Goal: Task Accomplishment & Management: Manage account settings

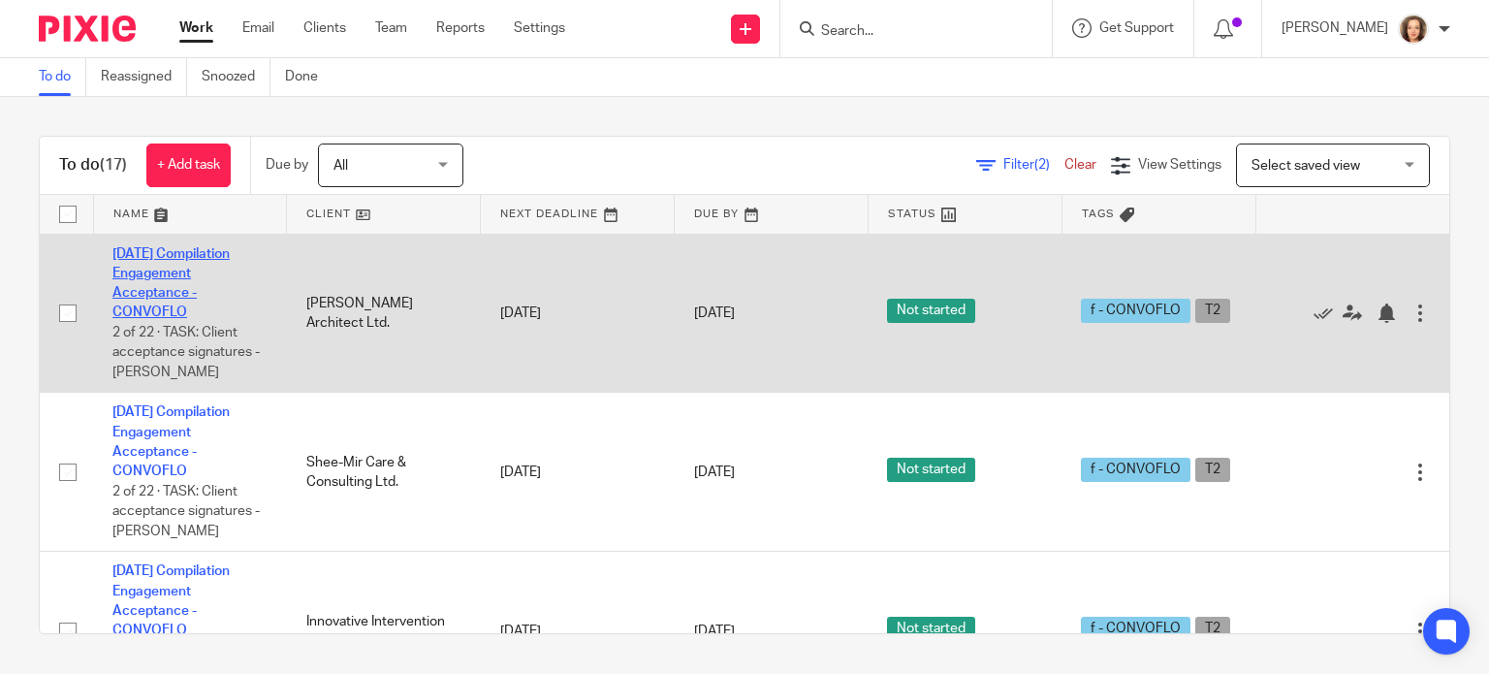
click at [151, 313] on link "2025-07-31 Compilation Engagement Acceptance - CONVOFLO" at bounding box center [170, 283] width 117 height 73
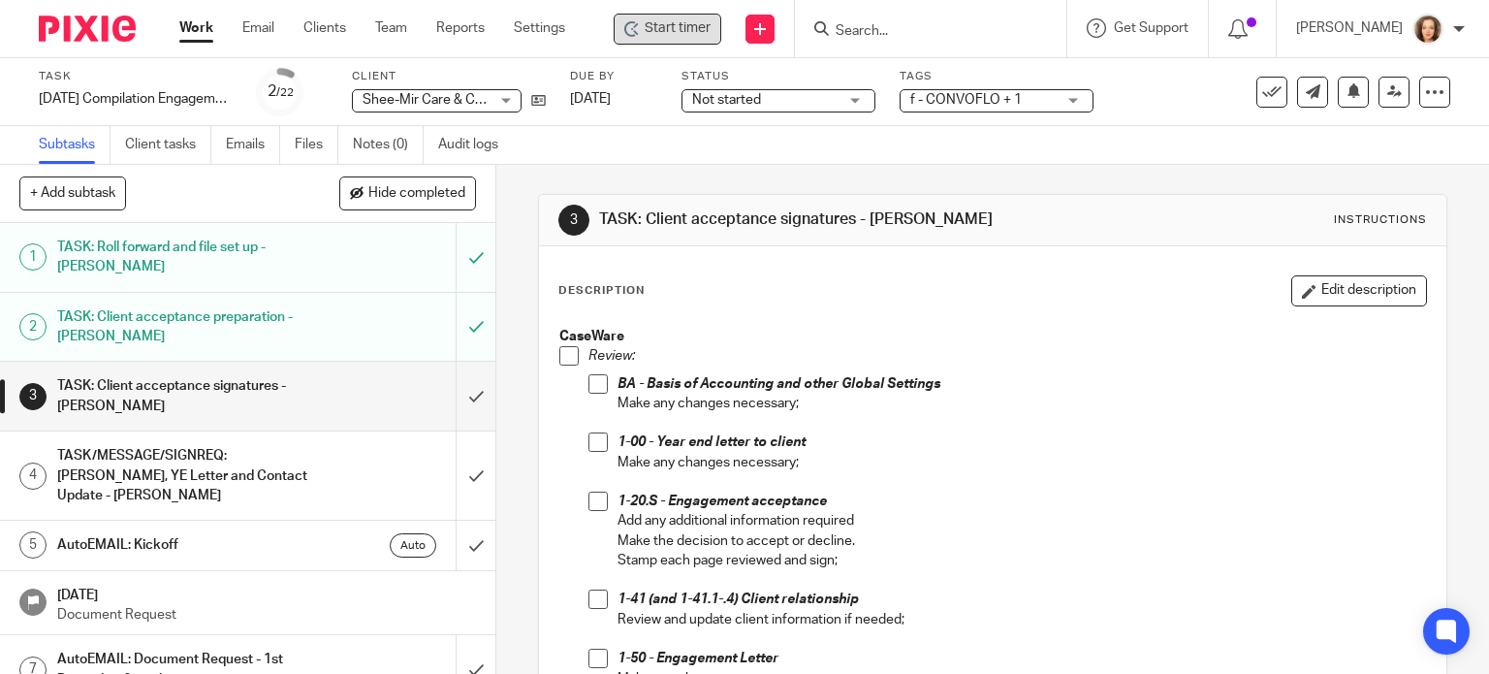
click at [651, 24] on span "Start timer" at bounding box center [678, 28] width 66 height 20
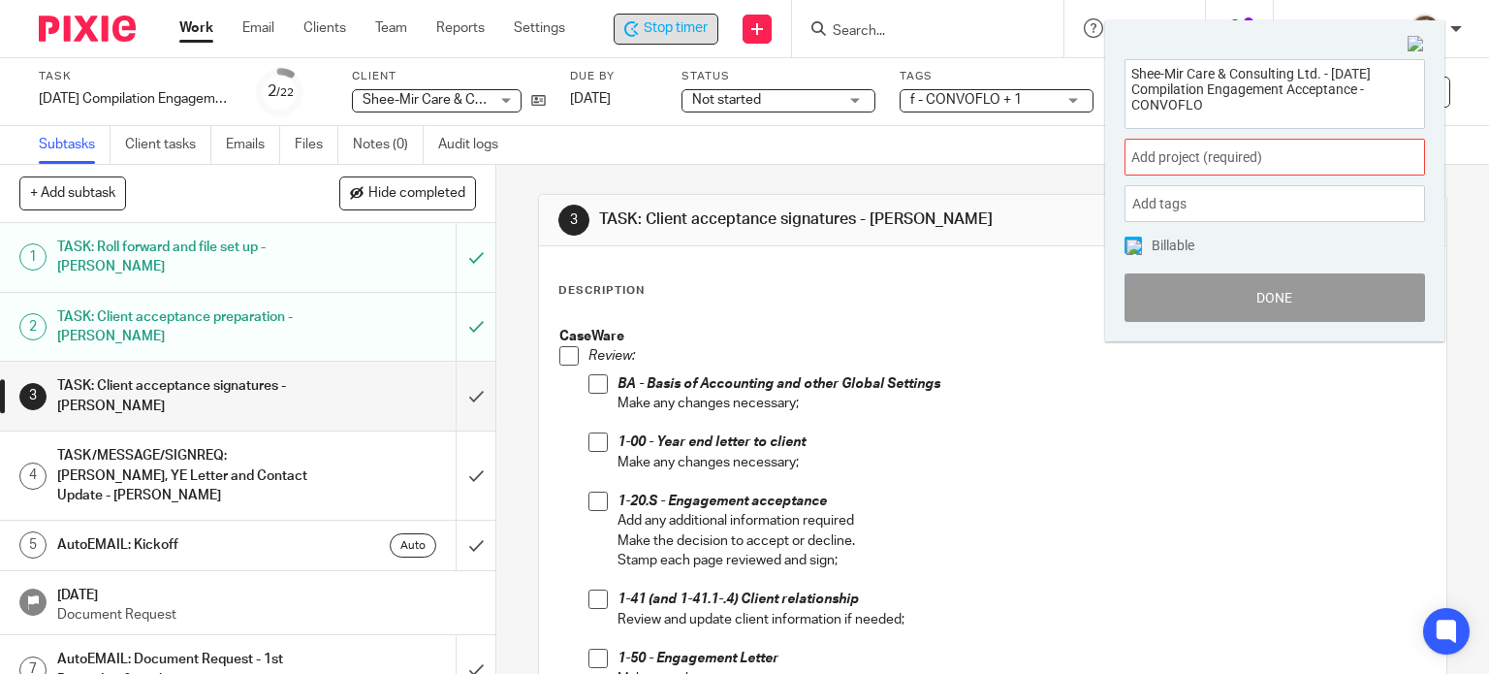
drag, startPoint x: 1215, startPoint y: 113, endPoint x: 1065, endPoint y: 22, distance: 175.7
click at [1066, 26] on body "Work Email Clients Team Reports Settings Work Email Clients Team Reports Settin…" at bounding box center [744, 337] width 1489 height 674
click at [1414, 44] on img at bounding box center [1415, 44] width 17 height 17
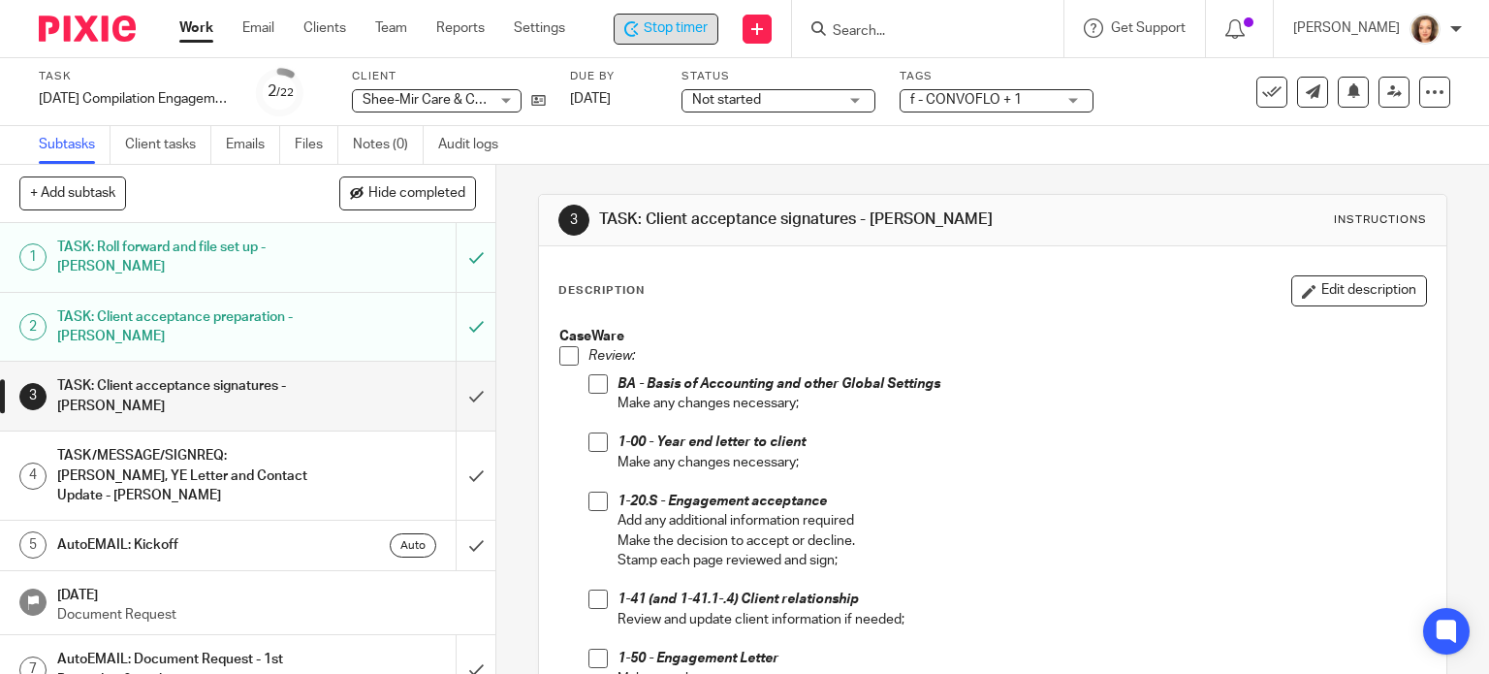
click at [561, 360] on span at bounding box center [568, 355] width 19 height 19
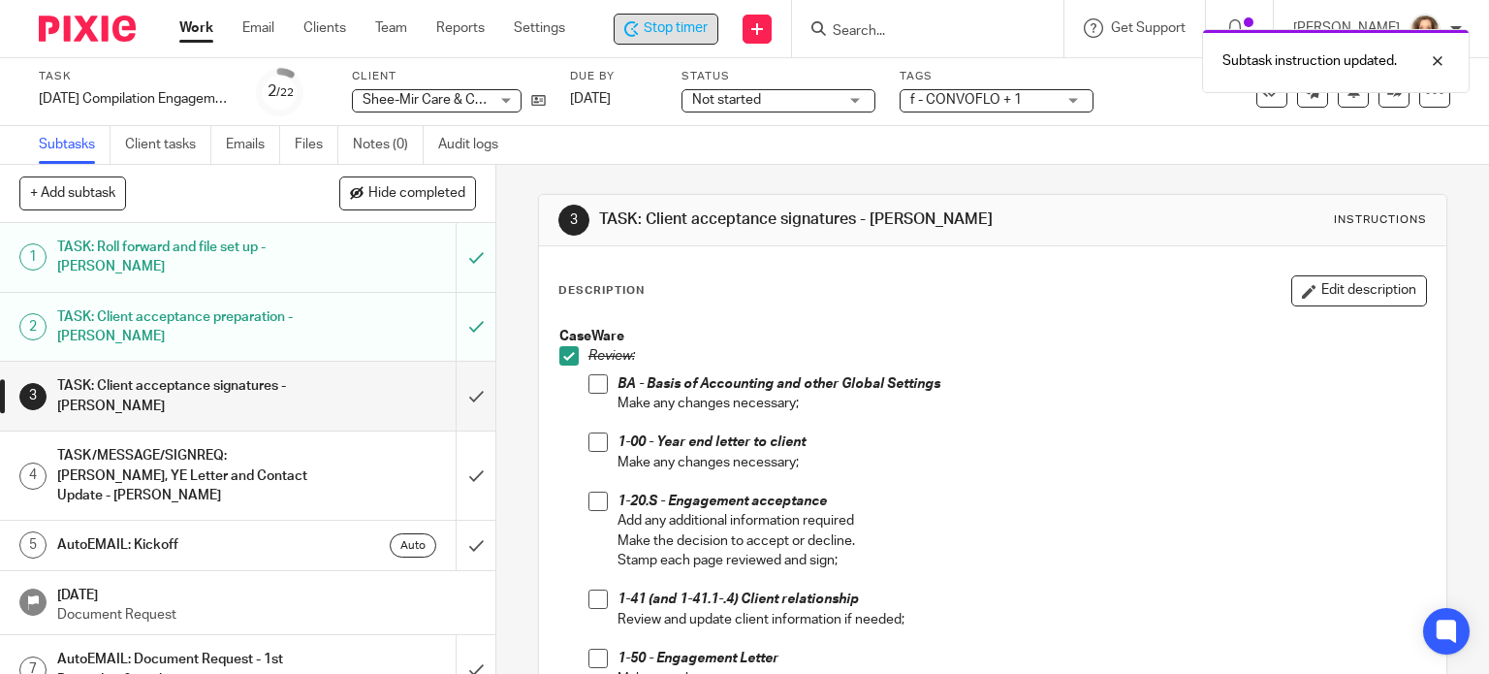
click at [588, 386] on span at bounding box center [597, 383] width 19 height 19
click at [591, 438] on span at bounding box center [597, 441] width 19 height 19
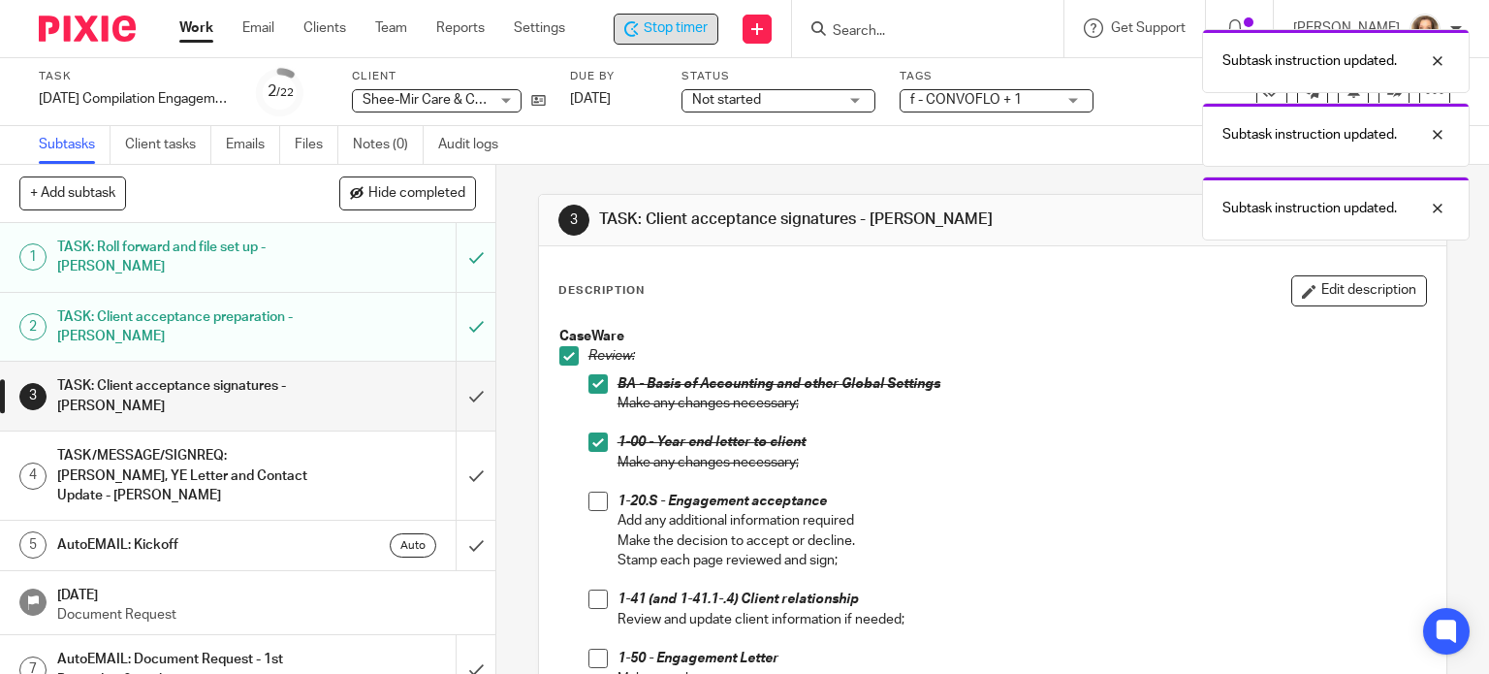
drag, startPoint x: 593, startPoint y: 498, endPoint x: 587, endPoint y: 607, distance: 108.7
click at [594, 498] on span at bounding box center [597, 500] width 19 height 19
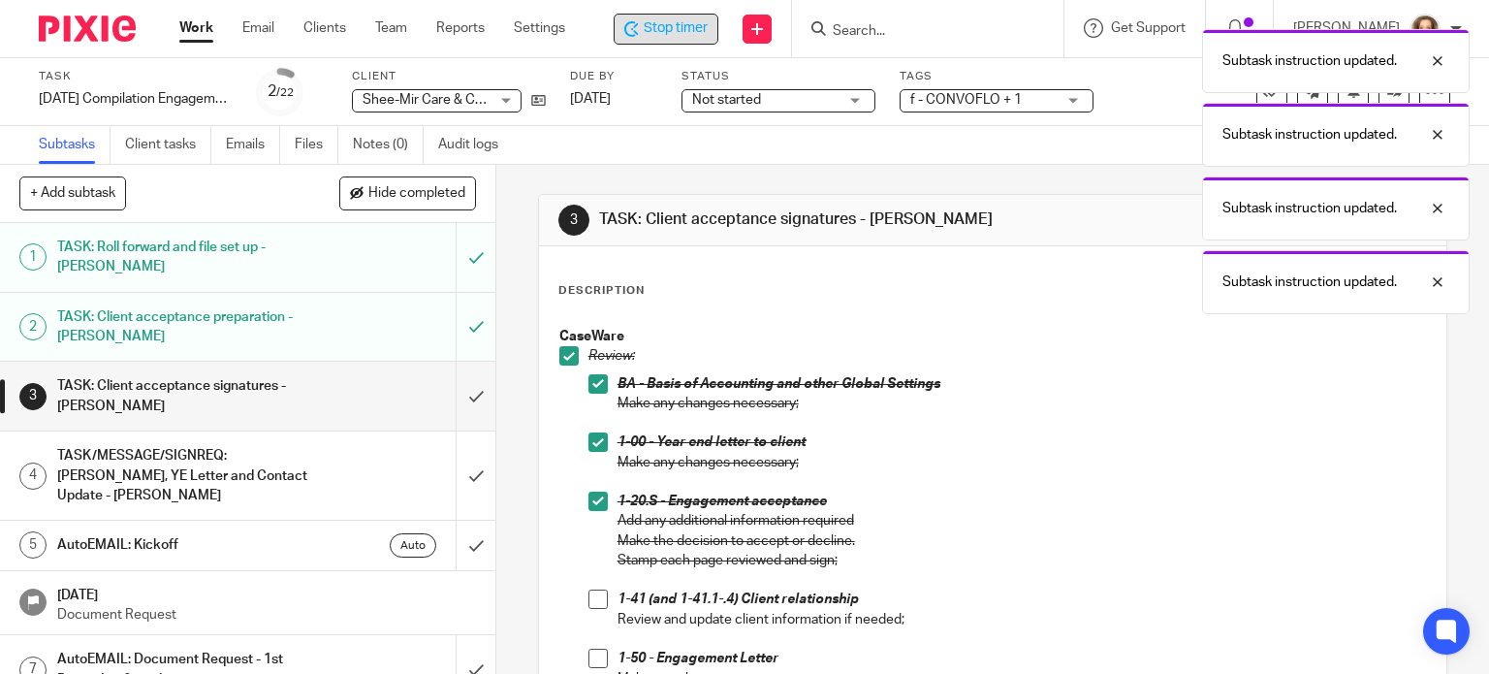
click at [589, 601] on span at bounding box center [597, 598] width 19 height 19
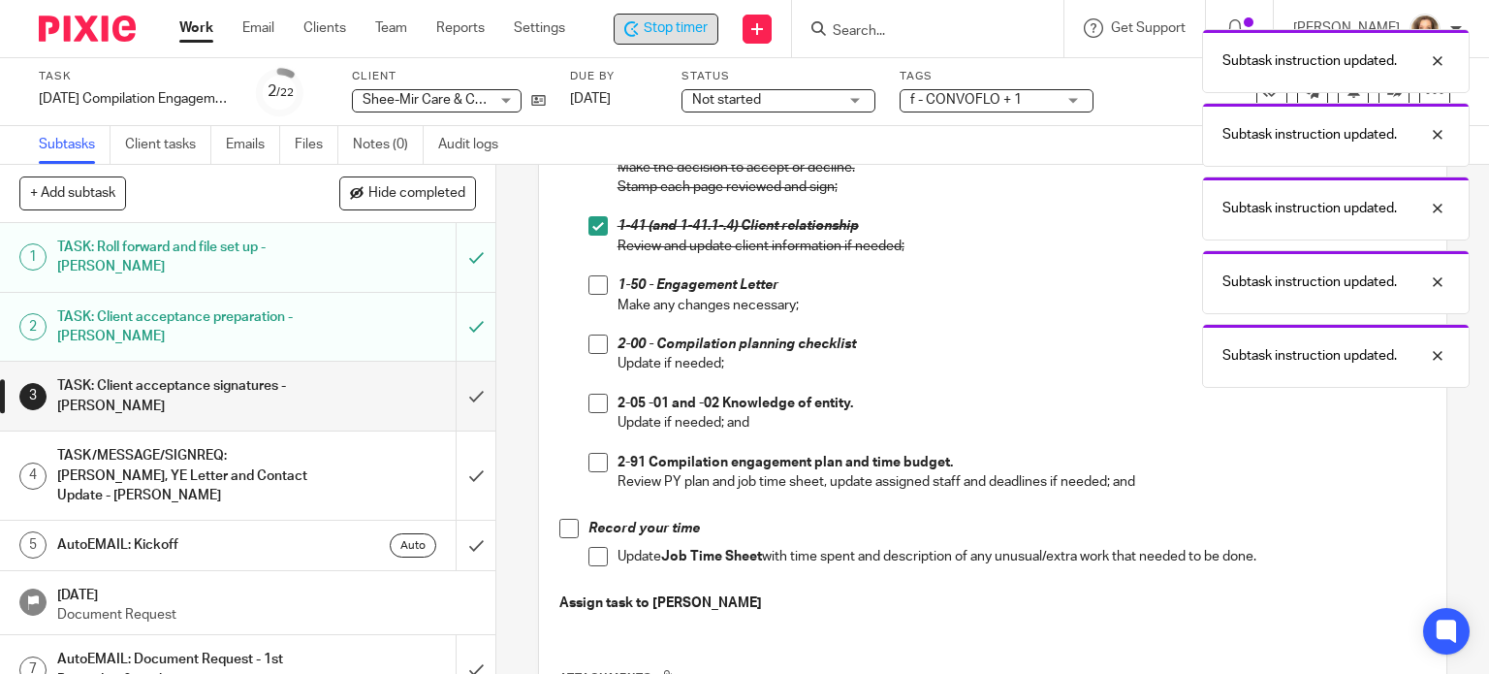
scroll to position [411, 0]
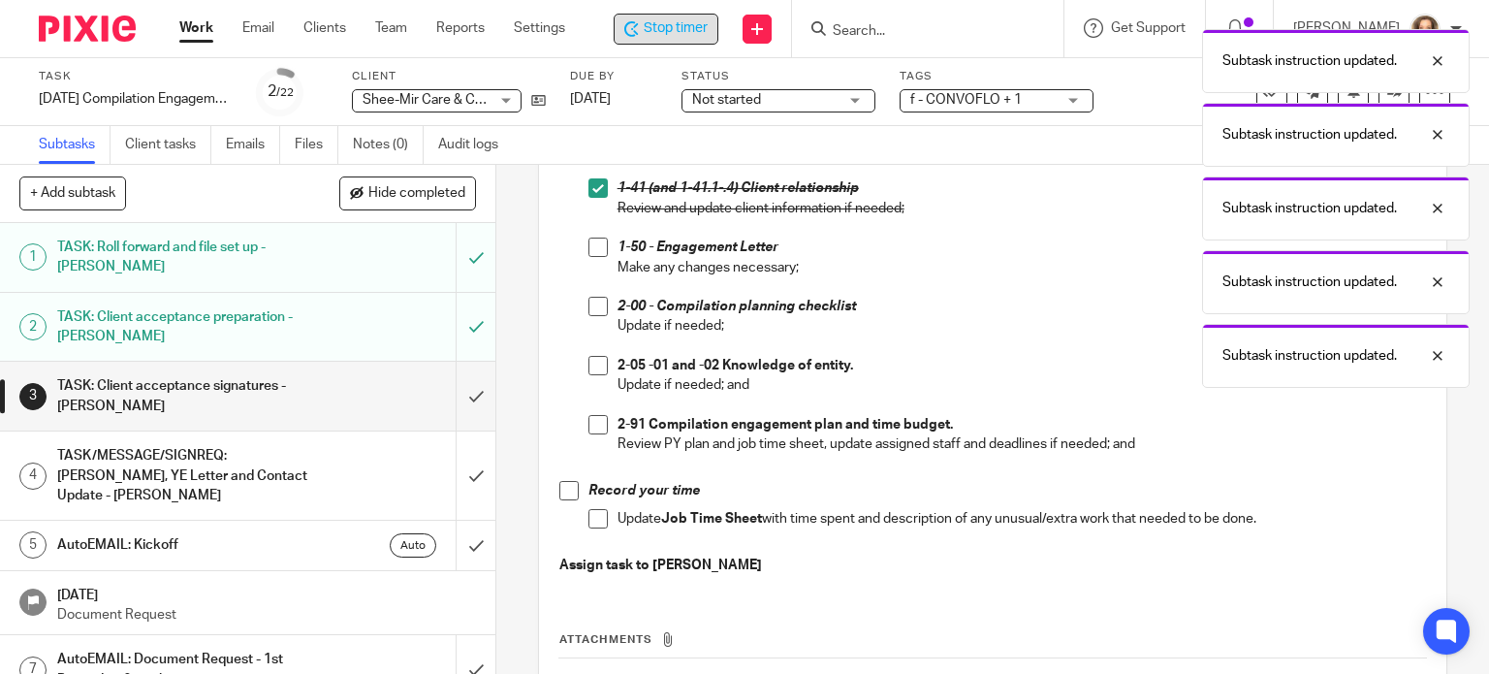
click at [588, 248] on span at bounding box center [597, 246] width 19 height 19
click at [588, 311] on span at bounding box center [597, 306] width 19 height 19
click at [596, 348] on li "2-00 - Compilation planning checklist Update if needed;" at bounding box center [1007, 326] width 838 height 59
click at [589, 367] on span at bounding box center [597, 365] width 19 height 19
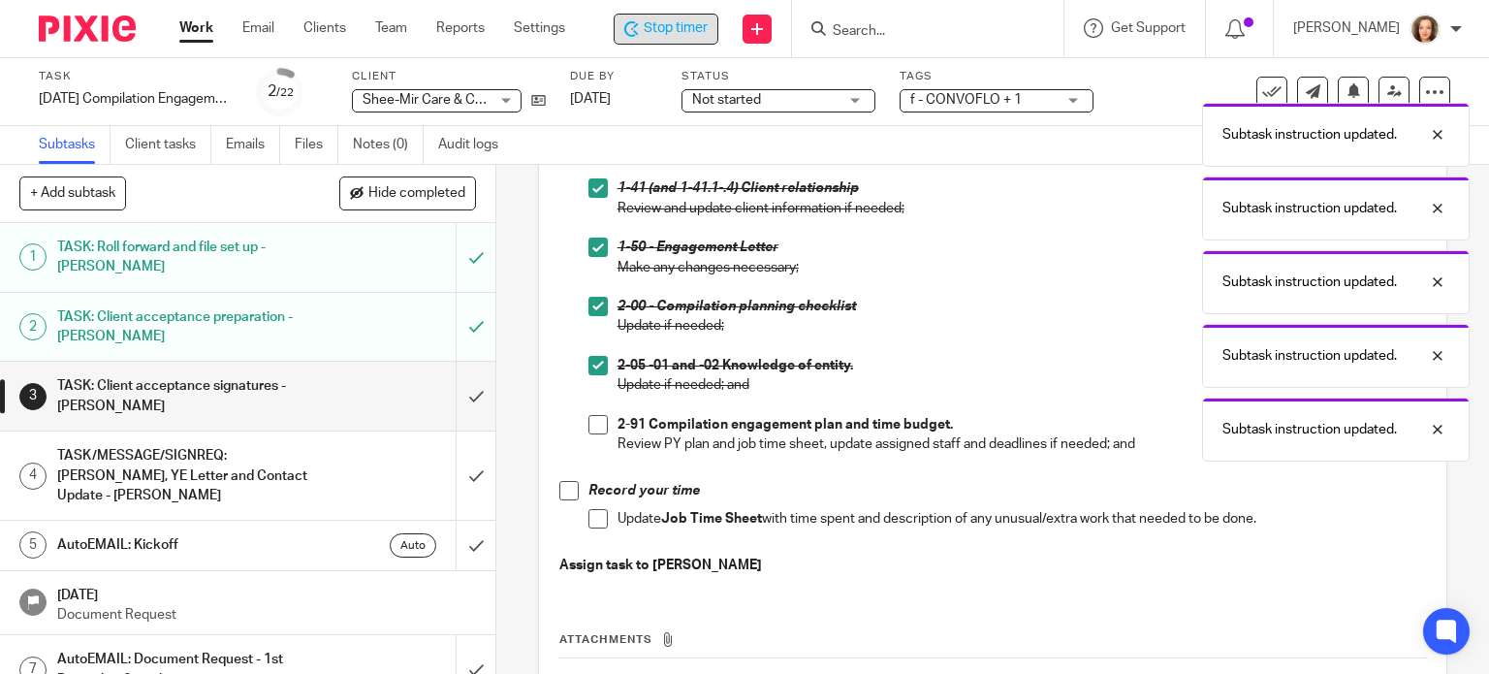
click at [592, 418] on span at bounding box center [597, 424] width 19 height 19
drag, startPoint x: 554, startPoint y: 483, endPoint x: 569, endPoint y: 515, distance: 35.1
click at [559, 483] on span at bounding box center [568, 490] width 19 height 19
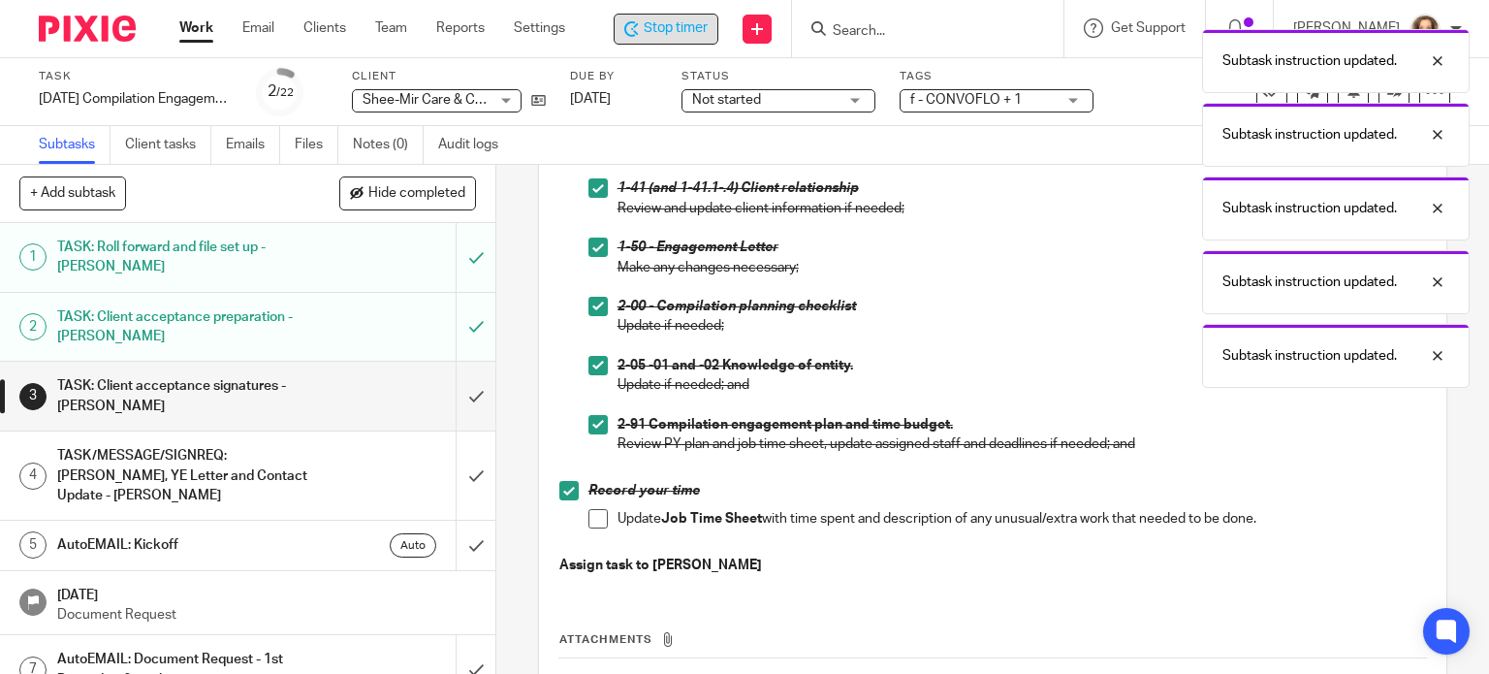
click at [593, 522] on span at bounding box center [597, 518] width 19 height 19
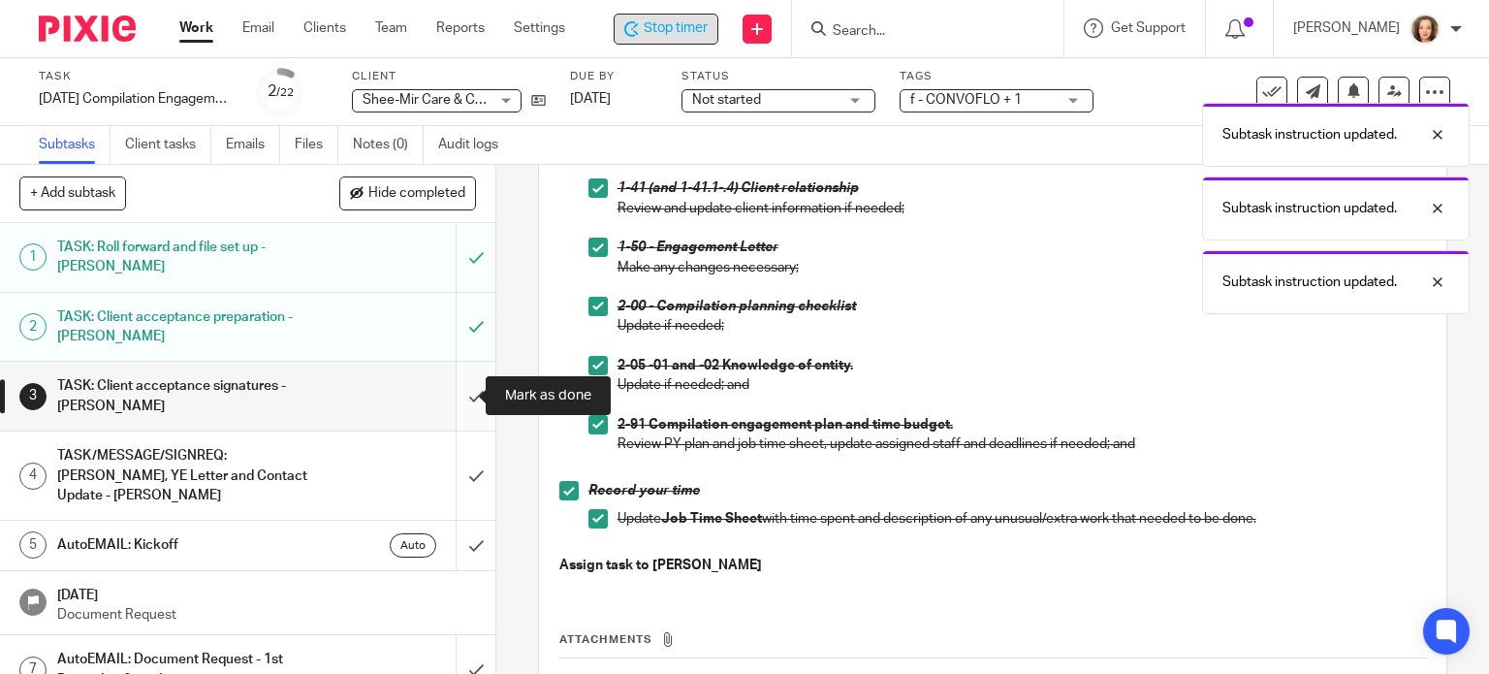
click at [453, 392] on input "submit" at bounding box center [247, 396] width 495 height 69
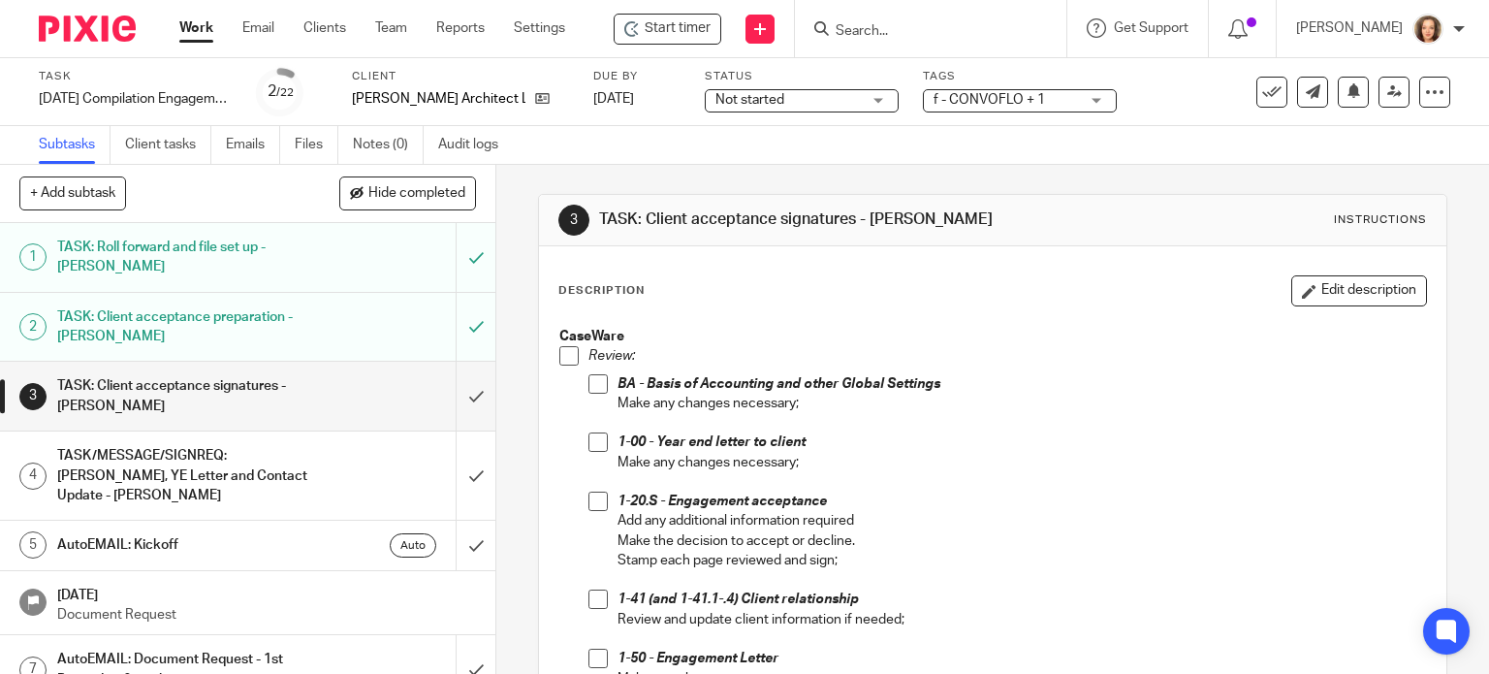
click at [590, 380] on span at bounding box center [597, 383] width 19 height 19
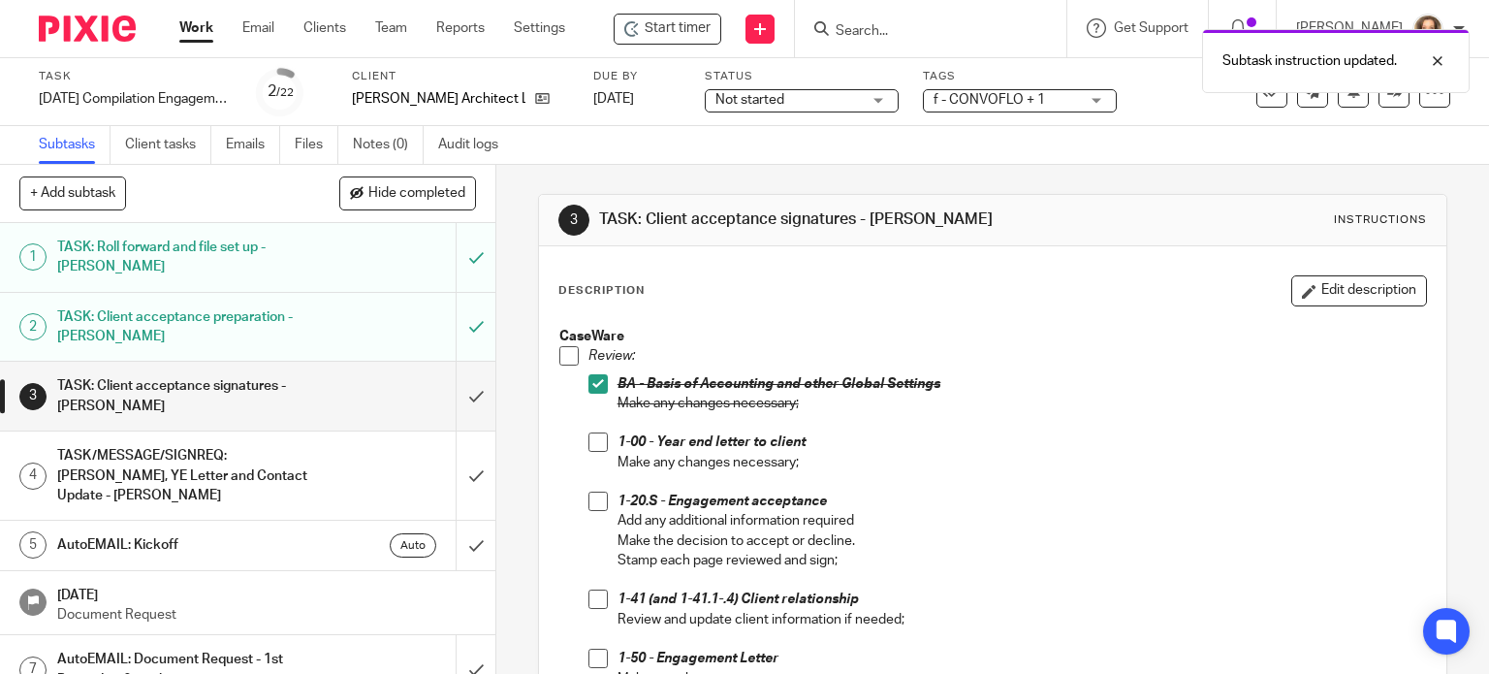
click at [588, 499] on span at bounding box center [597, 500] width 19 height 19
click at [588, 440] on span at bounding box center [597, 441] width 19 height 19
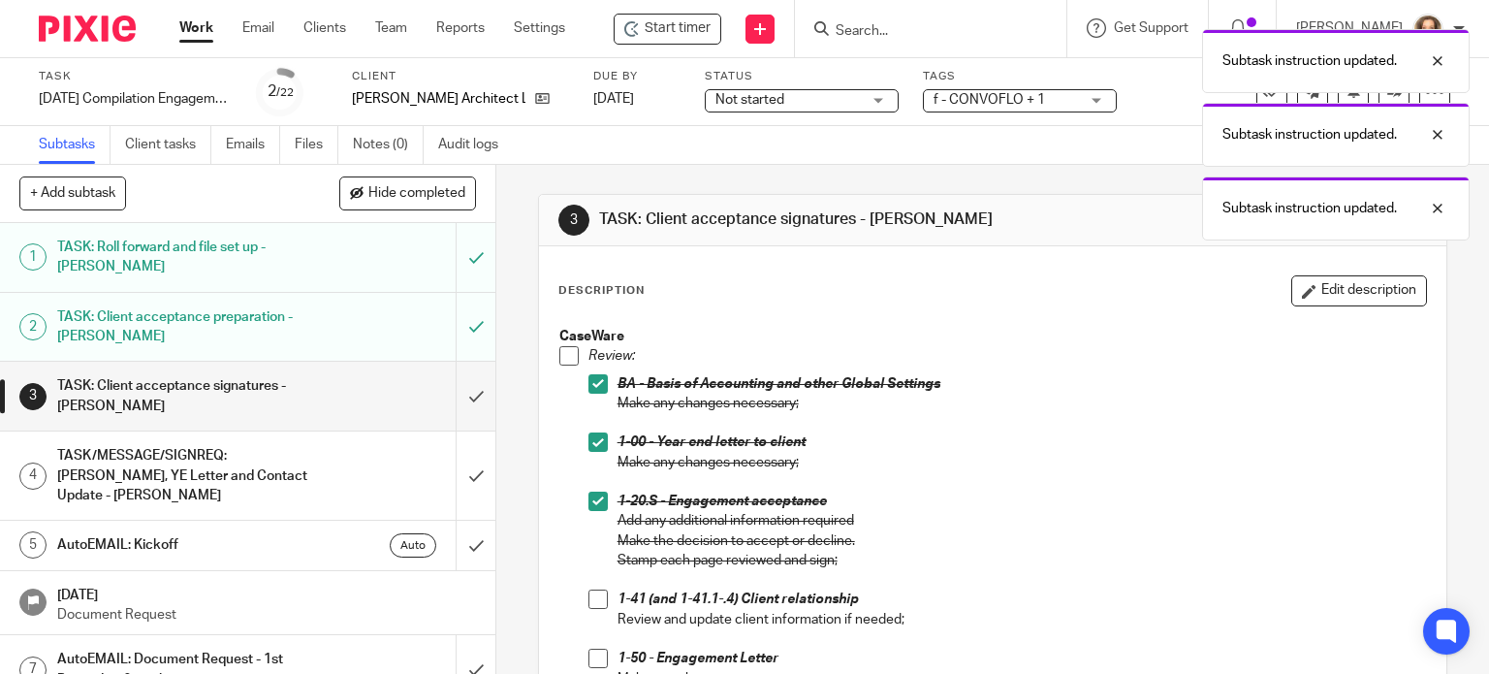
click at [565, 352] on span at bounding box center [568, 355] width 19 height 19
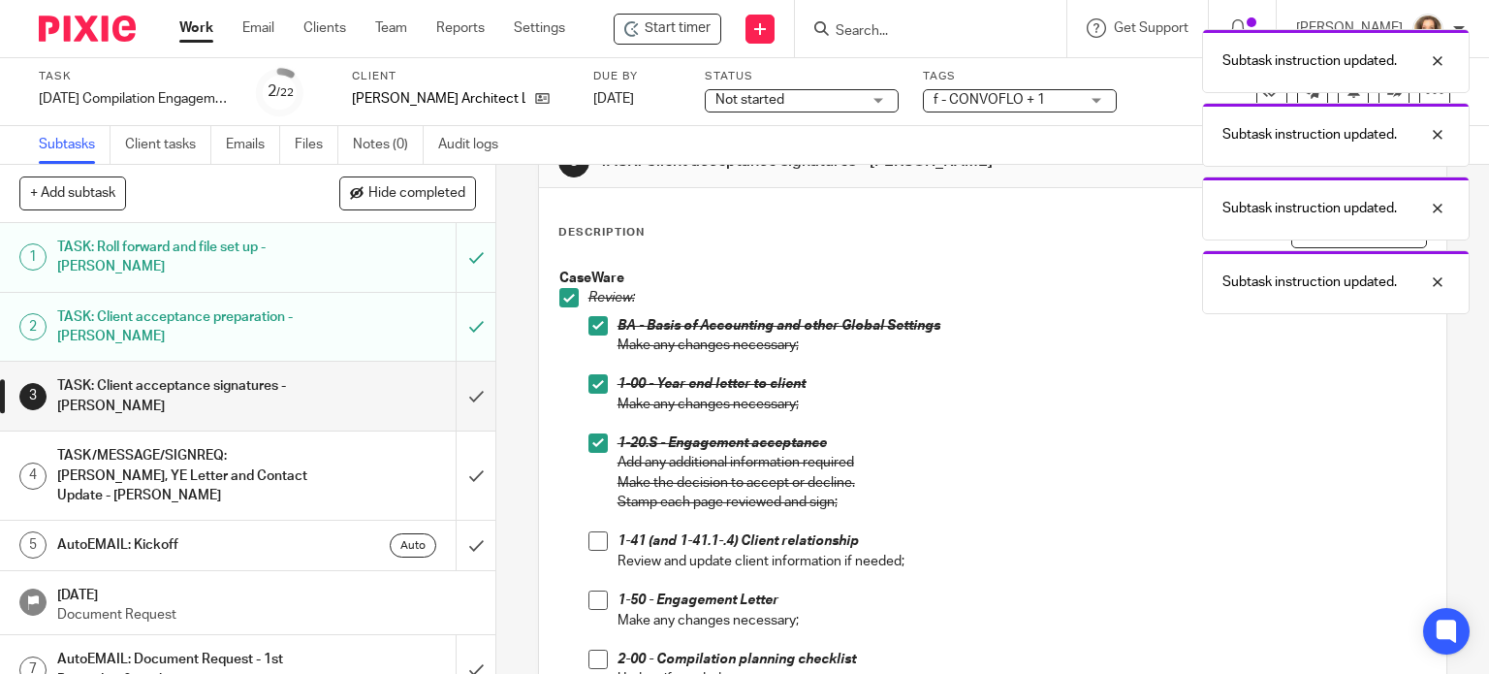
scroll to position [194, 0]
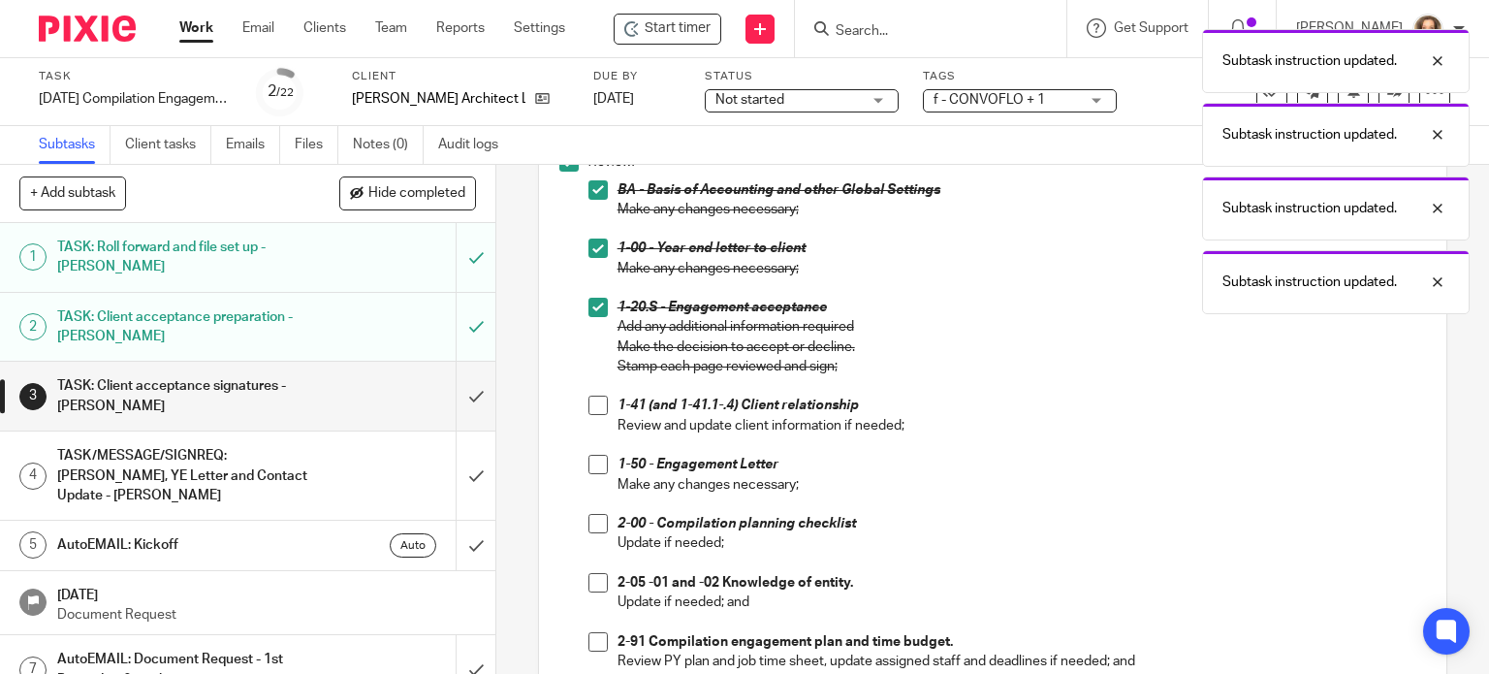
click at [594, 410] on span at bounding box center [597, 404] width 19 height 19
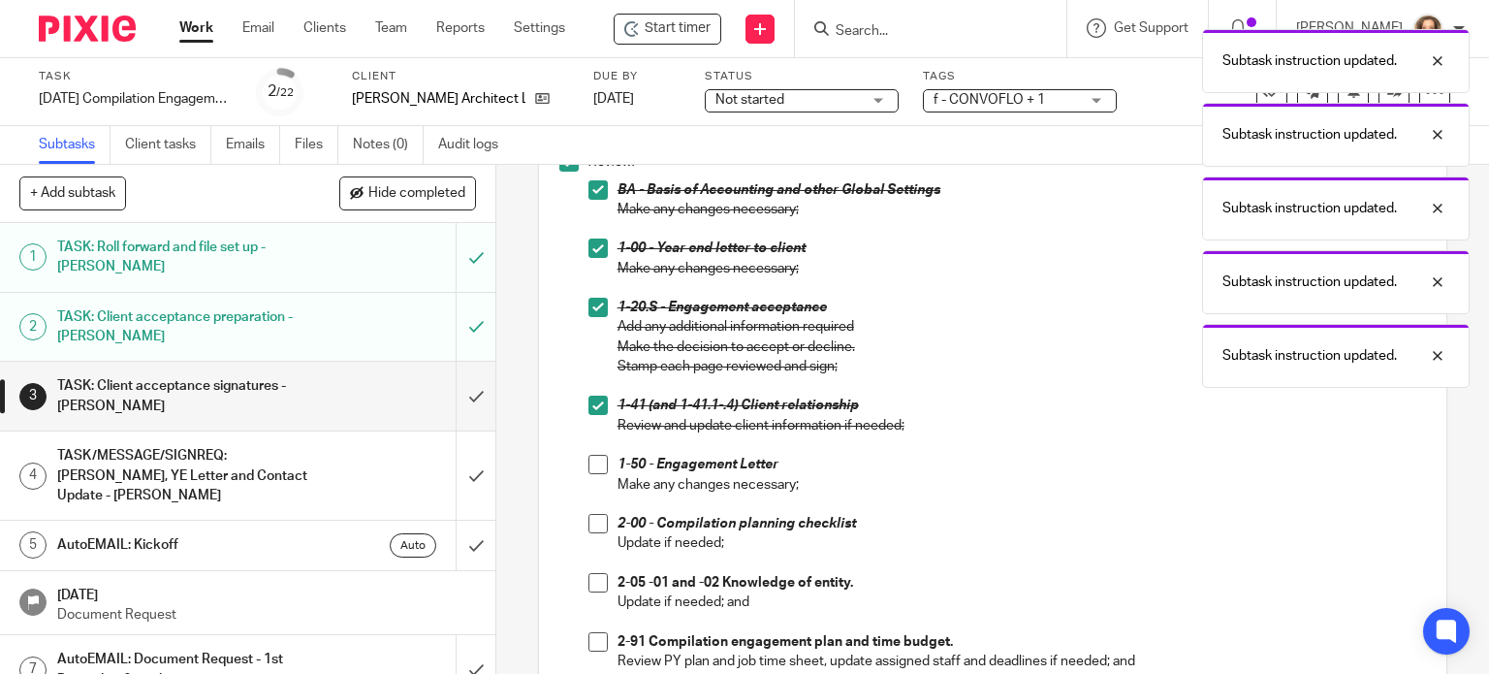
click at [601, 466] on li "1-50 - Engagement Letter Make any changes necessary;" at bounding box center [1007, 484] width 838 height 59
click at [591, 465] on span at bounding box center [597, 464] width 19 height 19
click at [593, 522] on span at bounding box center [597, 523] width 19 height 19
click at [589, 579] on span at bounding box center [597, 582] width 19 height 19
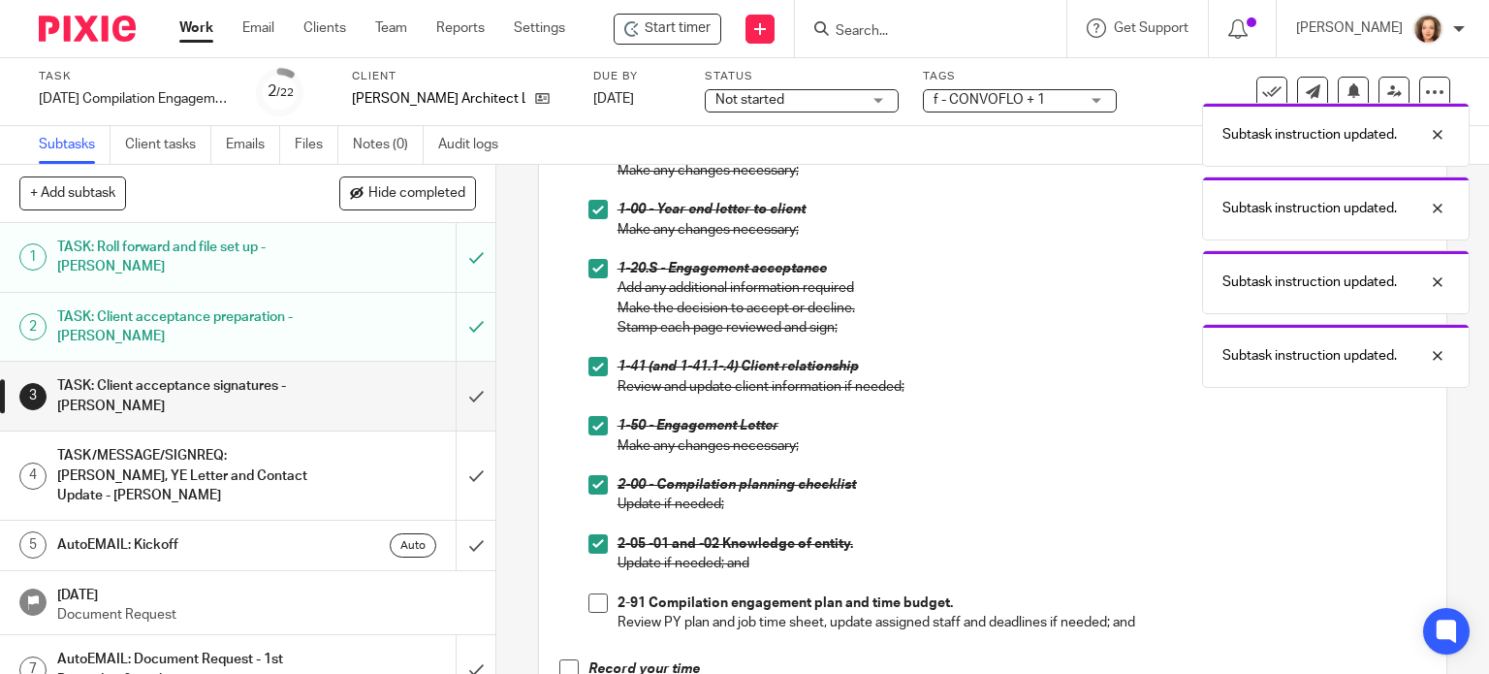
scroll to position [460, 0]
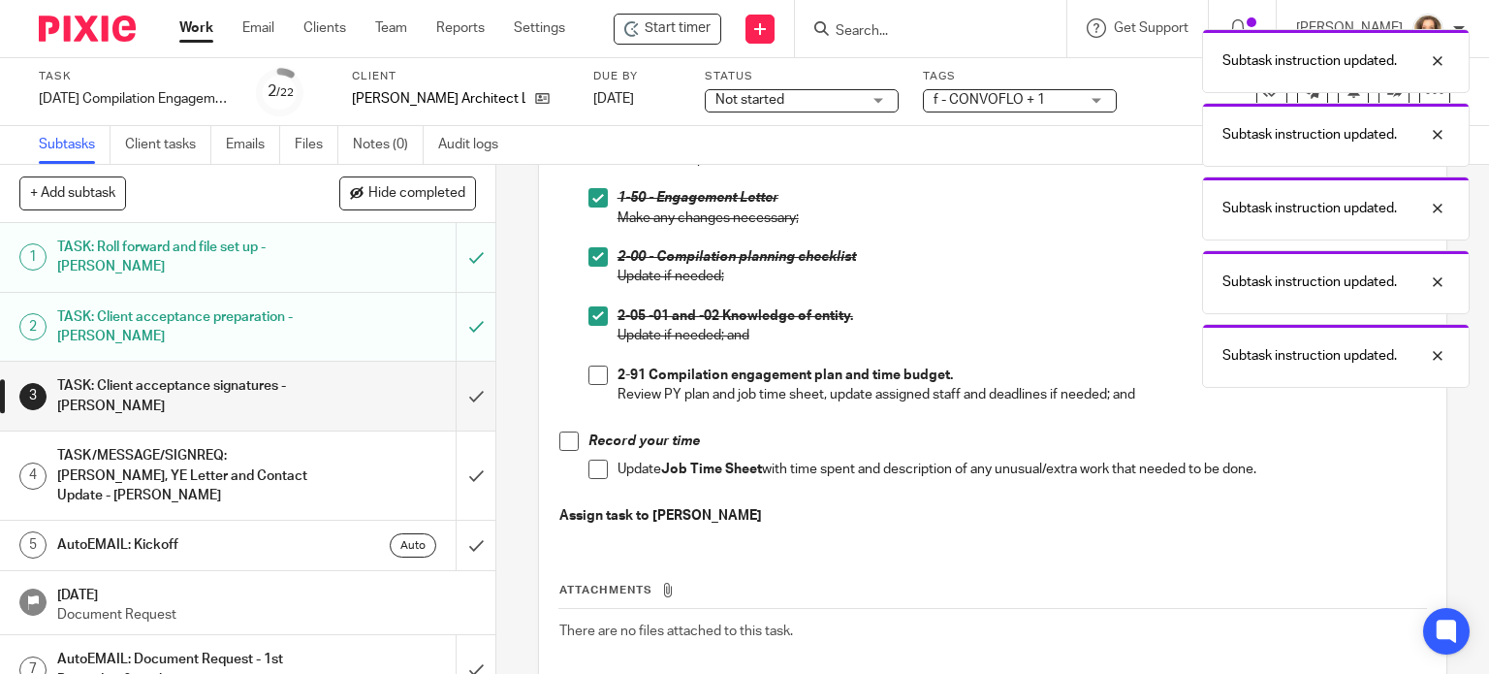
drag, startPoint x: 590, startPoint y: 379, endPoint x: 581, endPoint y: 400, distance: 23.4
click at [591, 378] on span at bounding box center [597, 374] width 19 height 19
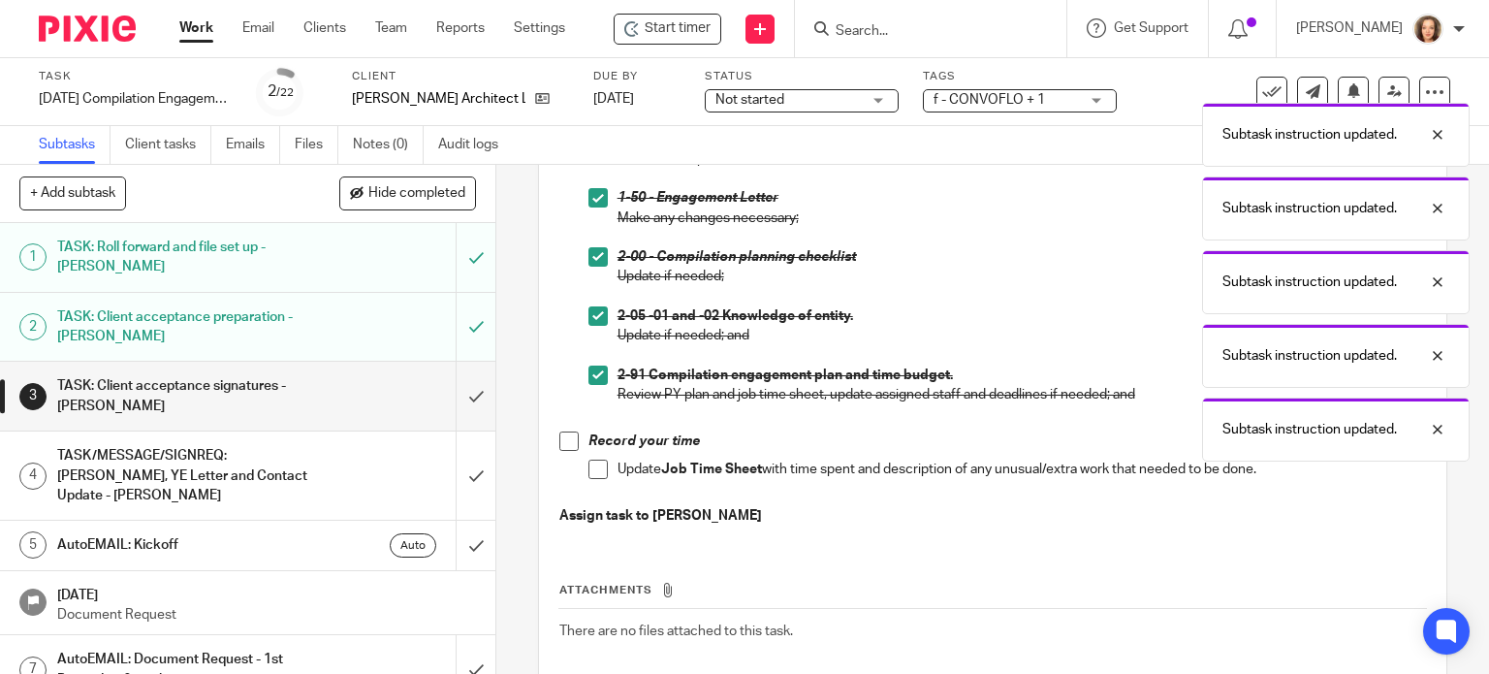
click at [566, 445] on span at bounding box center [568, 440] width 19 height 19
click at [588, 472] on span at bounding box center [597, 468] width 19 height 19
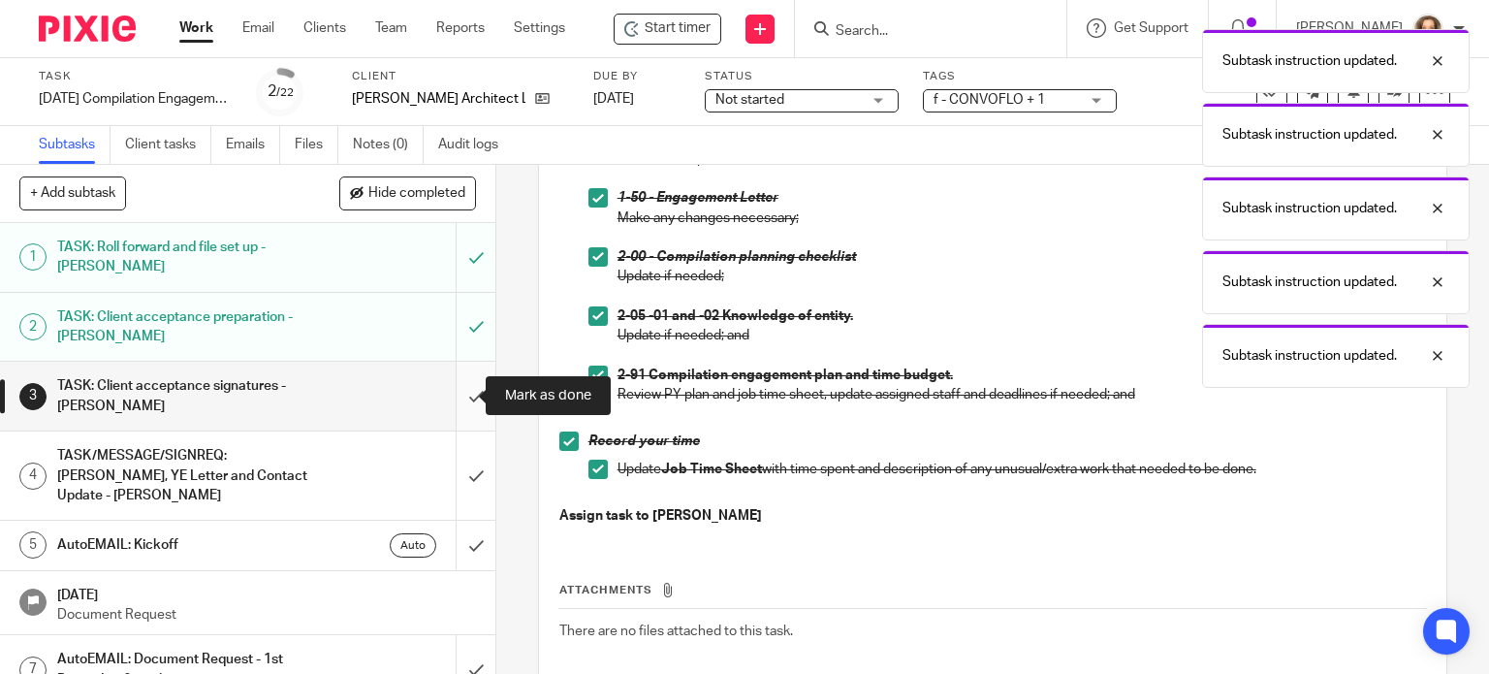
click at [454, 395] on input "submit" at bounding box center [247, 396] width 495 height 69
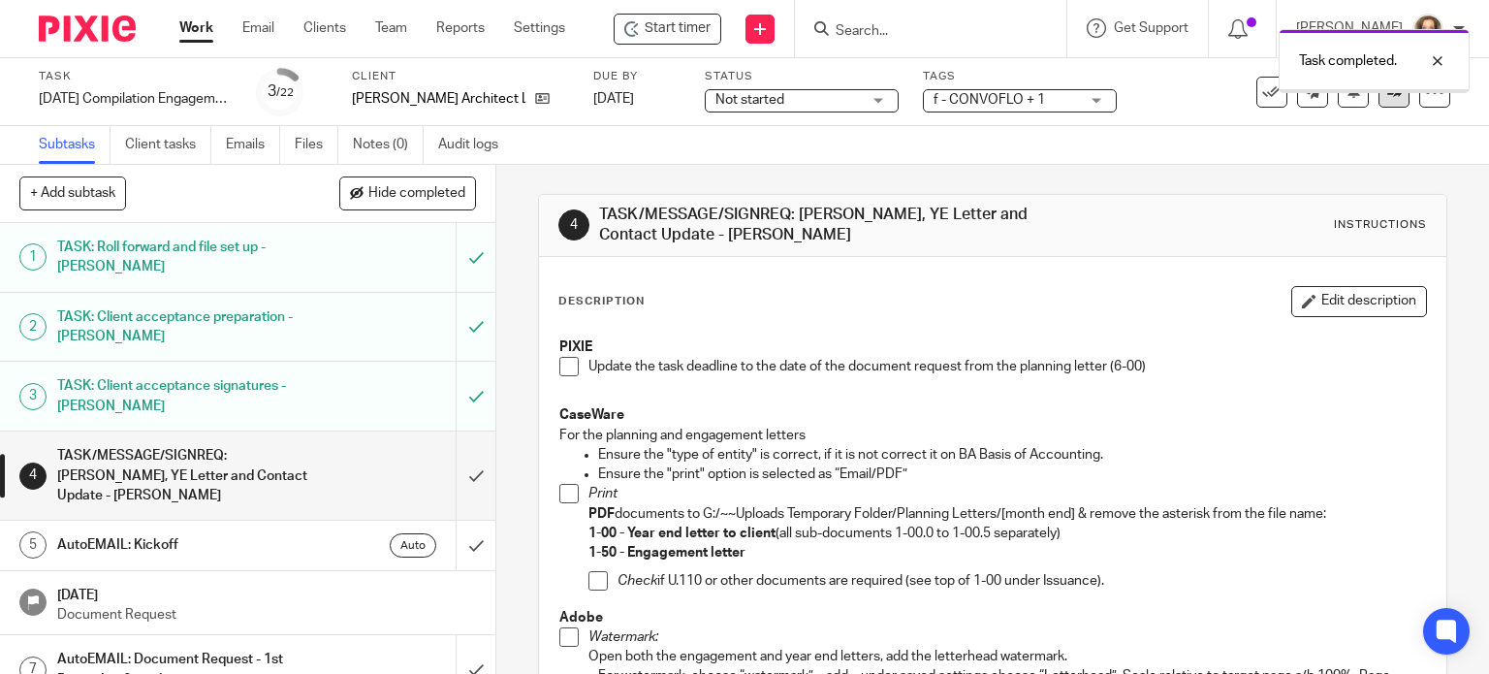
click at [1387, 96] on icon at bounding box center [1394, 91] width 15 height 15
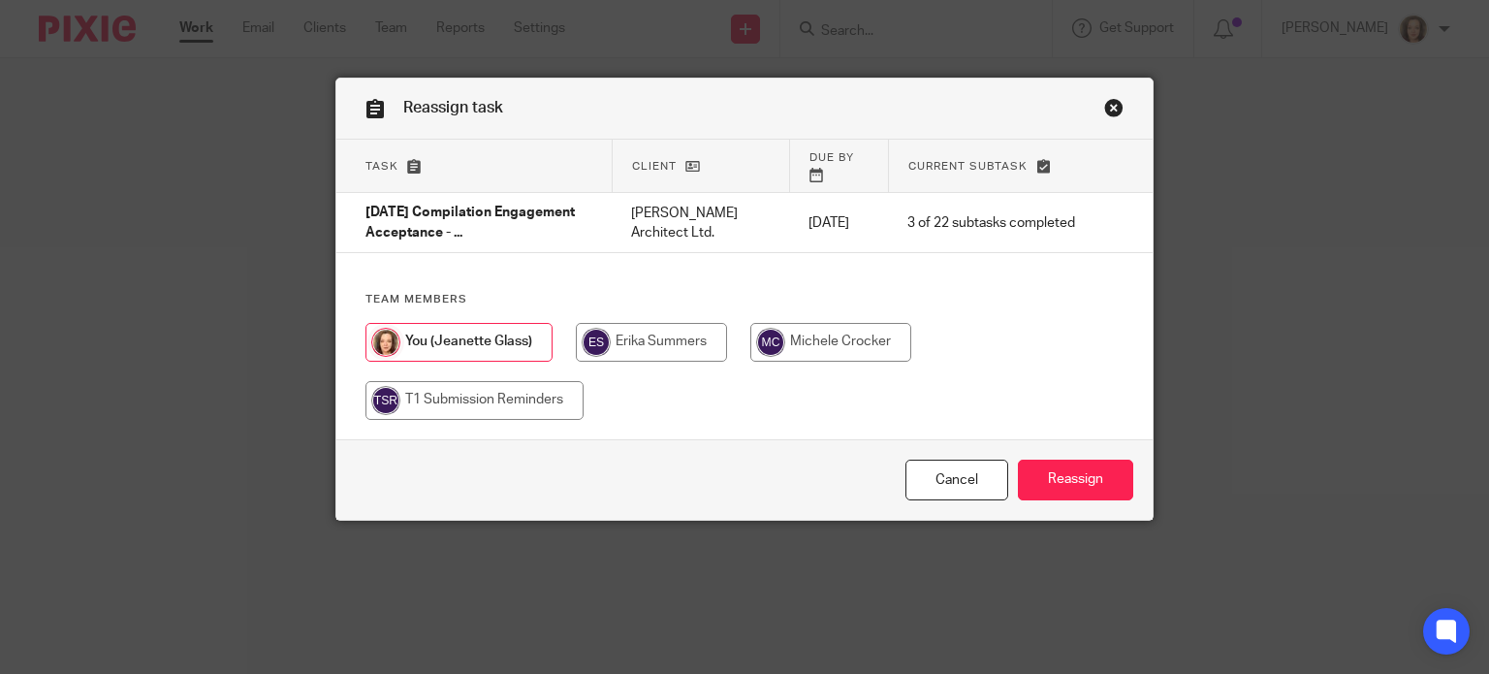
click at [815, 323] on input "radio" at bounding box center [830, 342] width 161 height 39
radio input "true"
click at [1068, 479] on input "Reassign" at bounding box center [1075, 480] width 115 height 42
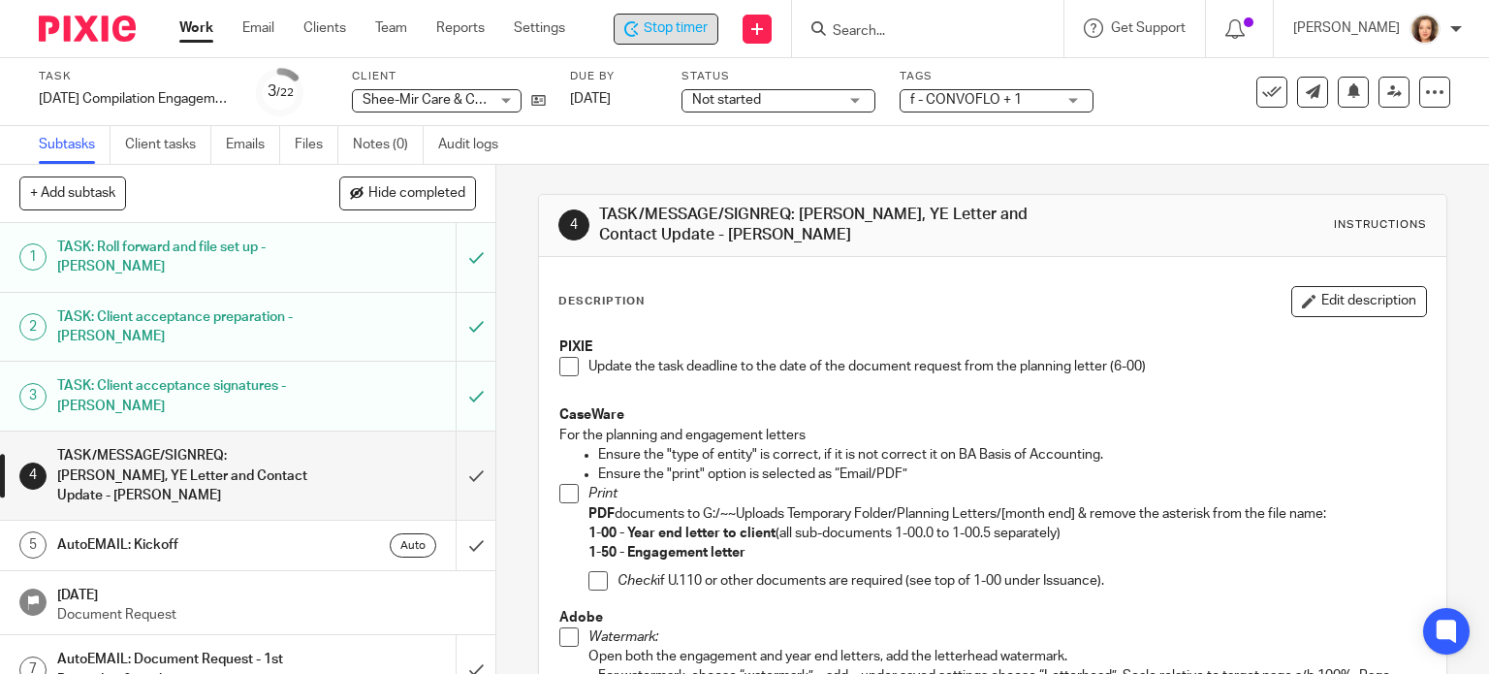
click at [681, 19] on span "Stop timer" at bounding box center [676, 28] width 64 height 20
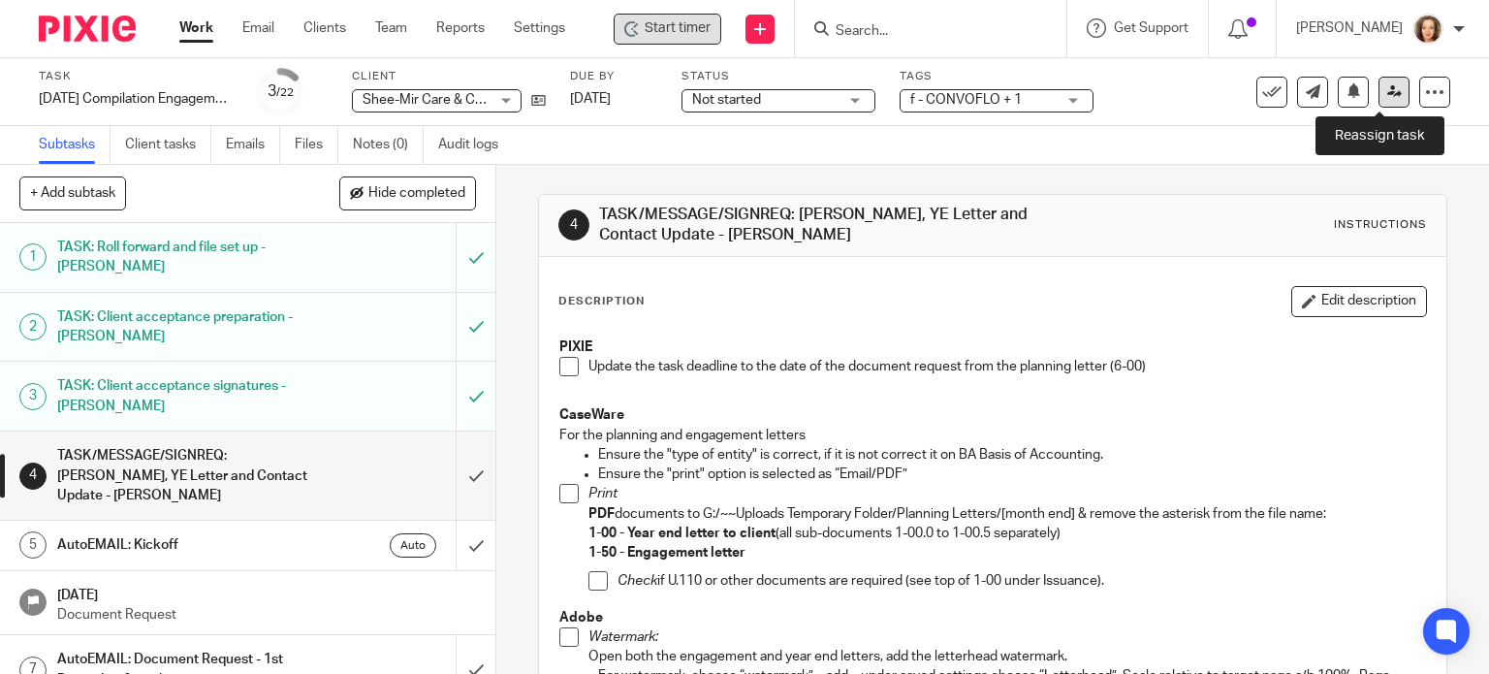
click at [1387, 87] on icon at bounding box center [1394, 91] width 15 height 15
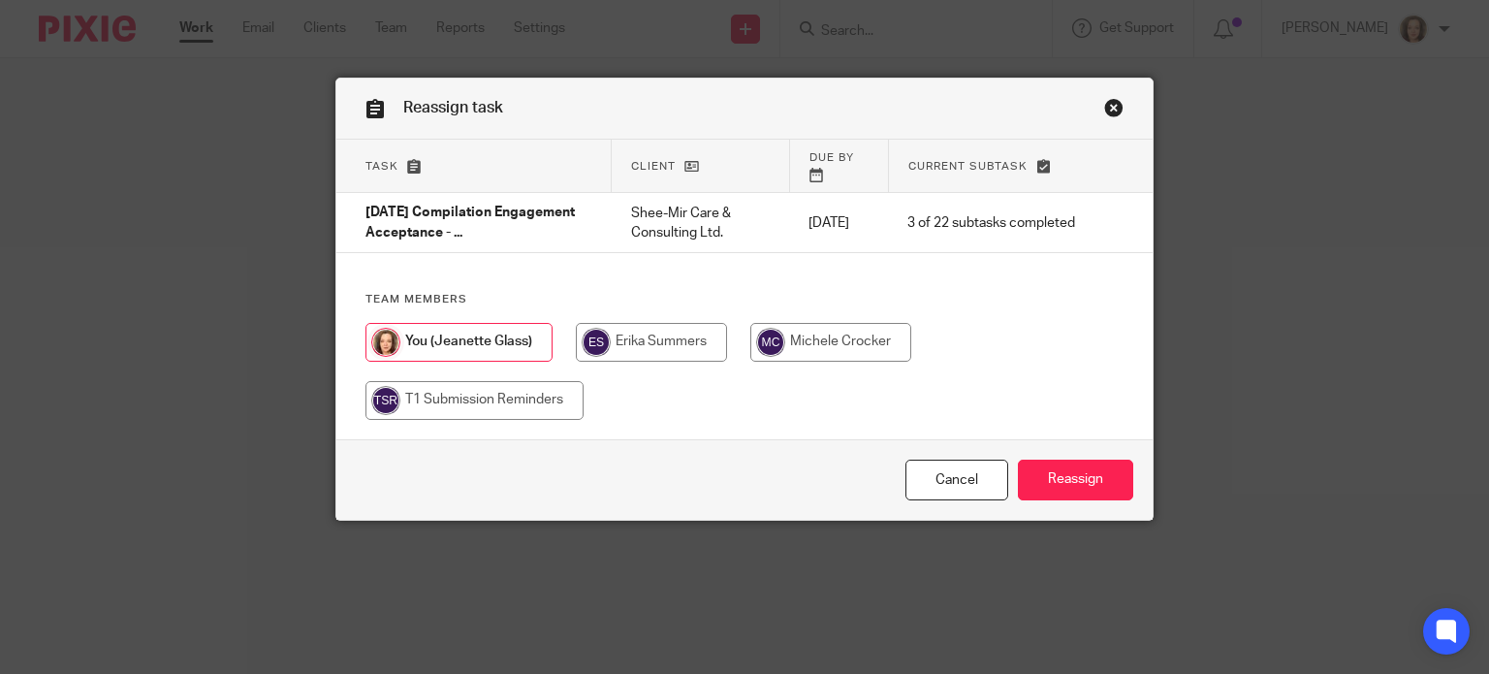
click at [836, 325] on input "radio" at bounding box center [830, 342] width 161 height 39
radio input "true"
click at [1110, 478] on input "Reassign" at bounding box center [1075, 480] width 115 height 42
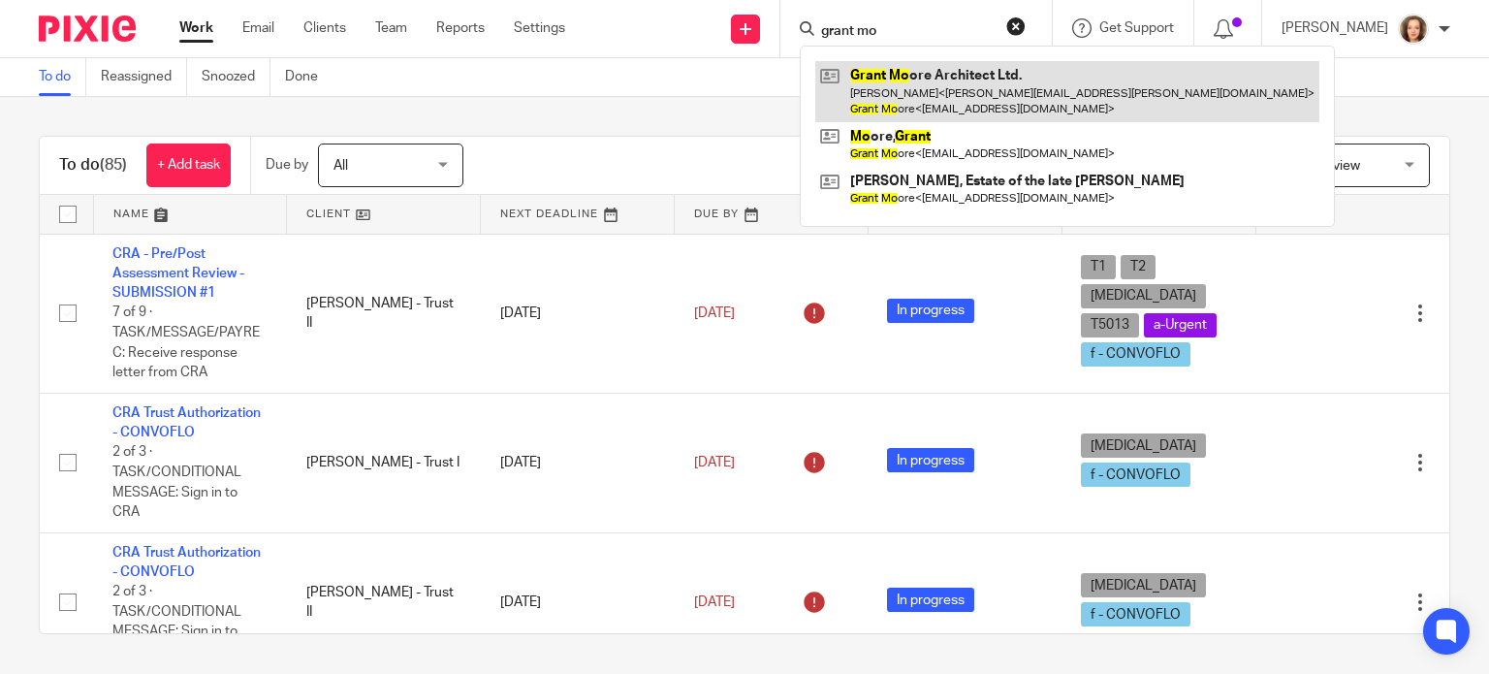
type input "grant mo"
click at [1019, 81] on link at bounding box center [1067, 91] width 504 height 60
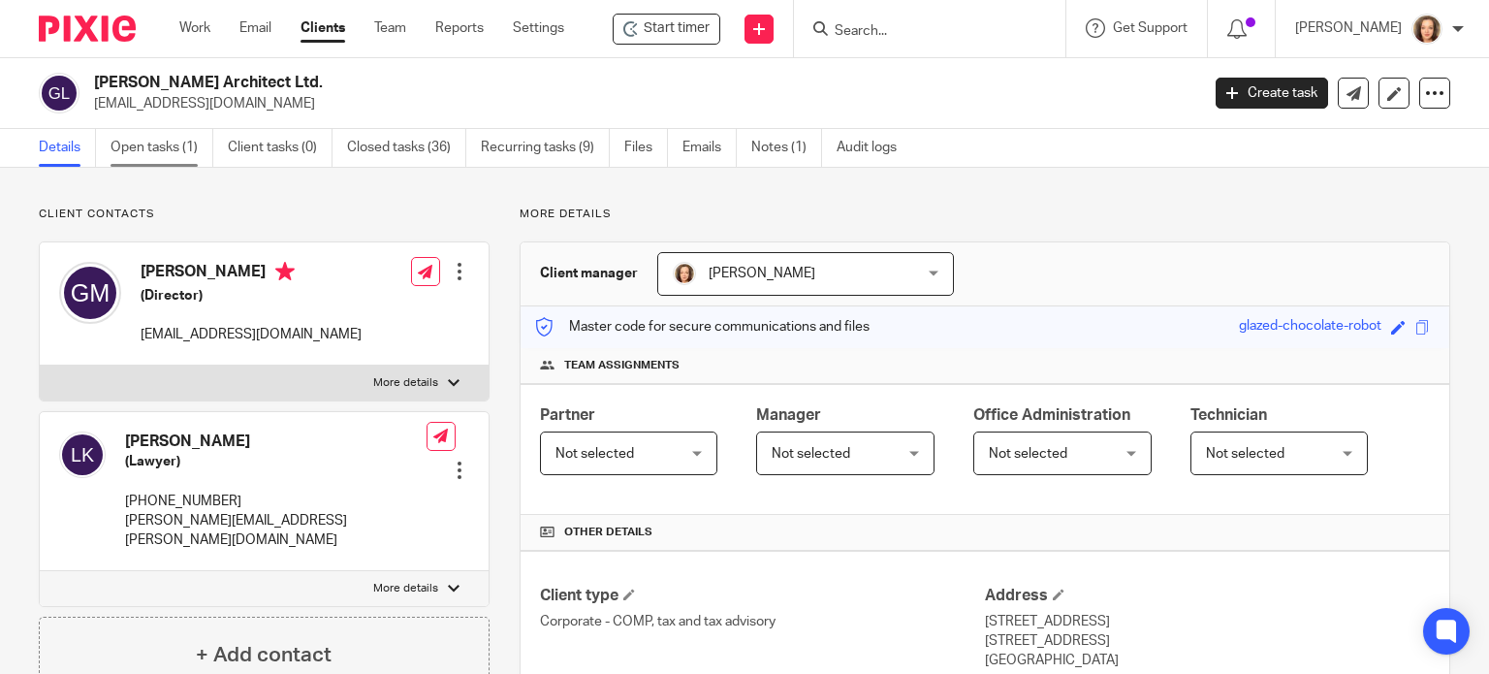
click at [152, 148] on link "Open tasks (1)" at bounding box center [161, 148] width 103 height 38
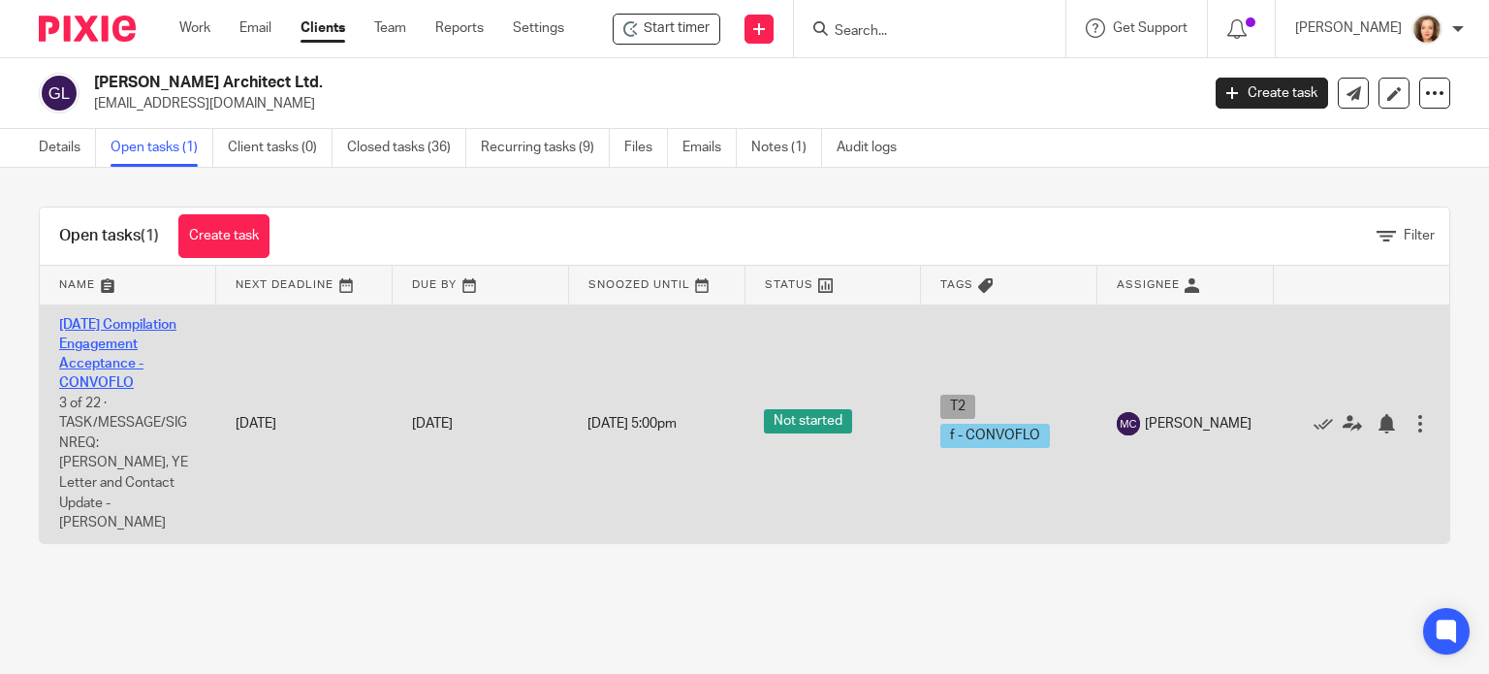
click at [99, 364] on link "[DATE] Compilation Engagement Acceptance - CONVOFLO" at bounding box center [117, 354] width 117 height 73
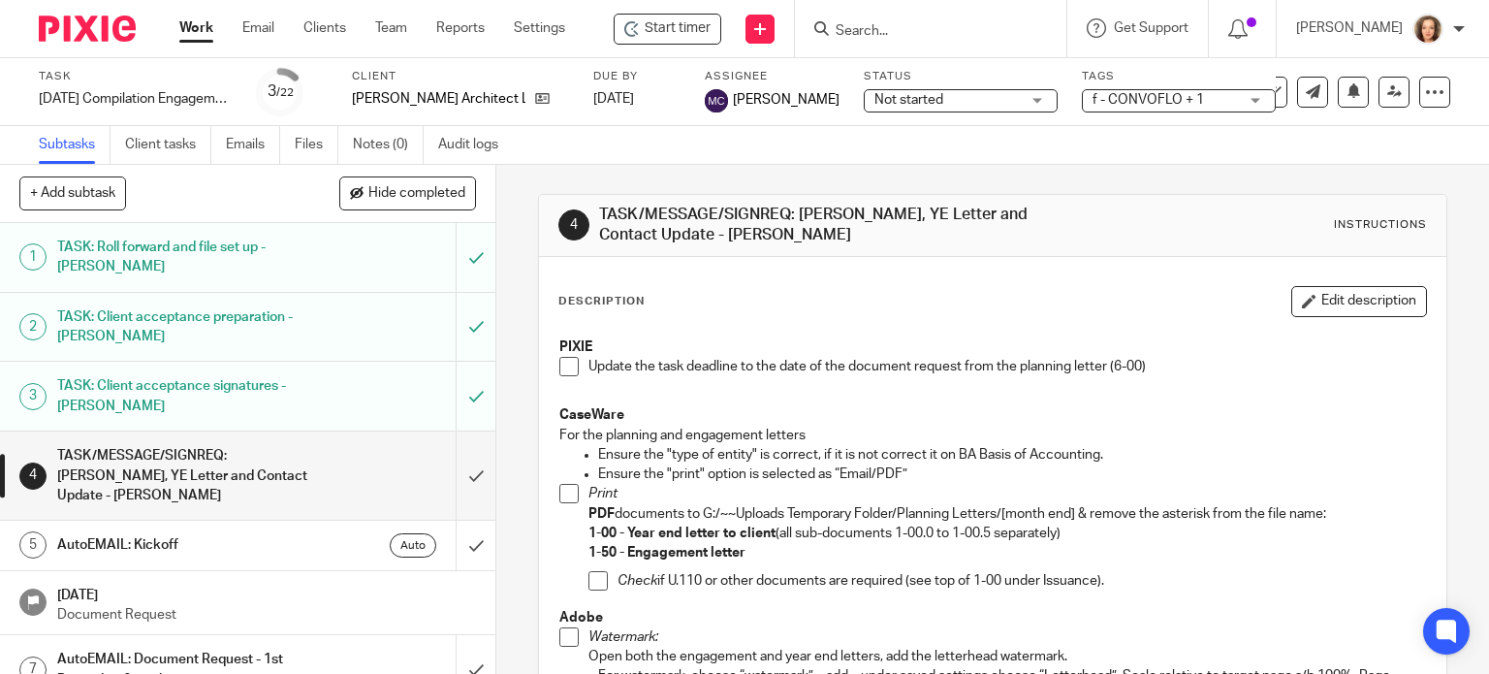
click at [202, 396] on h1 "TASK: Client acceptance signatures - JEANETTE" at bounding box center [183, 395] width 253 height 49
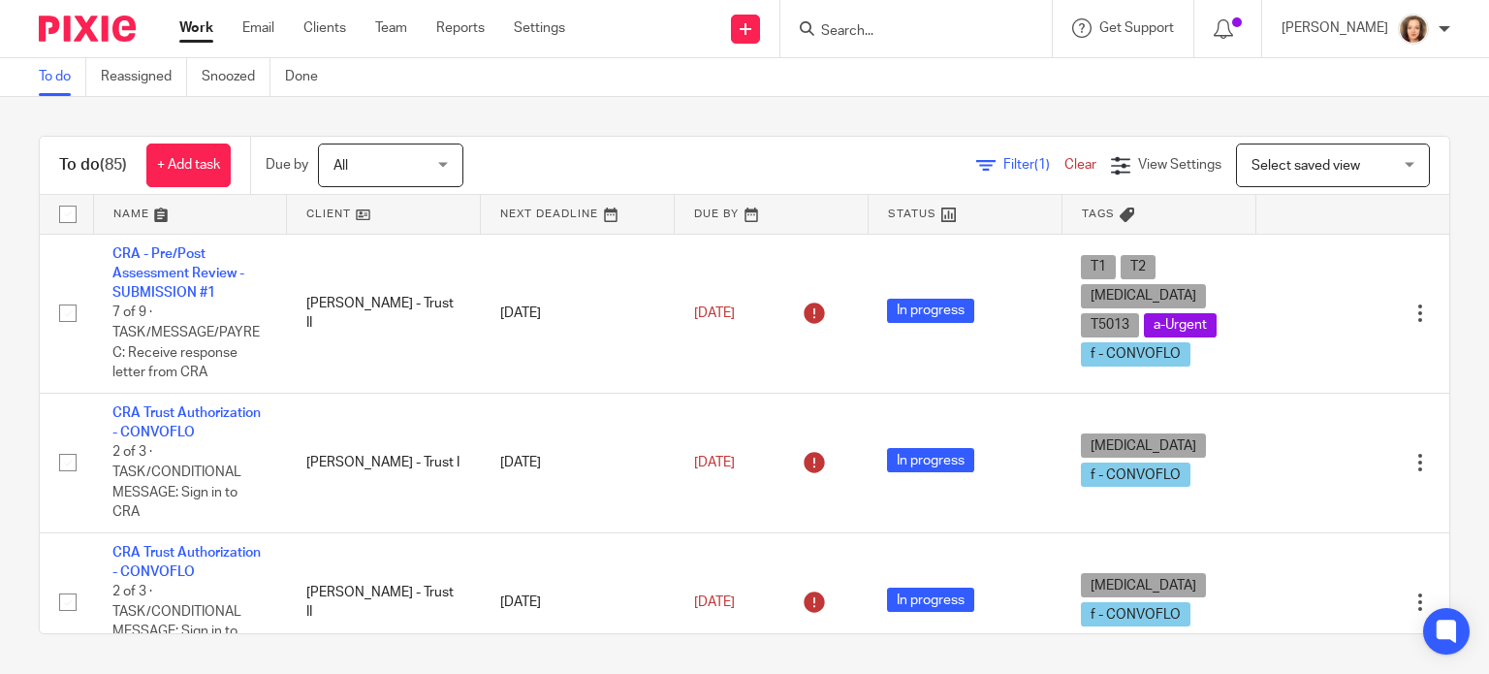
click at [919, 18] on form at bounding box center [922, 28] width 206 height 24
click at [864, 38] on input "Search" at bounding box center [906, 31] width 174 height 17
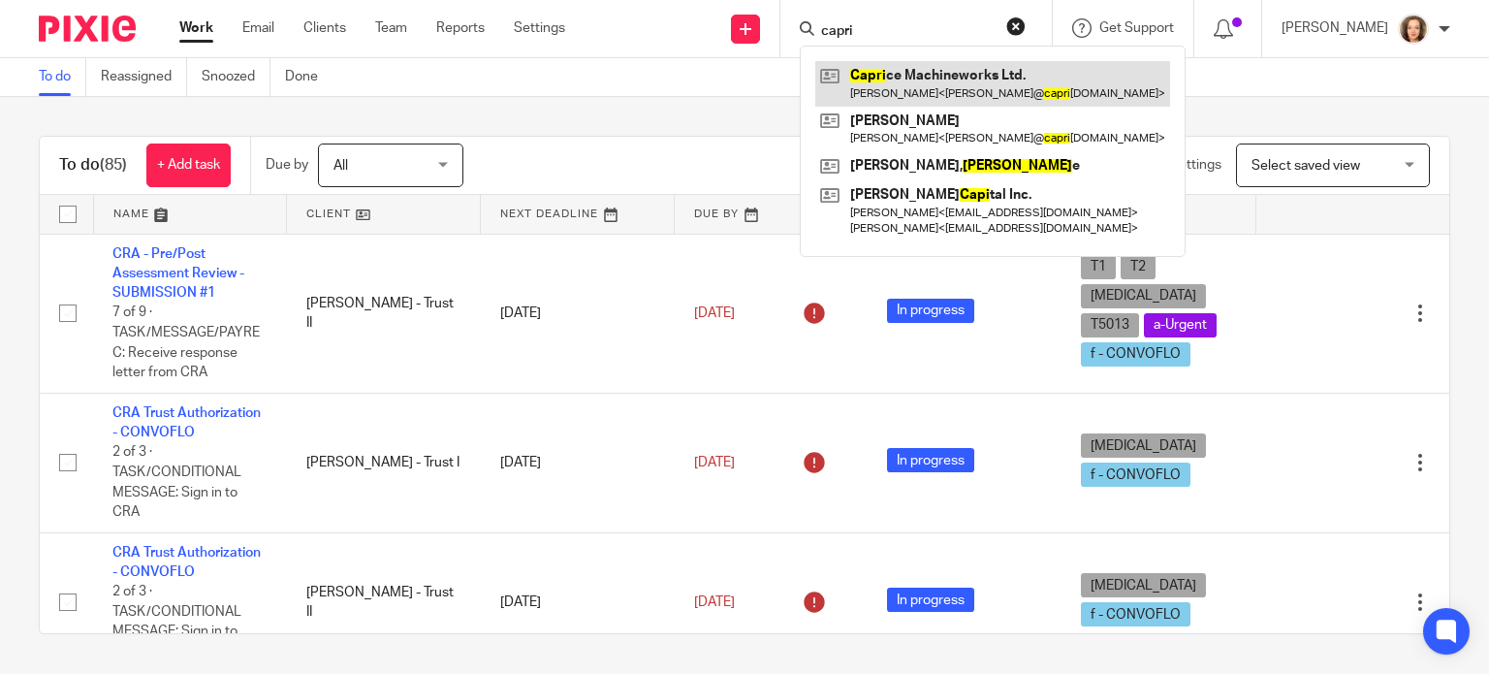
type input "capri"
click at [884, 75] on link at bounding box center [992, 83] width 355 height 45
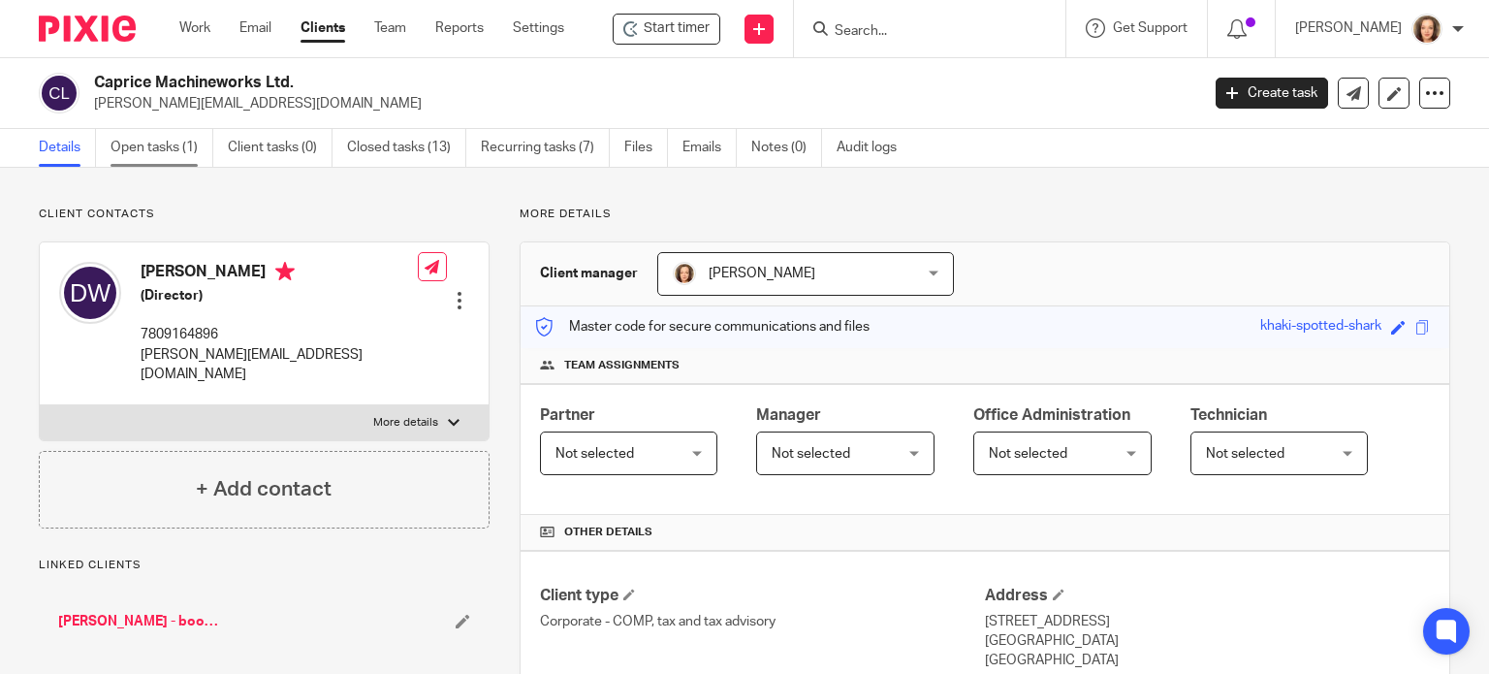
click at [143, 144] on link "Open tasks (1)" at bounding box center [161, 148] width 103 height 38
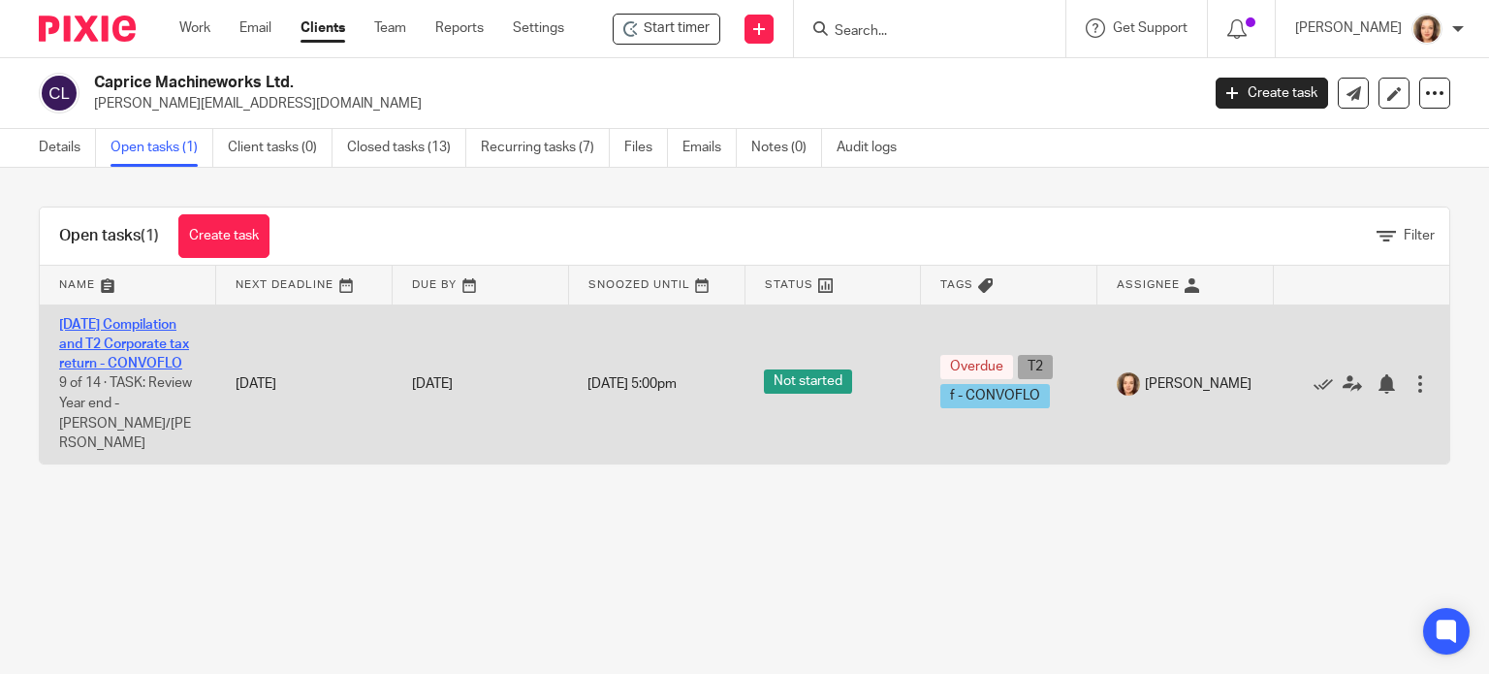
click at [112, 371] on link "[DATE] Compilation and T2 Corporate tax return - CONVOFLO" at bounding box center [124, 344] width 130 height 53
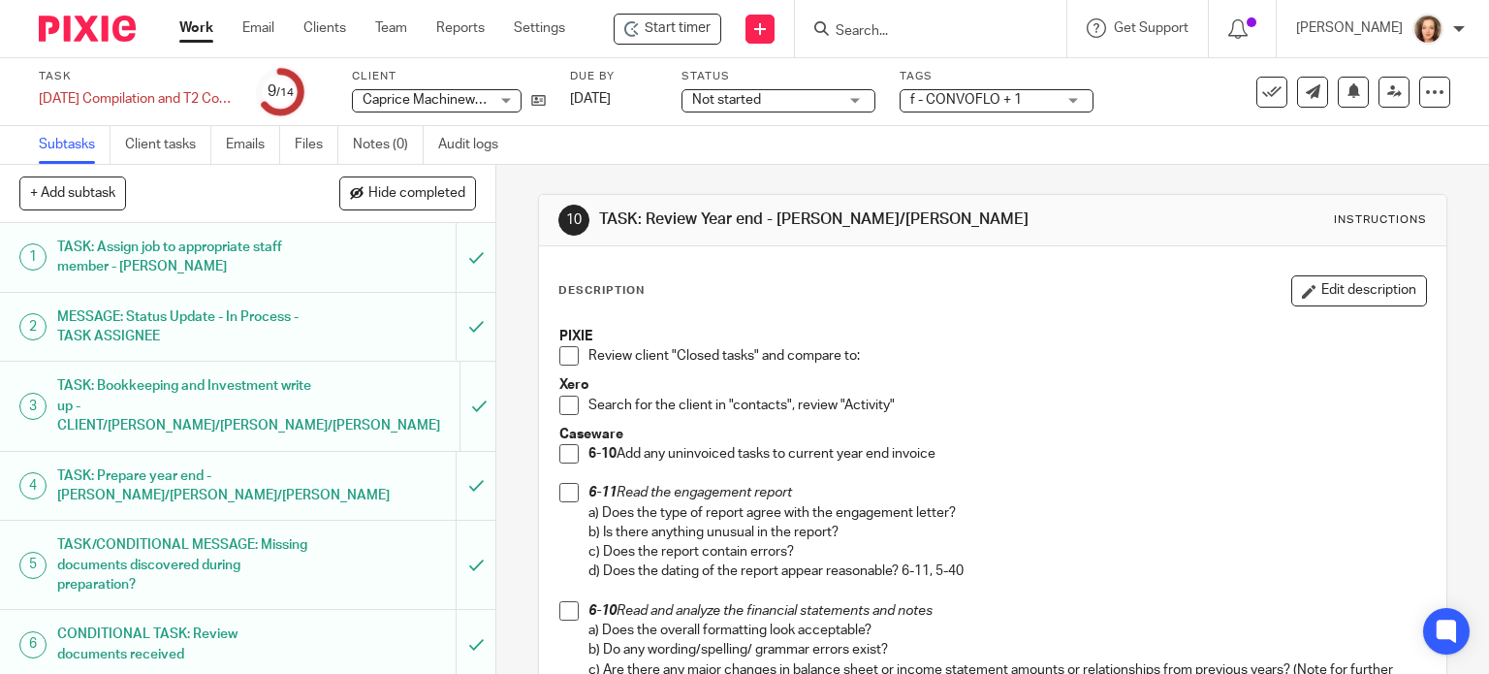
click at [566, 353] on span at bounding box center [568, 355] width 19 height 19
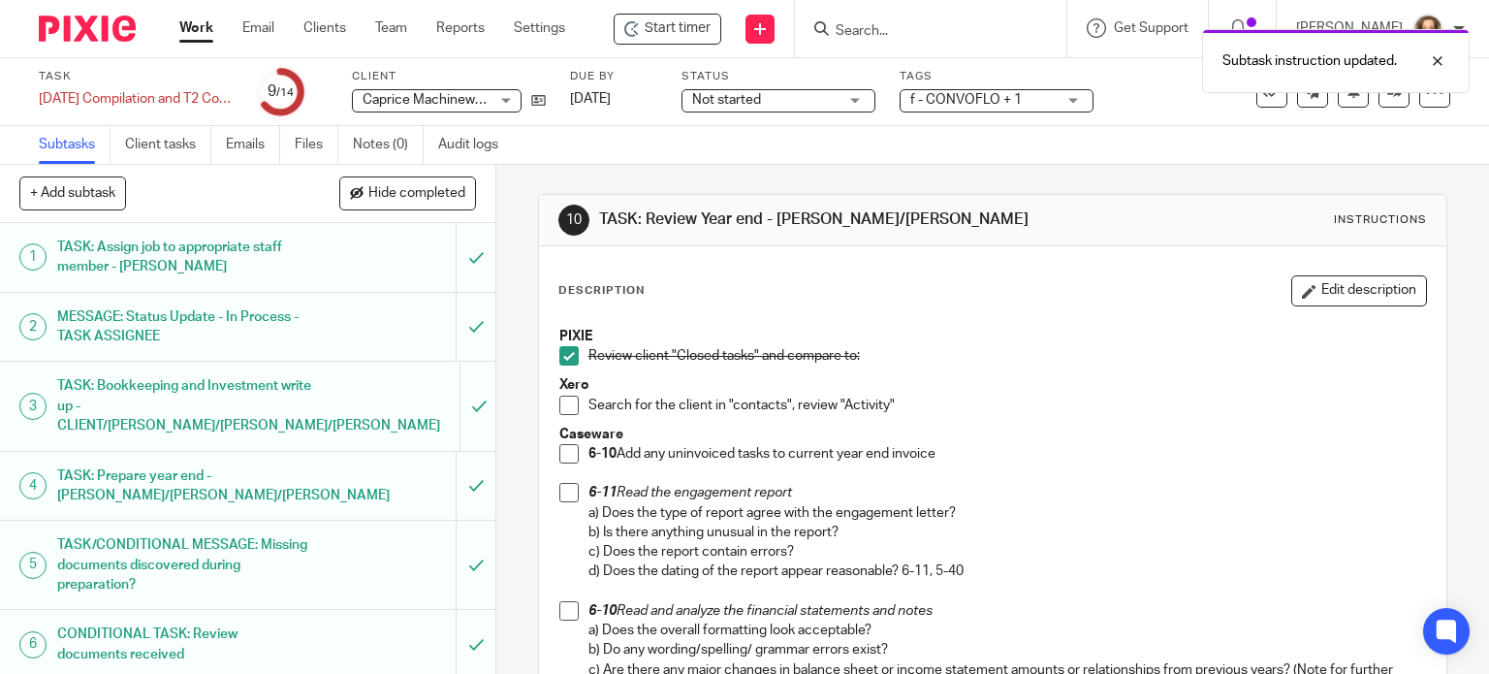
click at [562, 400] on span at bounding box center [568, 404] width 19 height 19
click at [559, 452] on span at bounding box center [568, 453] width 19 height 19
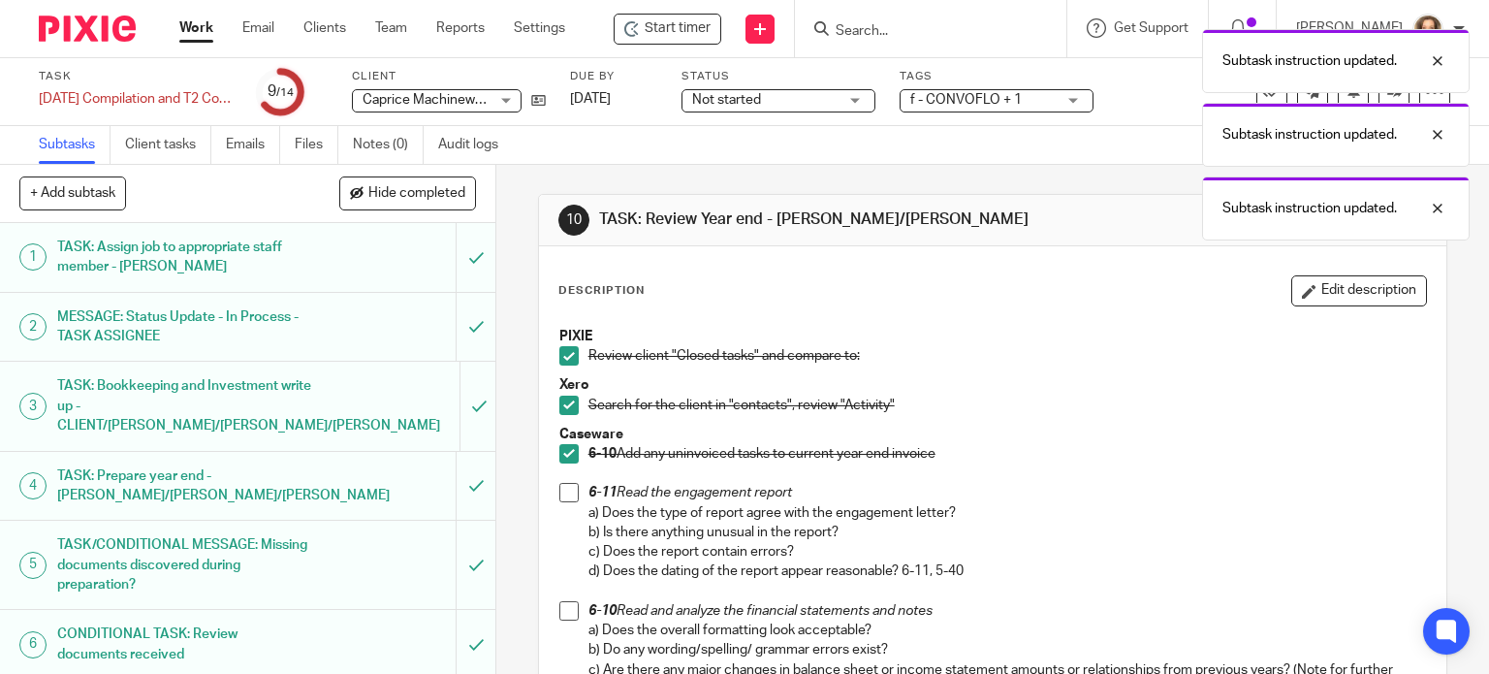
click at [559, 485] on span at bounding box center [568, 492] width 19 height 19
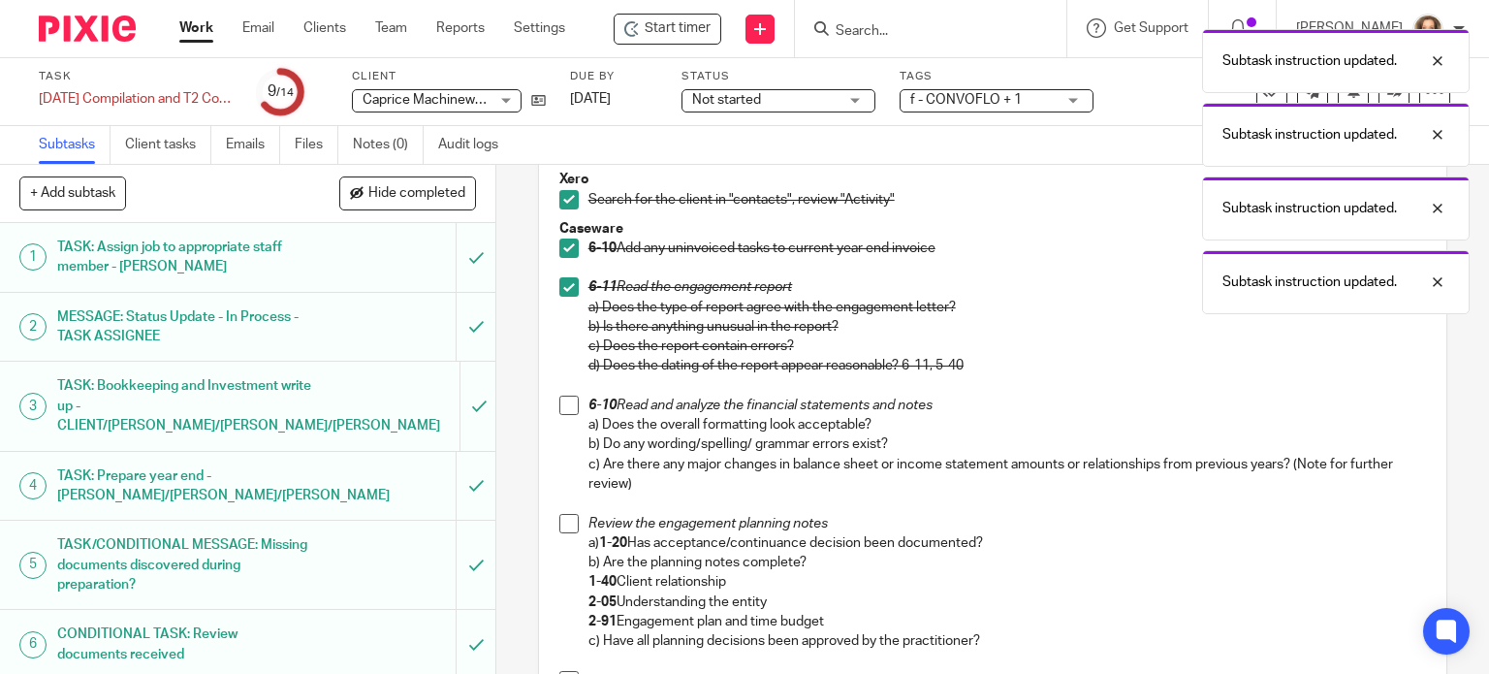
scroll to position [267, 0]
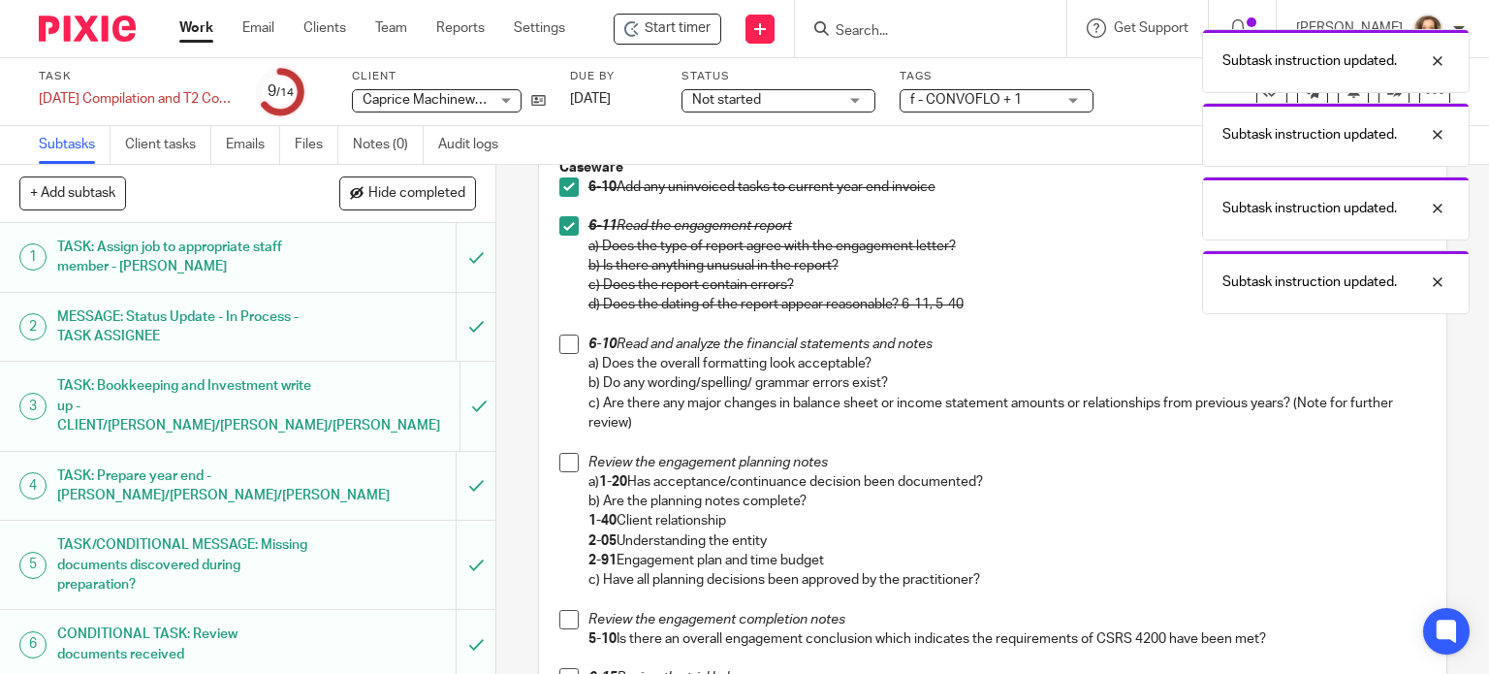
click at [567, 344] on span at bounding box center [568, 343] width 19 height 19
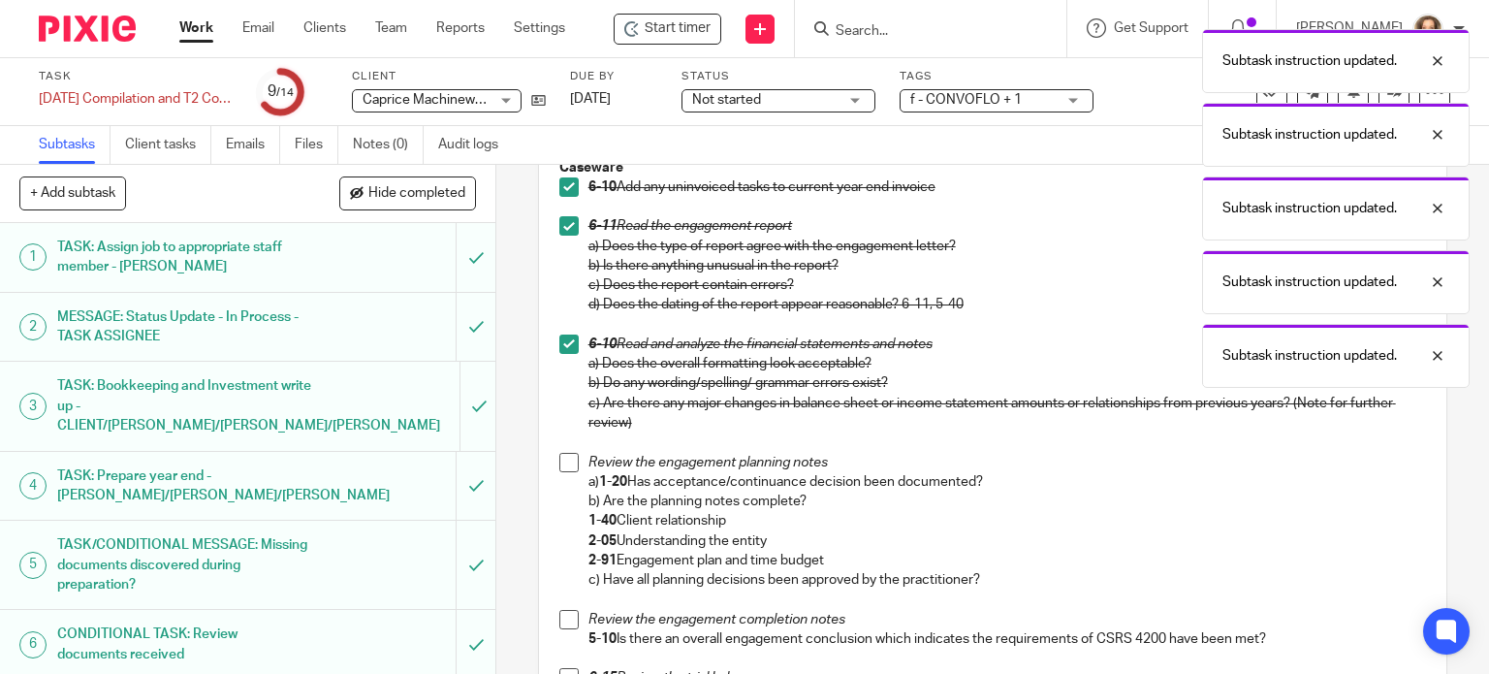
click at [559, 459] on span at bounding box center [568, 462] width 19 height 19
click at [564, 616] on span at bounding box center [568, 619] width 19 height 19
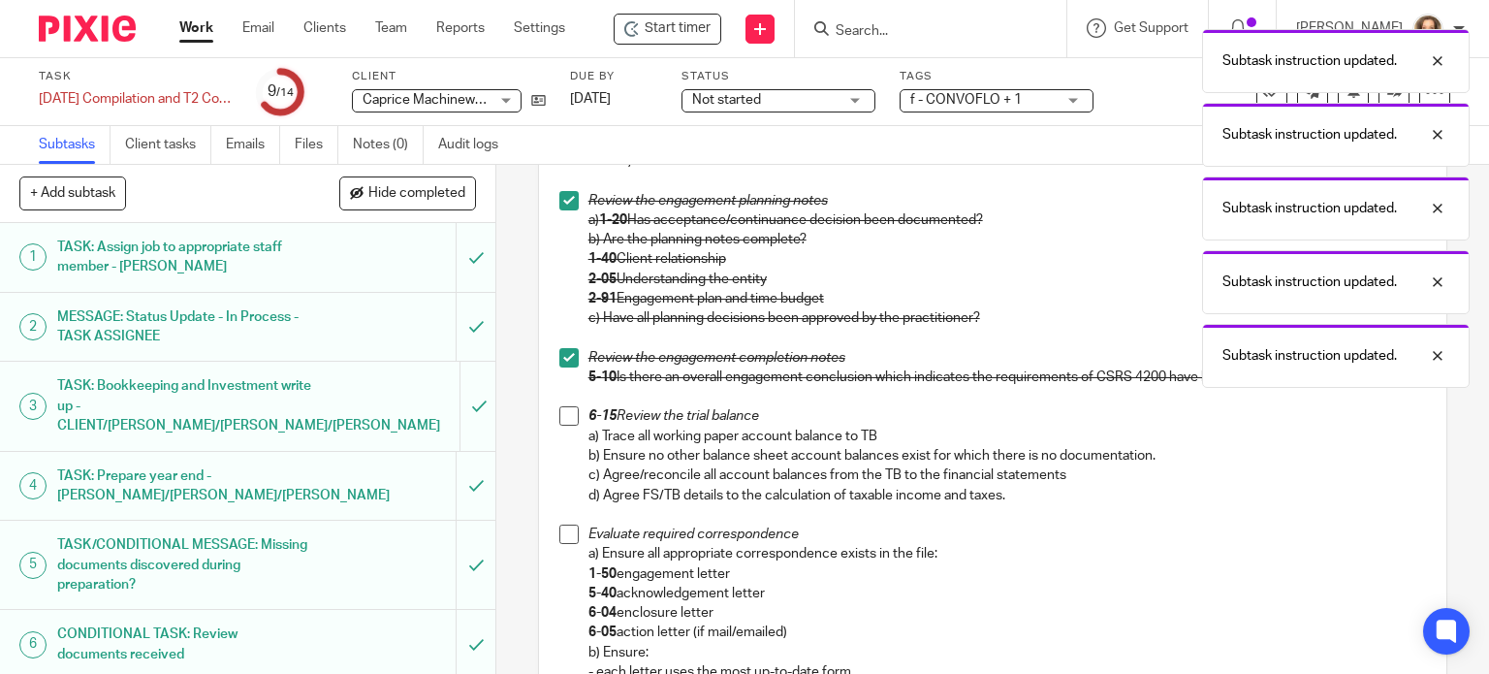
scroll to position [533, 0]
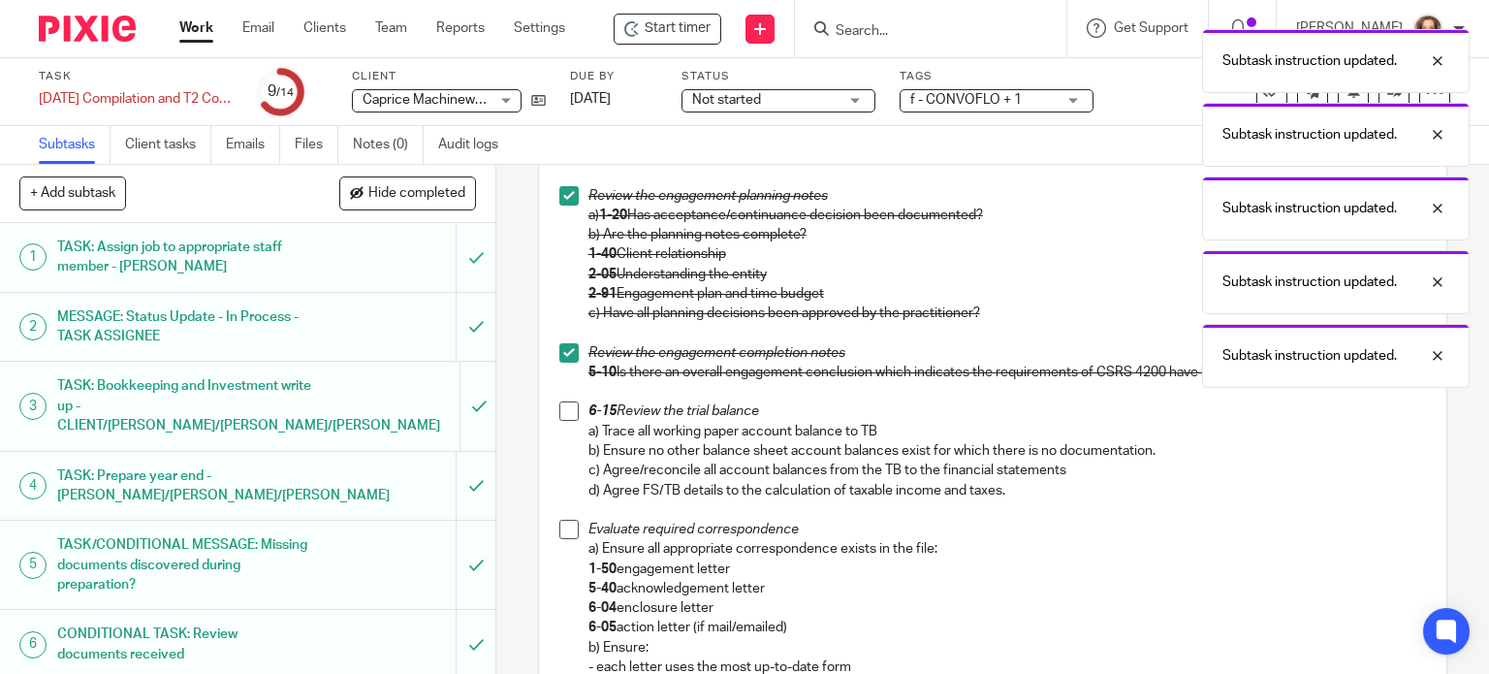
click at [562, 414] on span at bounding box center [568, 410] width 19 height 19
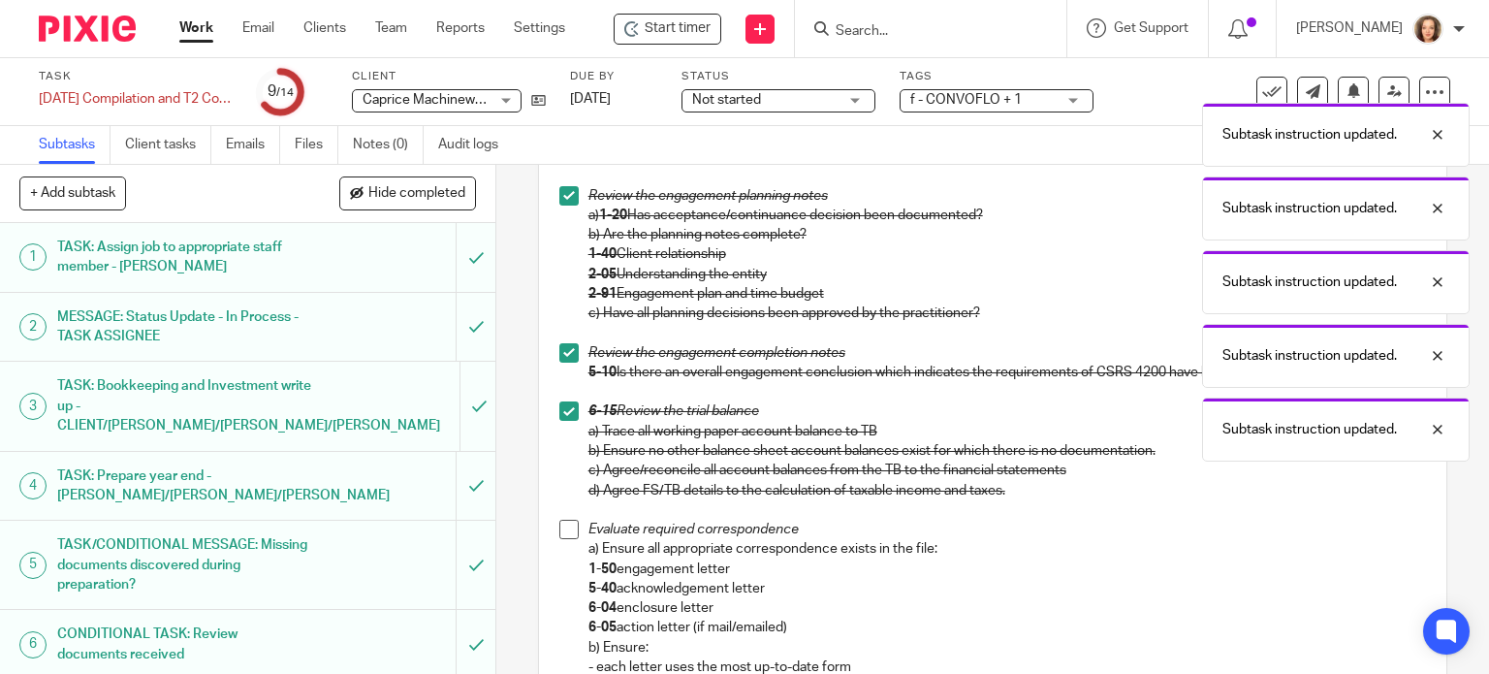
click at [559, 528] on span at bounding box center [568, 529] width 19 height 19
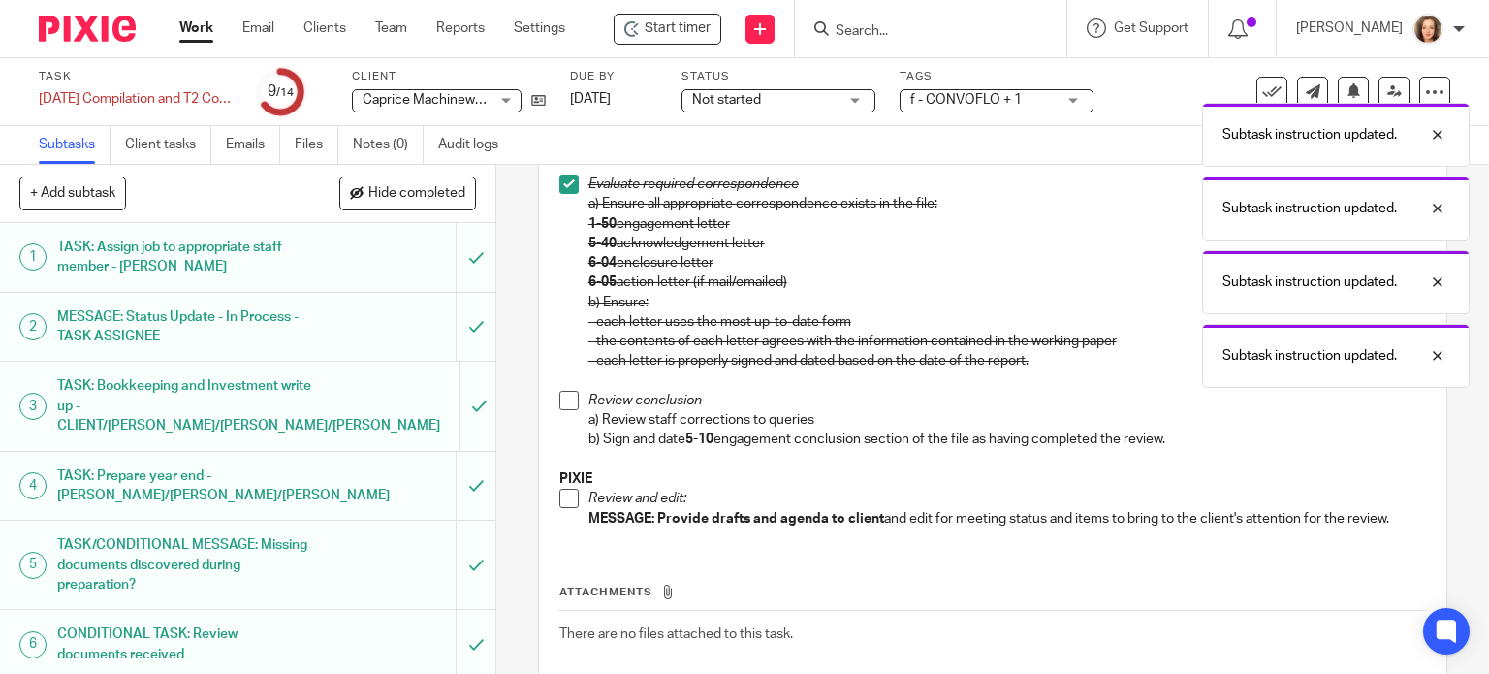
scroll to position [921, 0]
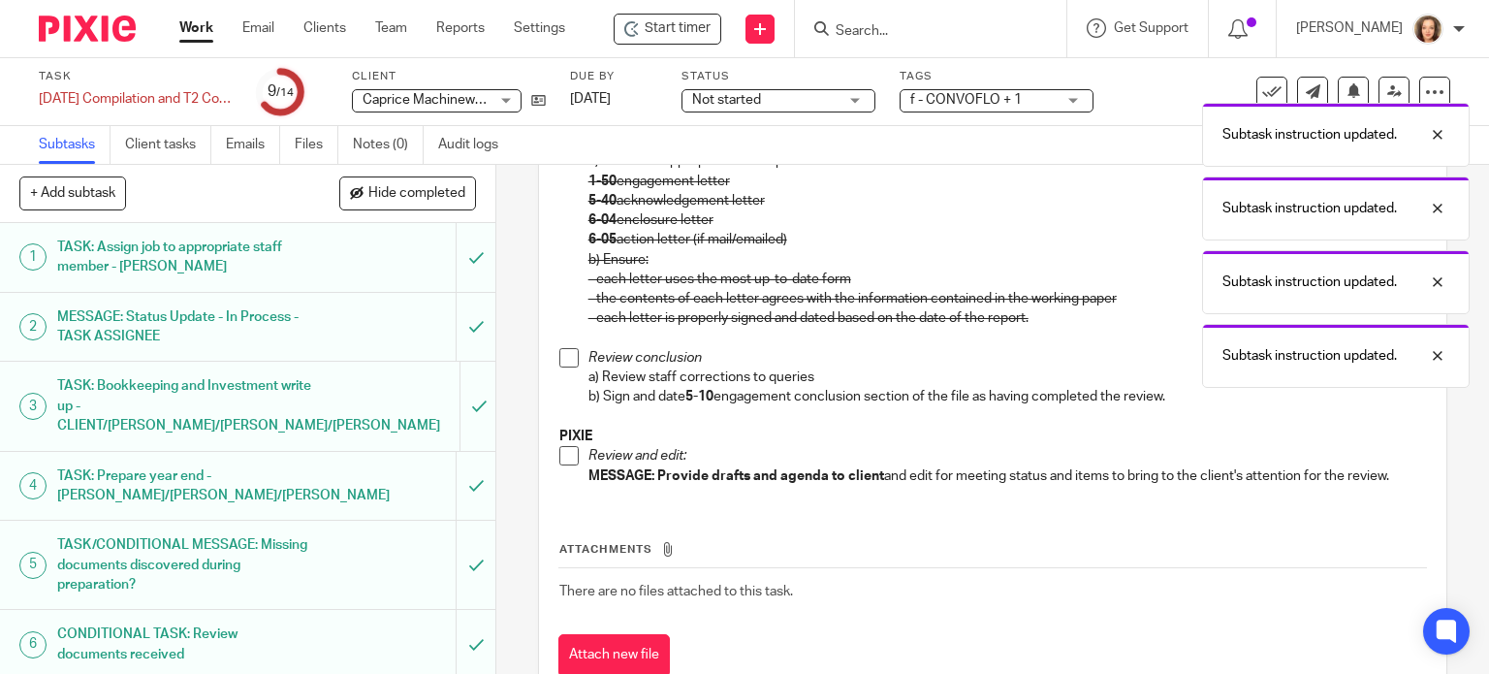
click at [565, 360] on span at bounding box center [568, 357] width 19 height 19
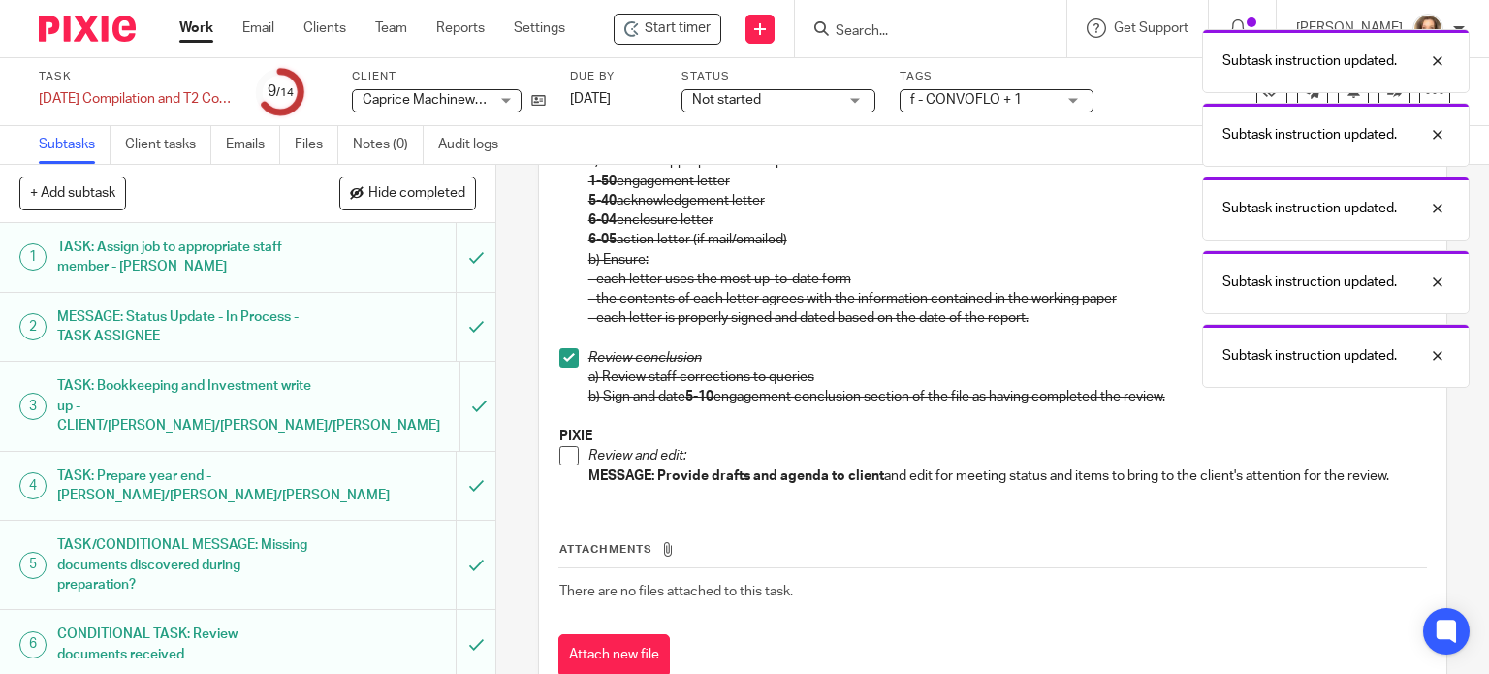
click at [562, 453] on span at bounding box center [568, 455] width 19 height 19
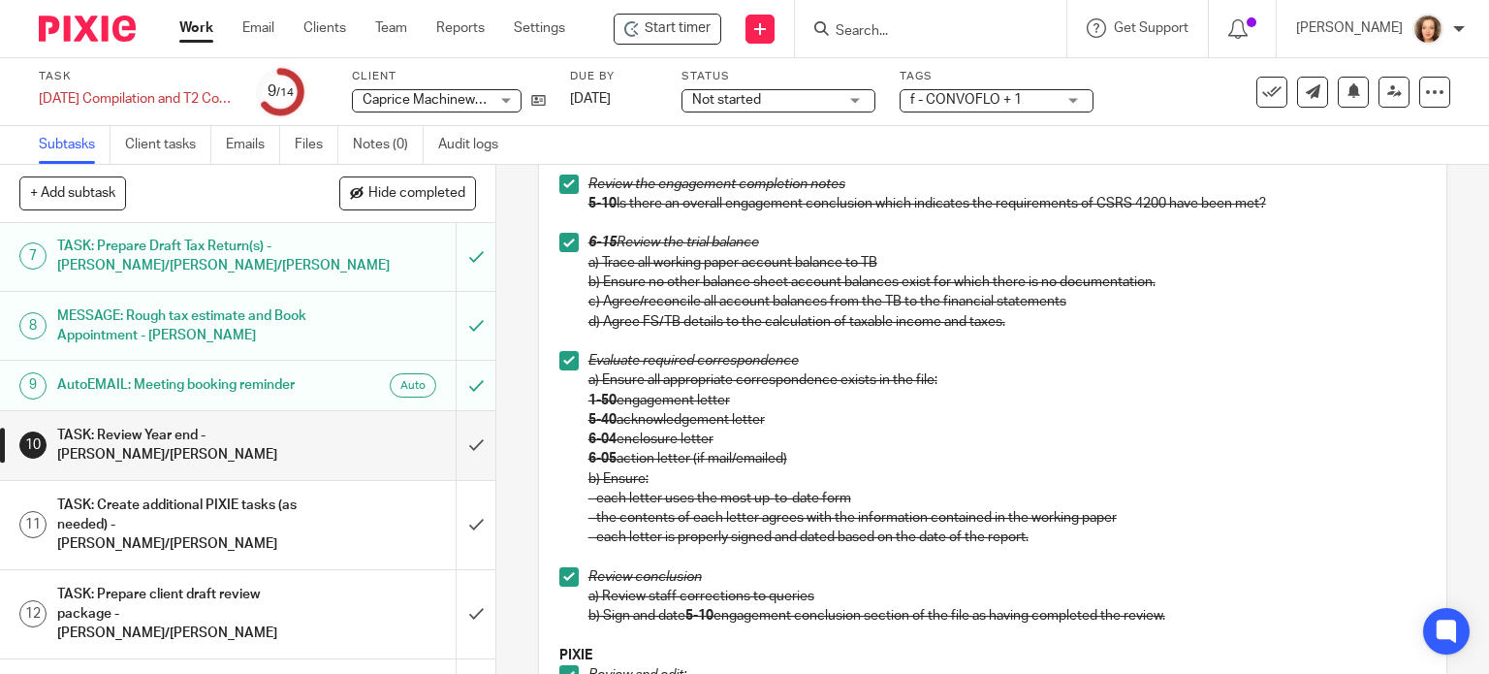
scroll to position [598, 0]
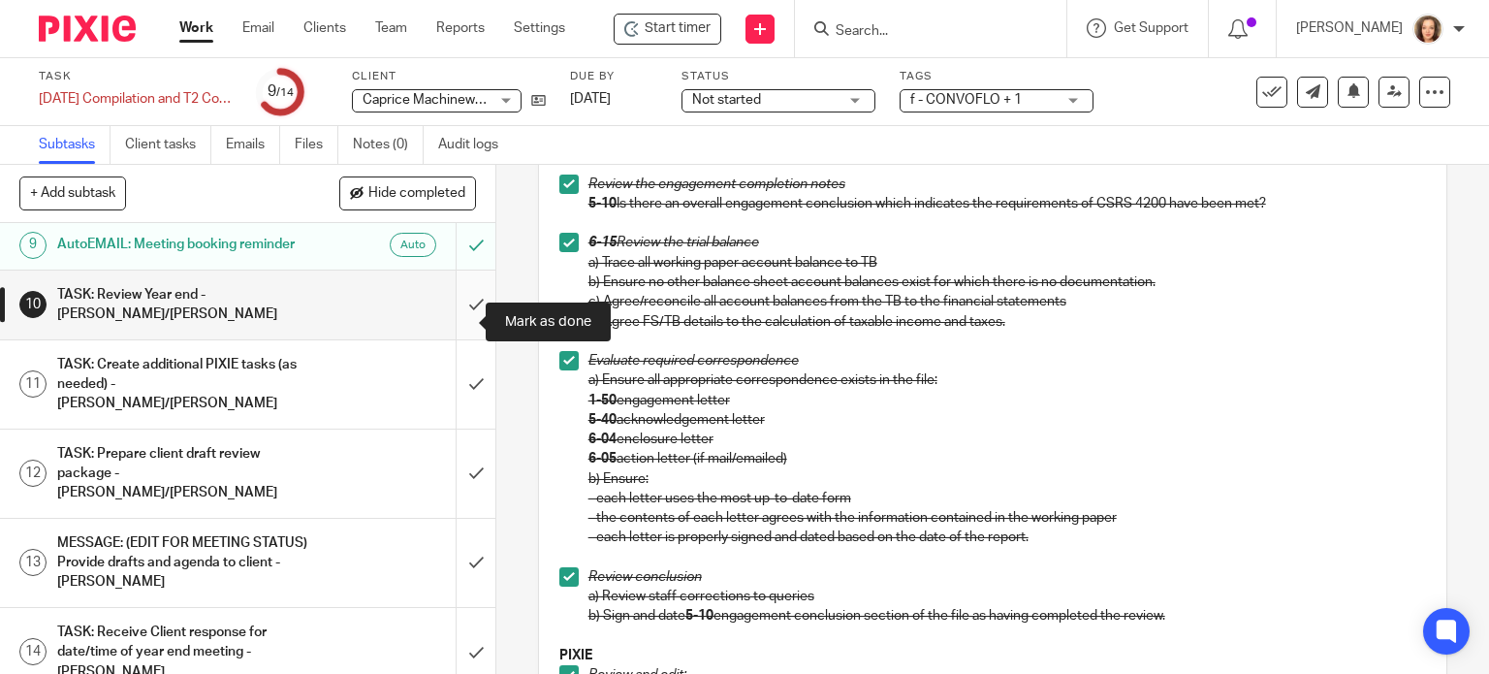
click at [458, 318] on input "submit" at bounding box center [247, 304] width 495 height 69
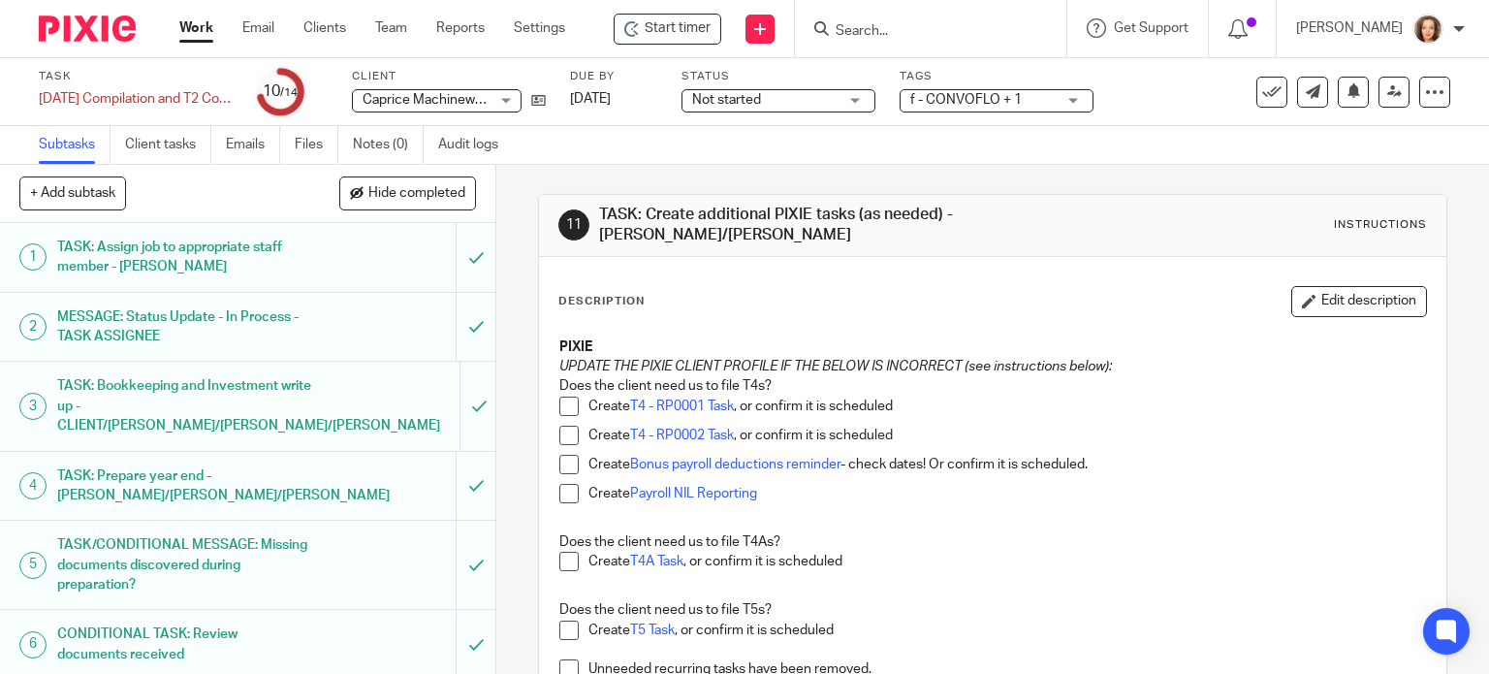
click at [559, 408] on span at bounding box center [568, 405] width 19 height 19
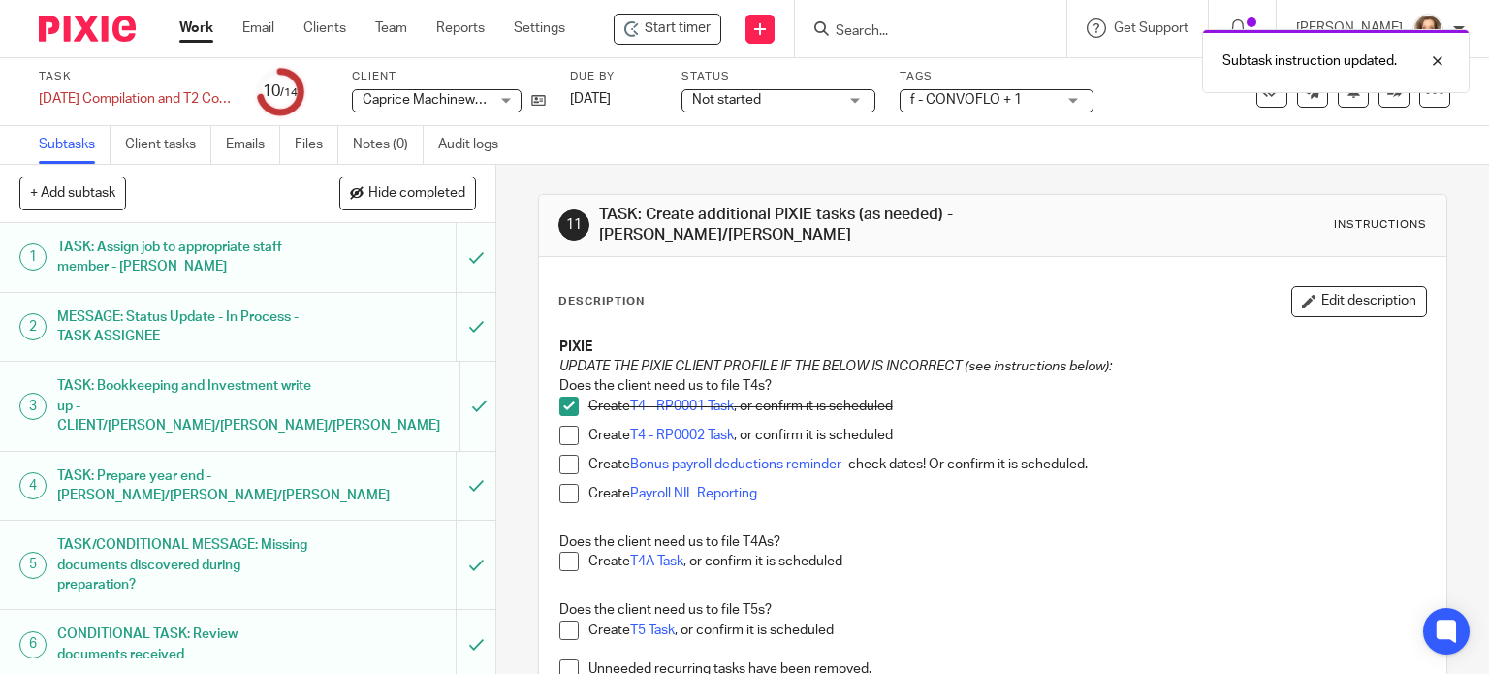
click at [562, 491] on span at bounding box center [568, 493] width 19 height 19
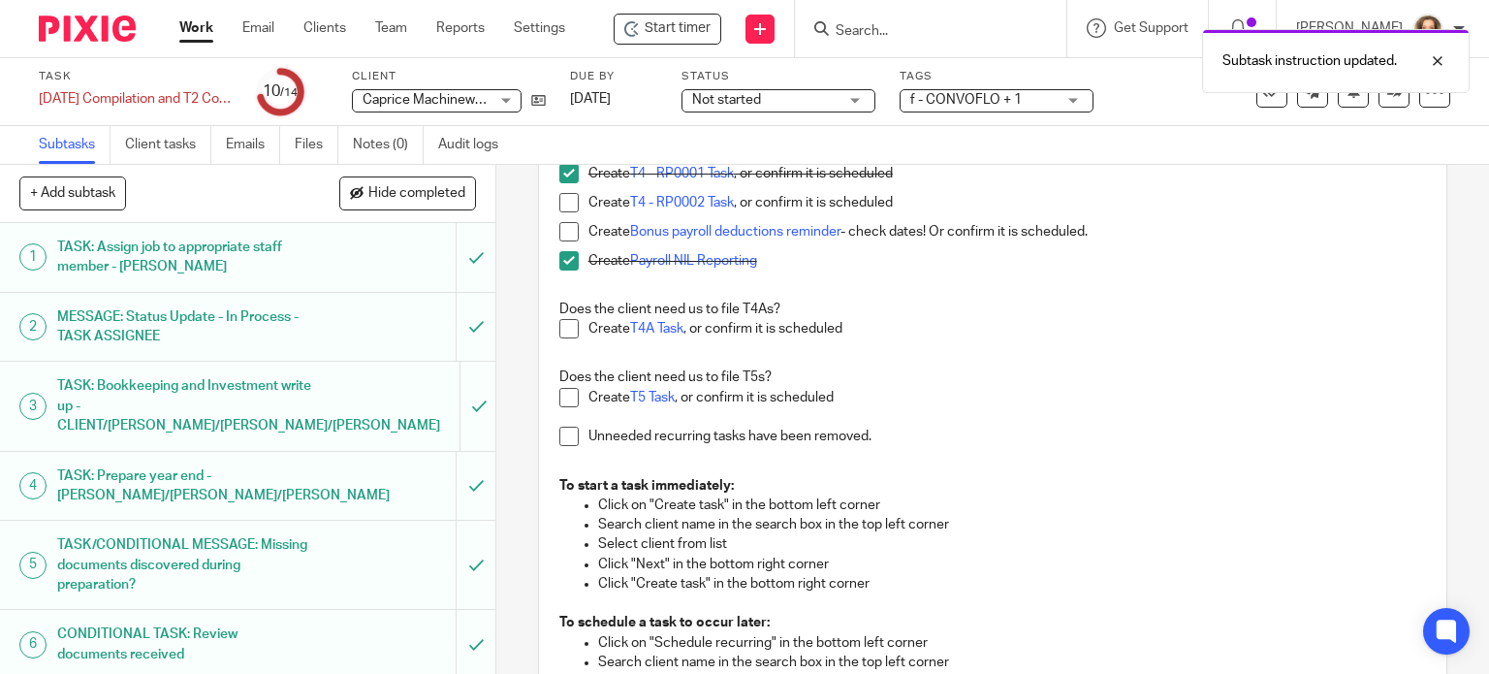
scroll to position [120, 0]
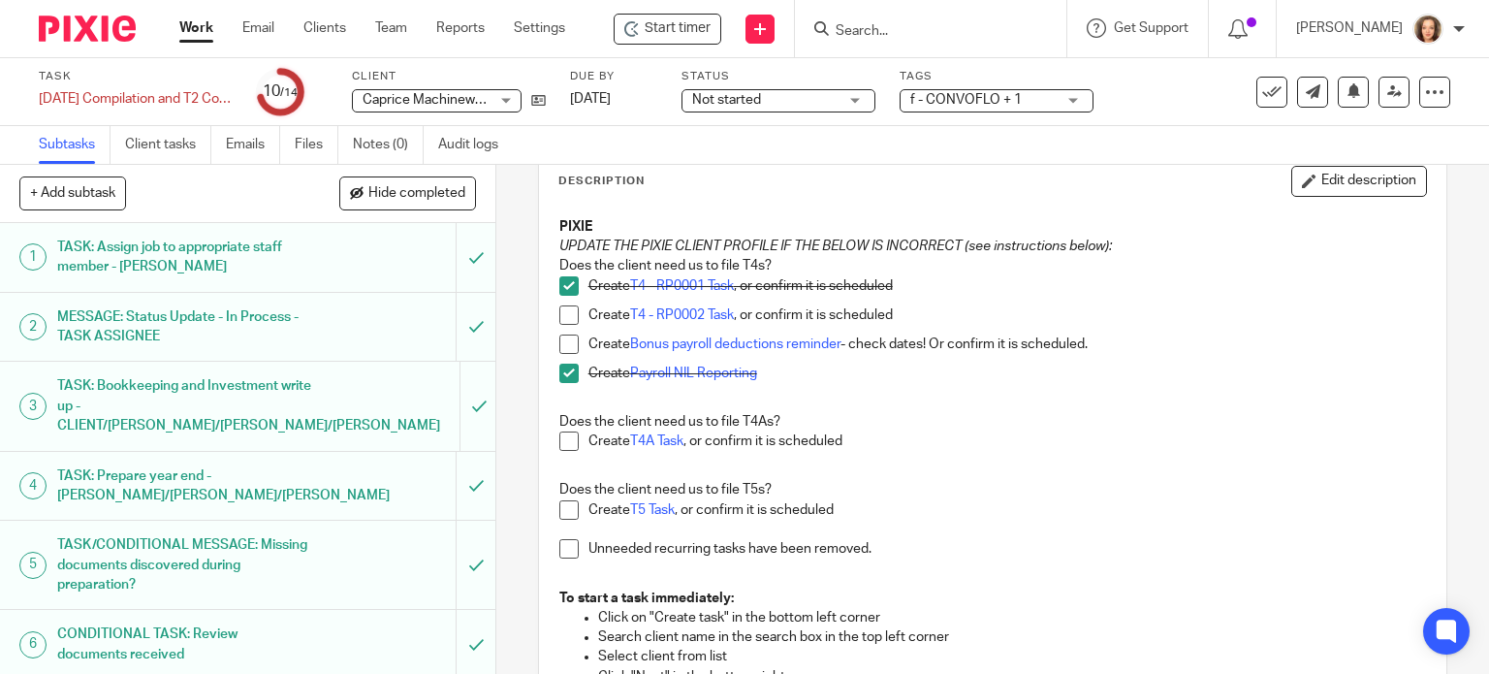
click at [560, 507] on span at bounding box center [568, 509] width 19 height 19
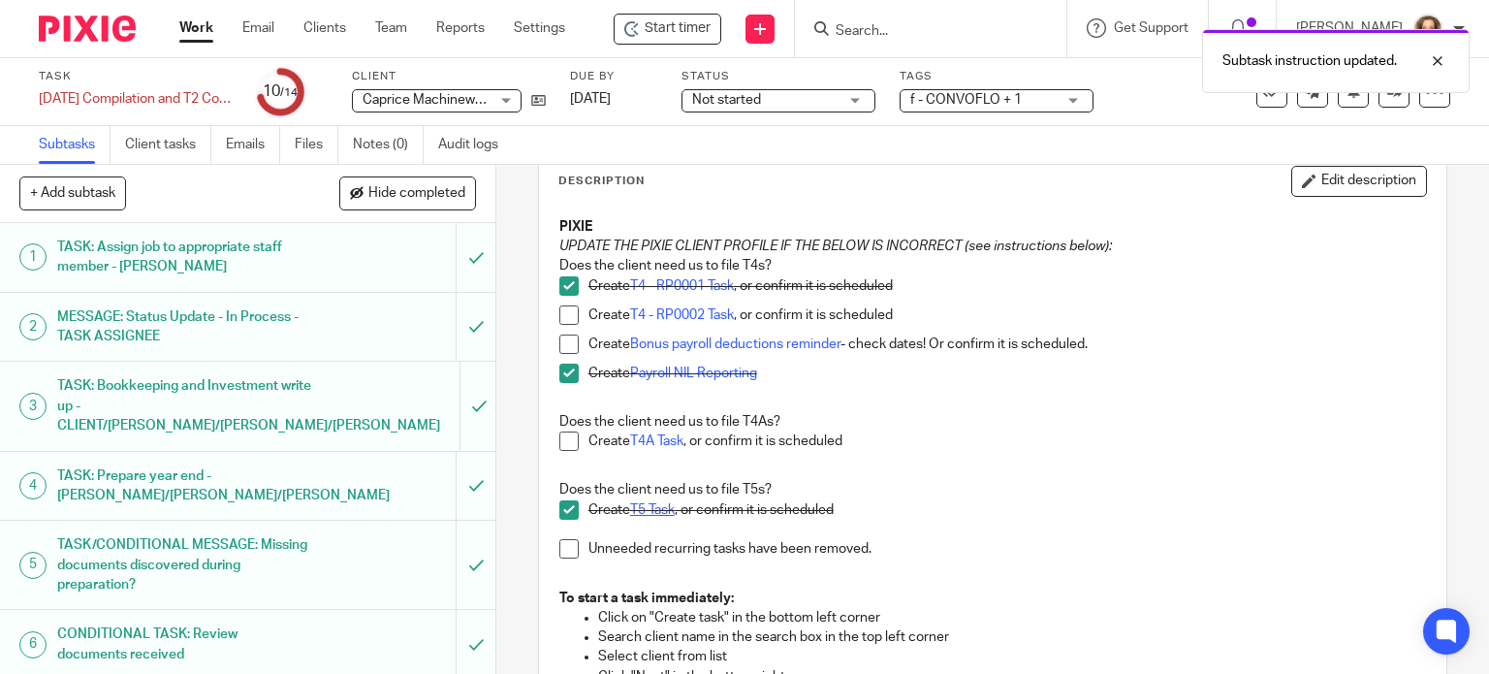
click at [632, 512] on link "T5 Task" at bounding box center [652, 510] width 45 height 14
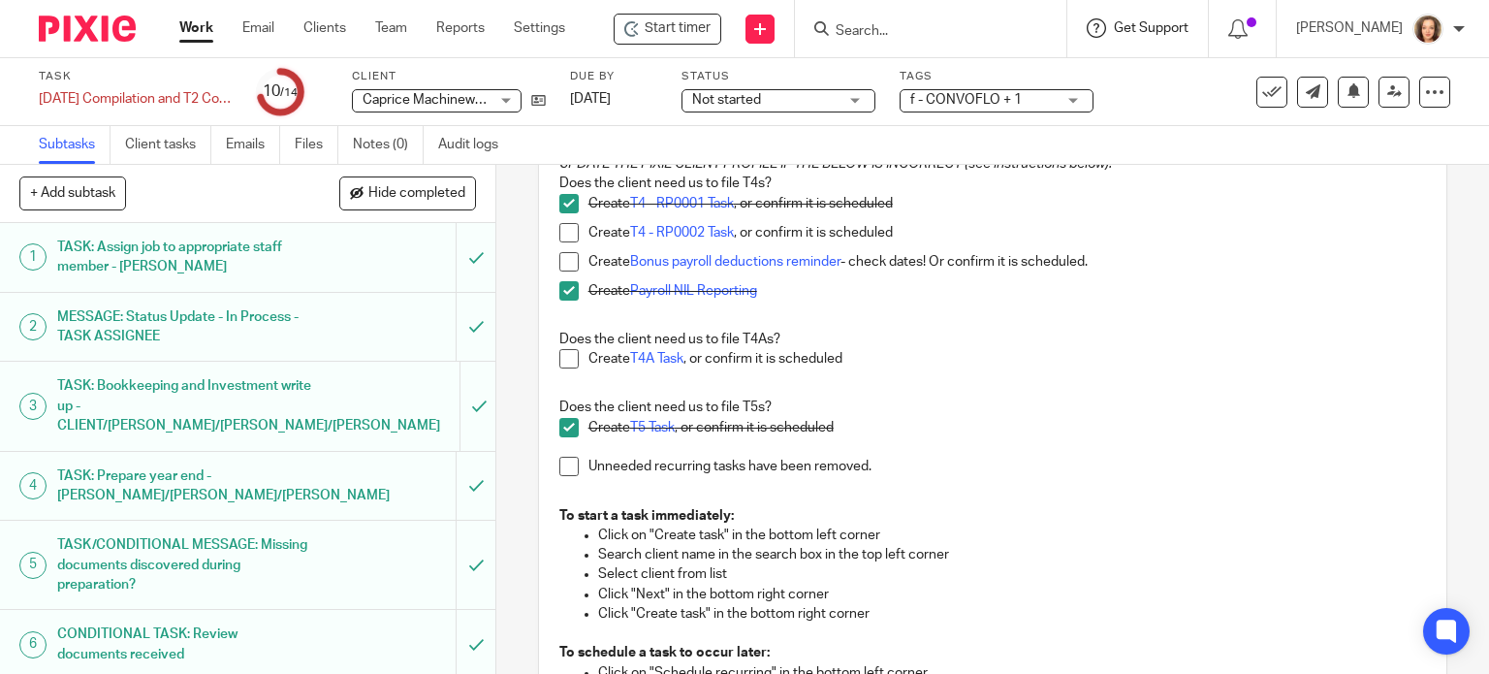
scroll to position [194, 0]
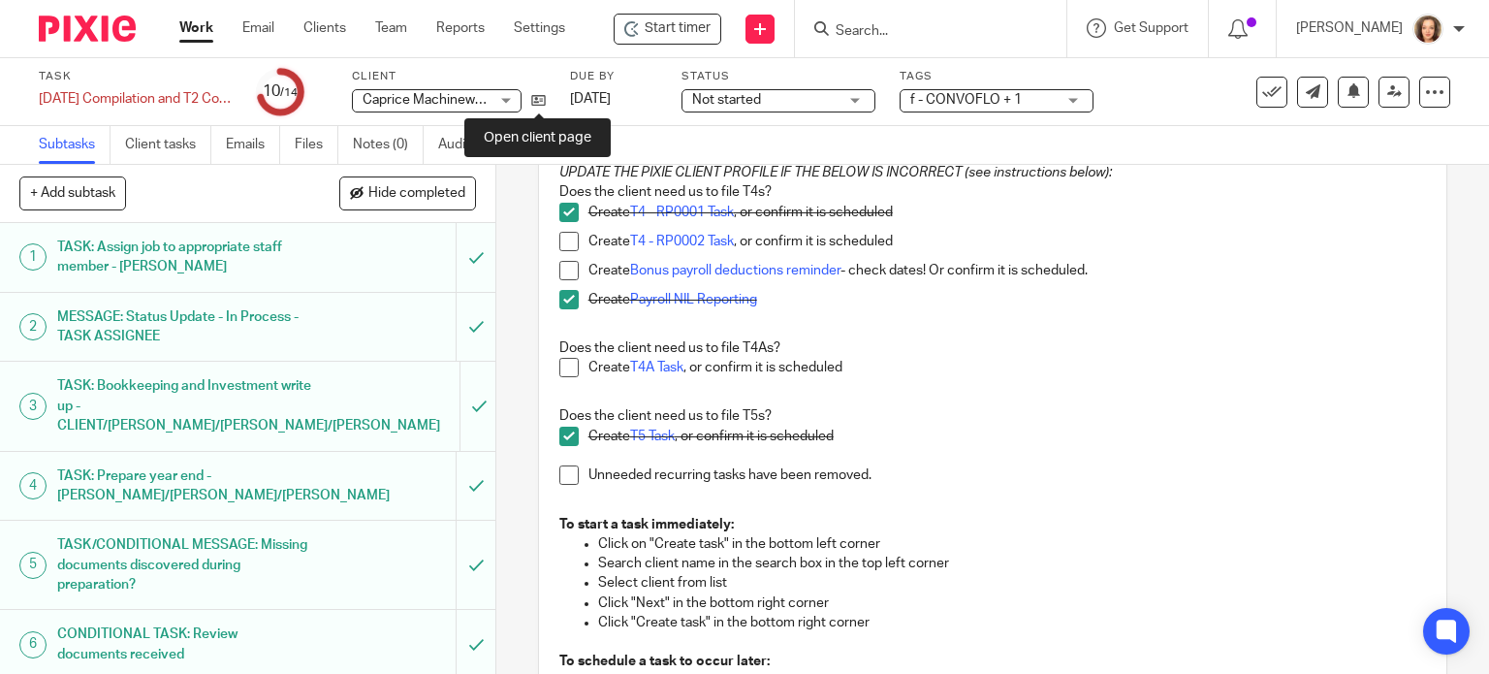
drag, startPoint x: 538, startPoint y: 104, endPoint x: 1097, endPoint y: 319, distance: 599.3
click at [1124, 298] on p "Create Payroll NIL Reporting" at bounding box center [1007, 299] width 838 height 19
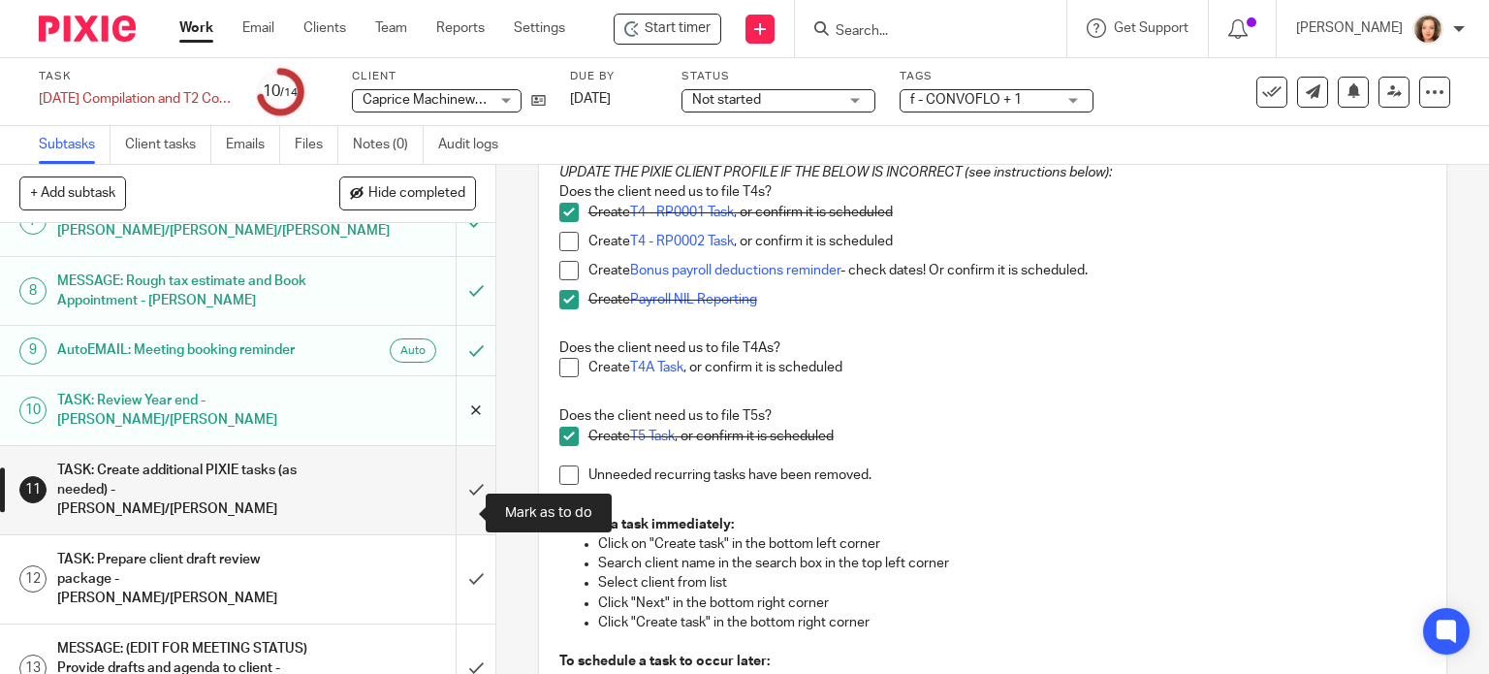
scroll to position [598, 0]
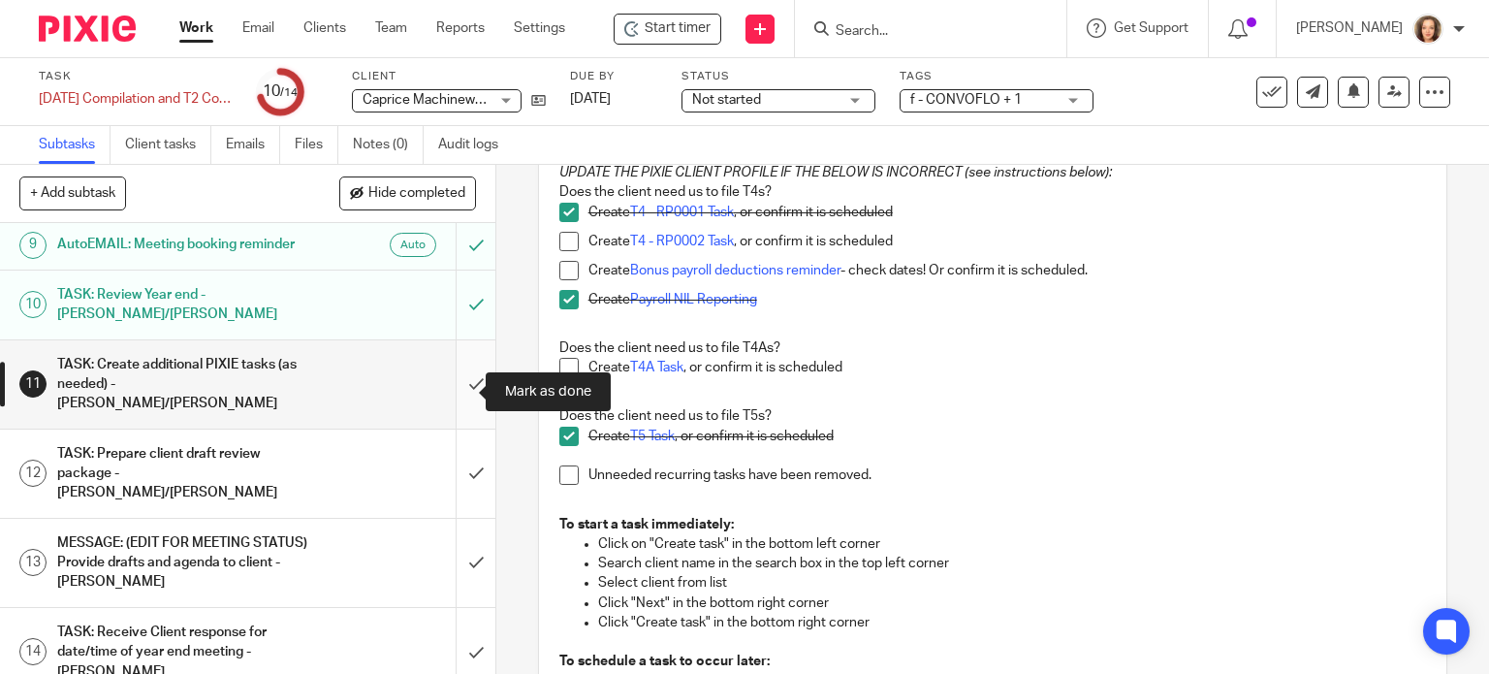
click at [453, 388] on input "submit" at bounding box center [247, 384] width 495 height 88
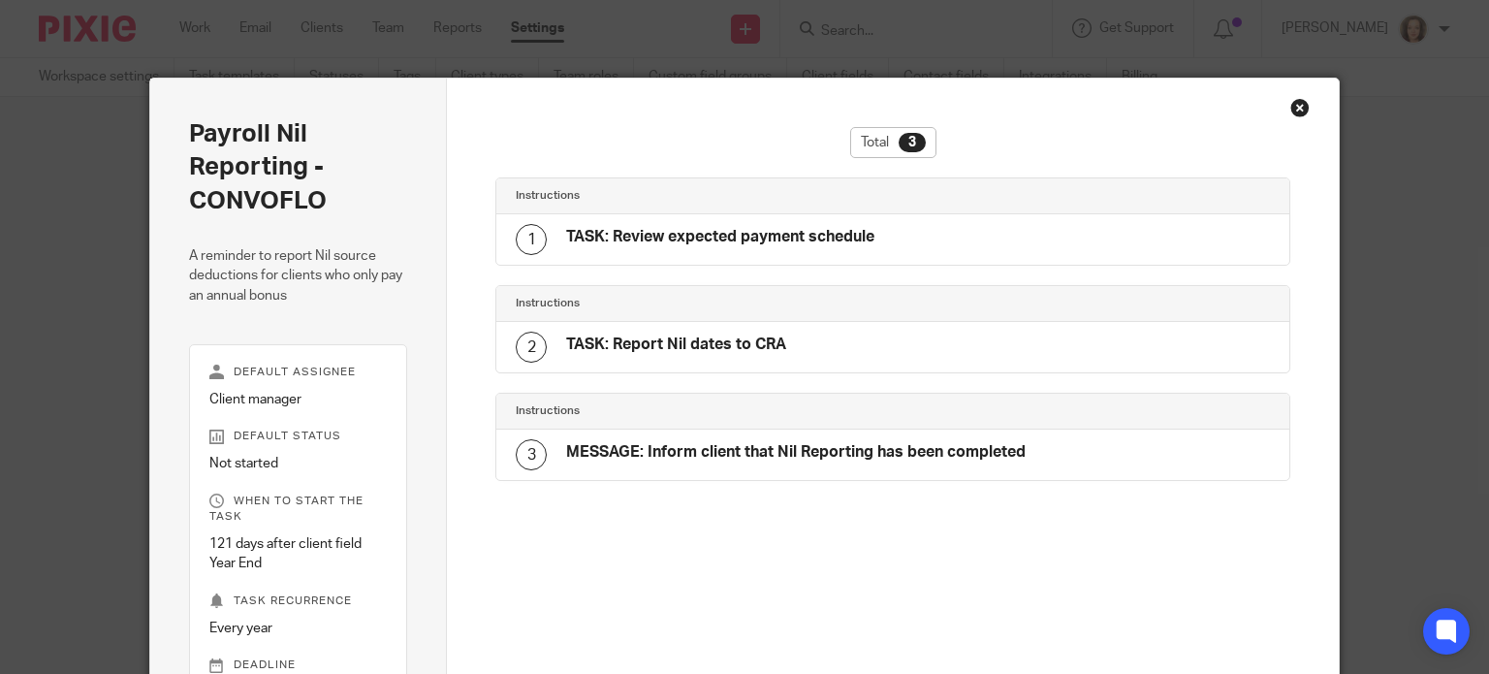
scroll to position [347, 0]
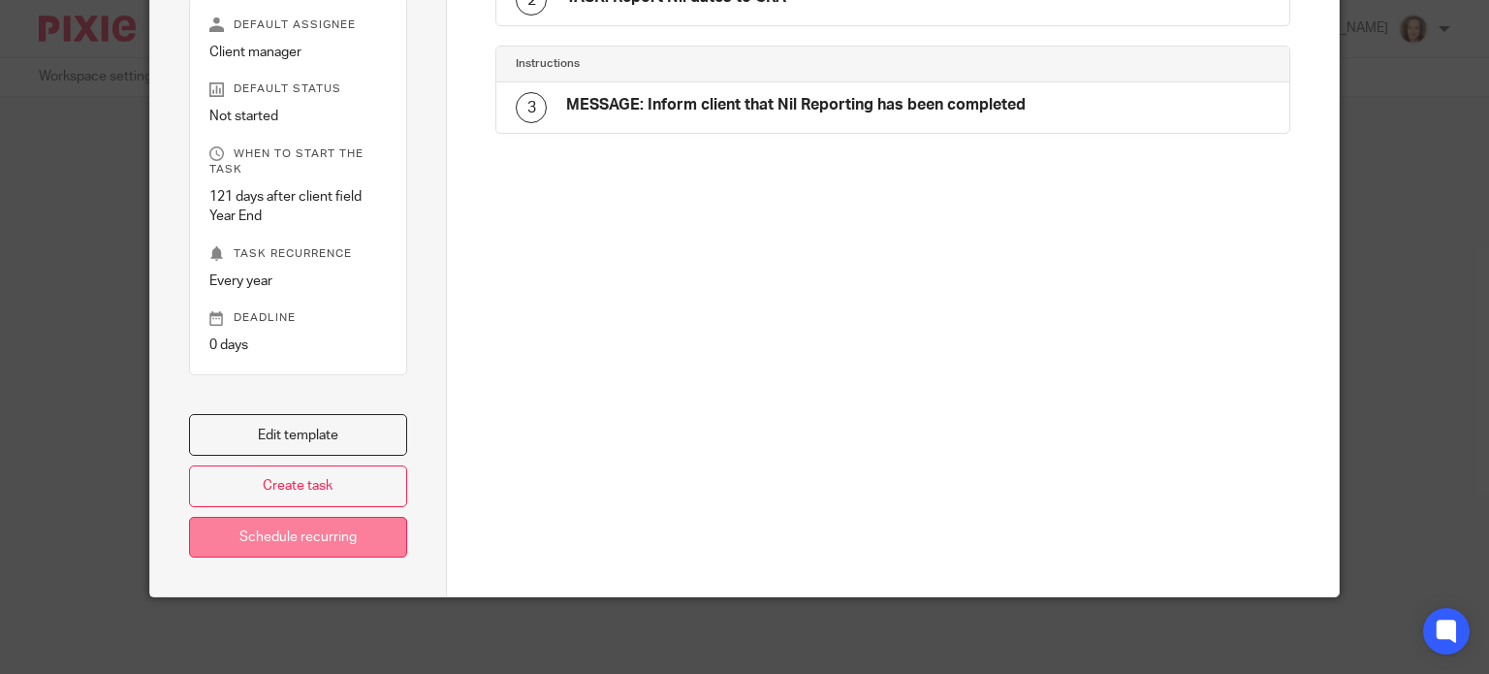
click at [336, 529] on link "Schedule recurring" at bounding box center [298, 538] width 219 height 42
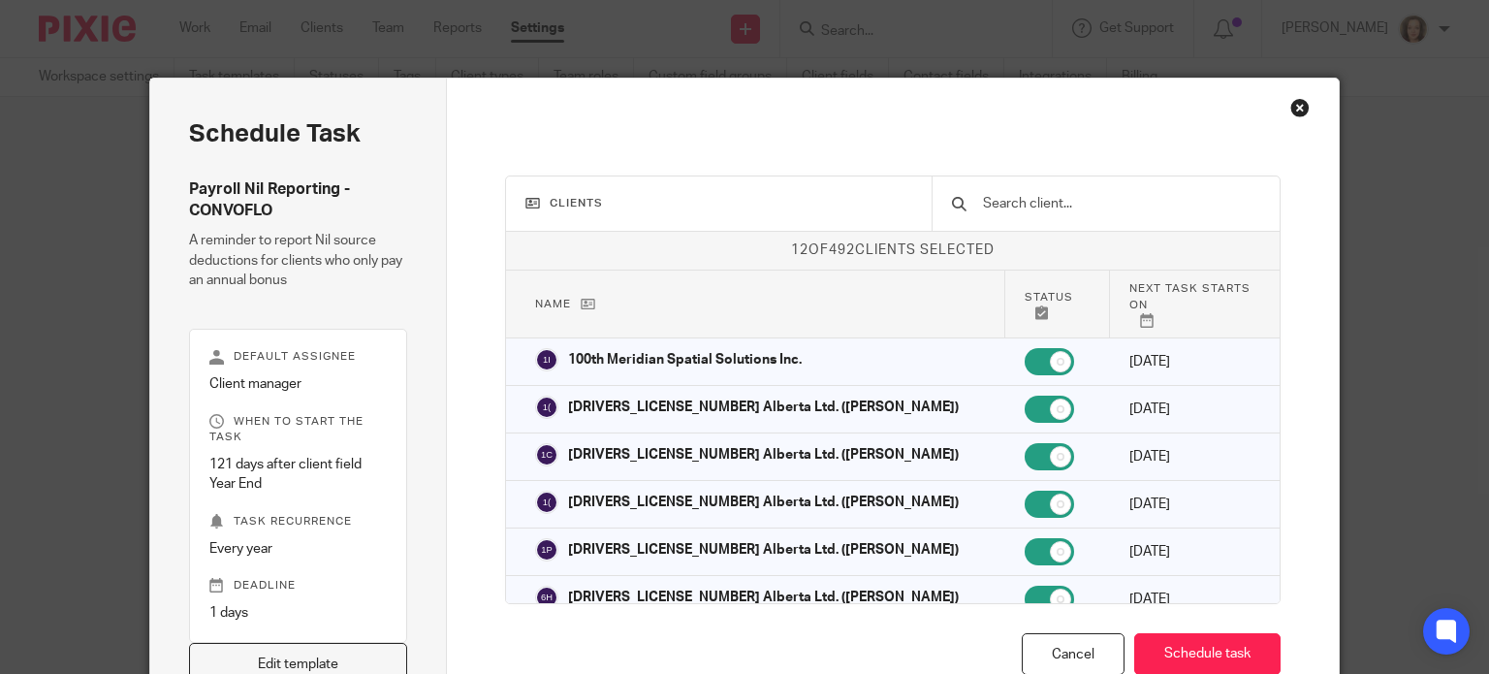
scroll to position [10, 0]
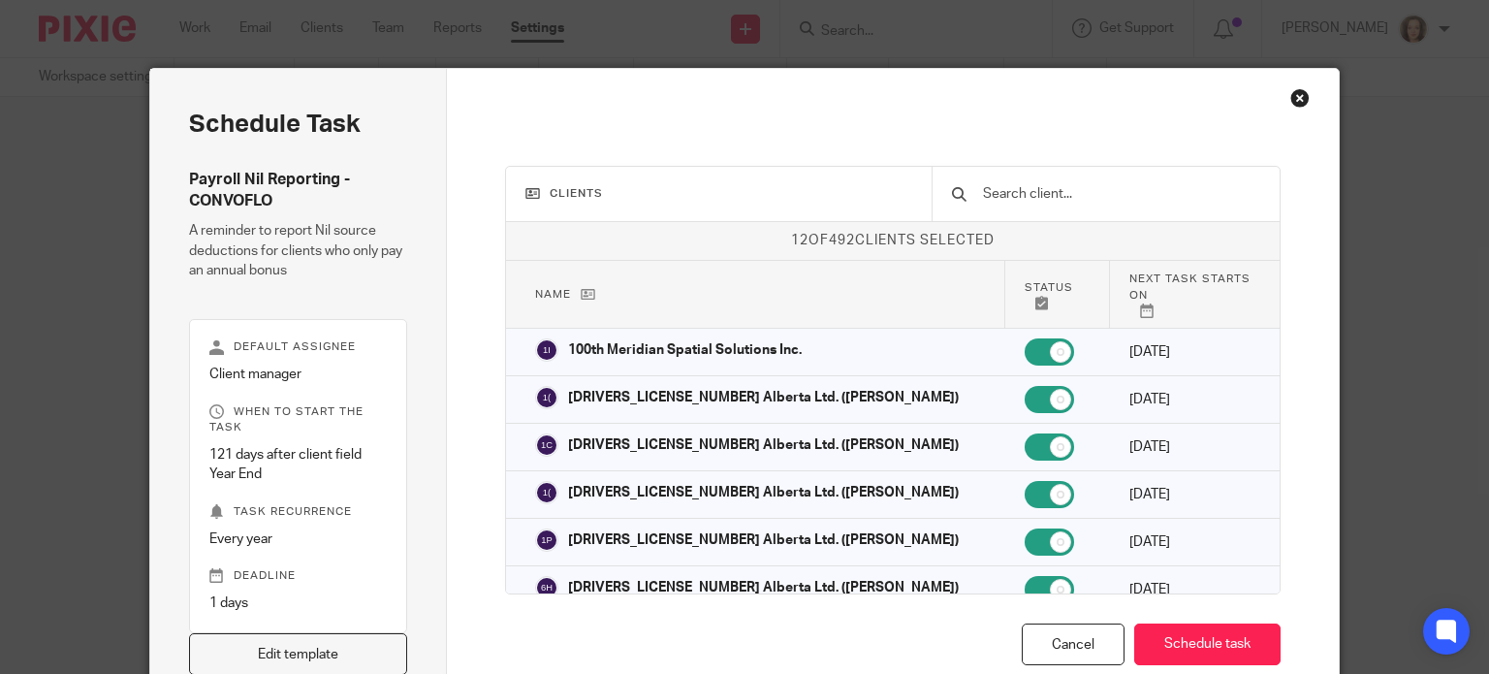
click at [1075, 193] on input "text" at bounding box center [1121, 193] width 280 height 21
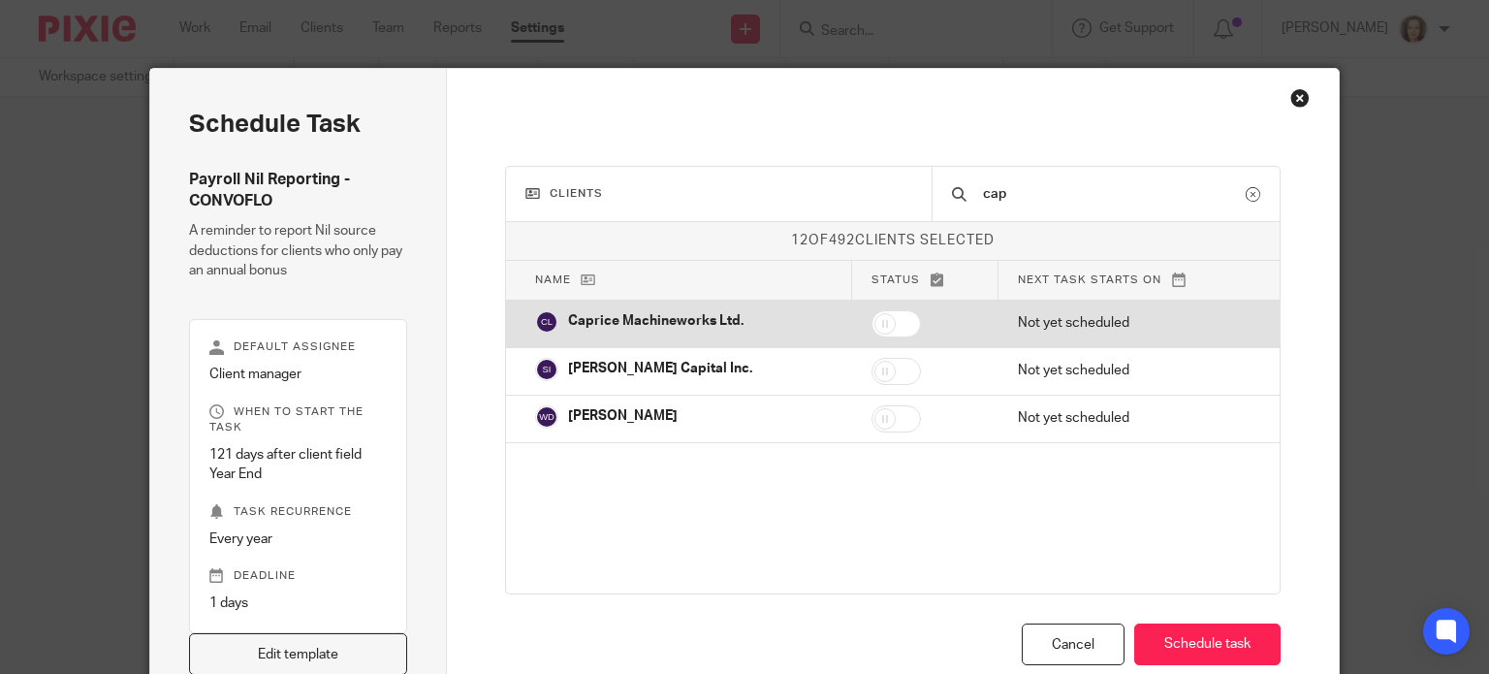
type input "cap"
click at [891, 326] on input "checkbox" at bounding box center [895, 323] width 49 height 27
checkbox input "true"
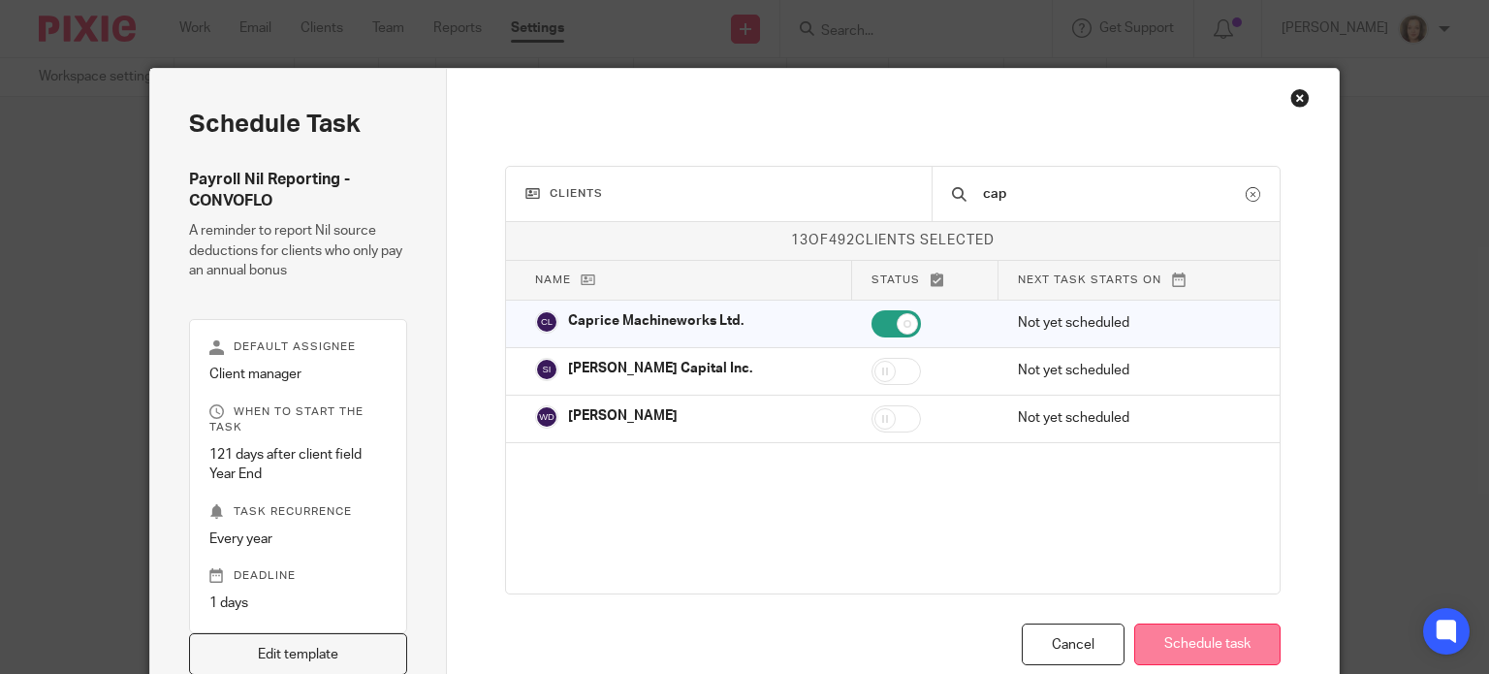
click at [1193, 641] on button "Schedule task" at bounding box center [1207, 644] width 146 height 42
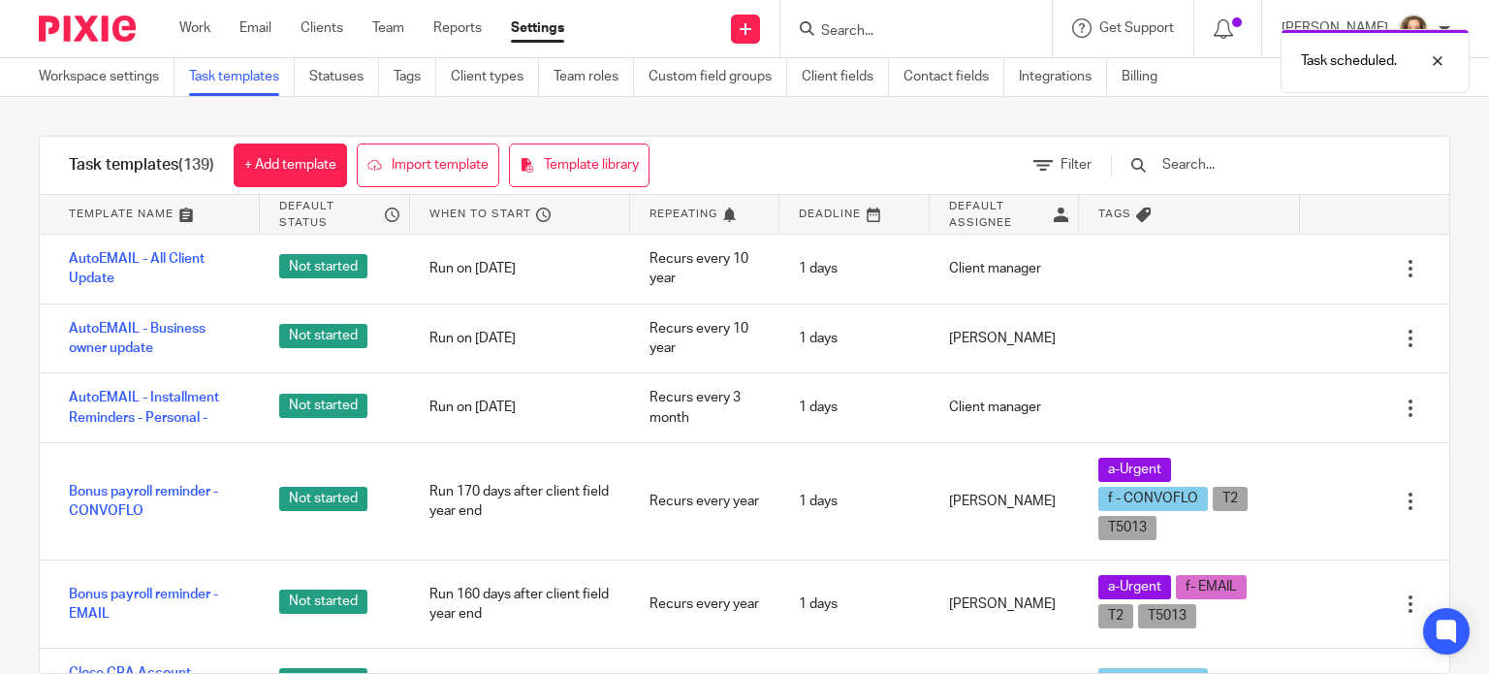
click at [1237, 160] on input "text" at bounding box center [1273, 164] width 226 height 21
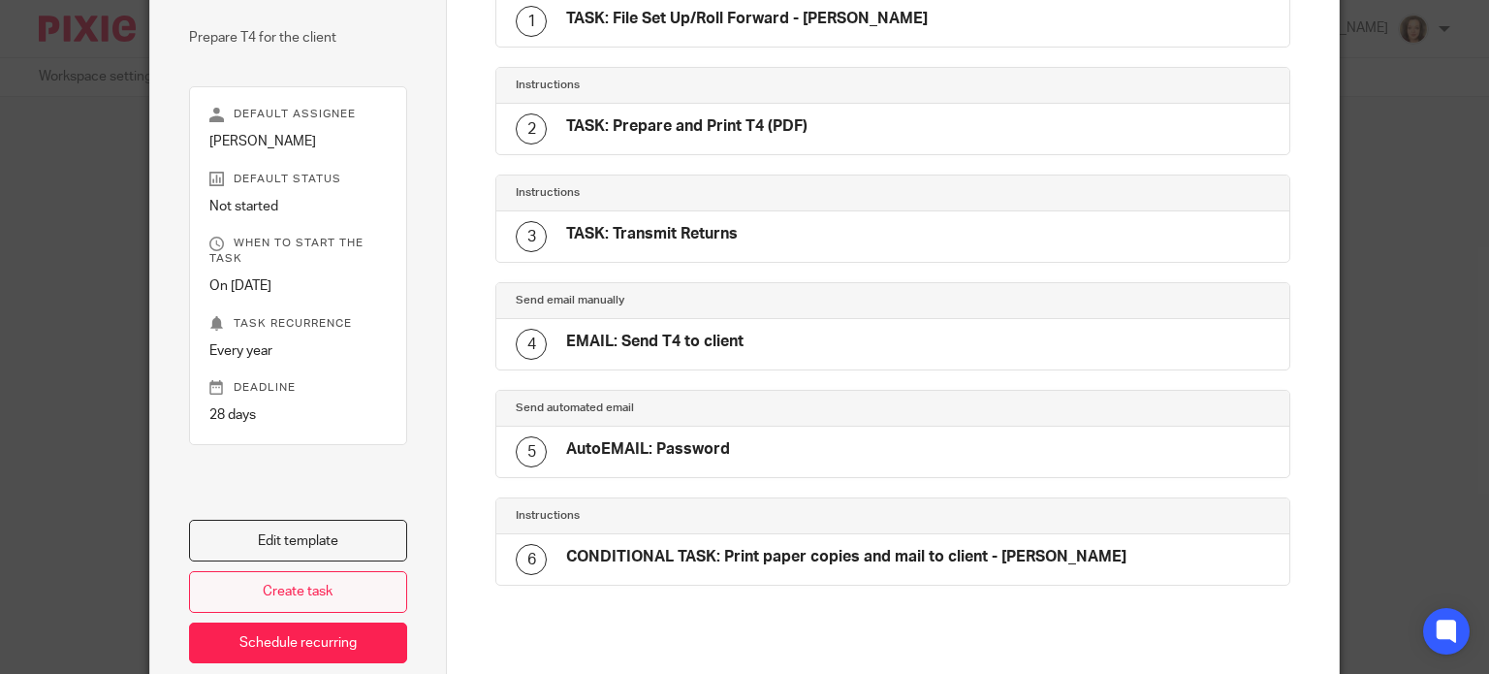
scroll to position [321, 0]
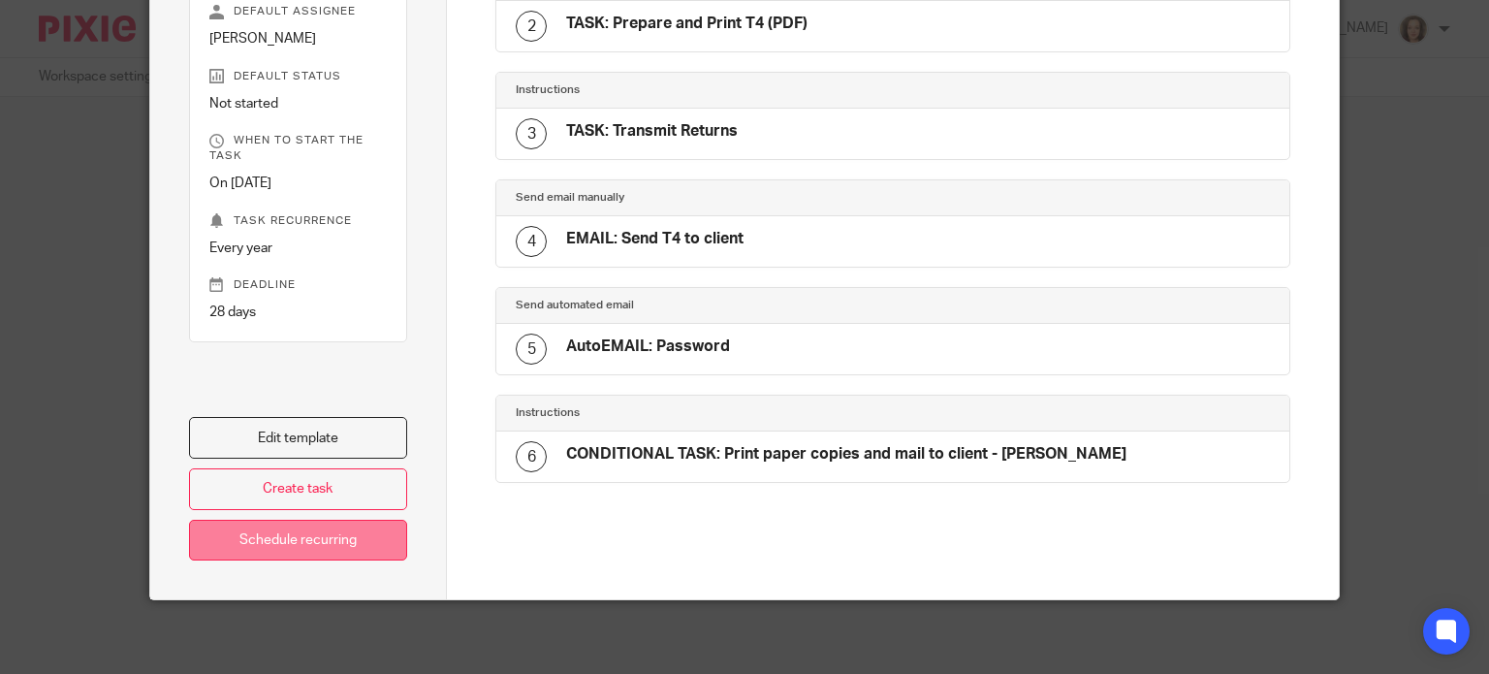
click at [329, 539] on link "Schedule recurring" at bounding box center [298, 541] width 219 height 42
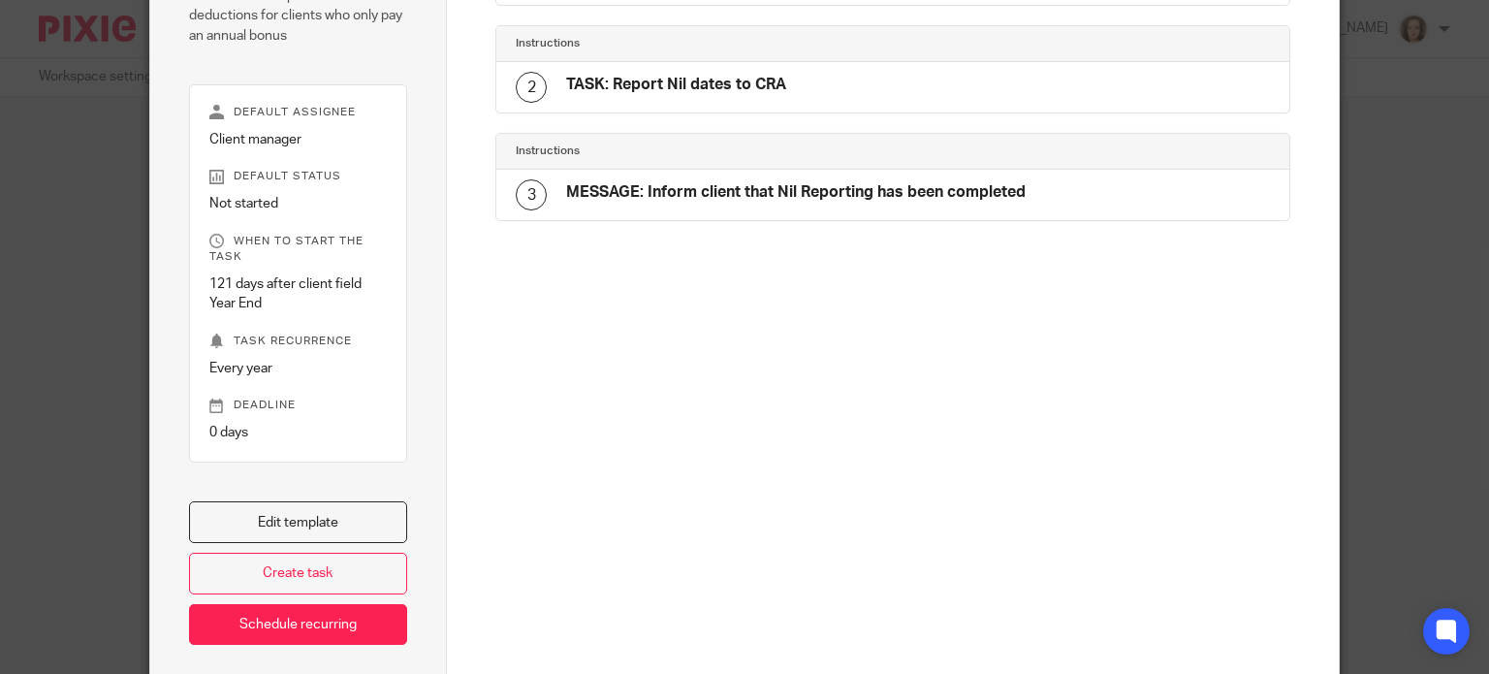
scroll to position [129, 0]
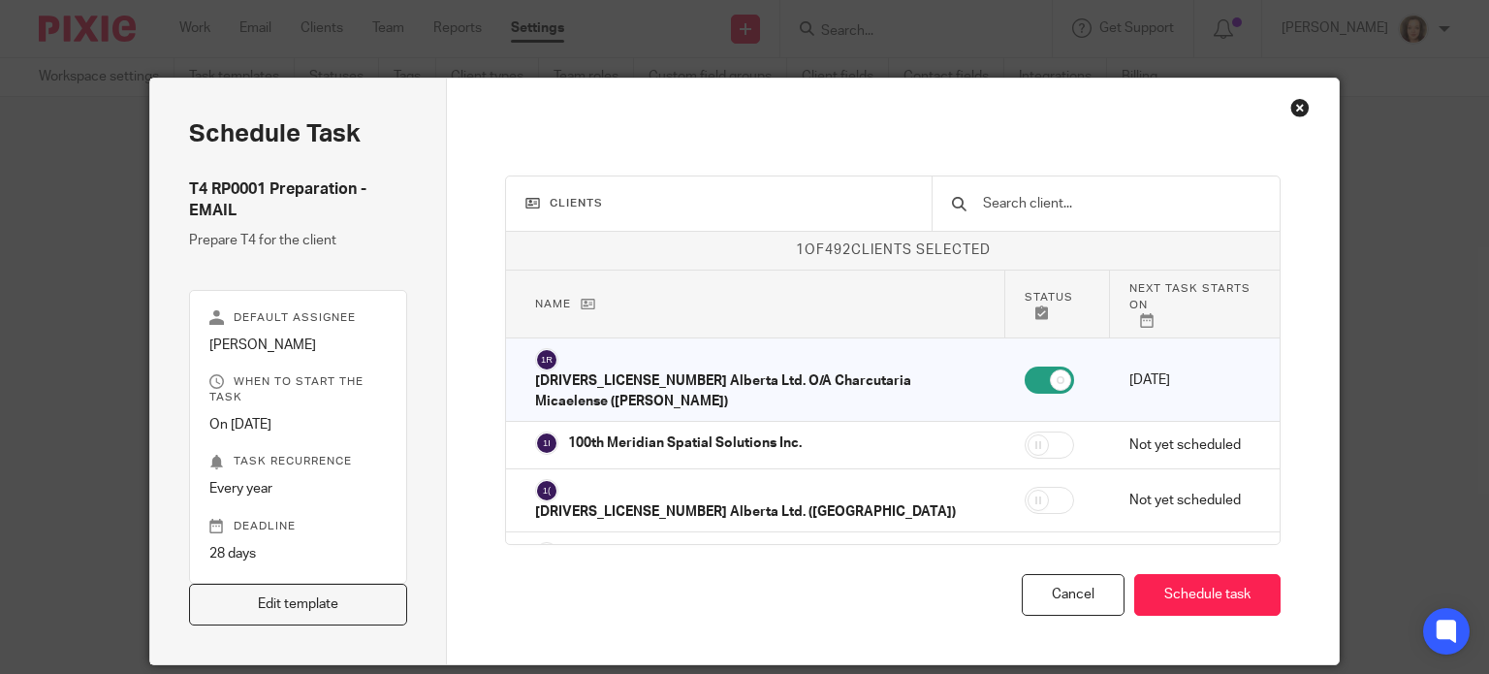
click at [1074, 198] on input "text" at bounding box center [1121, 203] width 280 height 21
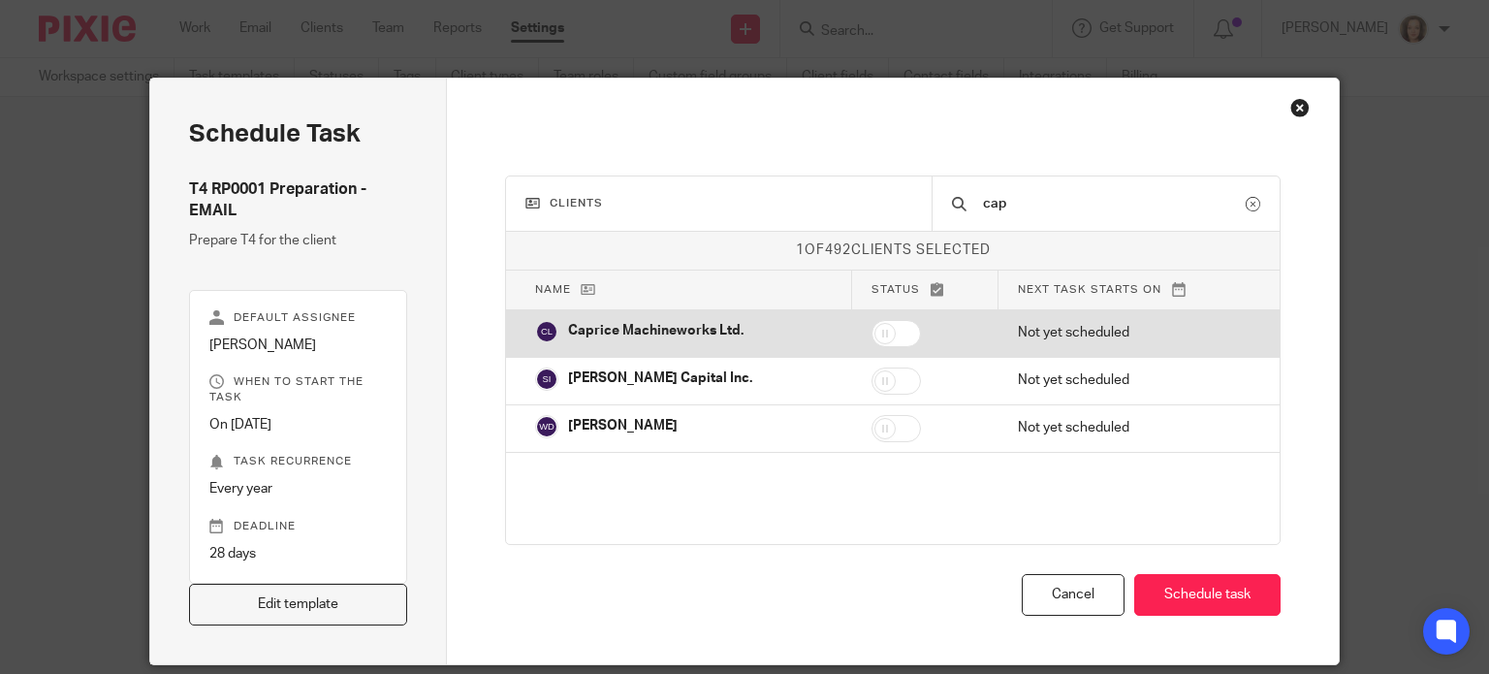
type input "cap"
click at [888, 338] on input "checkbox" at bounding box center [895, 333] width 49 height 27
checkbox input "true"
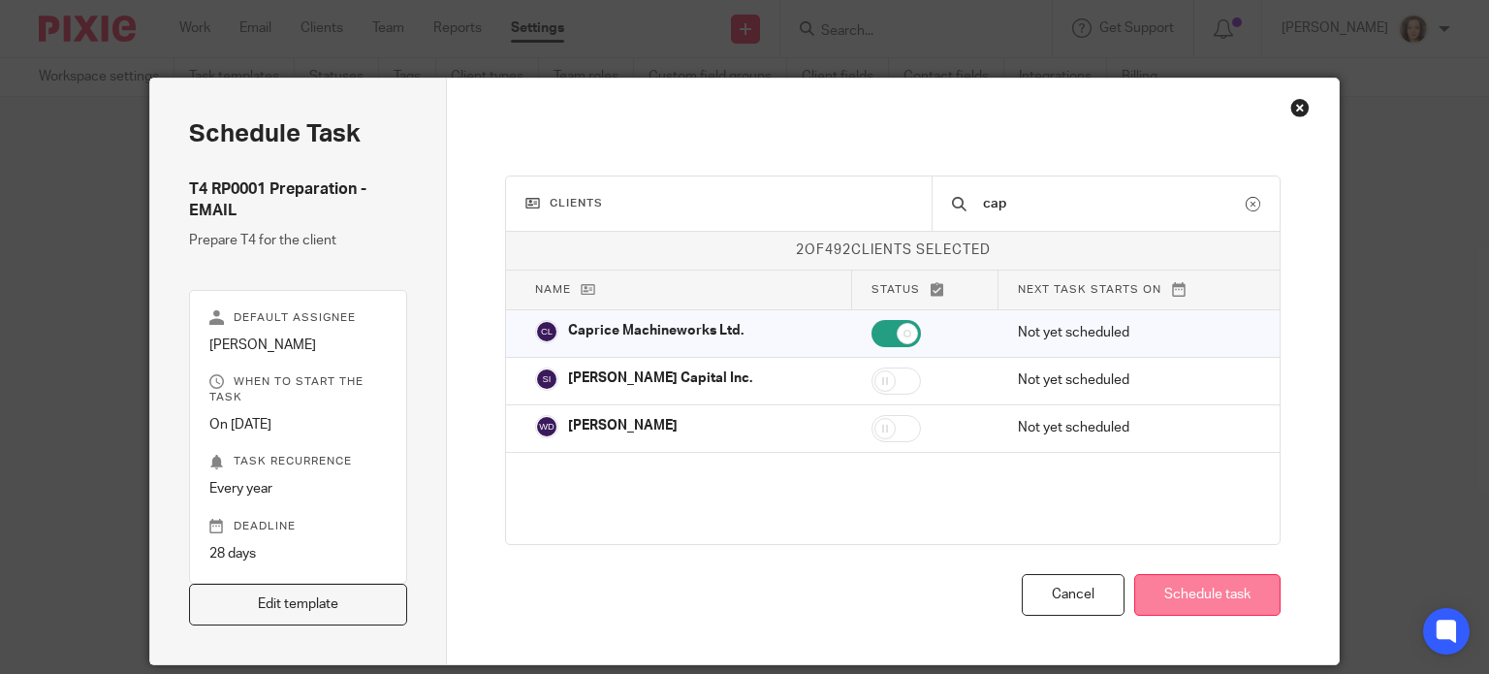
click at [1189, 595] on button "Schedule task" at bounding box center [1207, 595] width 146 height 42
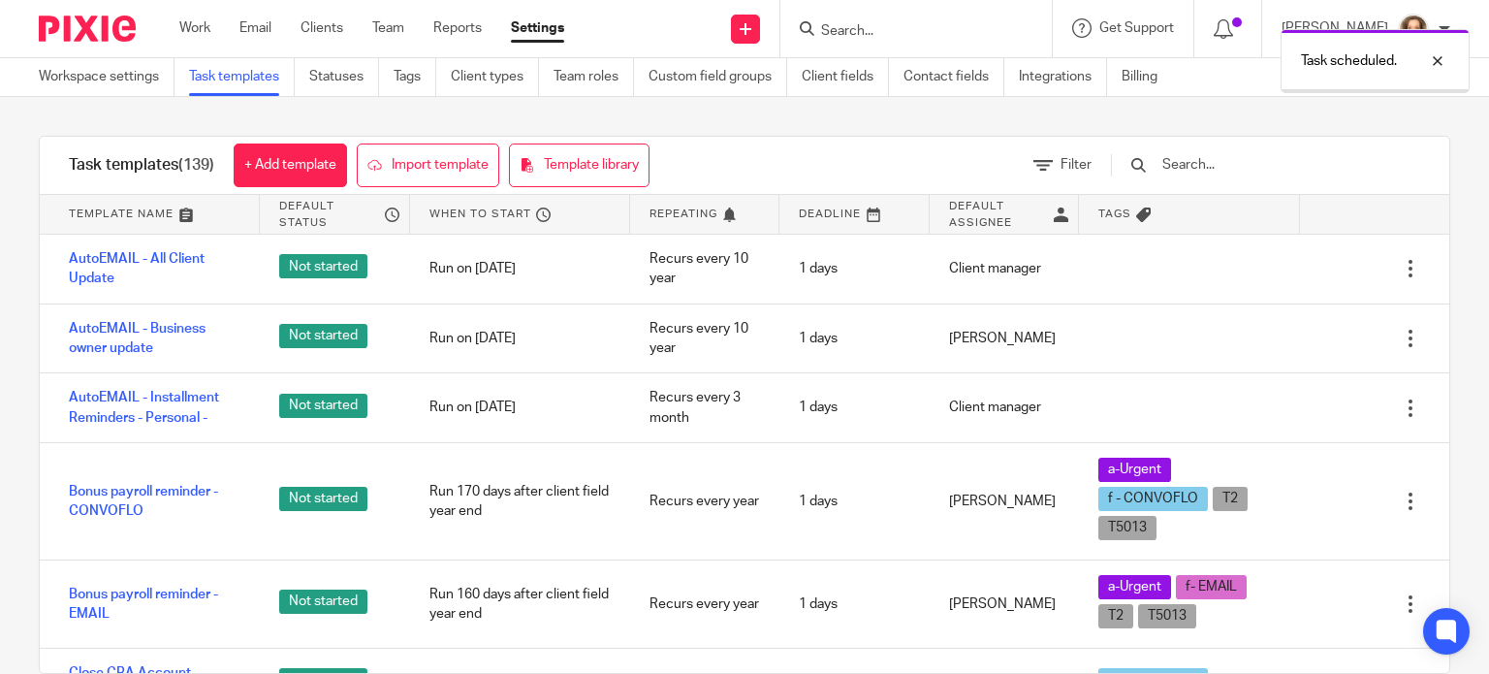
click at [927, 30] on div "Task scheduled." at bounding box center [1106, 56] width 725 height 74
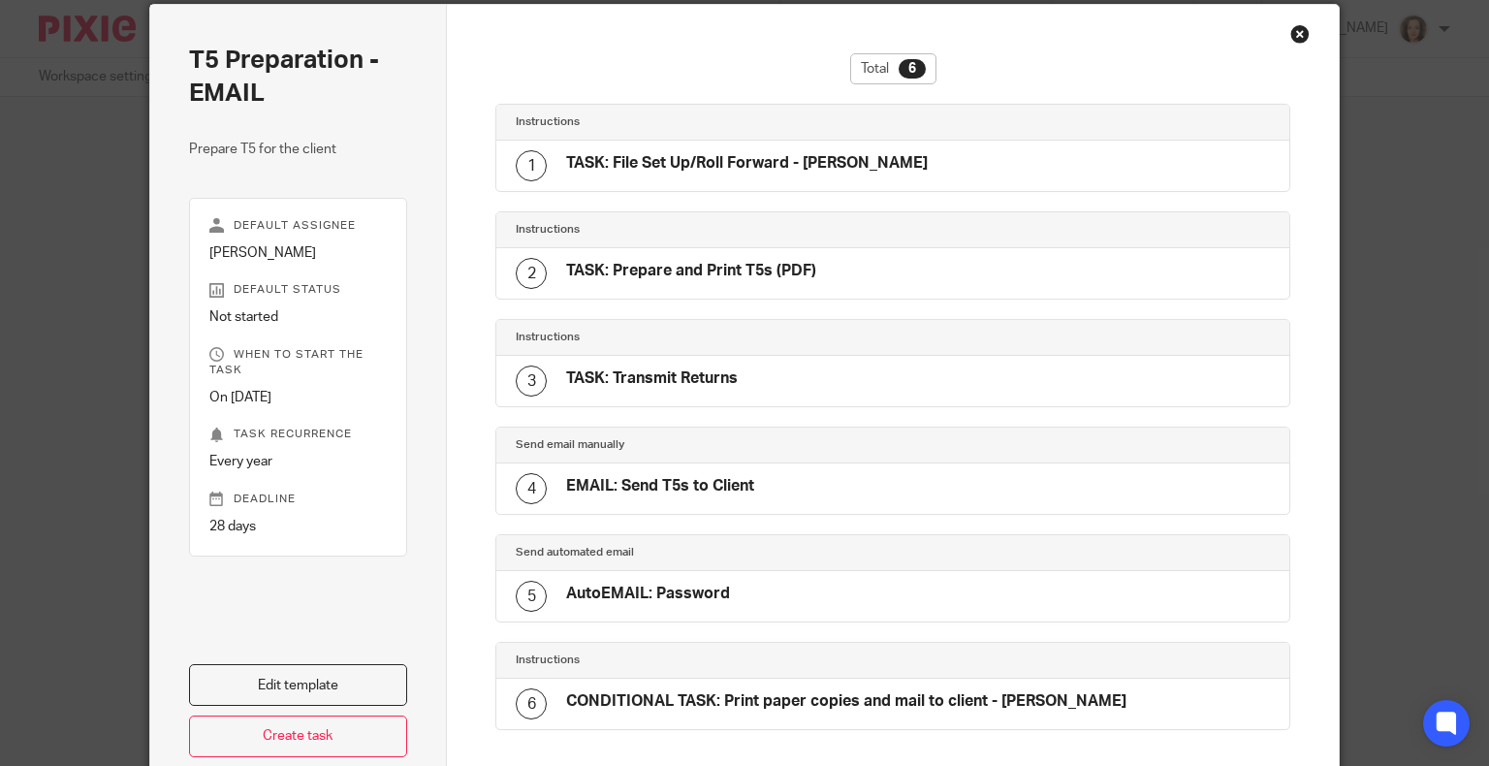
scroll to position [229, 0]
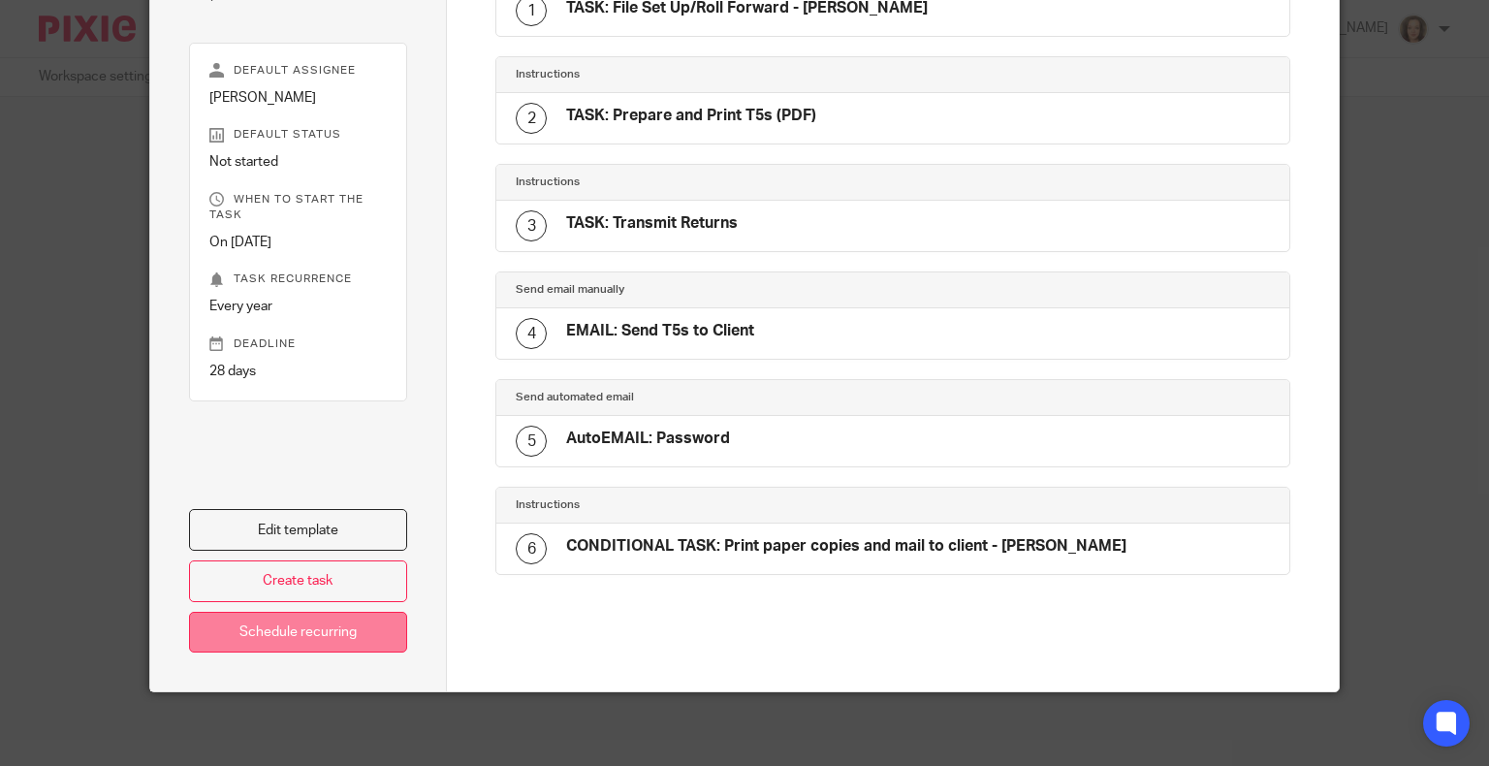
click at [344, 631] on link "Schedule recurring" at bounding box center [298, 633] width 219 height 42
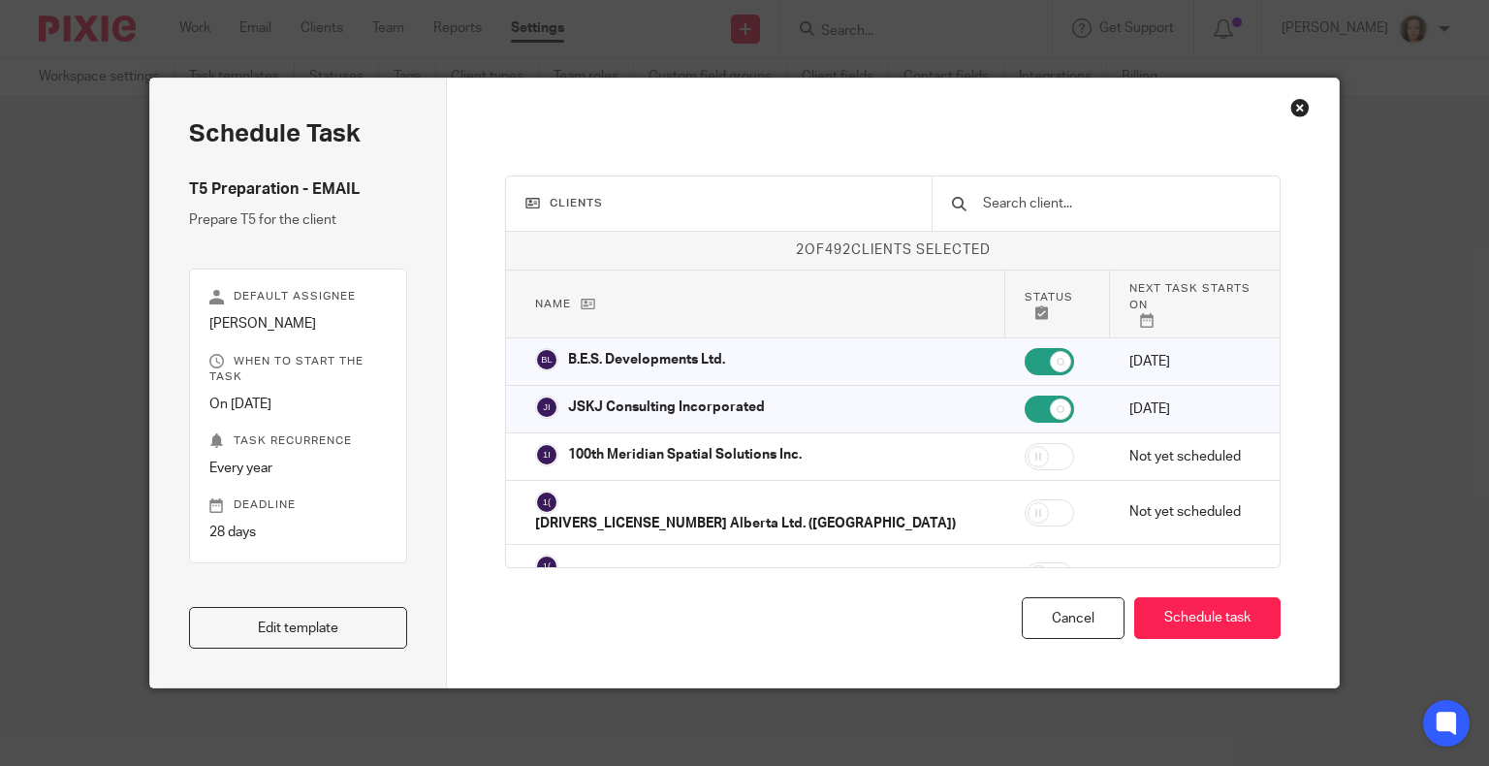
click at [1068, 204] on input "text" at bounding box center [1121, 203] width 280 height 21
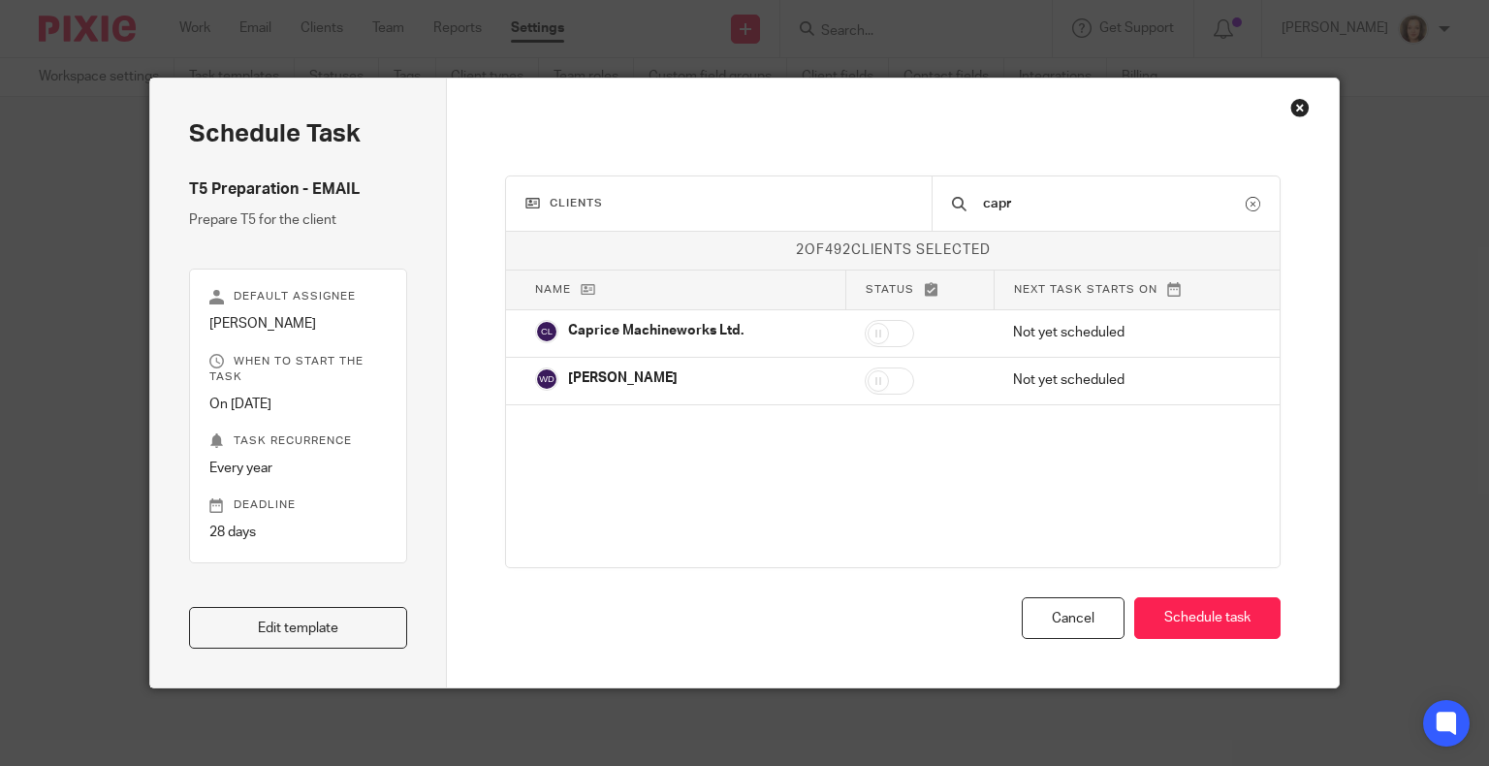
type input "capr"
click at [1299, 105] on div "Close this dialog window" at bounding box center [1299, 107] width 19 height 19
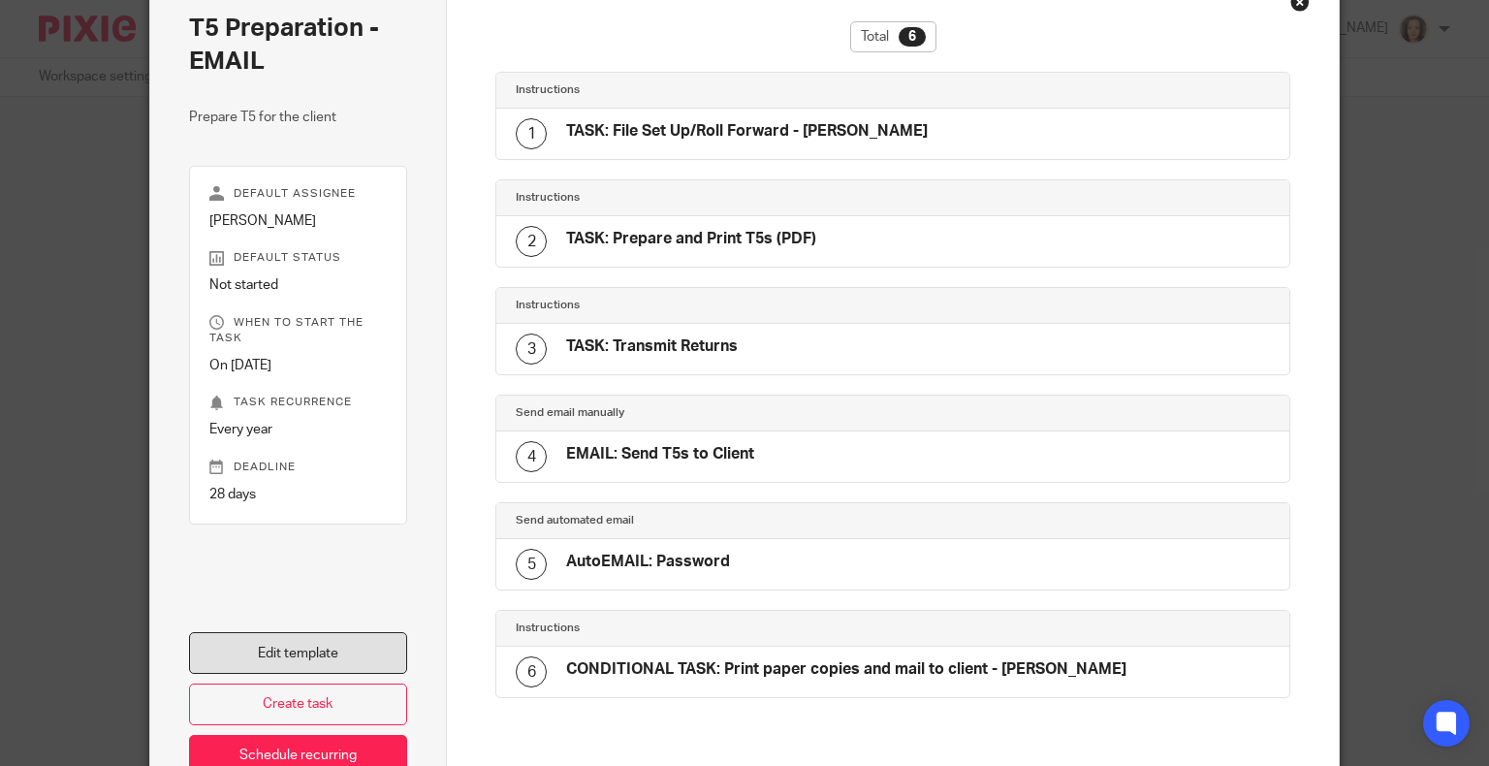
scroll to position [229, 0]
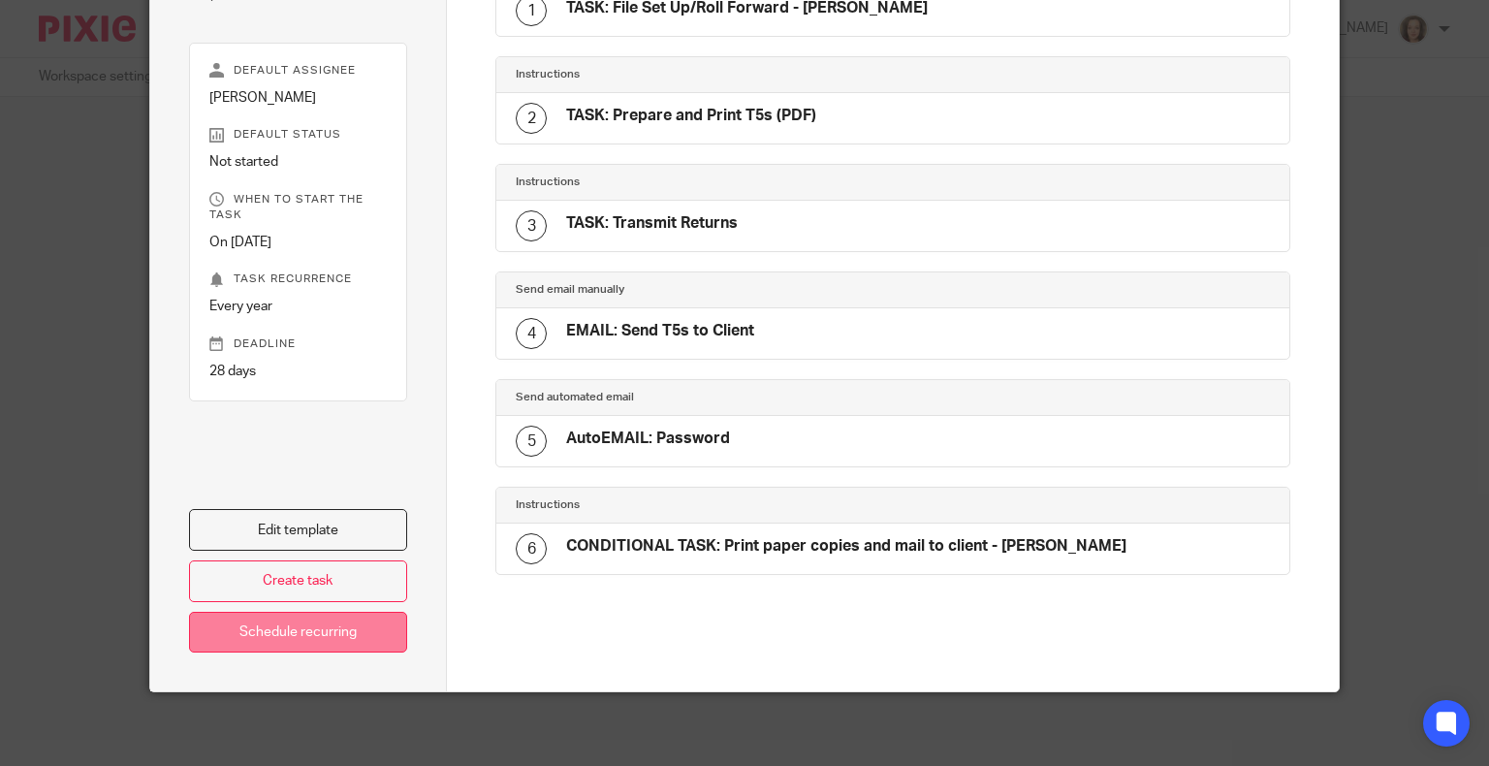
click at [321, 626] on link "Schedule recurring" at bounding box center [298, 633] width 219 height 42
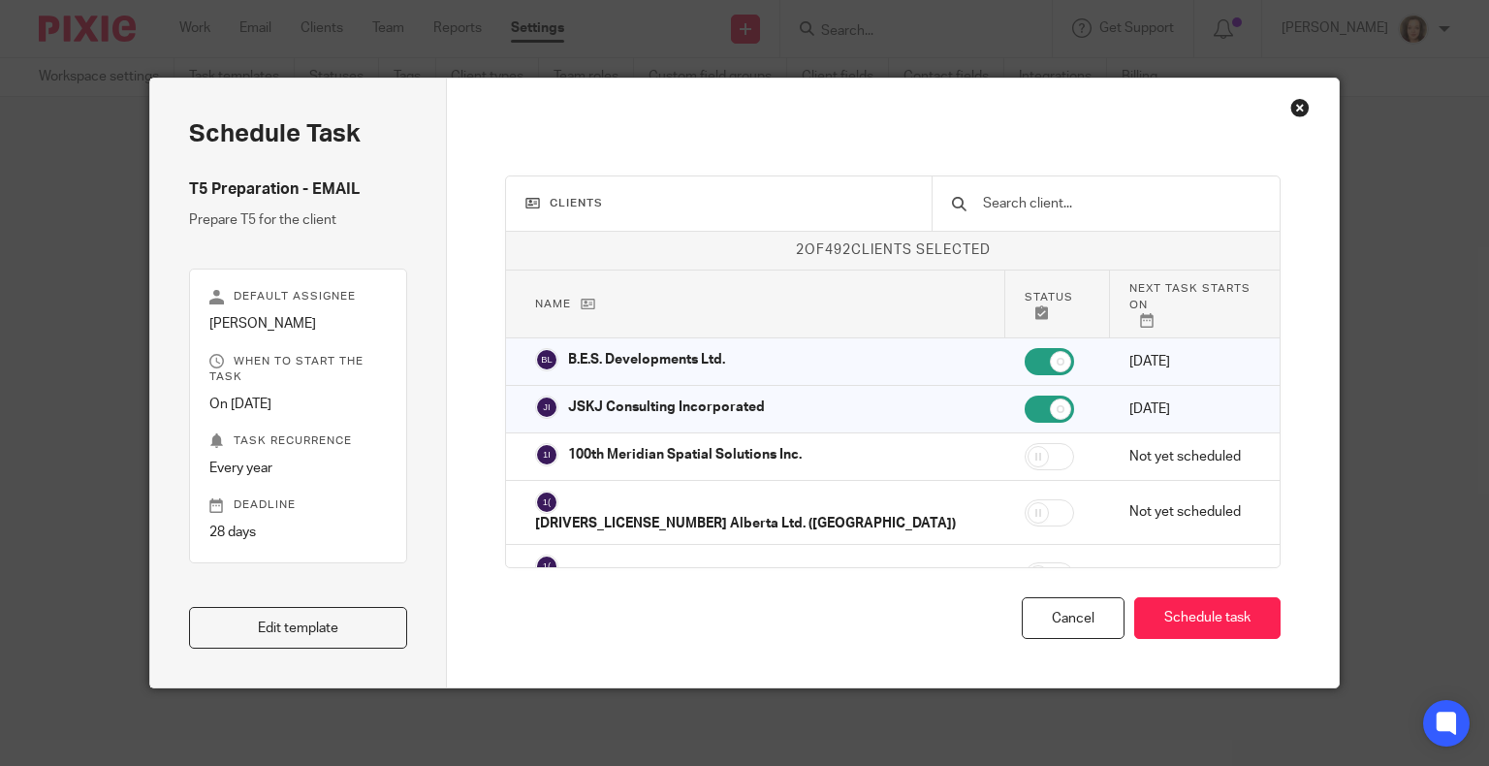
click at [1070, 205] on input "text" at bounding box center [1121, 203] width 280 height 21
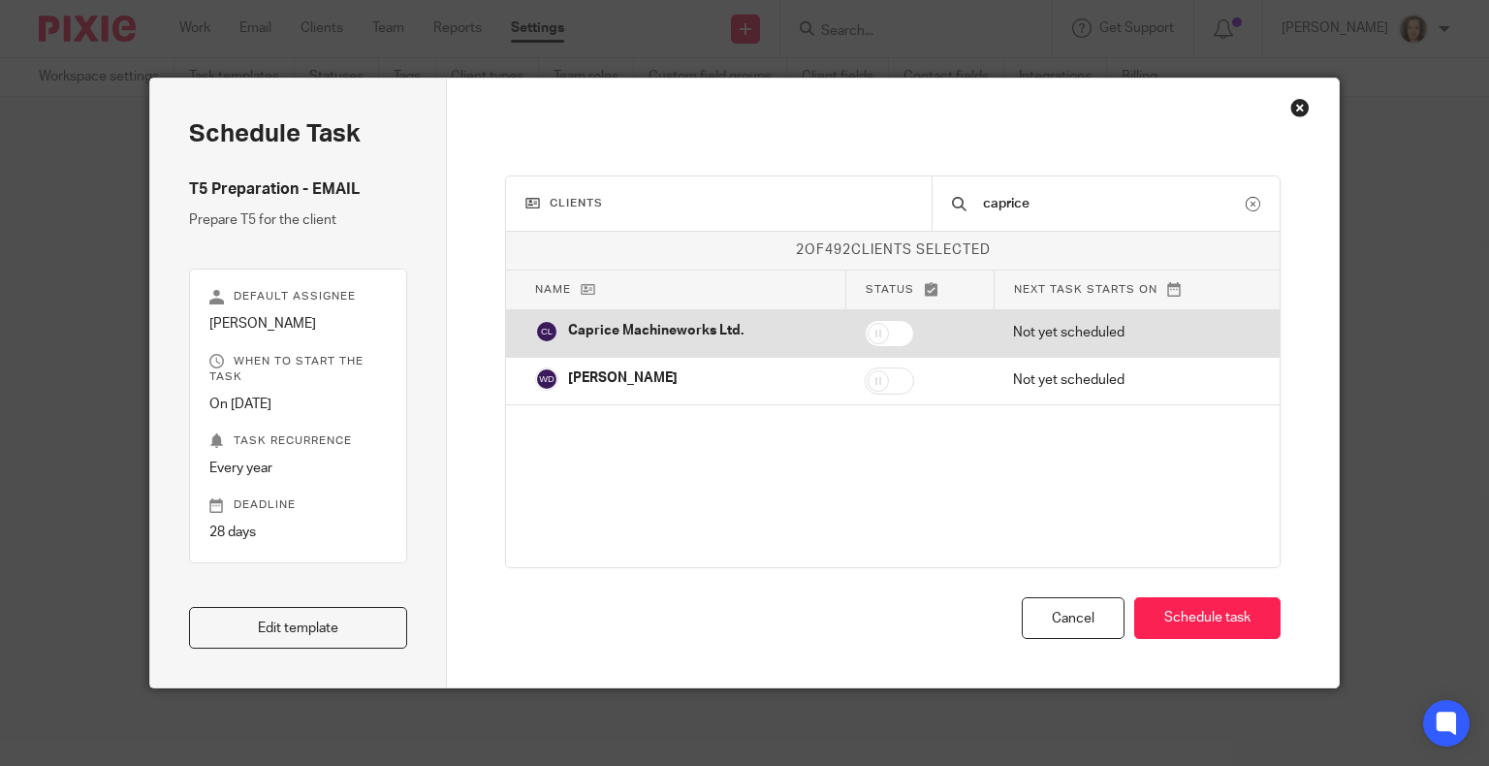
type input "caprice"
click at [894, 333] on input "checkbox" at bounding box center [889, 333] width 49 height 27
checkbox input "true"
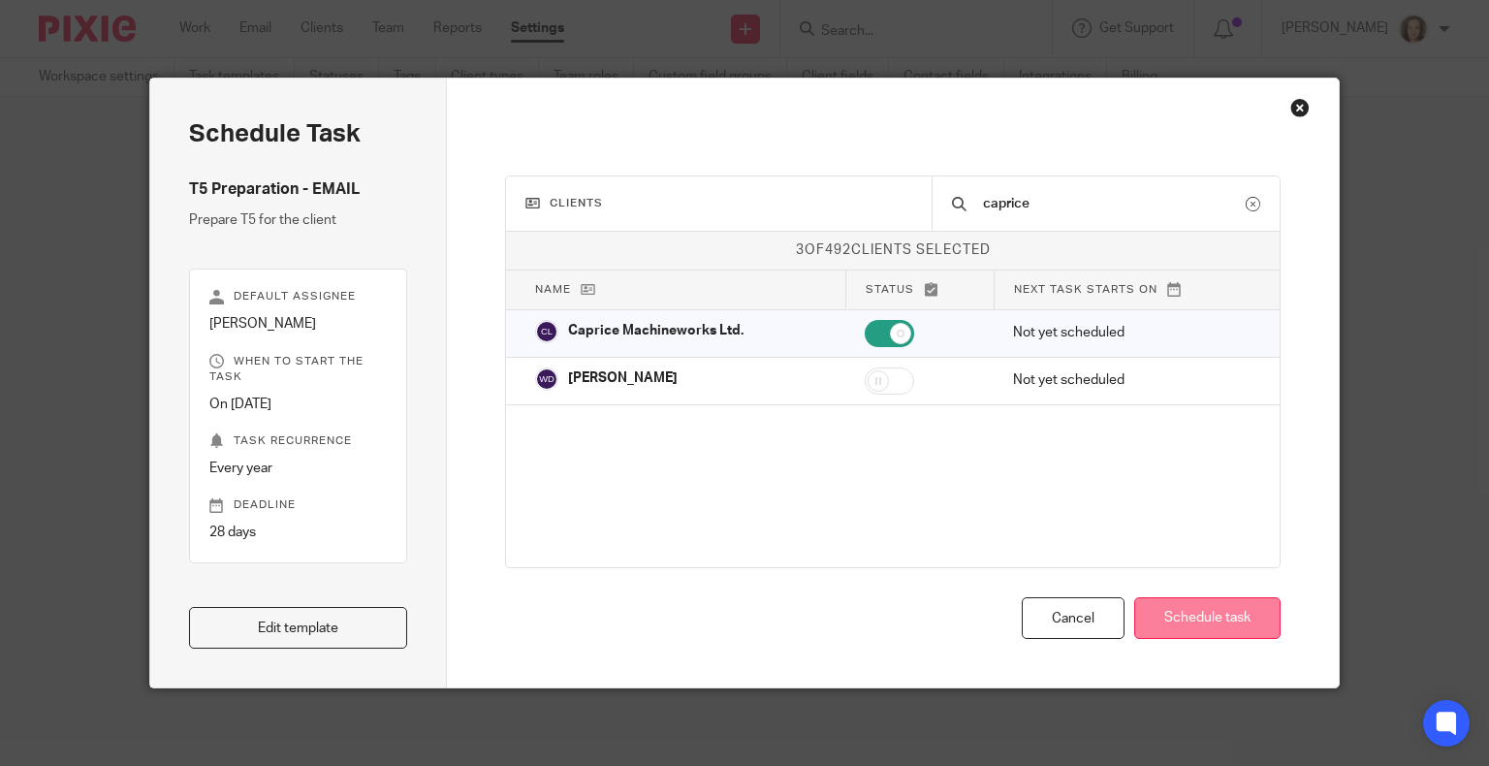
click at [1186, 609] on button "Schedule task" at bounding box center [1207, 618] width 146 height 42
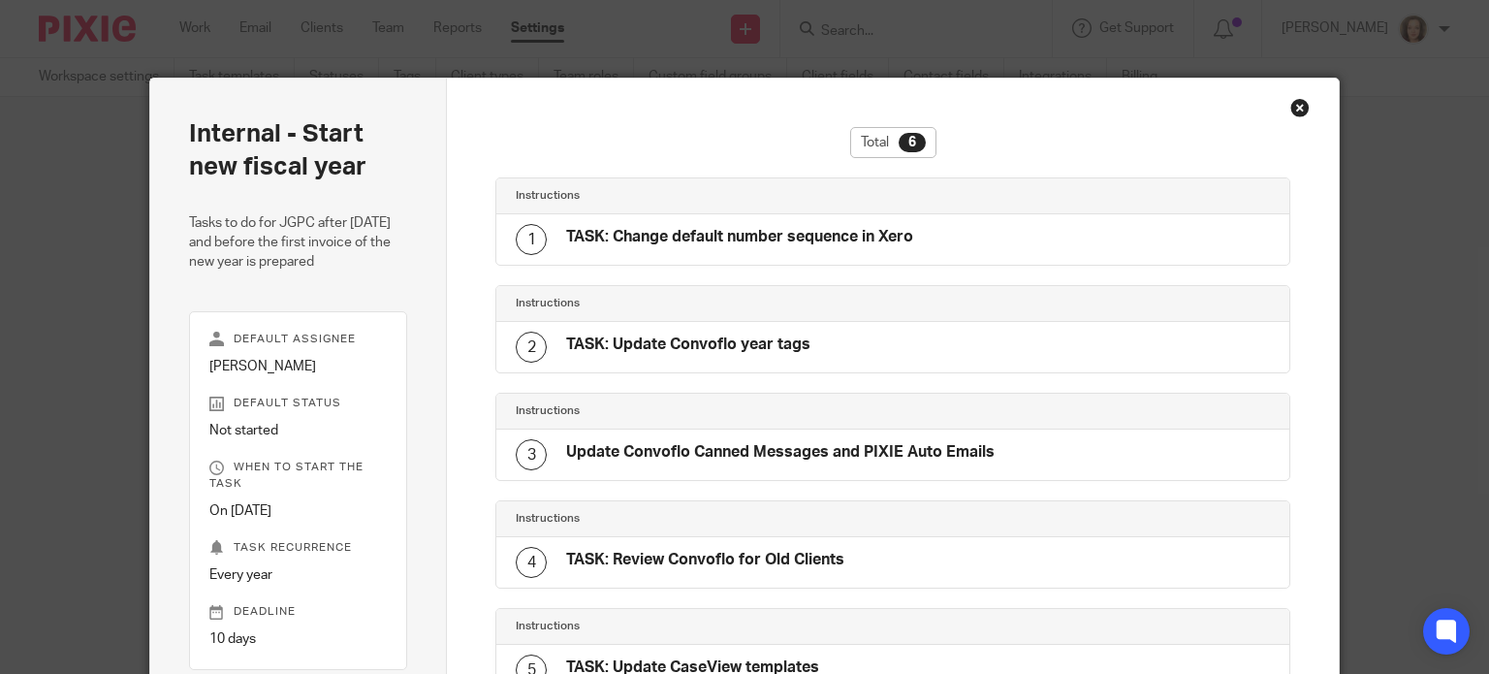
click at [1295, 101] on div "Close this dialog window" at bounding box center [1299, 107] width 19 height 19
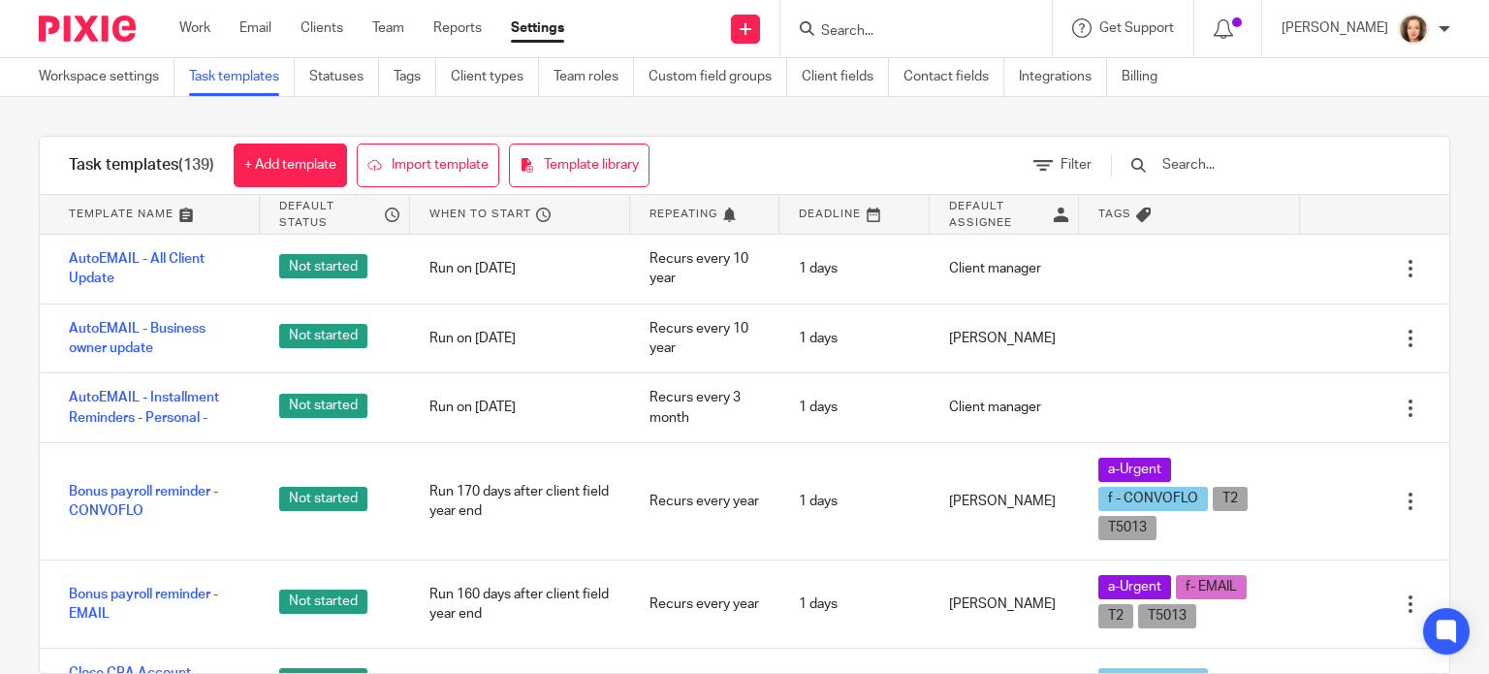
click at [1248, 164] on input "text" at bounding box center [1273, 164] width 226 height 21
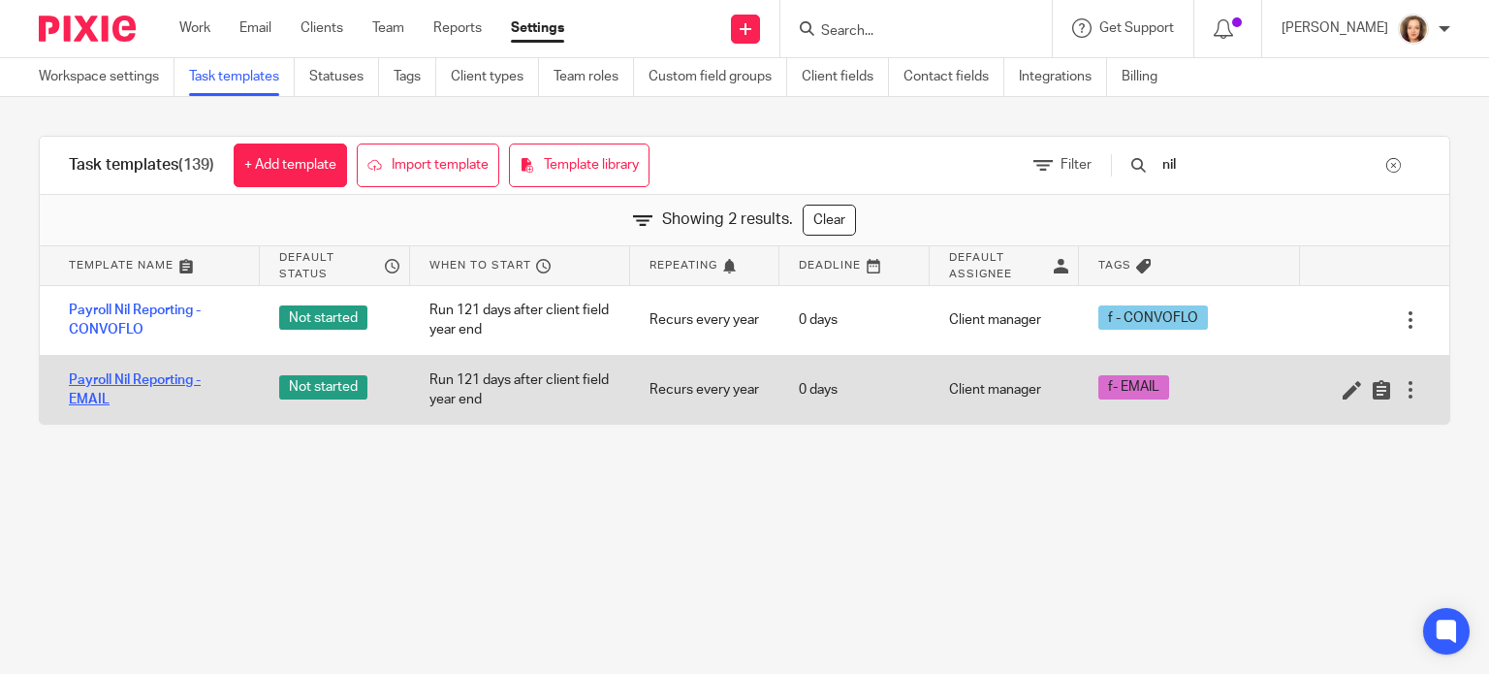
type input "nil"
click at [149, 382] on link "Payroll Nil Reporting - EMAIL" at bounding box center [155, 390] width 172 height 40
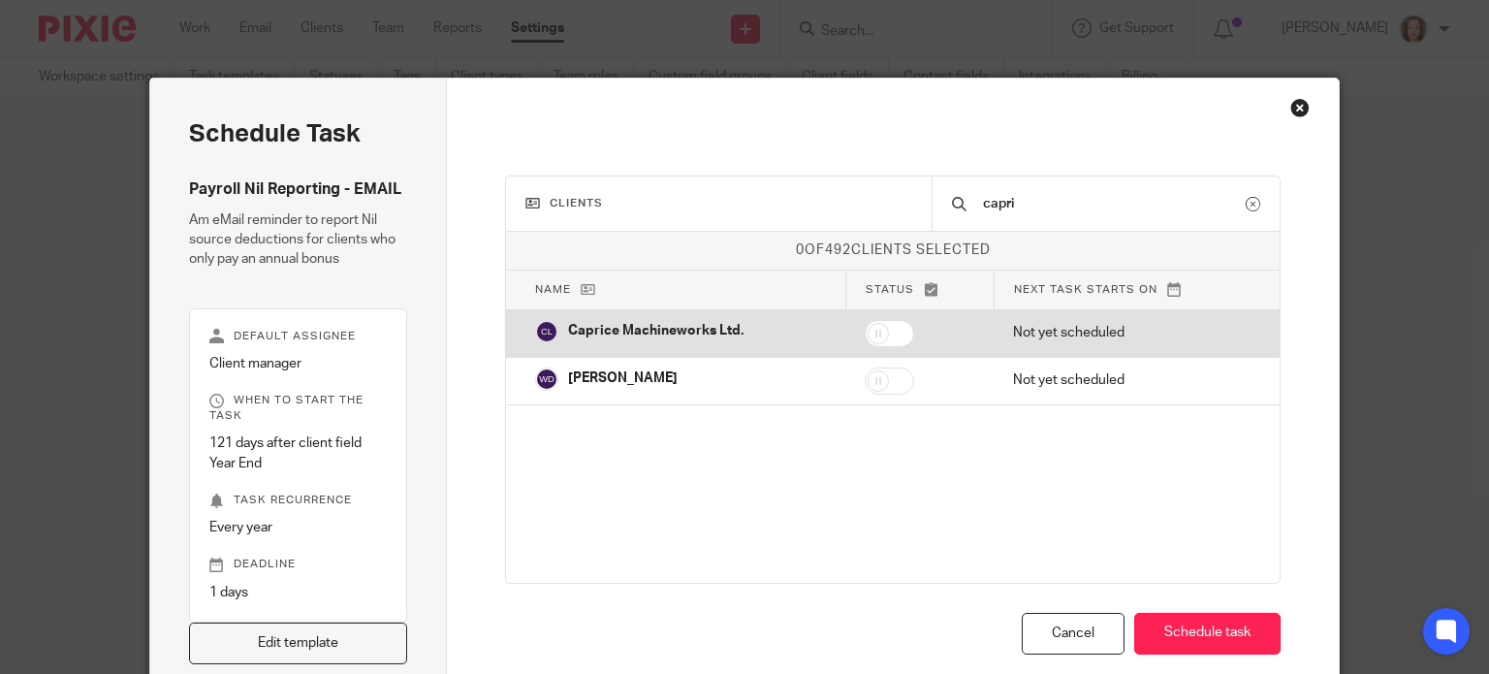
type input "capri"
click at [900, 330] on input "checkbox" at bounding box center [889, 333] width 49 height 27
checkbox input "true"
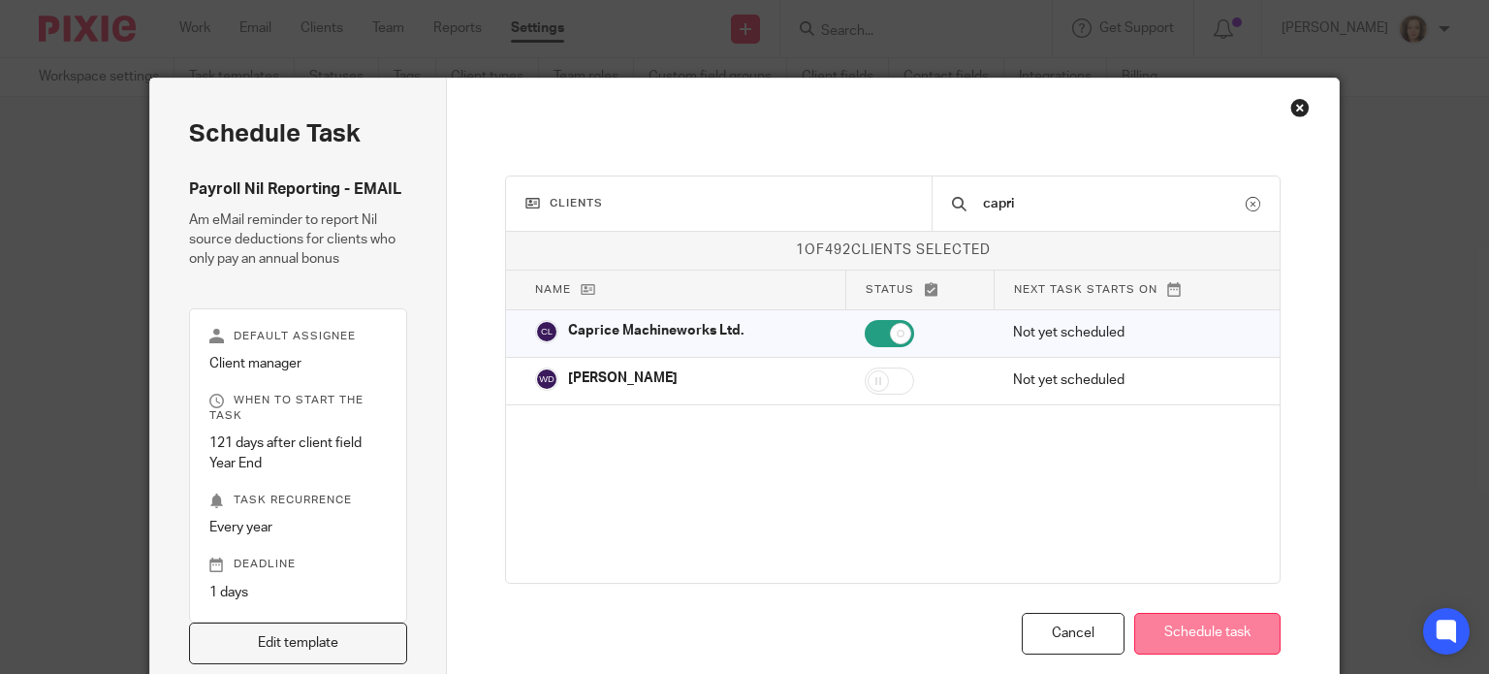
click at [1201, 631] on button "Schedule task" at bounding box center [1207, 634] width 146 height 42
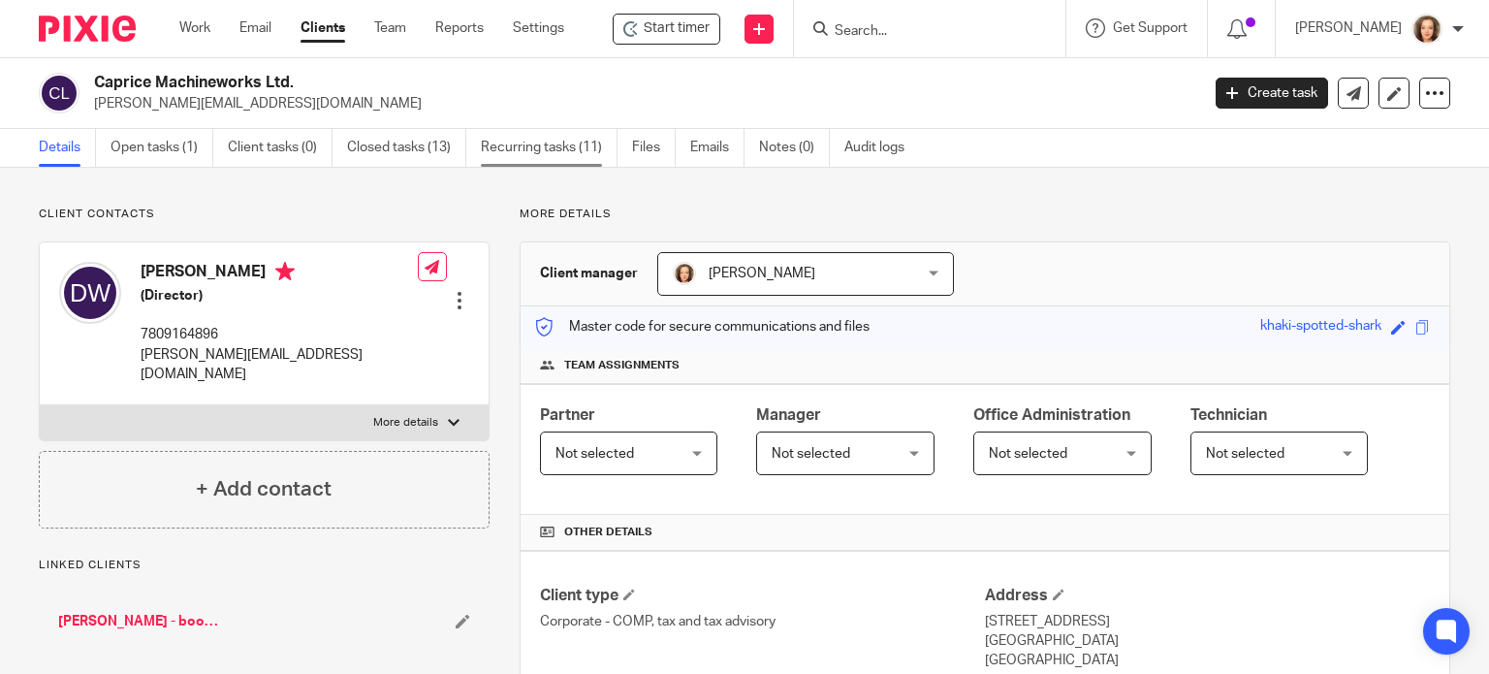
click at [555, 141] on link "Recurring tasks (11)" at bounding box center [549, 148] width 137 height 38
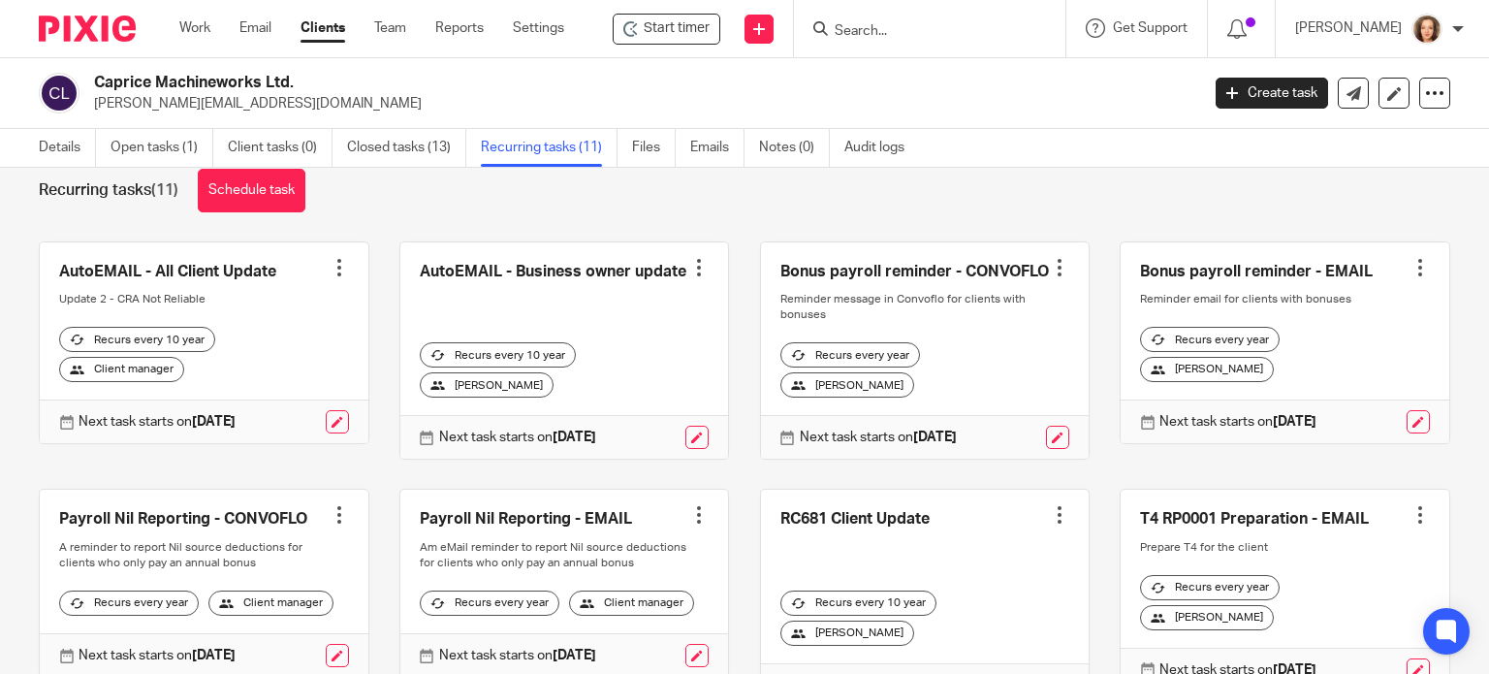
scroll to position [23, 0]
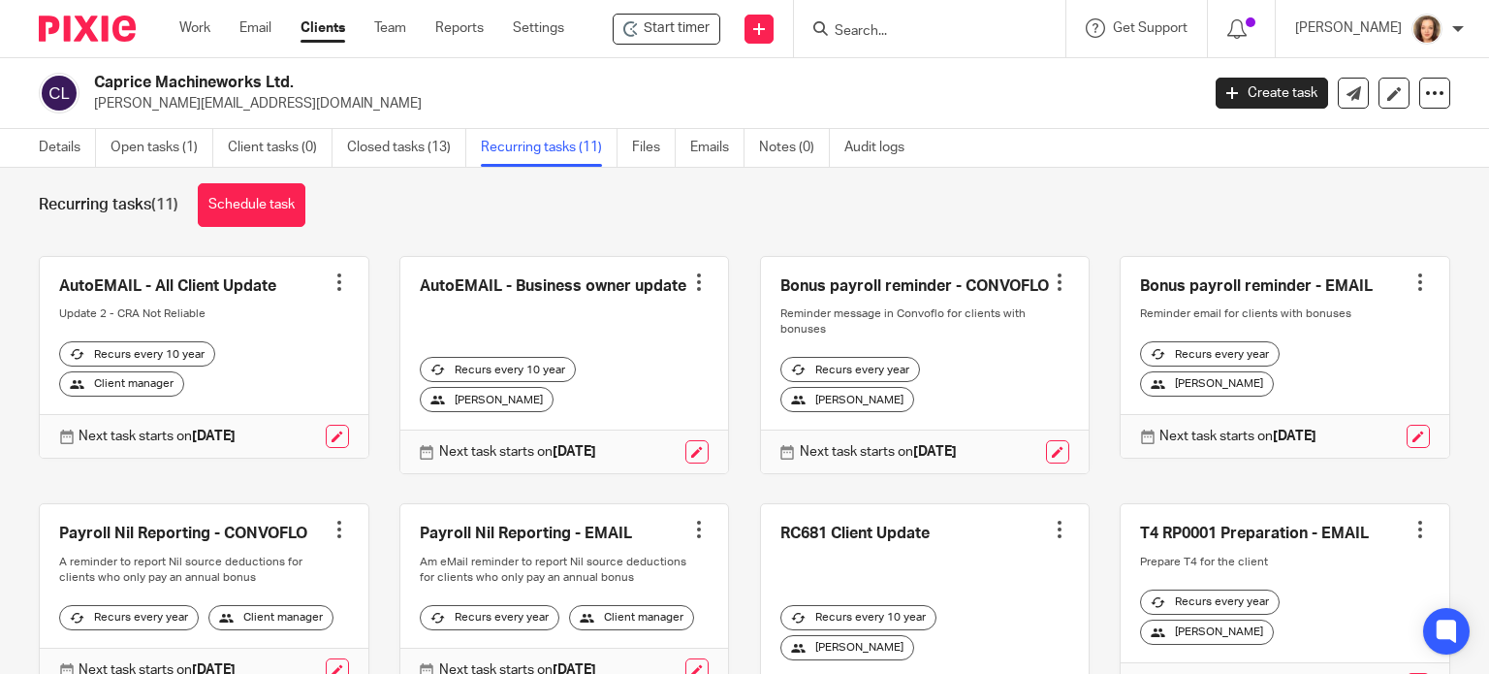
click at [1050, 286] on div at bounding box center [1059, 281] width 19 height 19
click at [973, 412] on span "Cancel schedule" at bounding box center [967, 414] width 102 height 14
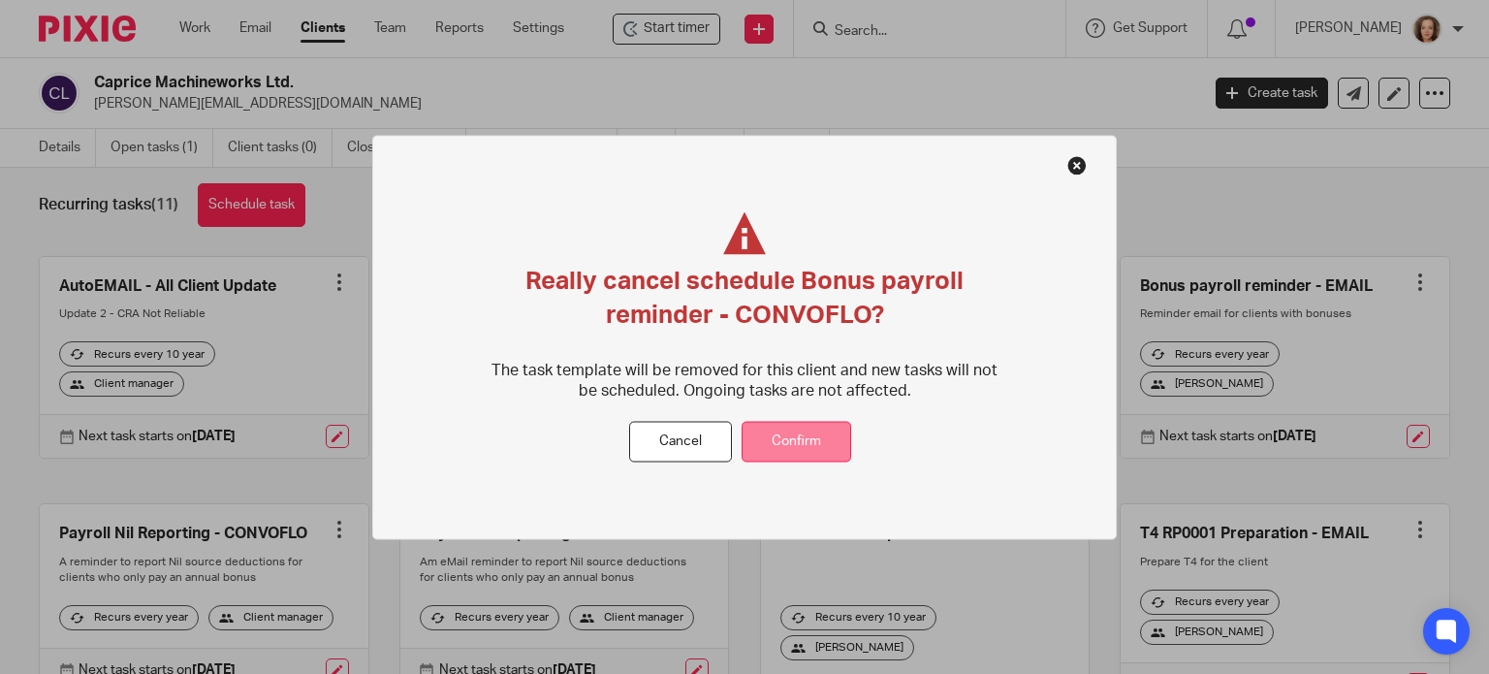
click at [800, 444] on button "Confirm" at bounding box center [797, 442] width 110 height 42
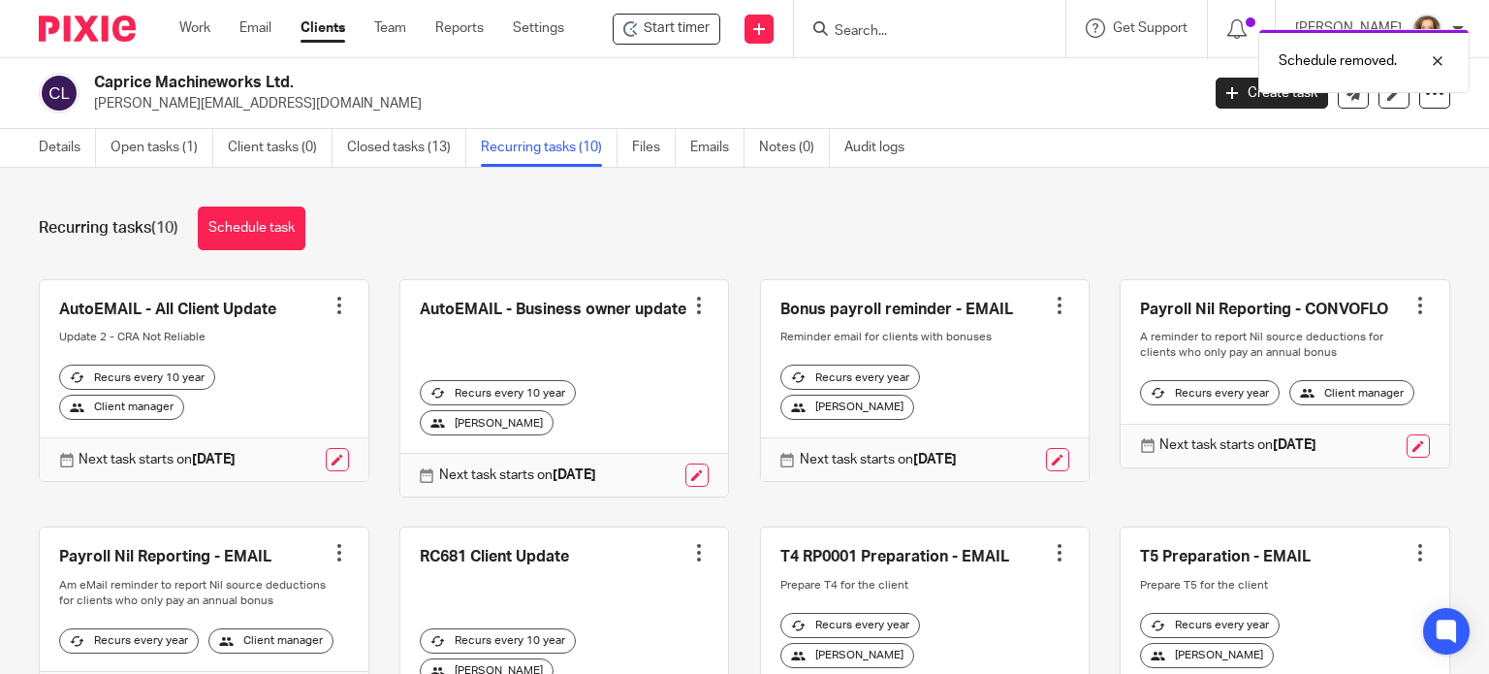
click at [1410, 303] on div at bounding box center [1419, 305] width 19 height 19
click at [1309, 432] on span "Cancel schedule" at bounding box center [1320, 428] width 102 height 14
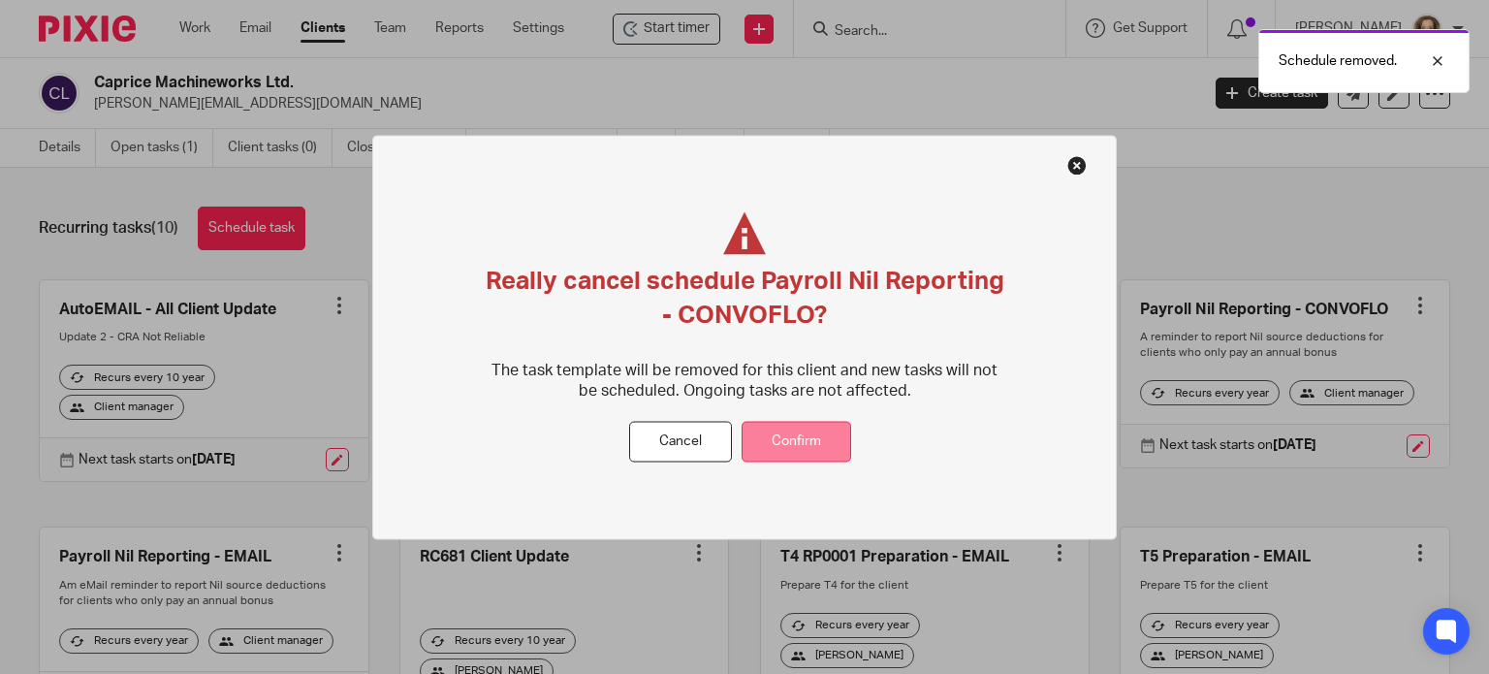
click at [826, 443] on button "Confirm" at bounding box center [797, 442] width 110 height 42
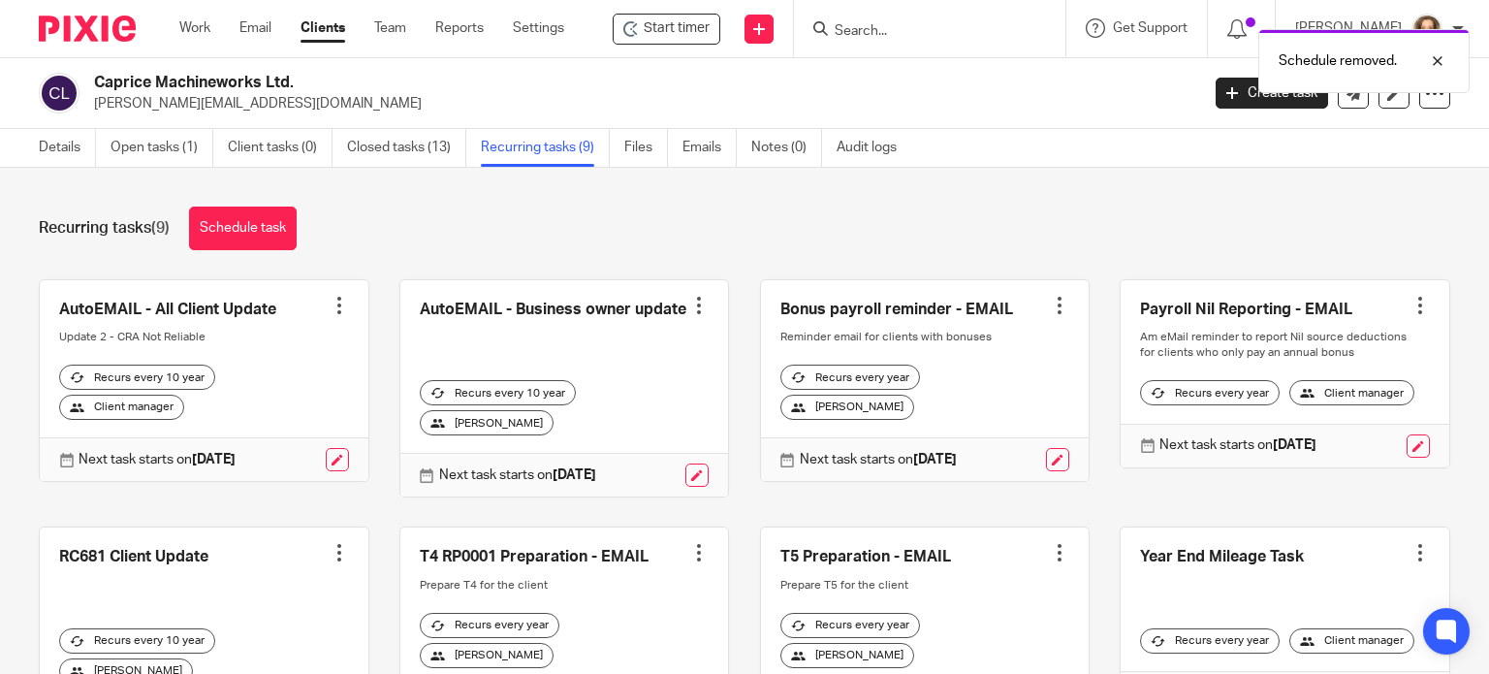
click at [1050, 300] on div at bounding box center [1059, 305] width 19 height 19
click at [982, 429] on span "Cancel schedule" at bounding box center [967, 428] width 102 height 14
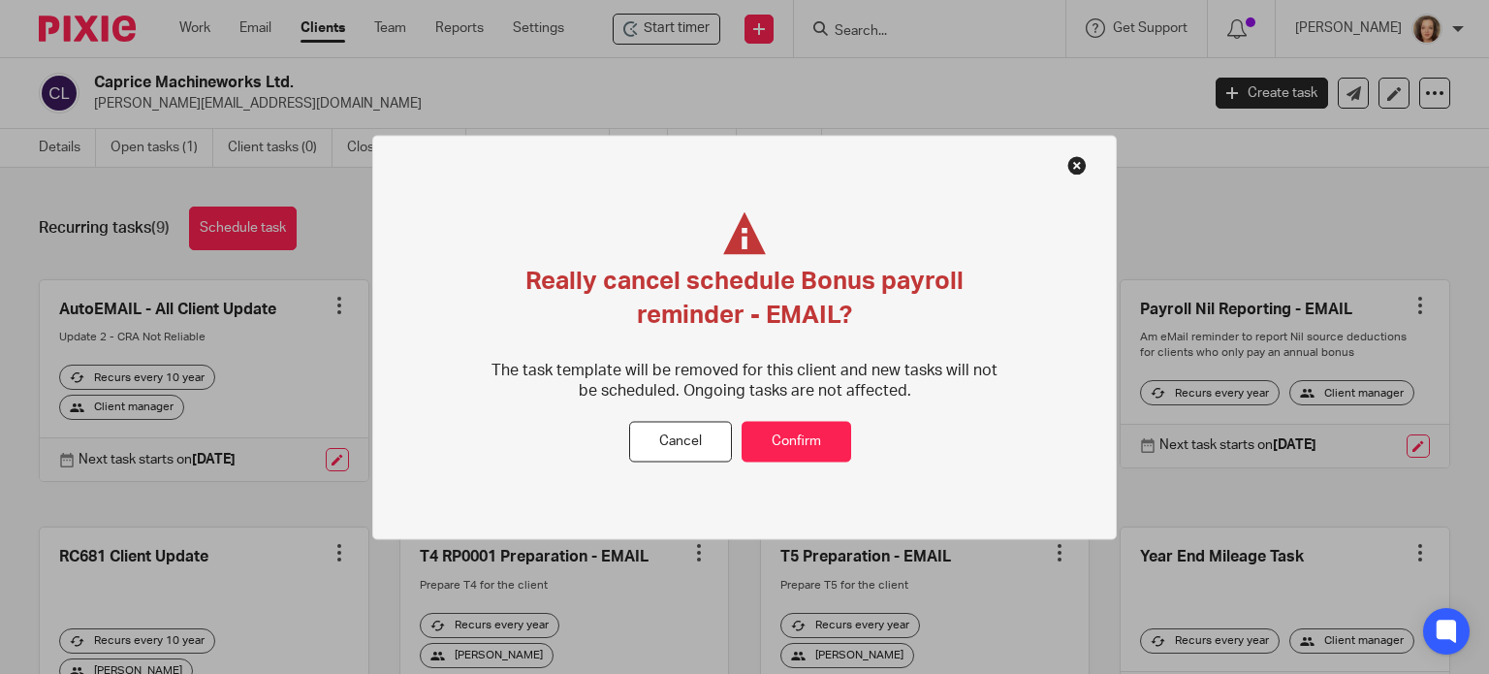
click at [1078, 166] on button at bounding box center [1076, 164] width 19 height 19
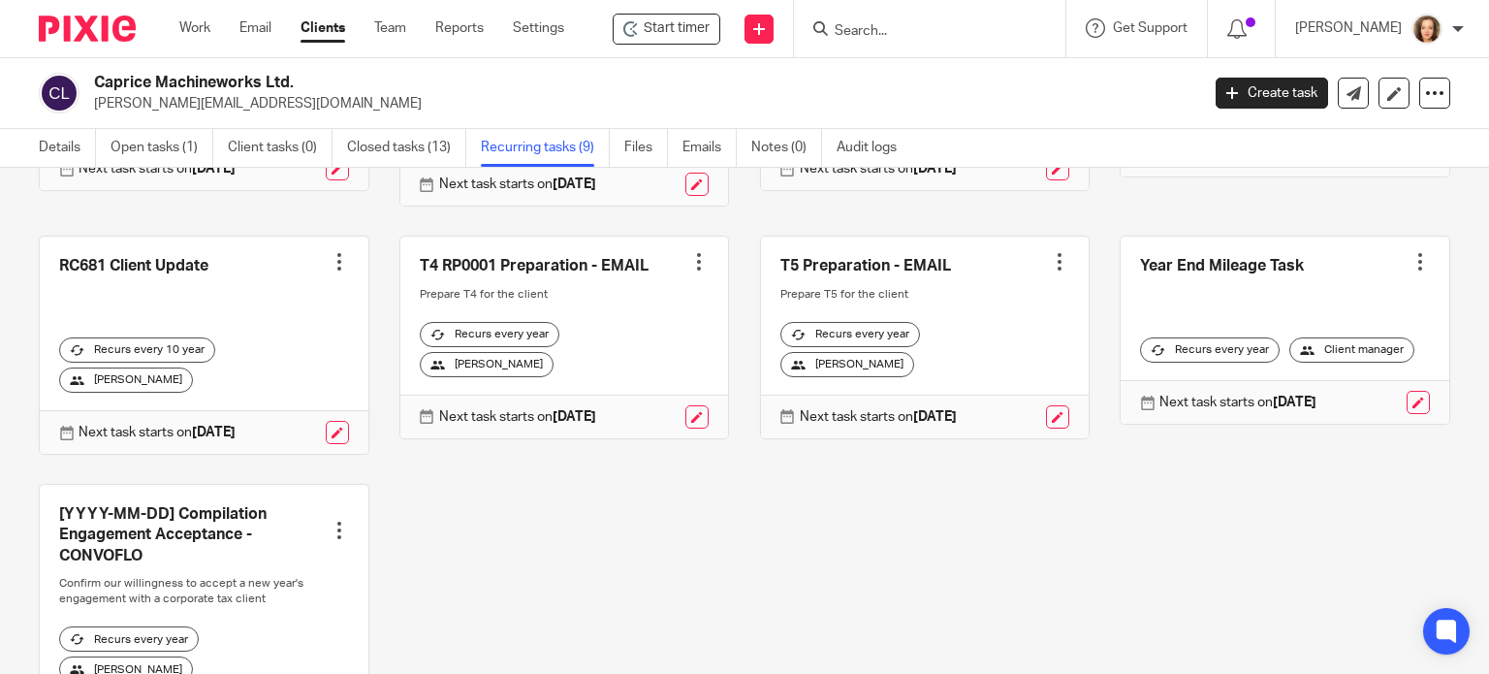
scroll to position [291, 0]
click at [54, 138] on link "Details" at bounding box center [67, 148] width 57 height 38
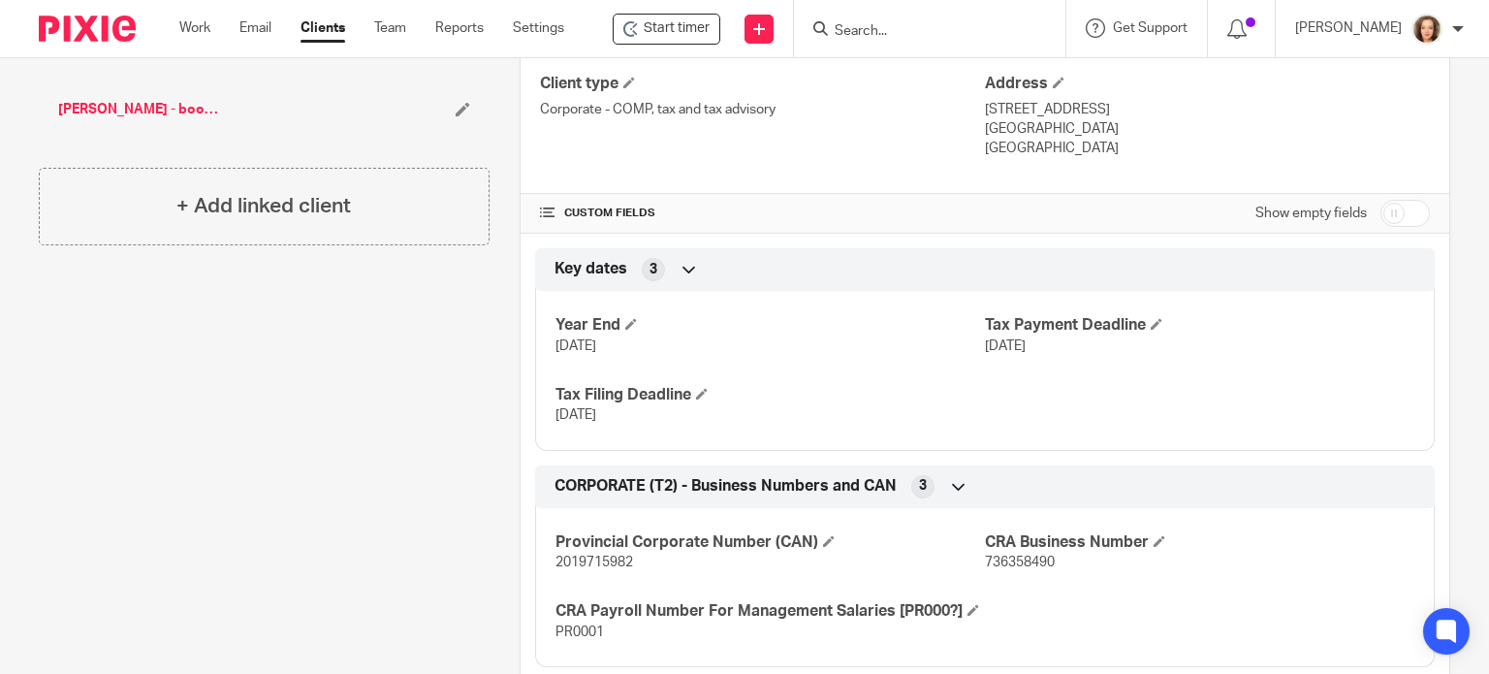
scroll to position [578, 0]
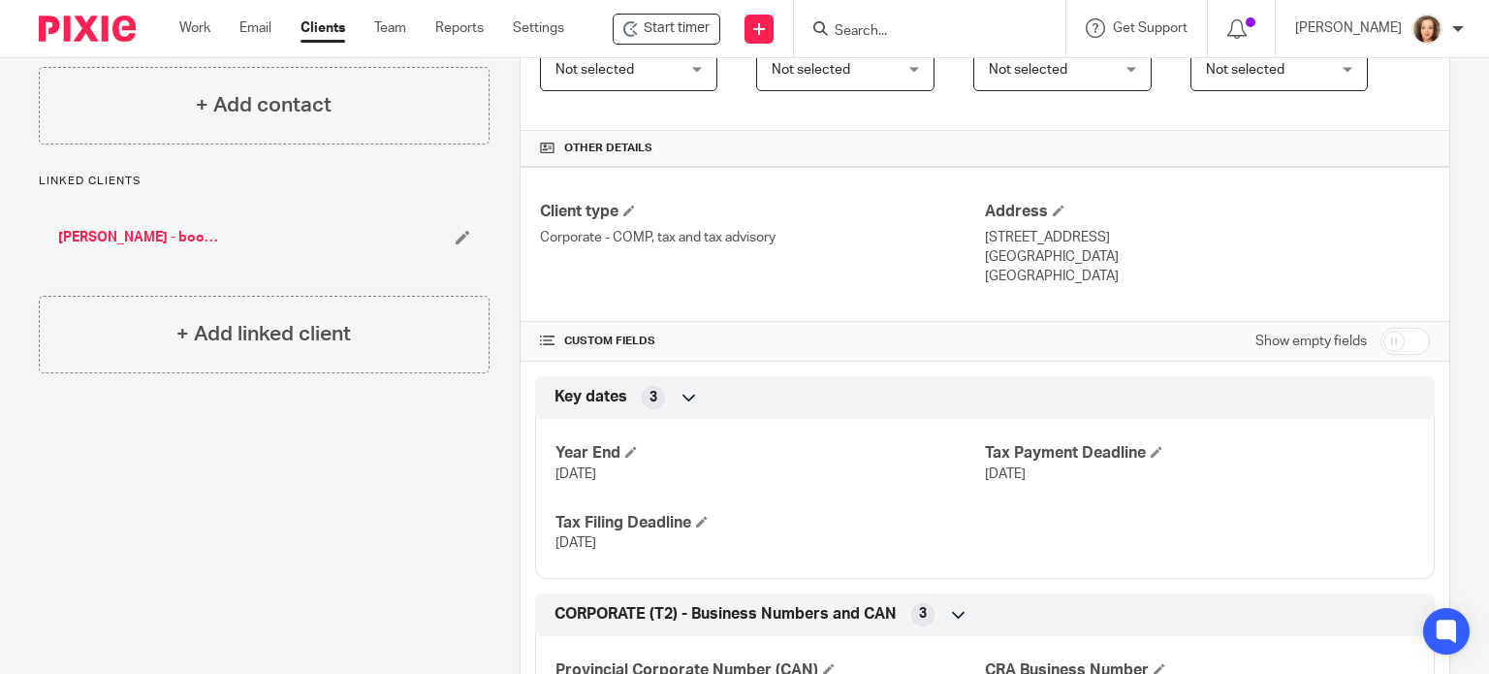
click at [1396, 338] on input "checkbox" at bounding box center [1404, 341] width 49 height 27
checkbox input "true"
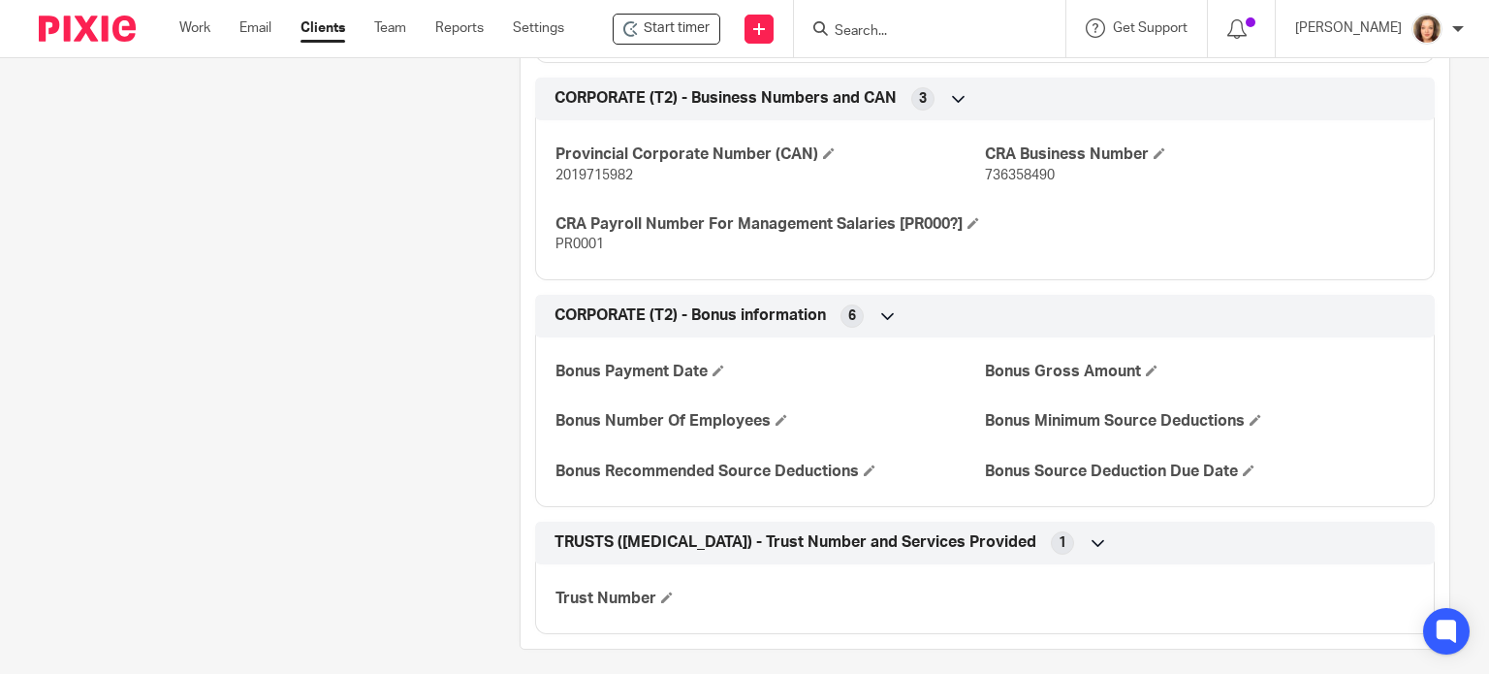
scroll to position [1277, 0]
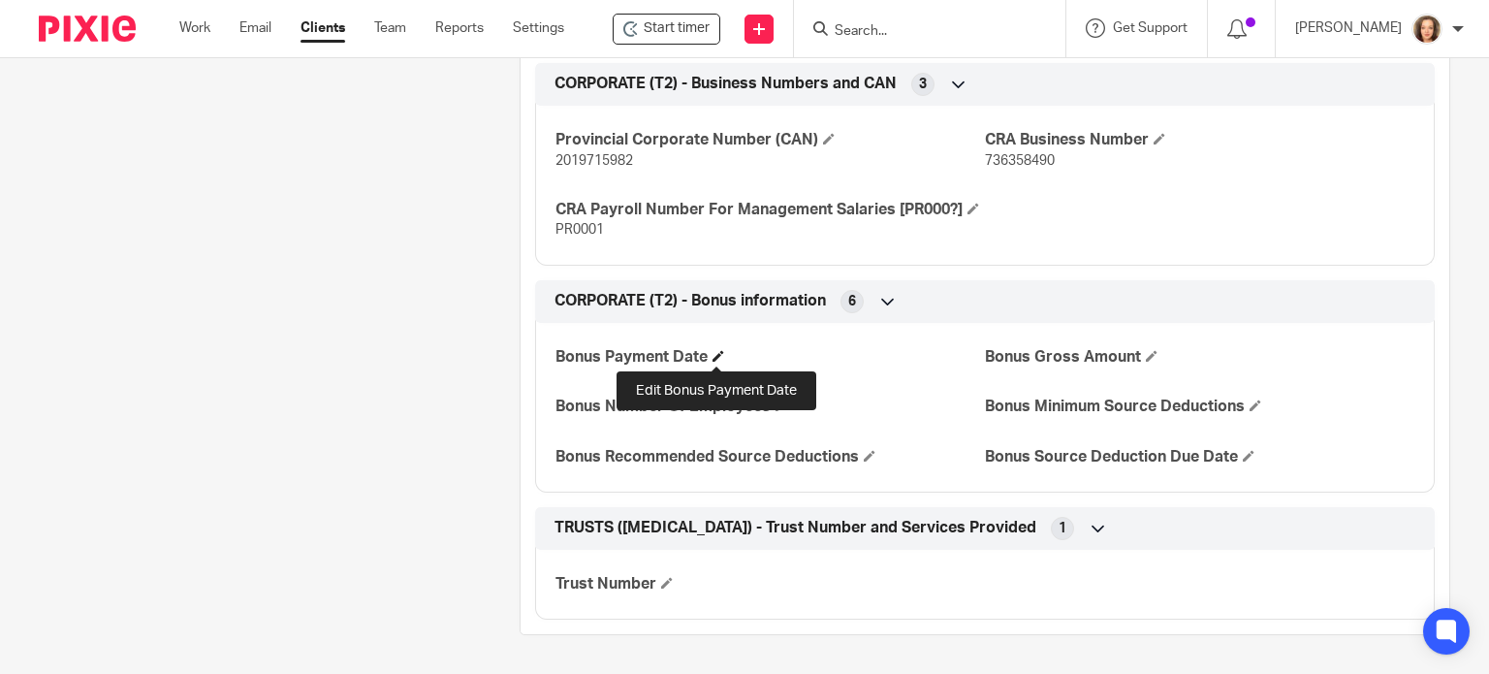
click at [712, 353] on span at bounding box center [718, 356] width 12 height 12
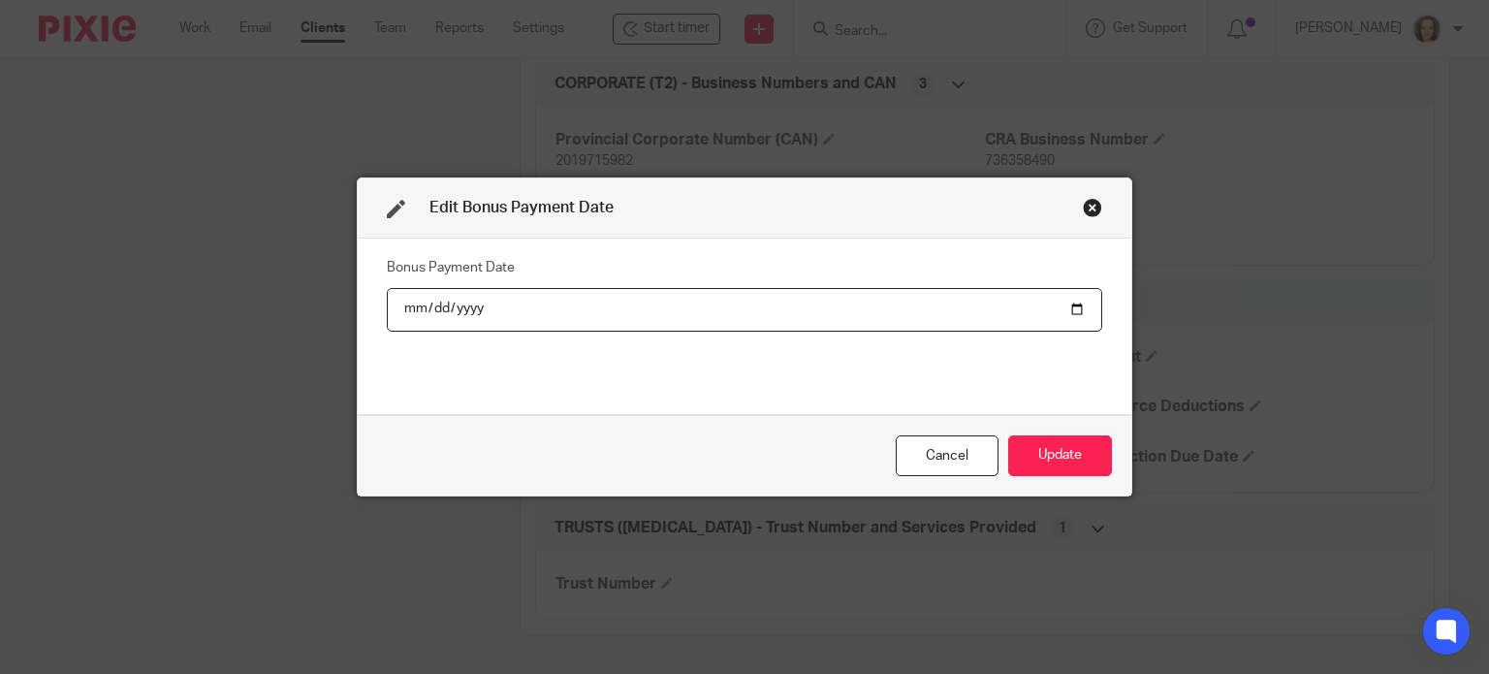
drag, startPoint x: 1086, startPoint y: 205, endPoint x: 1121, endPoint y: 193, distance: 36.8
click at [1086, 205] on div "Close this dialog window" at bounding box center [1092, 207] width 19 height 19
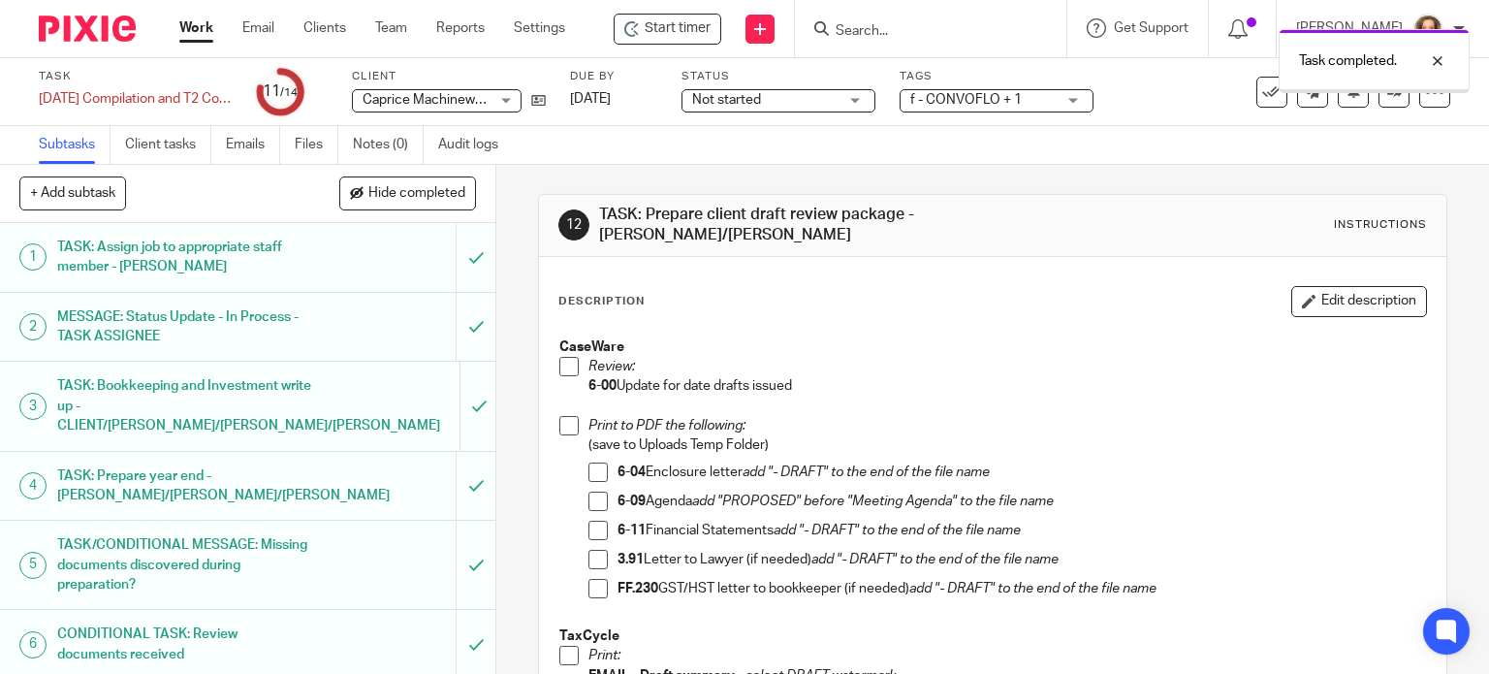
scroll to position [97, 0]
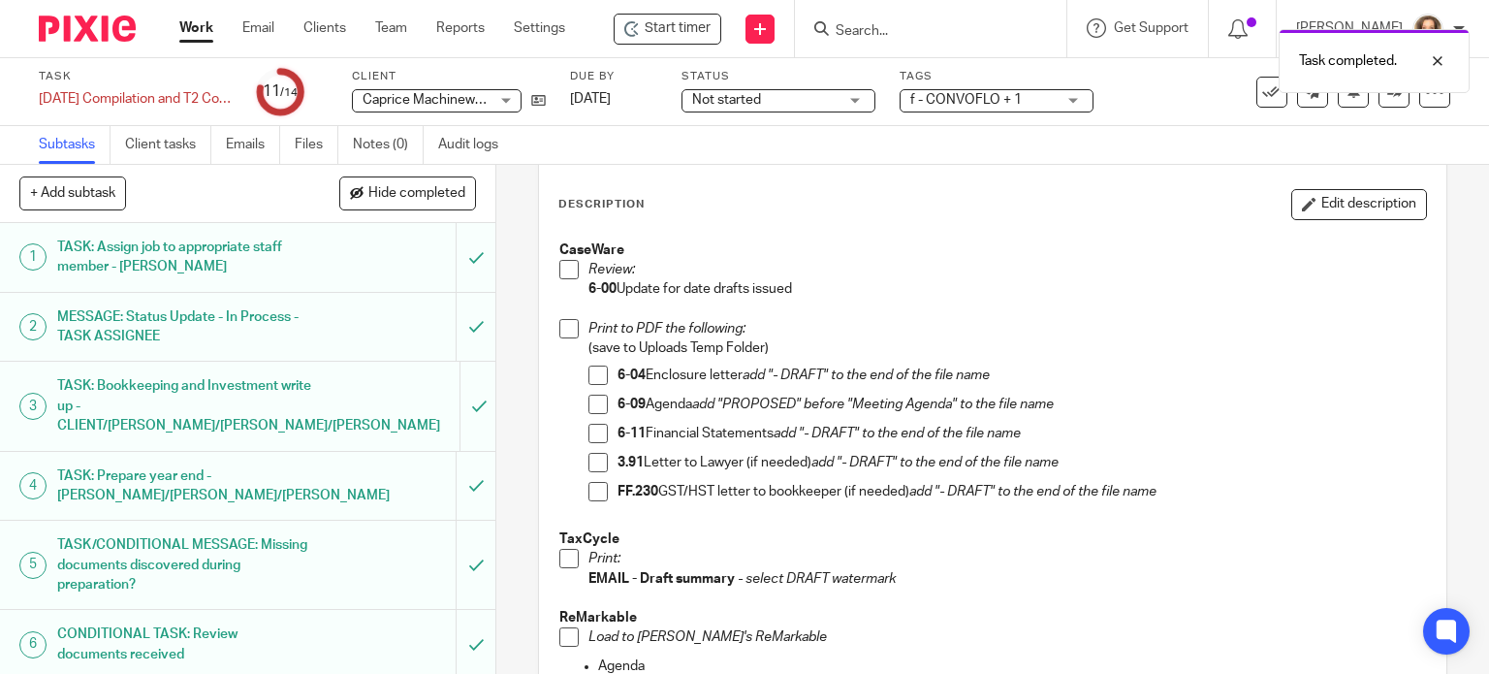
click at [563, 269] on span at bounding box center [568, 269] width 19 height 19
click at [592, 375] on span at bounding box center [597, 374] width 19 height 19
click at [578, 404] on li "Print to PDF the following: (save to Uploads Temp Folder) 6-04 Enclosure letter…" at bounding box center [993, 424] width 868 height 210
click at [588, 406] on span at bounding box center [597, 404] width 19 height 19
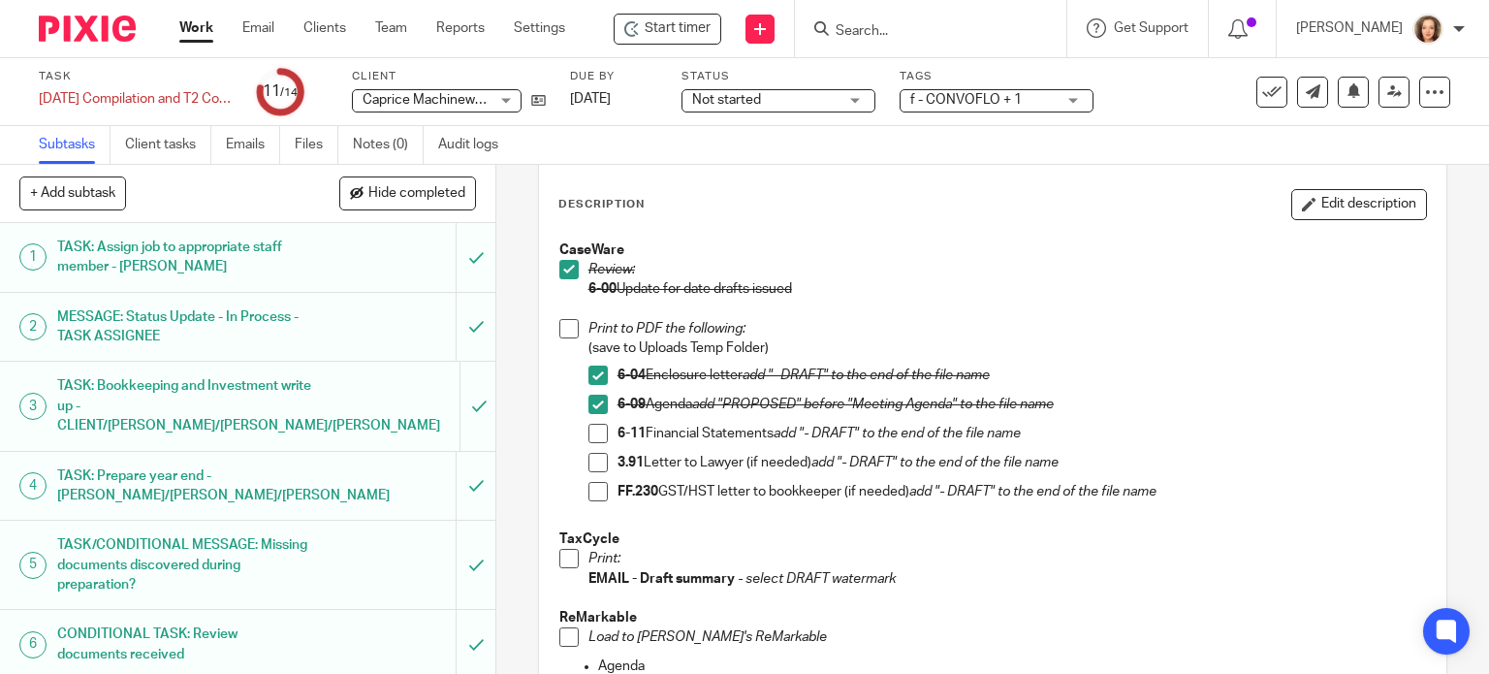
click at [588, 437] on span at bounding box center [597, 433] width 19 height 19
click at [560, 558] on span at bounding box center [568, 558] width 19 height 19
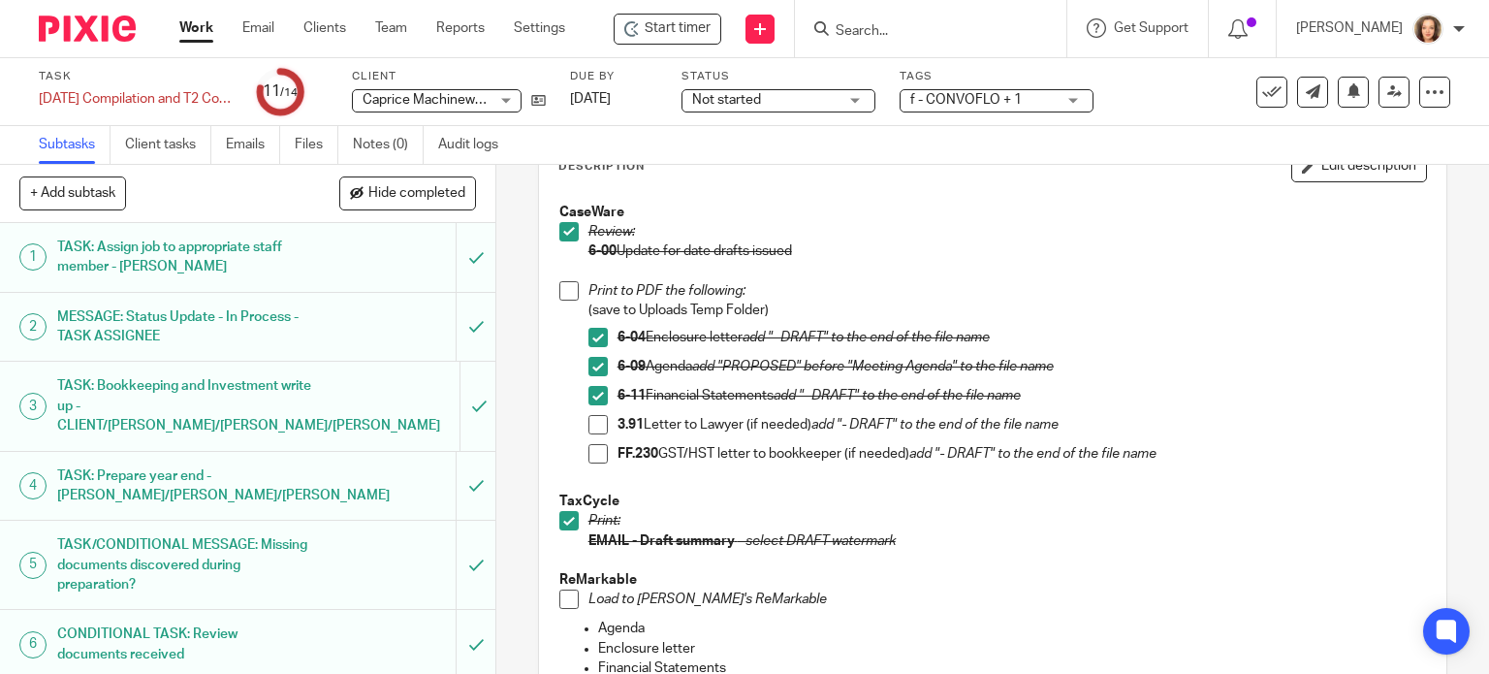
scroll to position [170, 0]
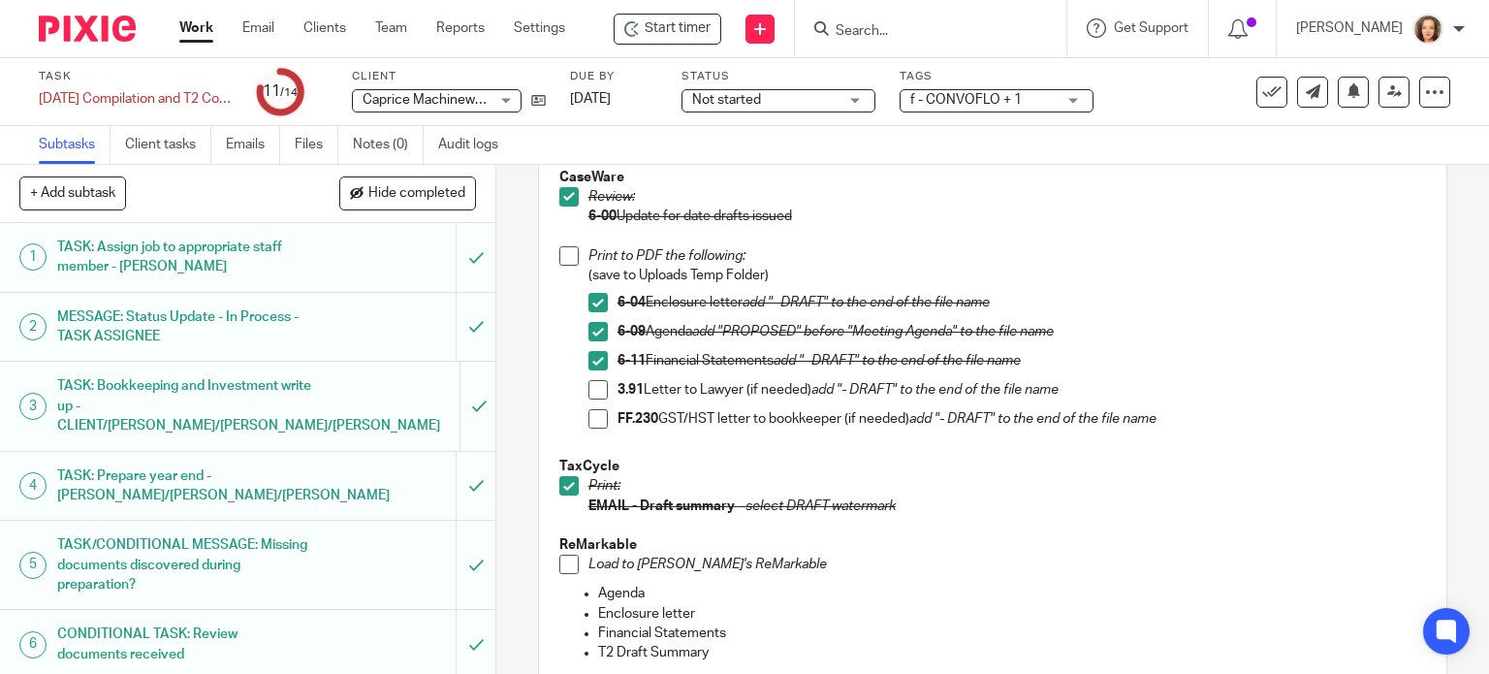
click at [1064, 227] on p at bounding box center [993, 236] width 868 height 19
click at [559, 566] on span at bounding box center [568, 563] width 19 height 19
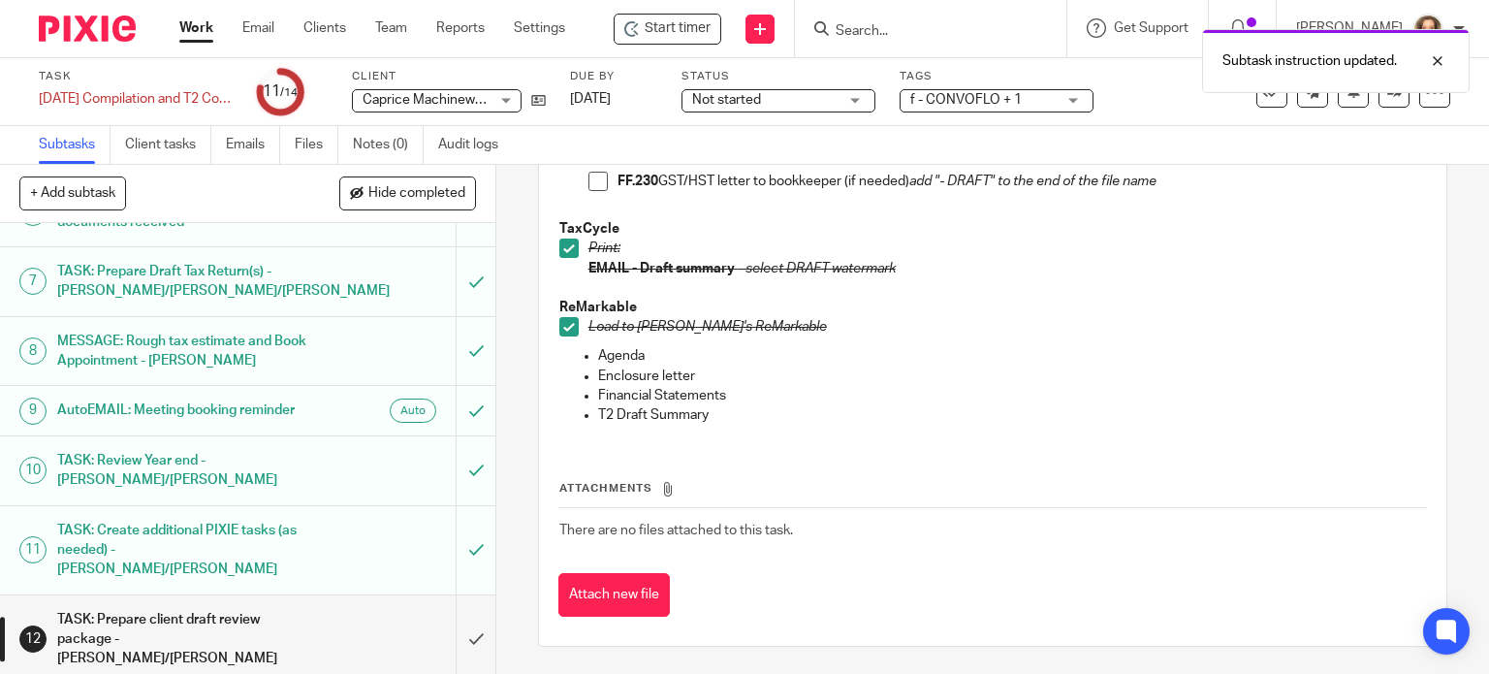
scroll to position [598, 0]
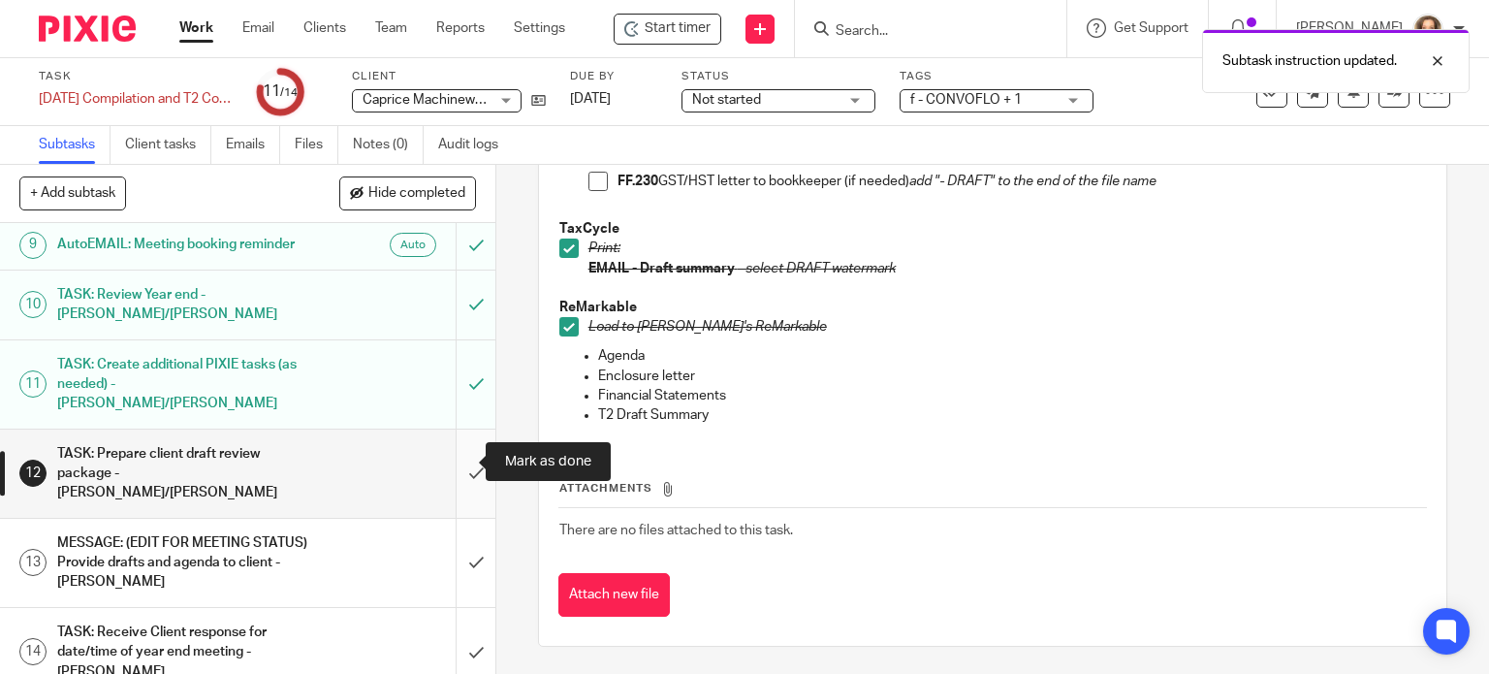
click at [454, 462] on input "submit" at bounding box center [247, 473] width 495 height 88
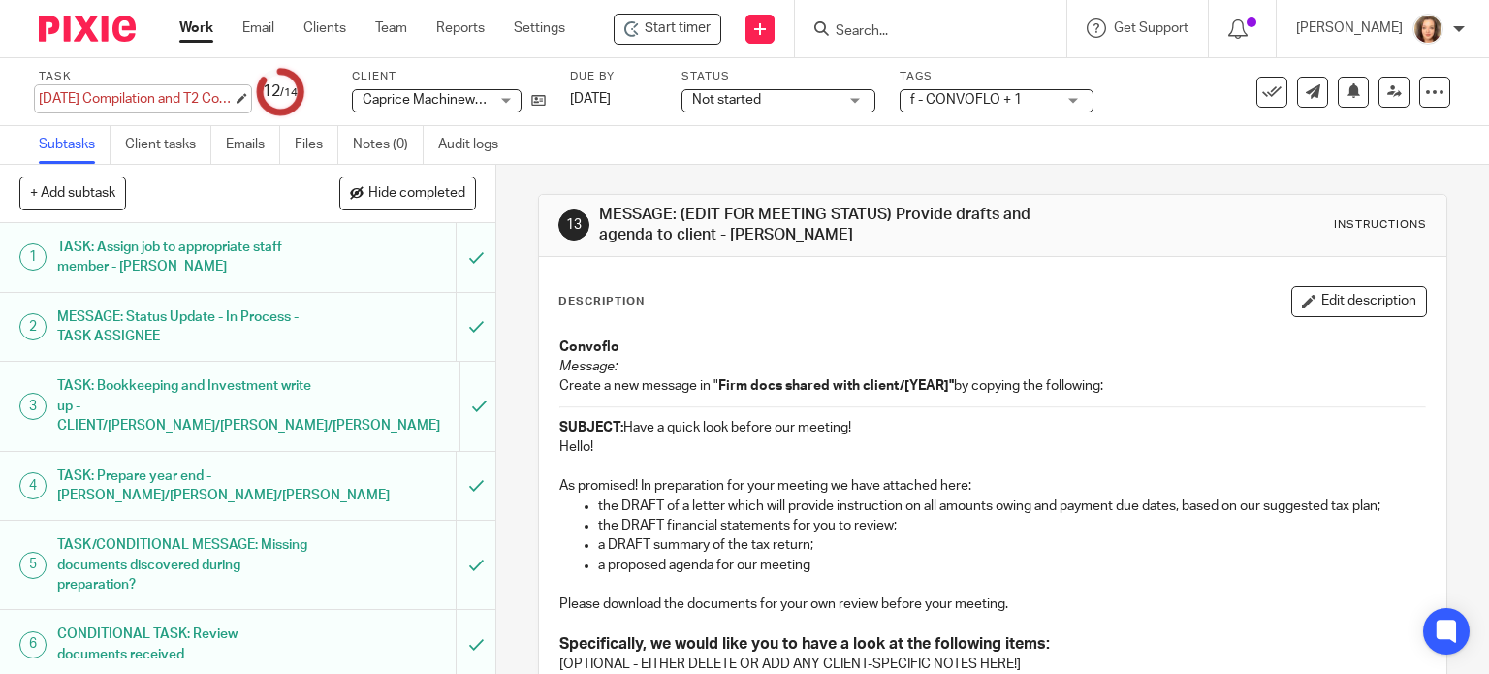
click at [130, 103] on div "[DATE] Compilation and T2 Corporate tax return - CONVOFLO Save [DATE] Compilati…" at bounding box center [136, 98] width 194 height 19
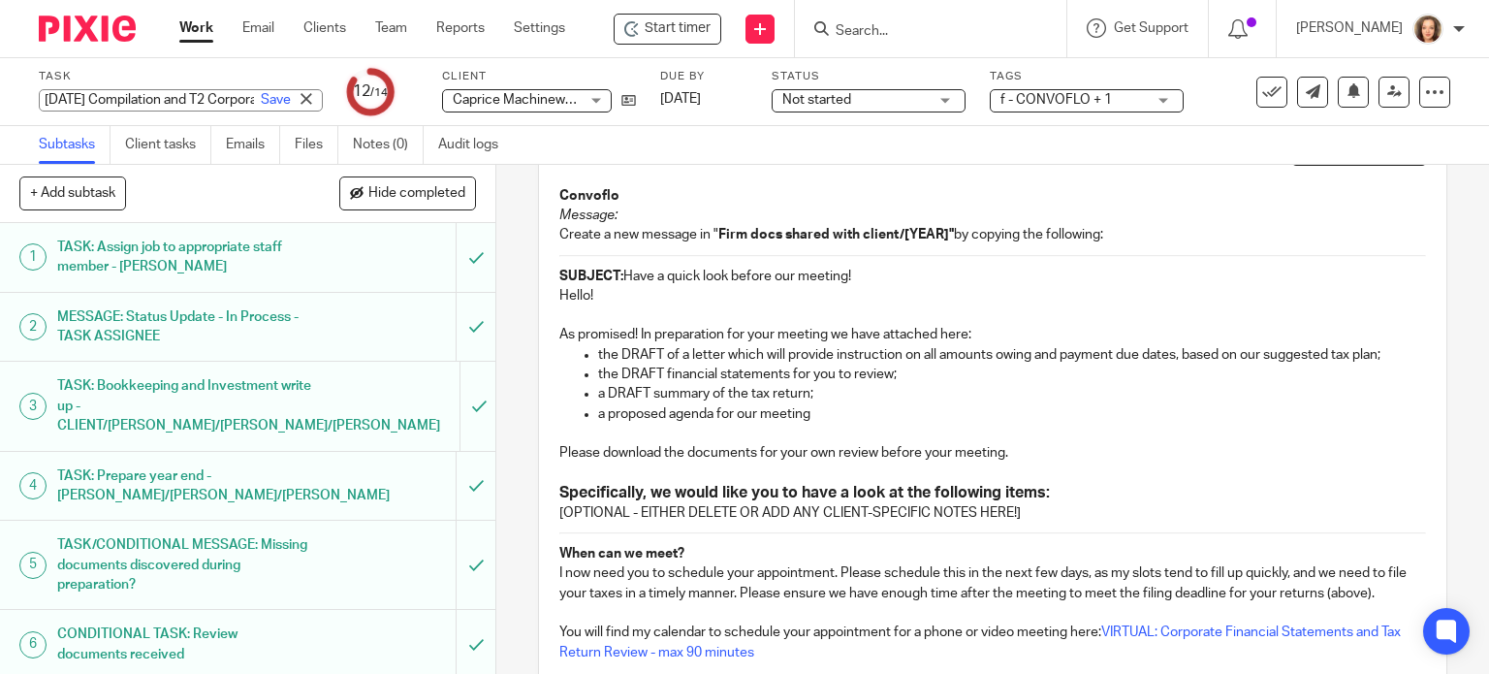
scroll to position [97, 0]
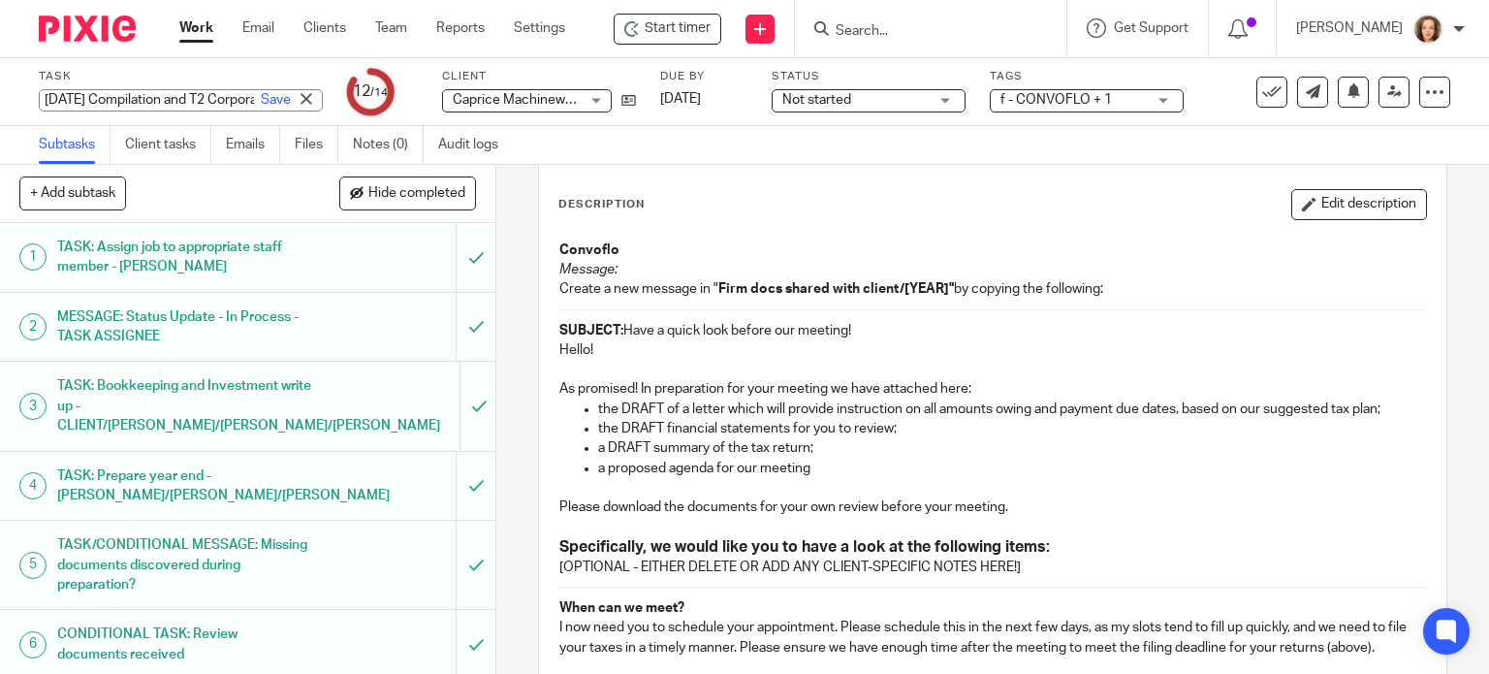
click at [559, 329] on strong "SUBJECT:" at bounding box center [591, 331] width 64 height 14
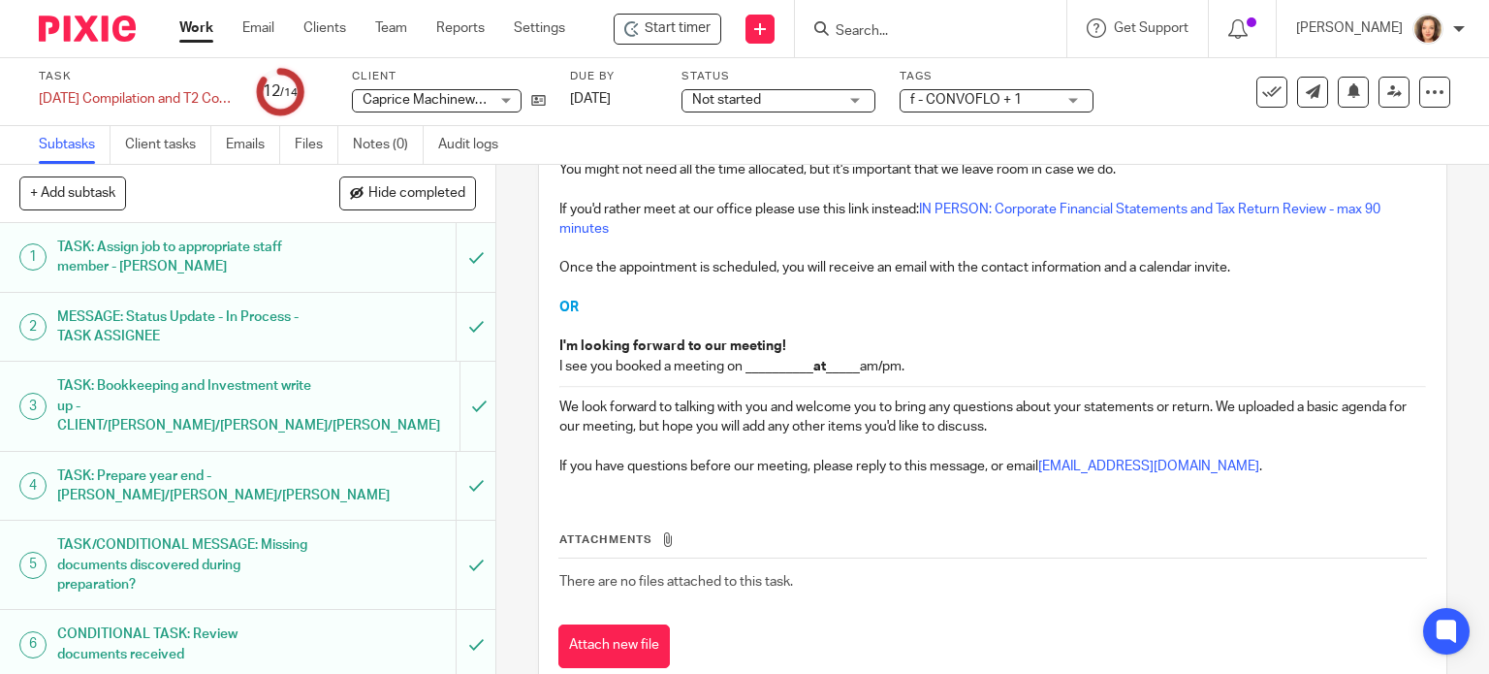
scroll to position [722, 0]
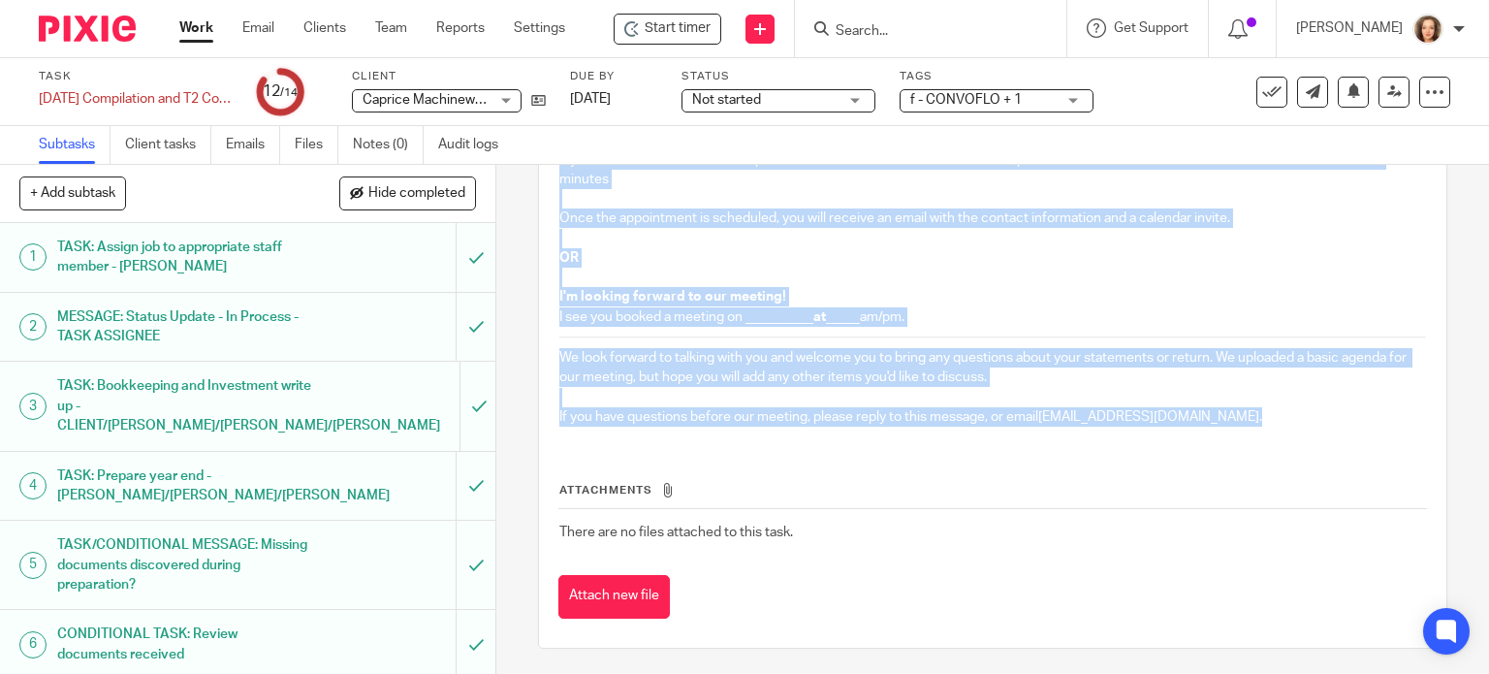
click at [1215, 414] on p "If you have questions before our meeting, please reply to this message, or emai…" at bounding box center [993, 416] width 868 height 19
copy div "SUBJECT: Have a quick look before our meeting! Hello! As promised! In preparati…"
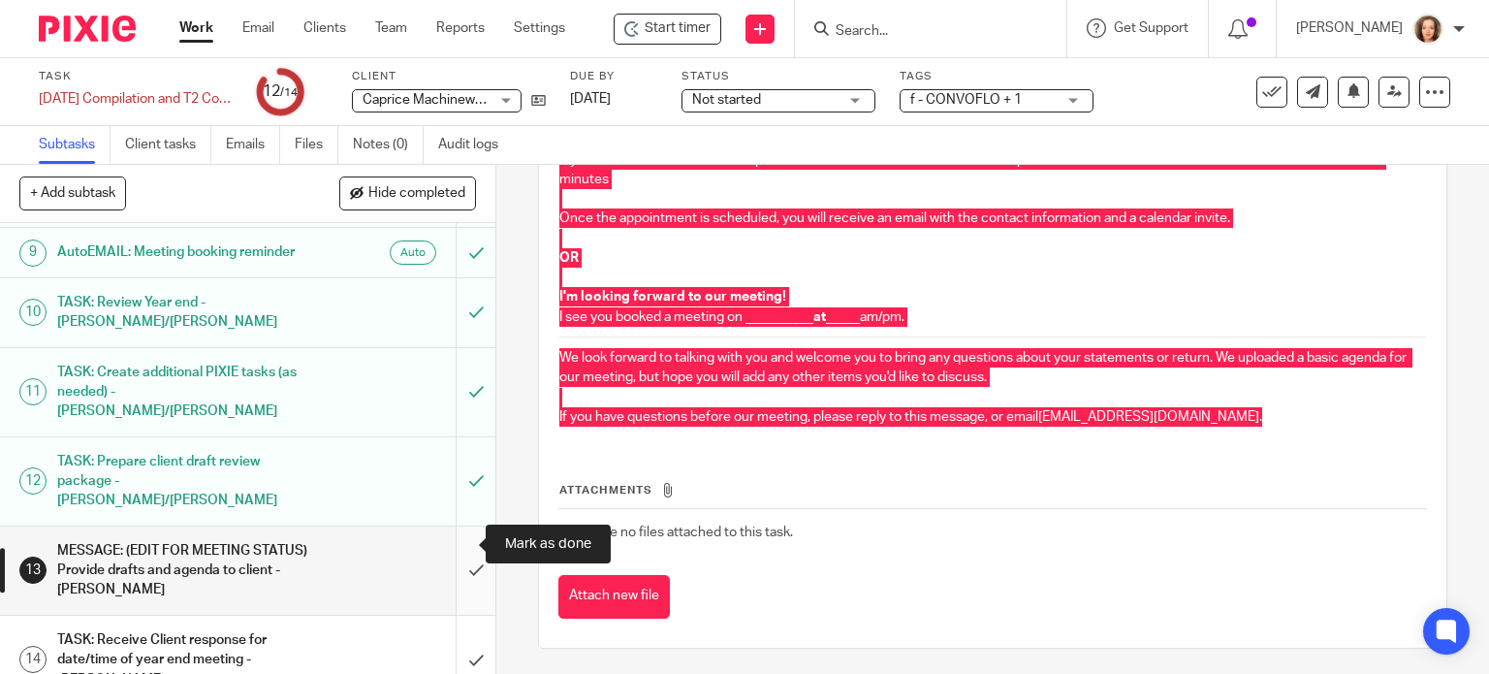
scroll to position [598, 0]
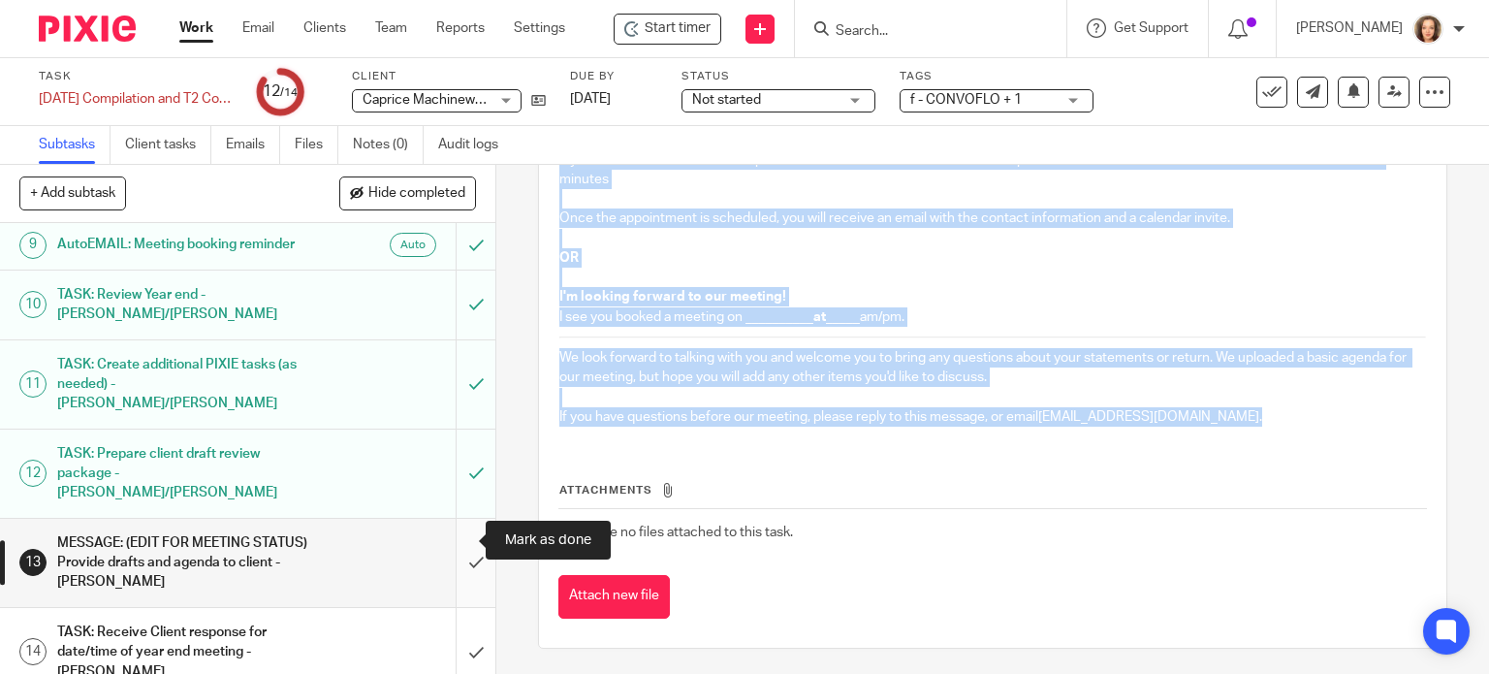
click at [452, 530] on input "submit" at bounding box center [247, 563] width 495 height 88
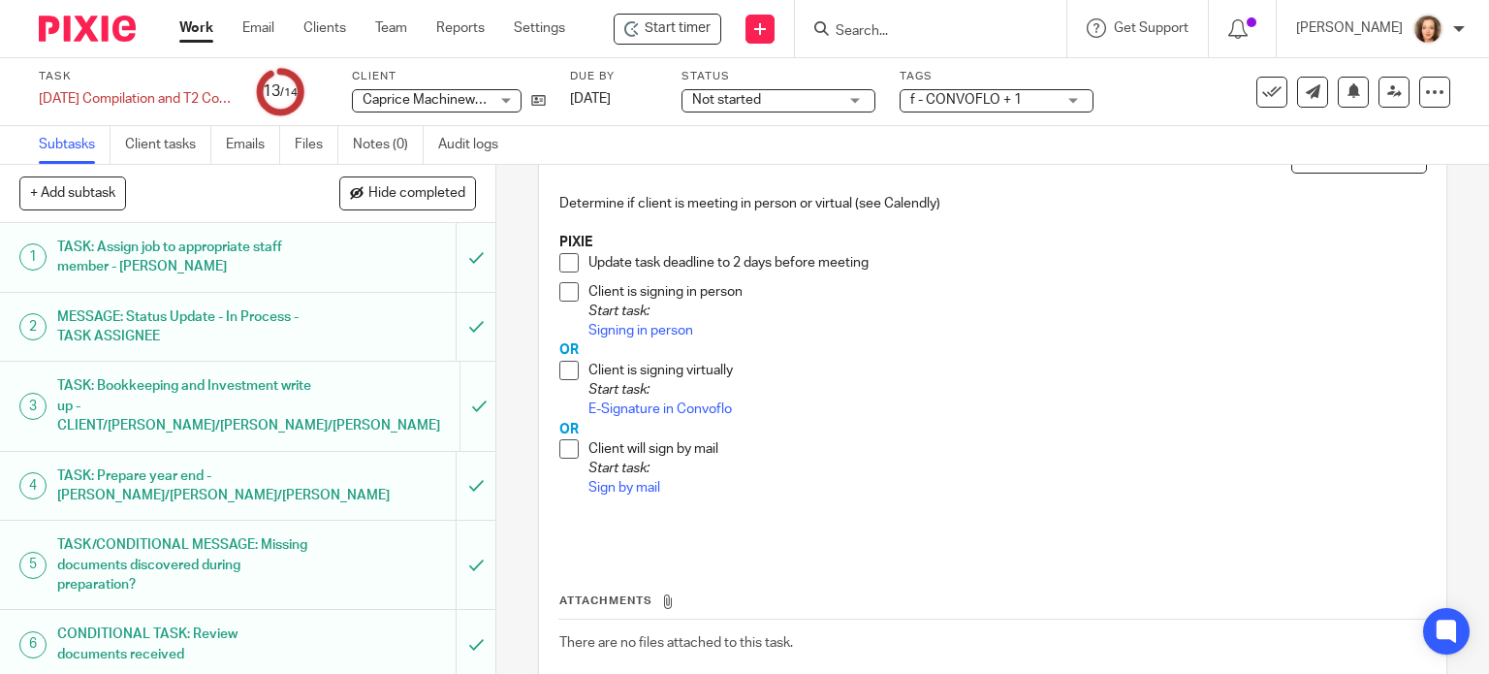
scroll to position [145, 0]
click at [564, 371] on span at bounding box center [568, 368] width 19 height 19
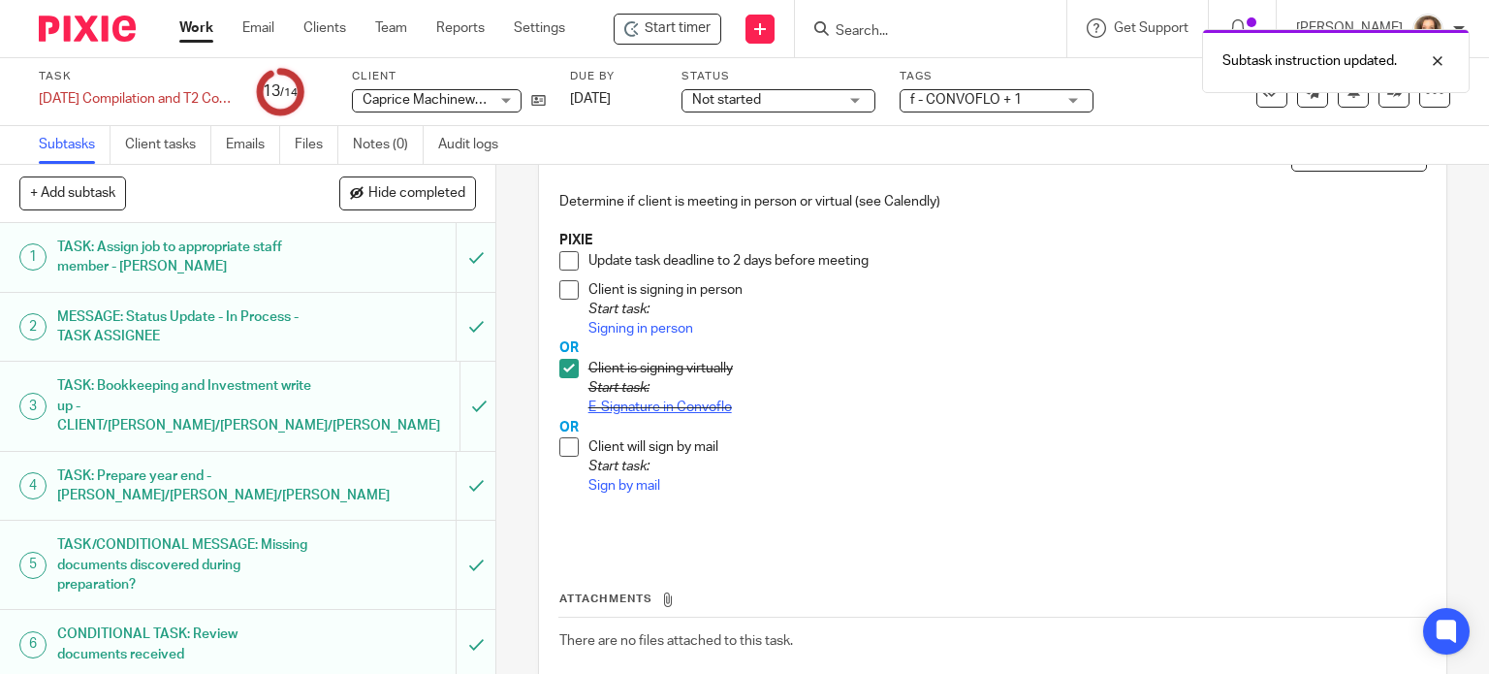
click at [616, 407] on link "E-Signature in Convoflo" at bounding box center [659, 407] width 143 height 14
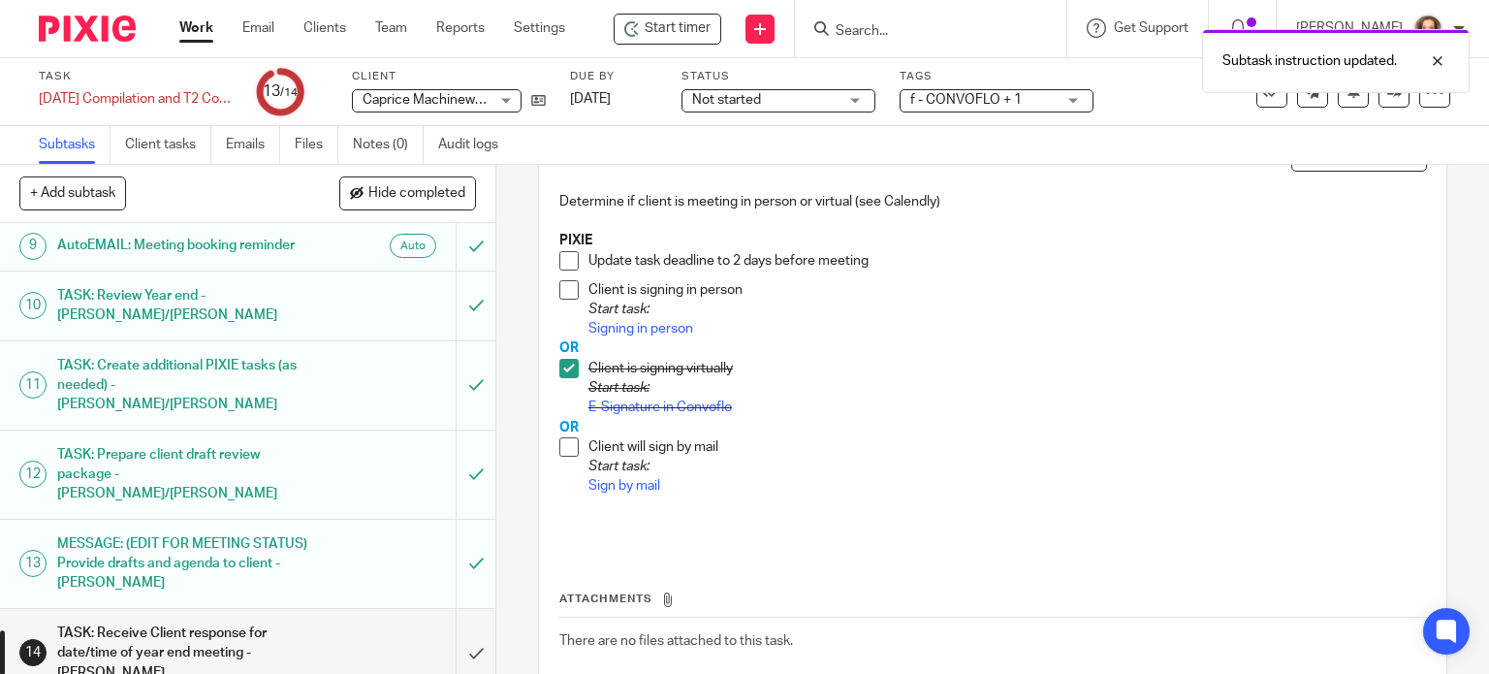
scroll to position [598, 0]
click at [464, 622] on input "submit" at bounding box center [247, 652] width 495 height 88
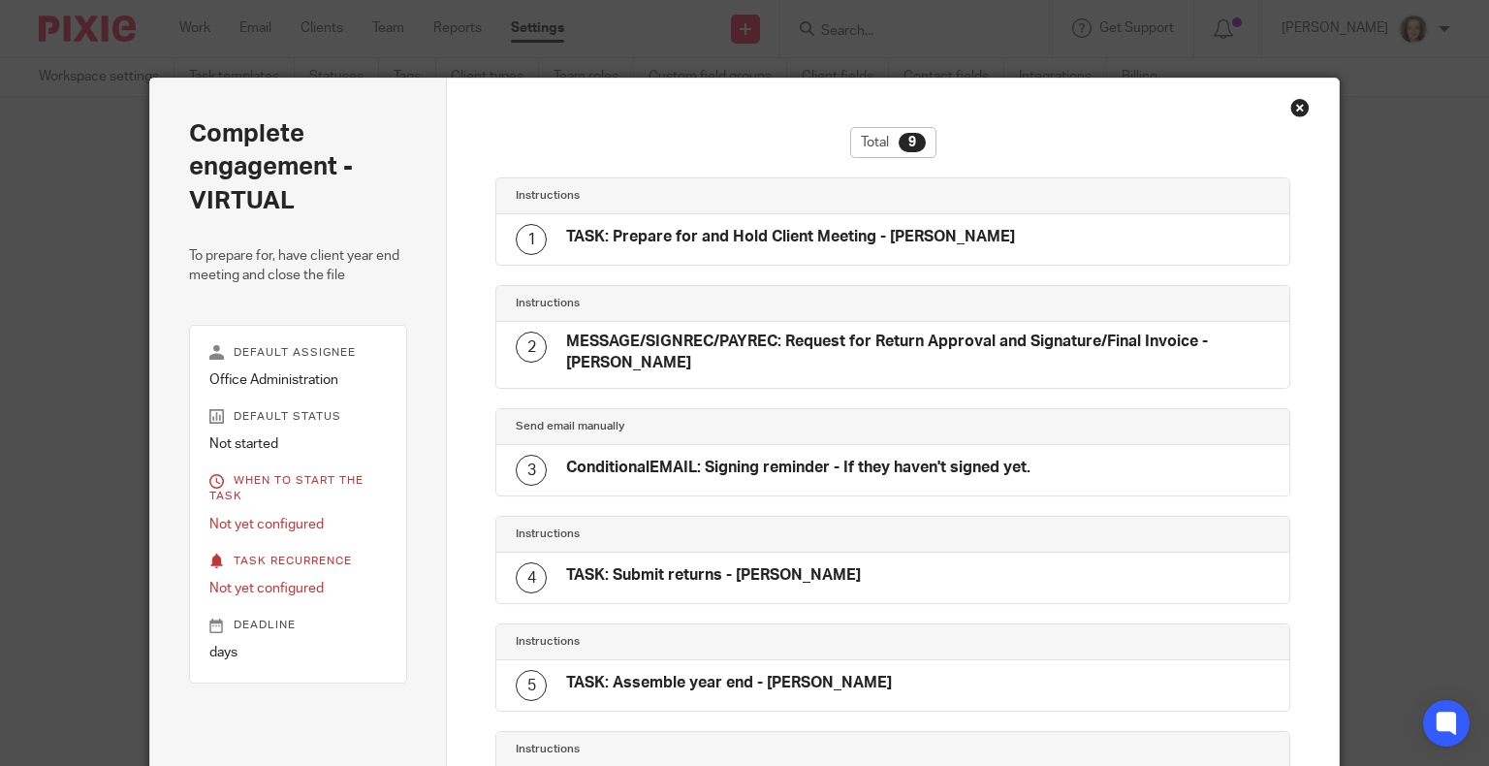
scroll to position [565, 0]
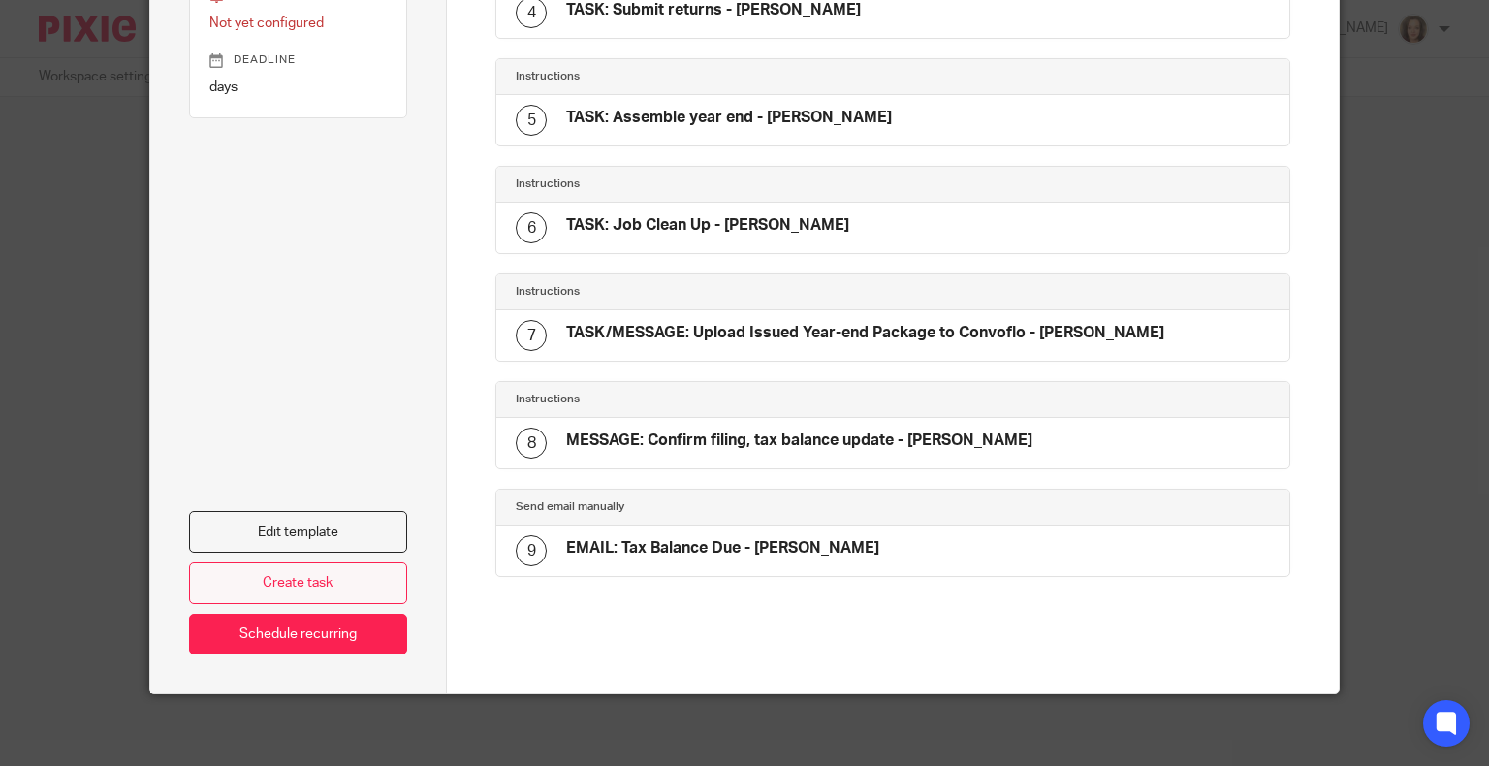
click at [309, 580] on link "Create task" at bounding box center [298, 583] width 219 height 42
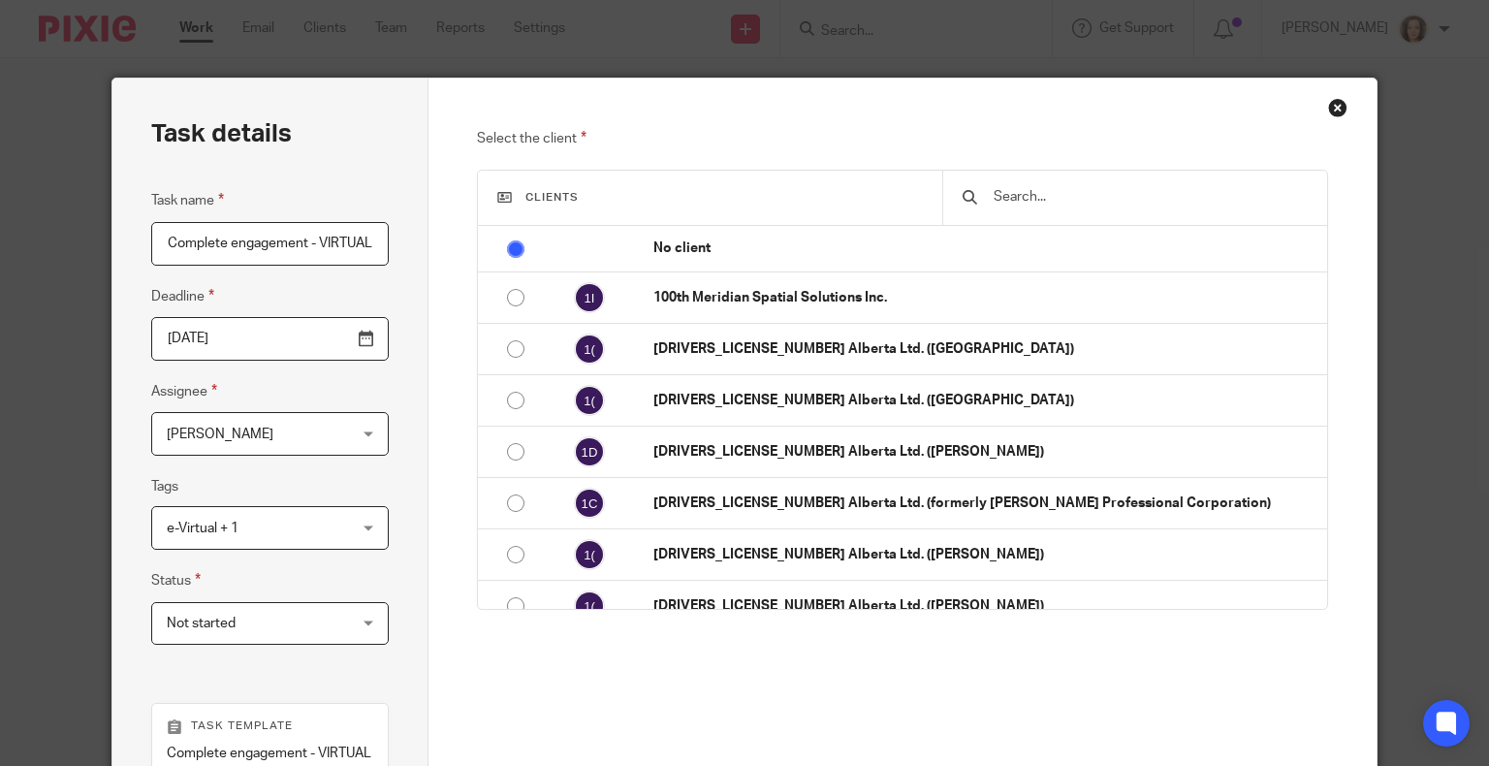
click at [1069, 200] on input "text" at bounding box center [1149, 196] width 315 height 21
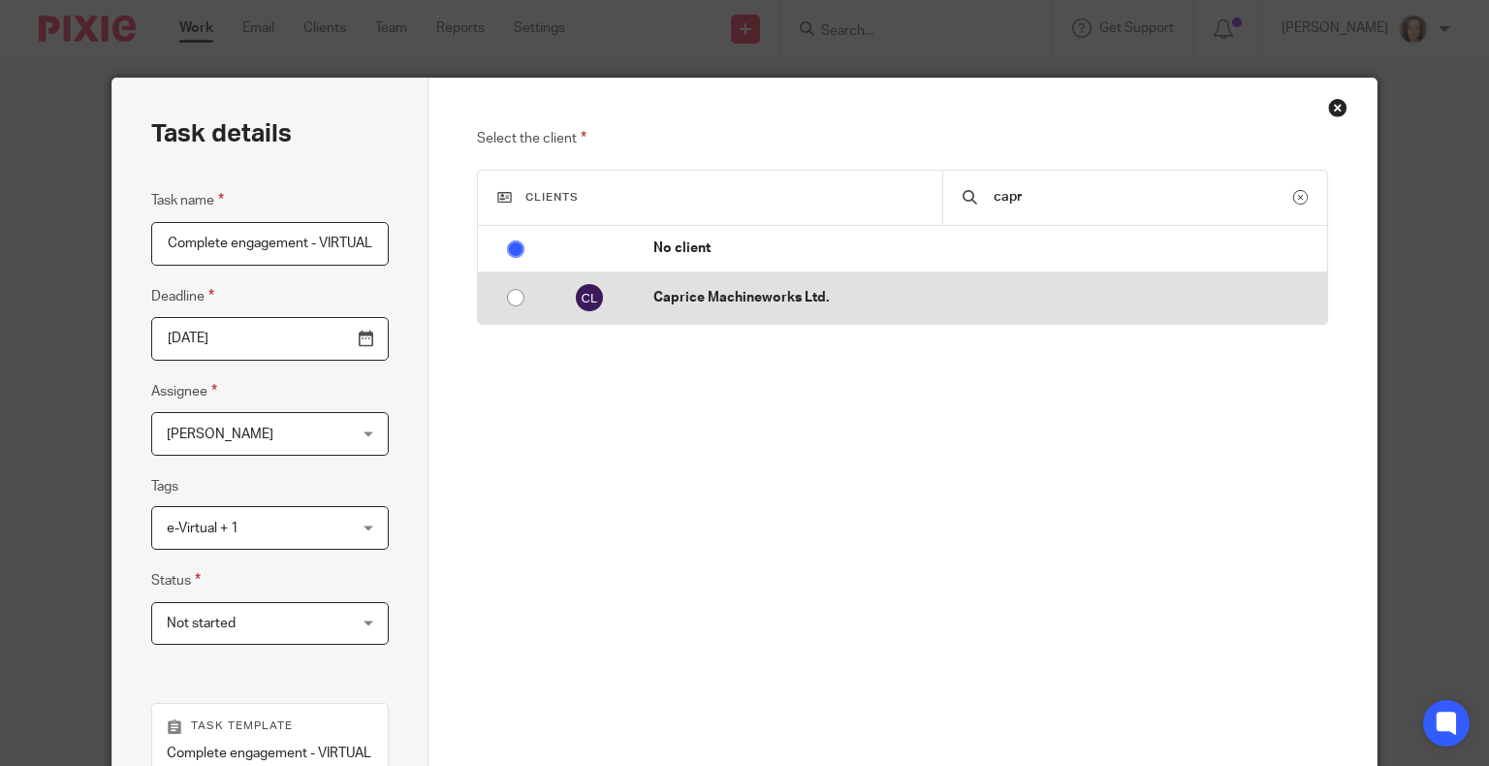
type input "capr"
click at [1059, 304] on p "Caprice Machineworks Ltd." at bounding box center [984, 297] width 663 height 19
radio input "false"
radio input "true"
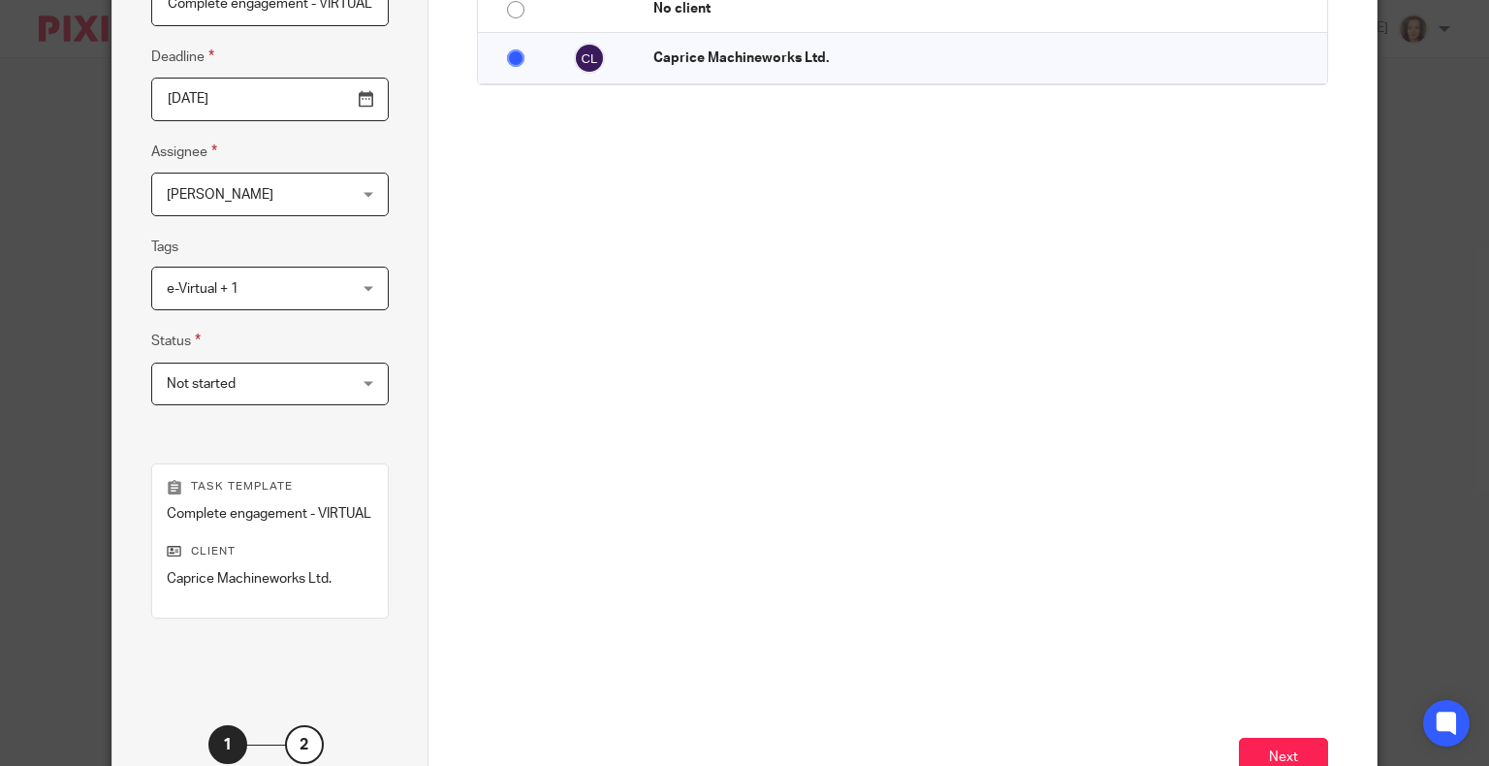
scroll to position [378, 0]
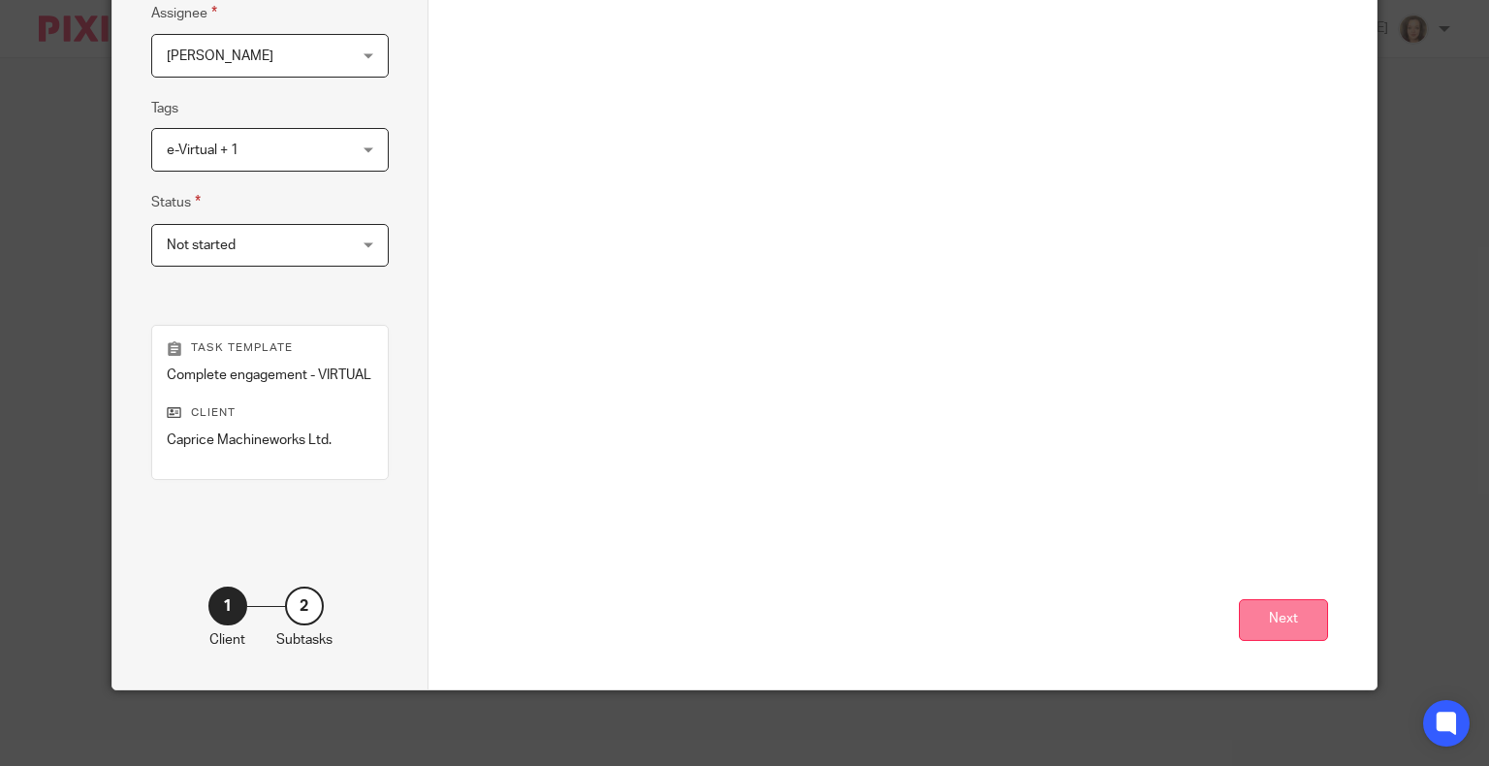
click at [1265, 615] on button "Next" at bounding box center [1283, 620] width 89 height 42
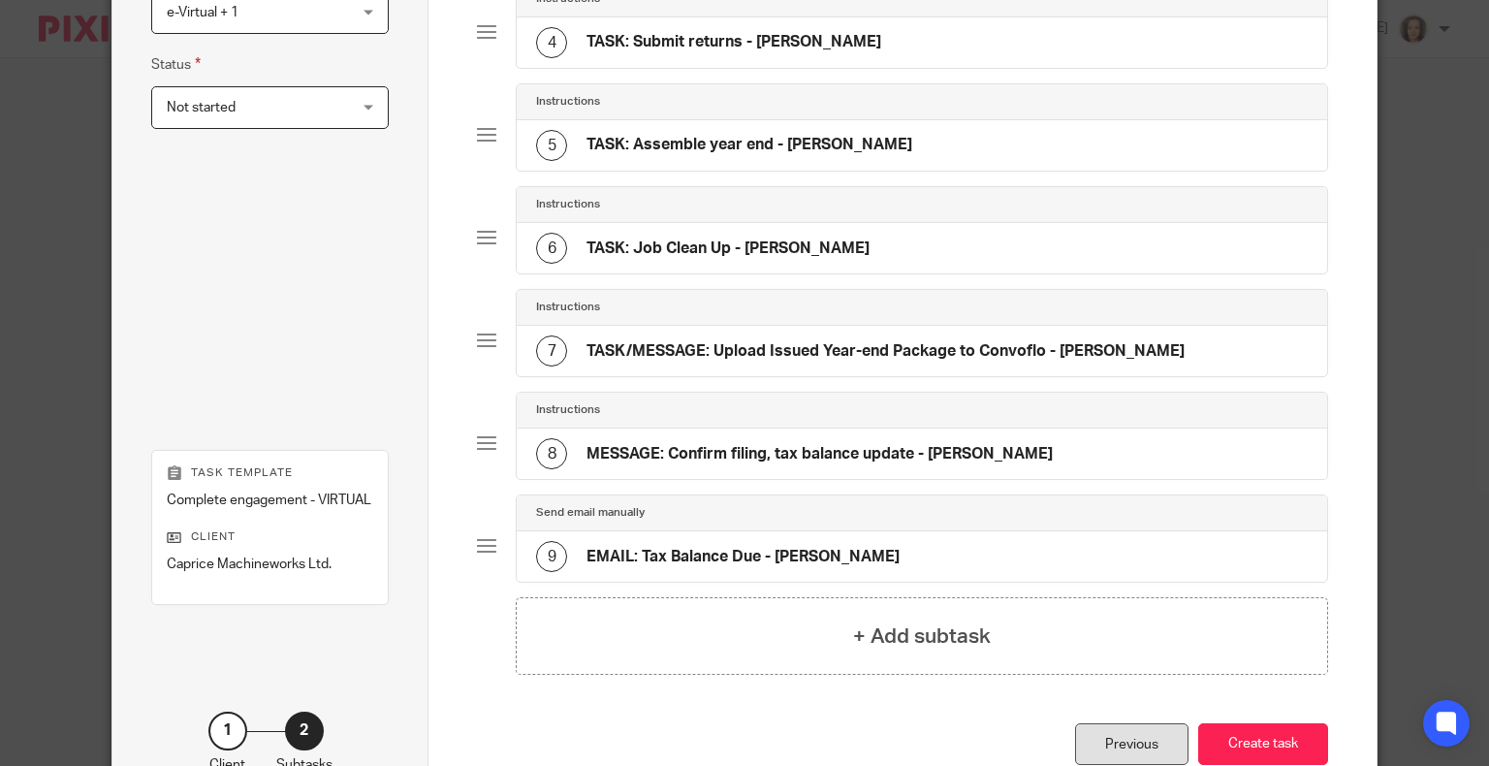
scroll to position [636, 0]
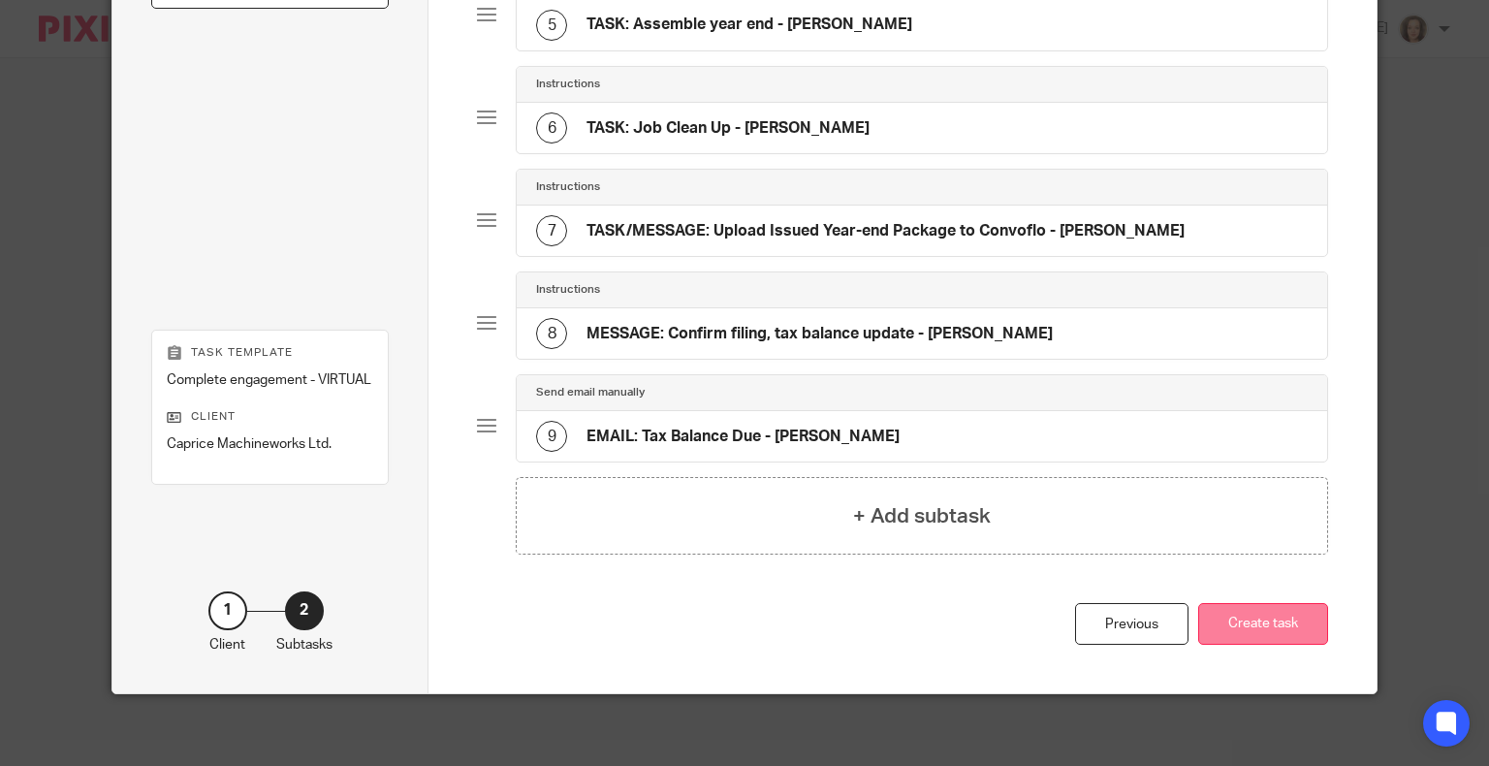
click at [1260, 615] on button "Create task" at bounding box center [1263, 624] width 130 height 42
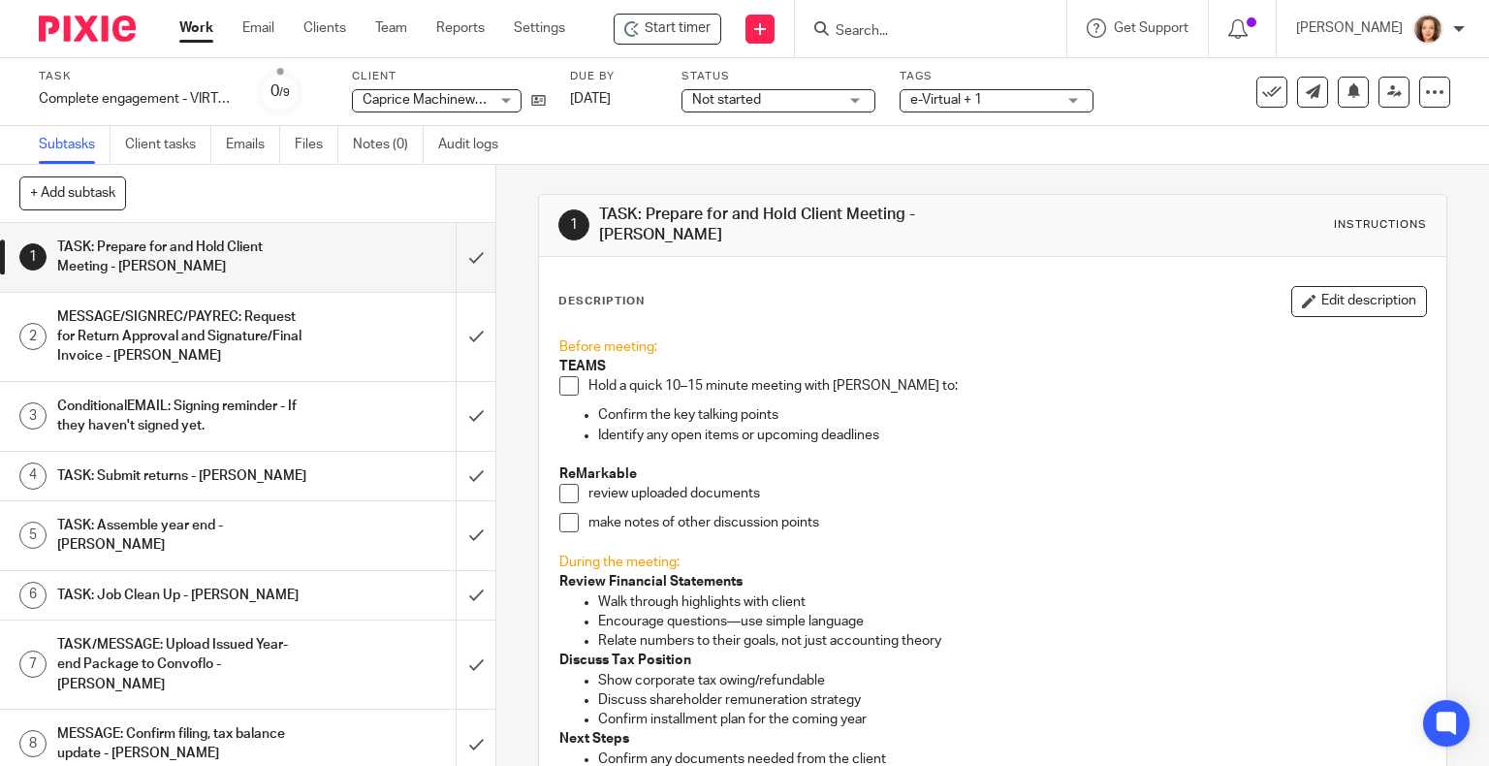
click at [935, 390] on div "Hold a quick 10–15 minute meeting with Erika to:" at bounding box center [1007, 390] width 838 height 29
click at [569, 376] on span at bounding box center [568, 385] width 19 height 19
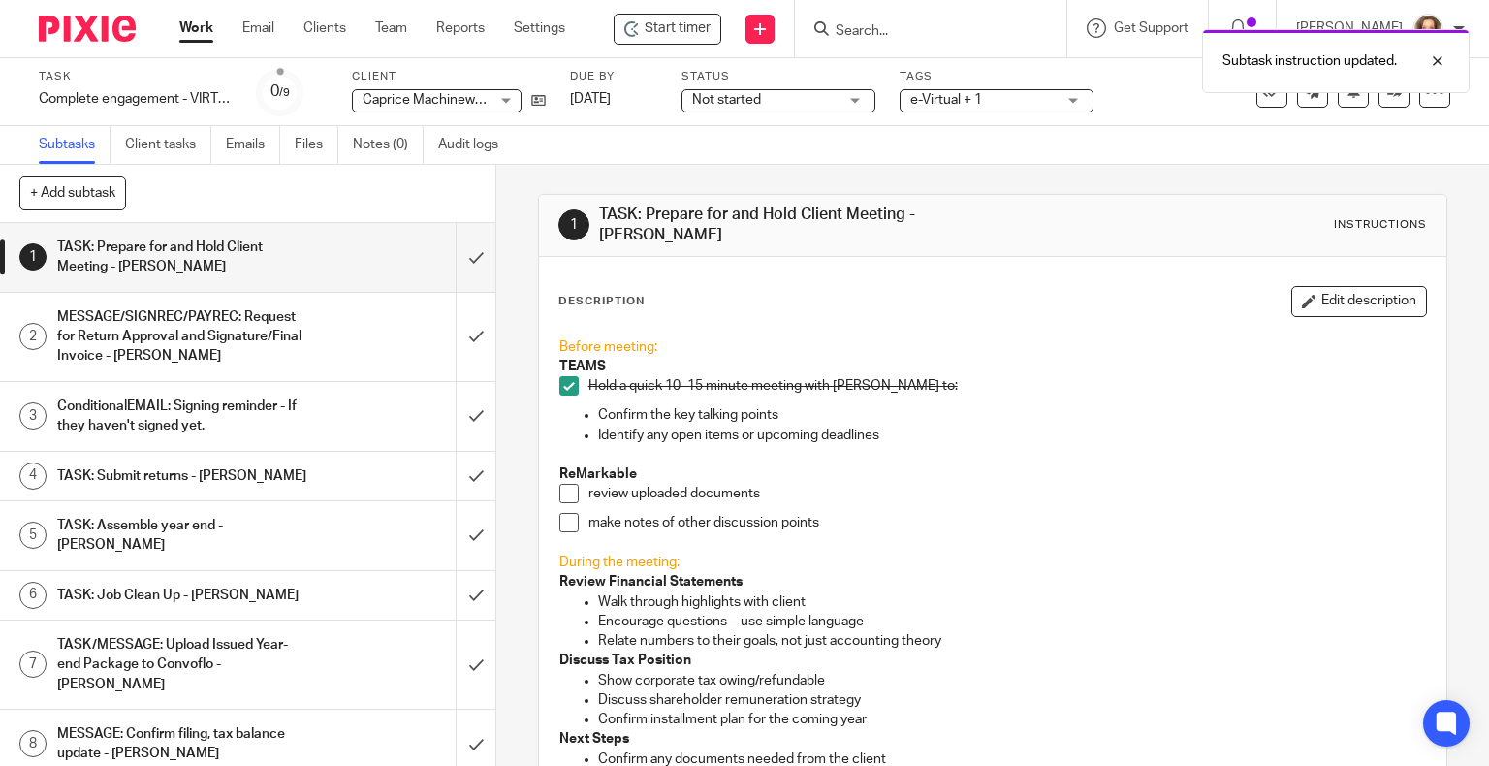
click at [559, 484] on span at bounding box center [568, 493] width 19 height 19
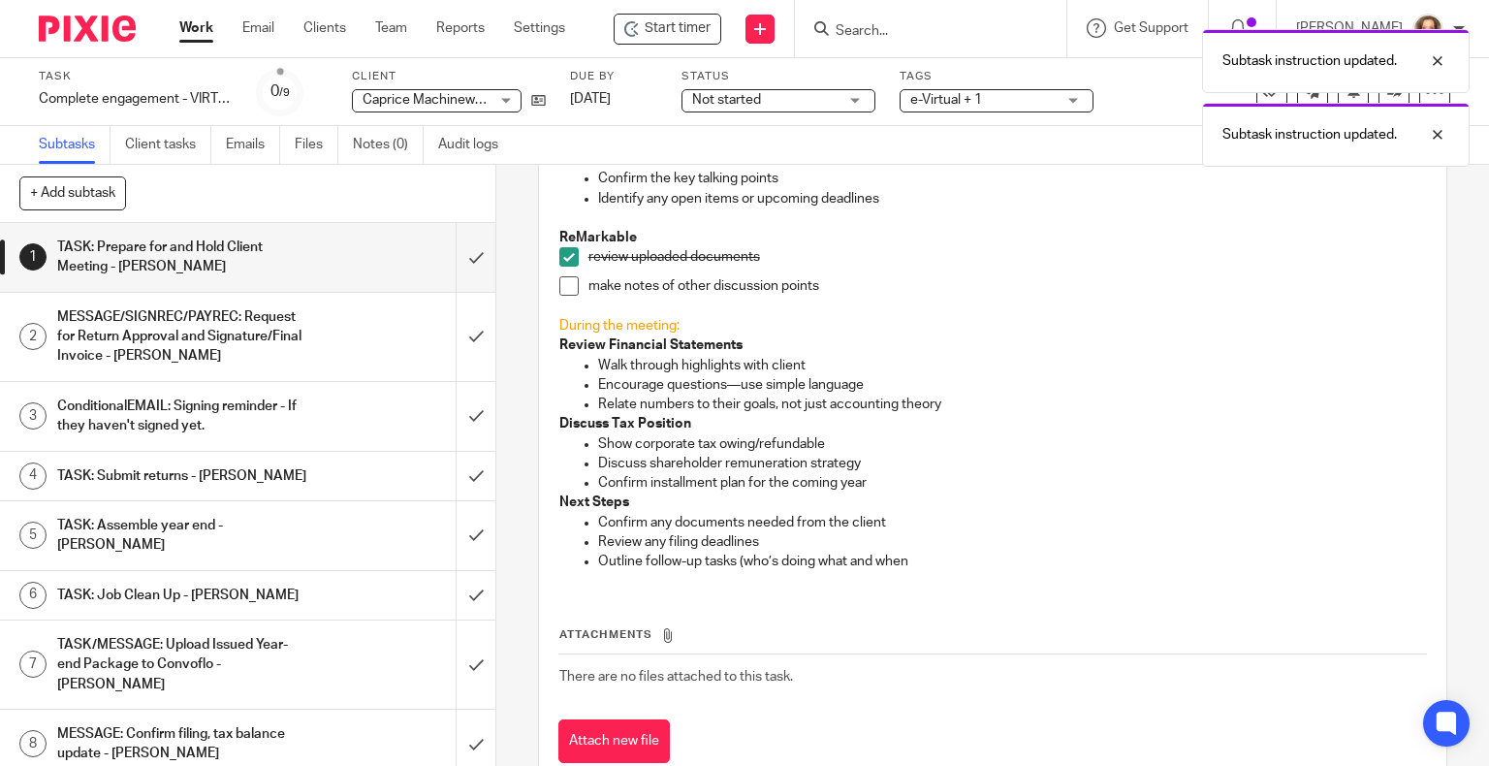
scroll to position [279, 0]
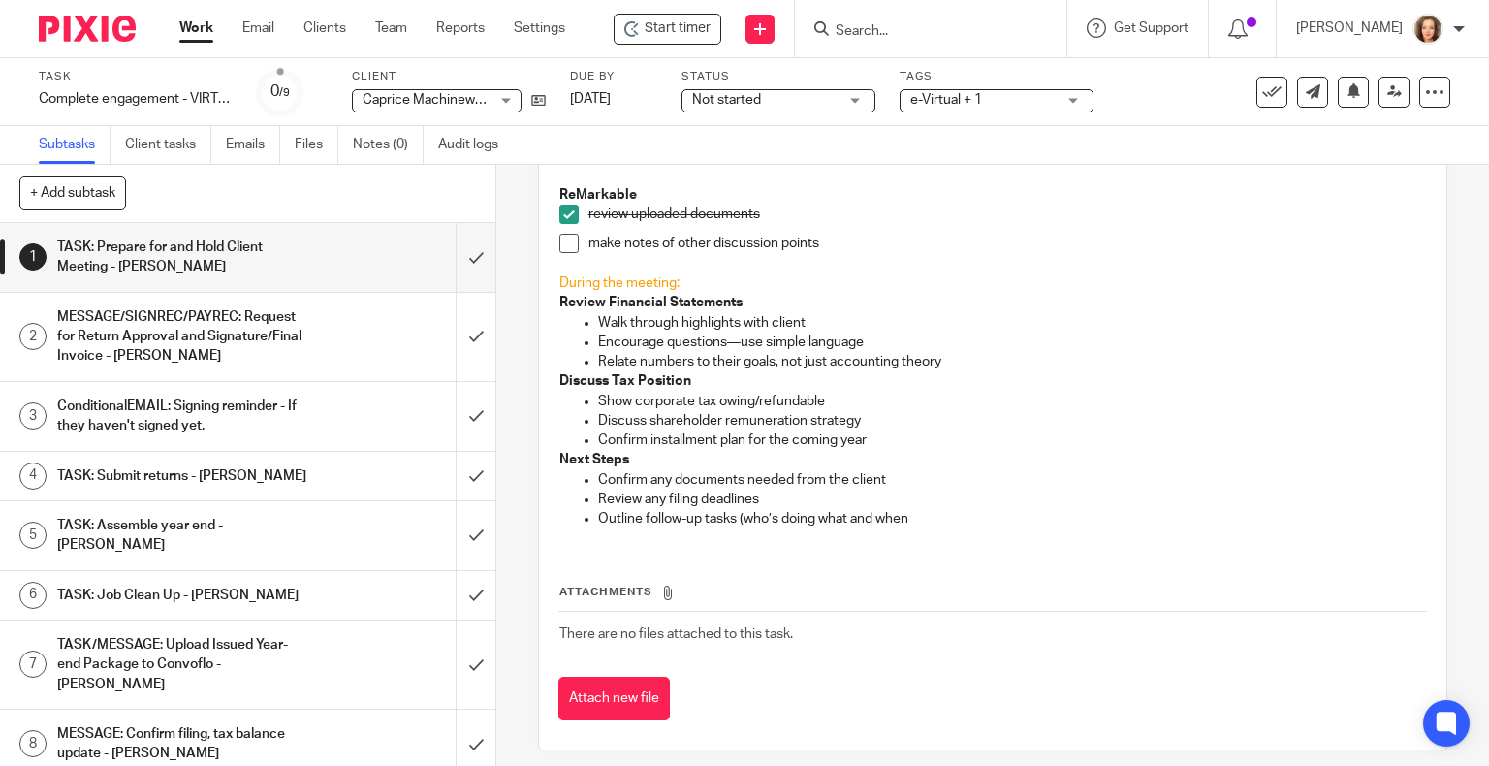
click at [783, 509] on p "Outline follow-up tasks (who’s doing what and when" at bounding box center [1012, 518] width 829 height 19
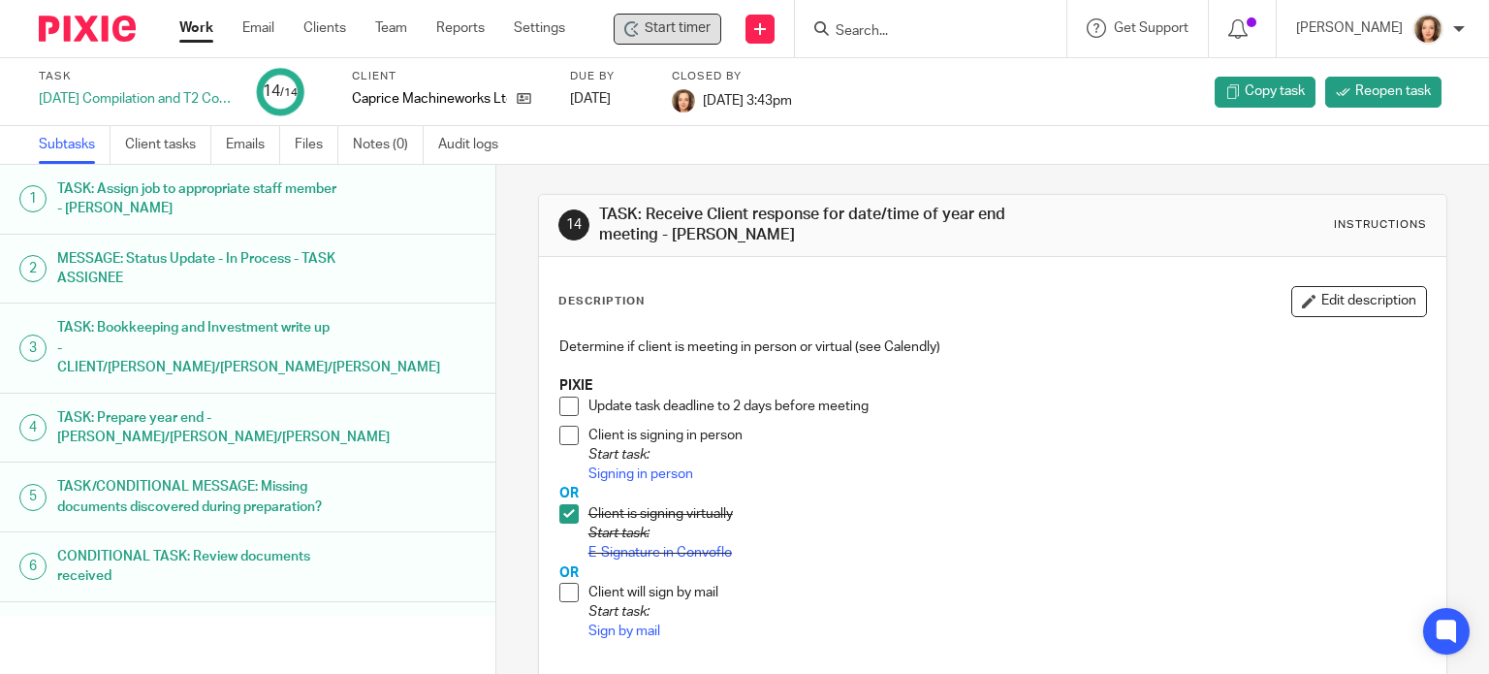
click at [684, 30] on span "Start timer" at bounding box center [678, 28] width 66 height 20
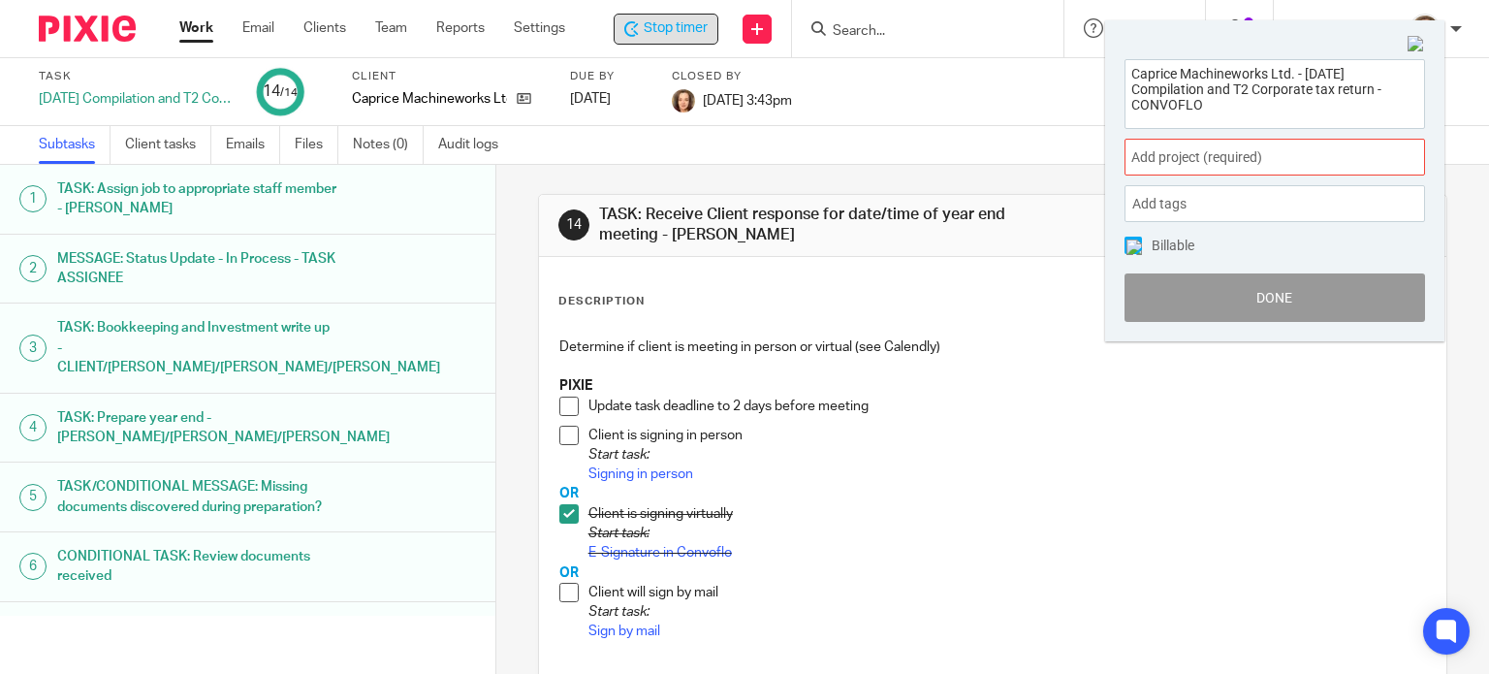
drag, startPoint x: 1233, startPoint y: 109, endPoint x: 1005, endPoint y: 52, distance: 234.6
click at [1005, 52] on body "Work Email Clients Team Reports Settings Work Email Clients Team Reports Settin…" at bounding box center [744, 337] width 1489 height 674
click at [1415, 45] on img at bounding box center [1415, 44] width 17 height 17
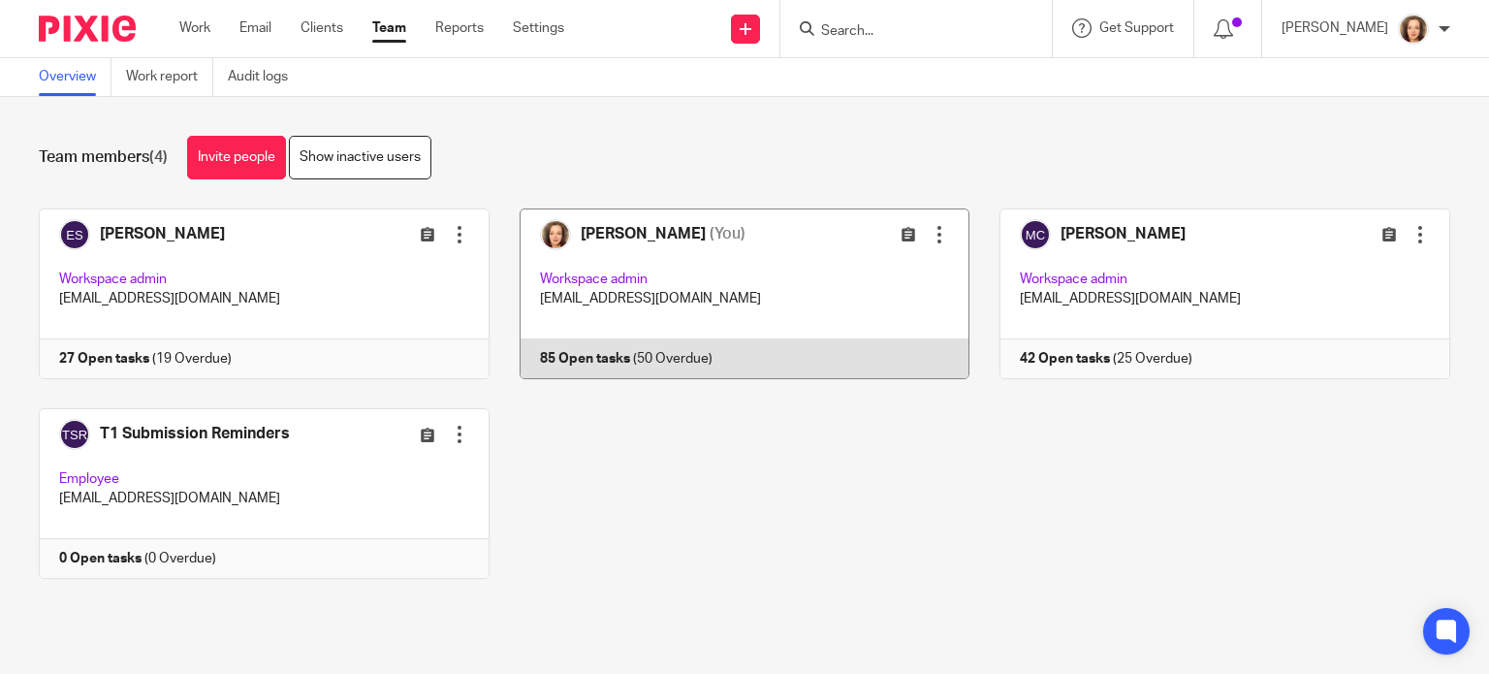
click at [640, 228] on link at bounding box center [729, 293] width 481 height 171
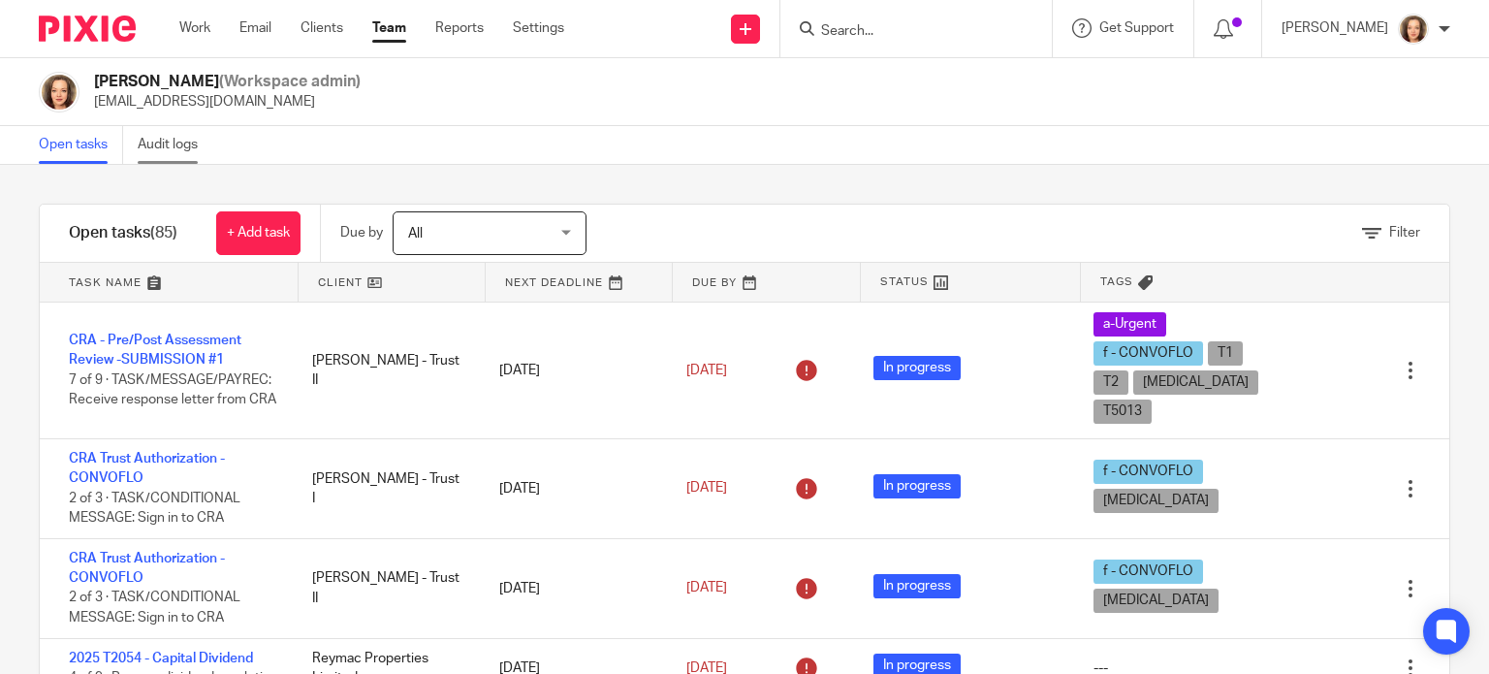
click at [157, 141] on link "Audit logs" at bounding box center [175, 145] width 75 height 38
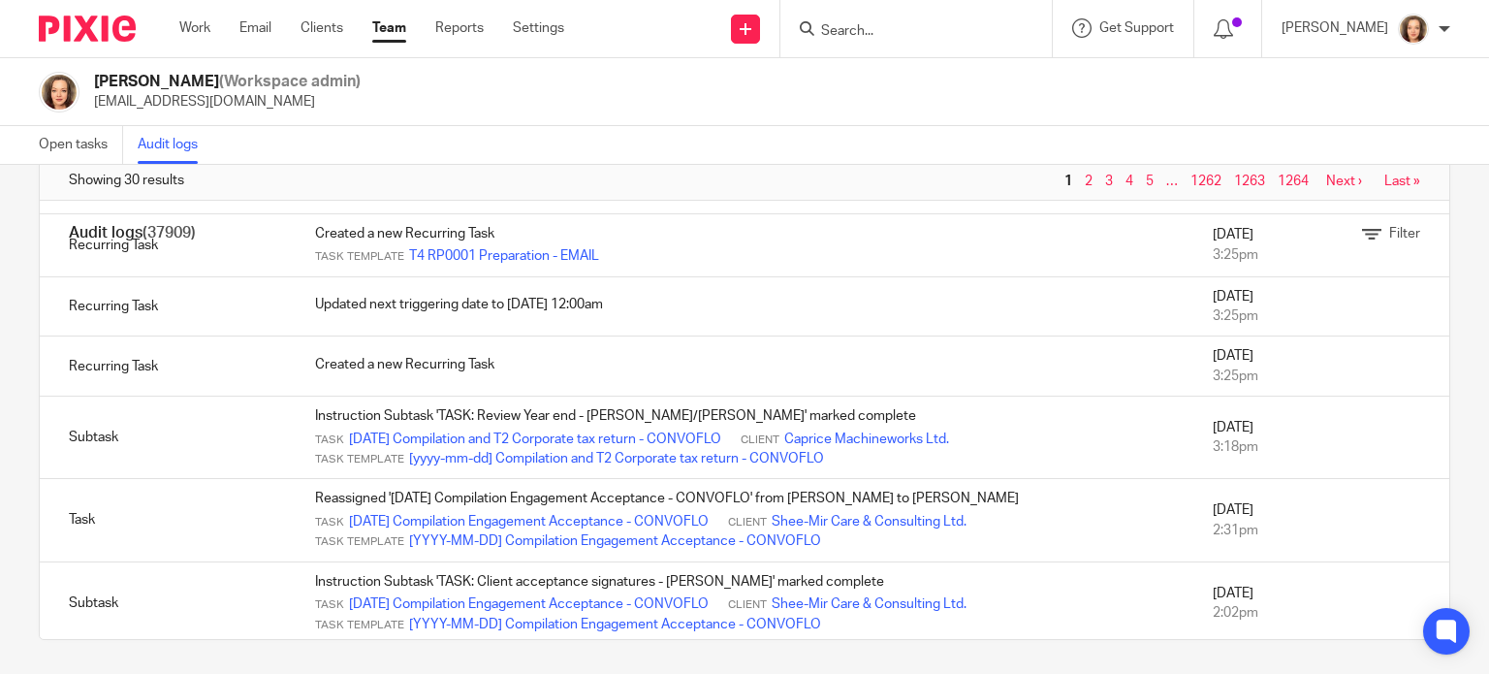
scroll to position [105, 0]
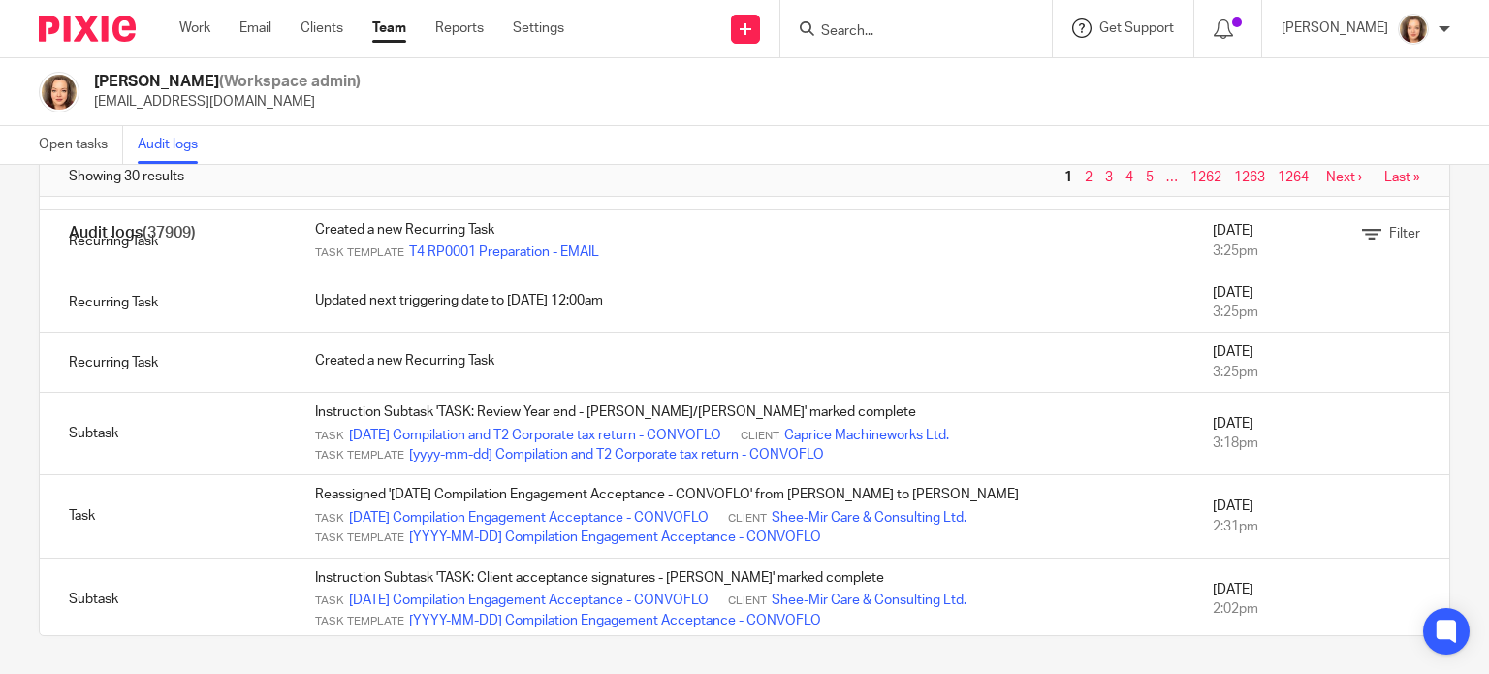
drag, startPoint x: 1147, startPoint y: 35, endPoint x: 1155, endPoint y: 18, distance: 18.6
click at [1152, 18] on div "Get Support" at bounding box center [1123, 27] width 102 height 19
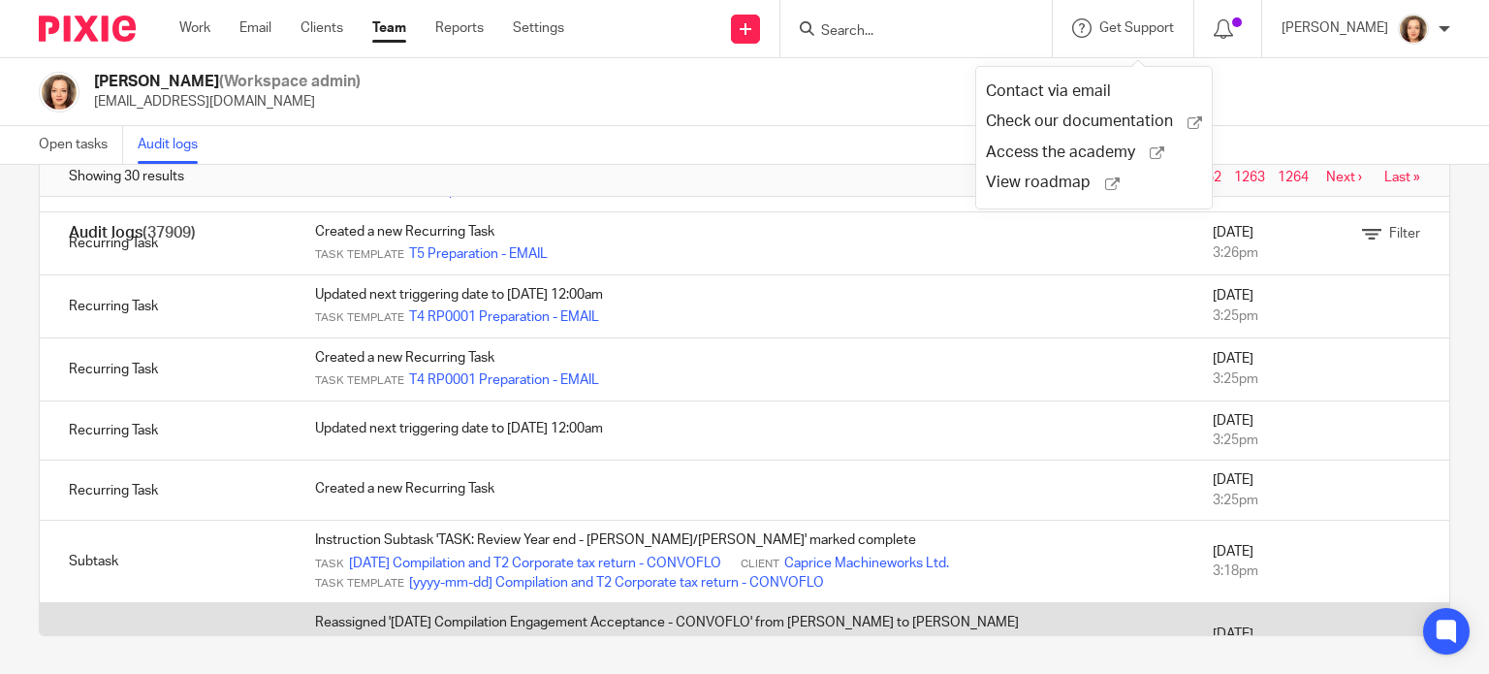
scroll to position [1670, 0]
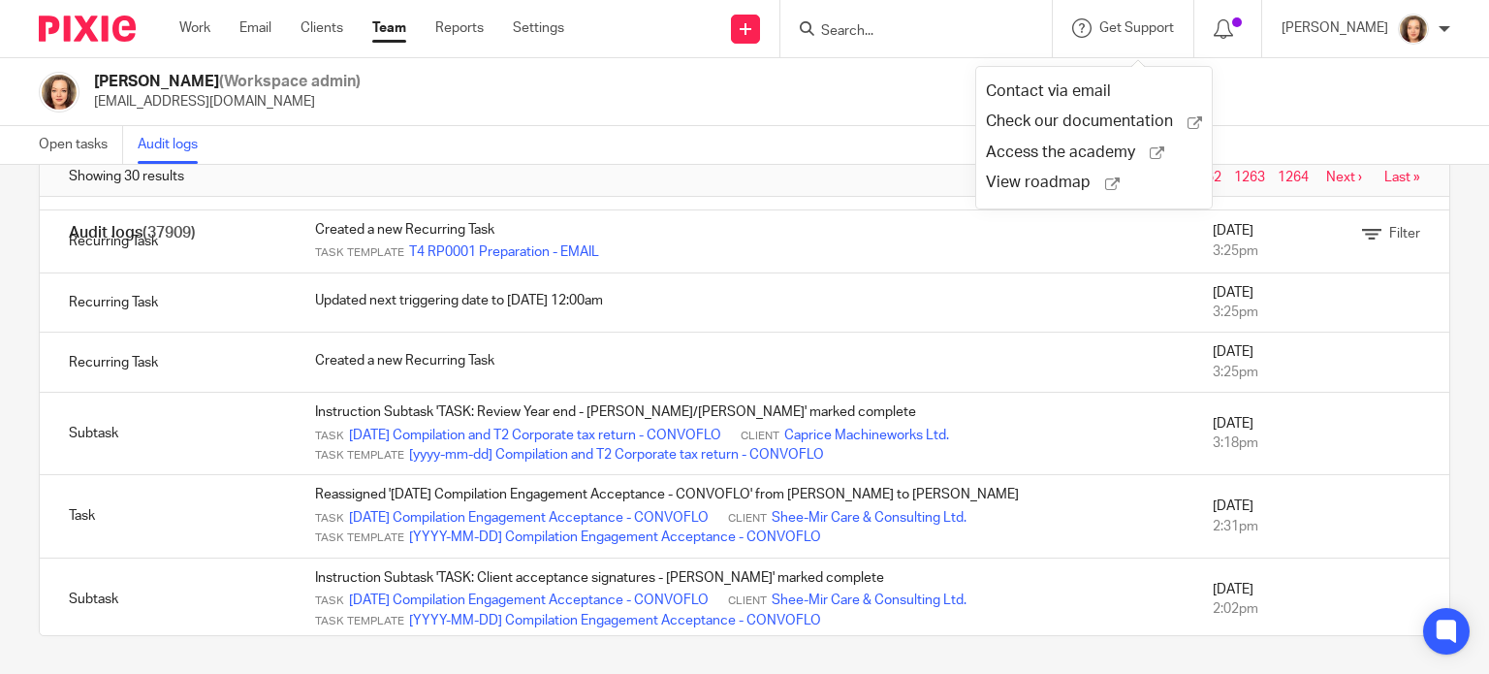
click at [1299, 110] on div "Jeanette Glass (Workspace admin) jglass@yourbalance.ca" at bounding box center [744, 92] width 1411 height 41
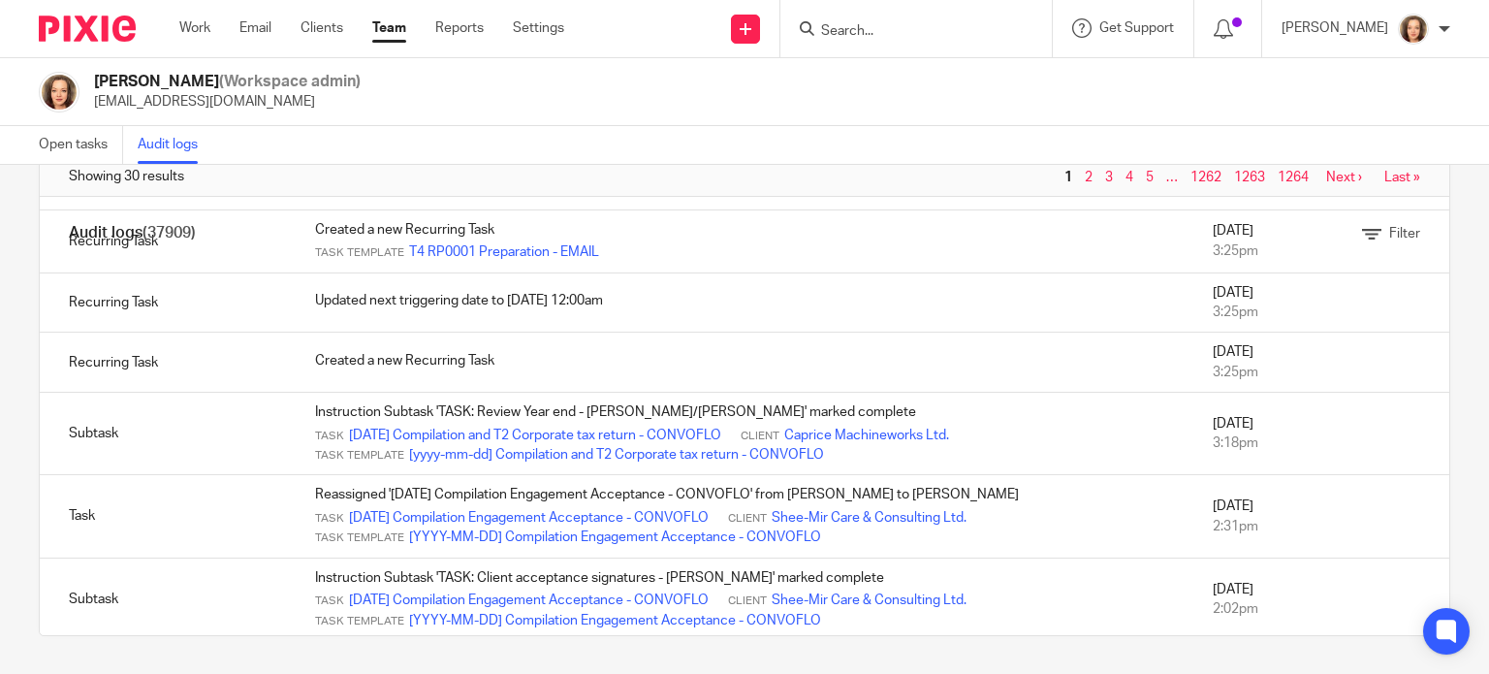
click at [1085, 176] on link "2" at bounding box center [1089, 178] width 8 height 14
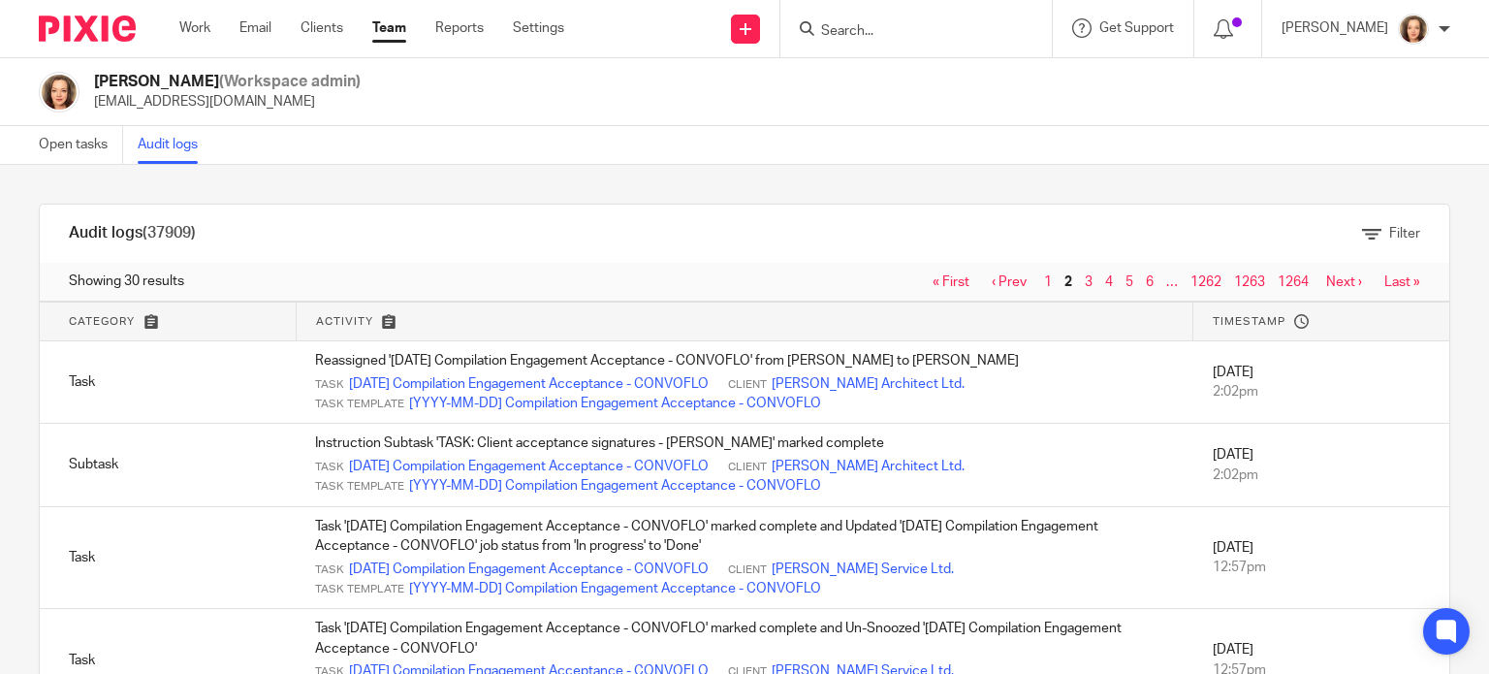
click at [1044, 278] on link "1" at bounding box center [1048, 282] width 8 height 14
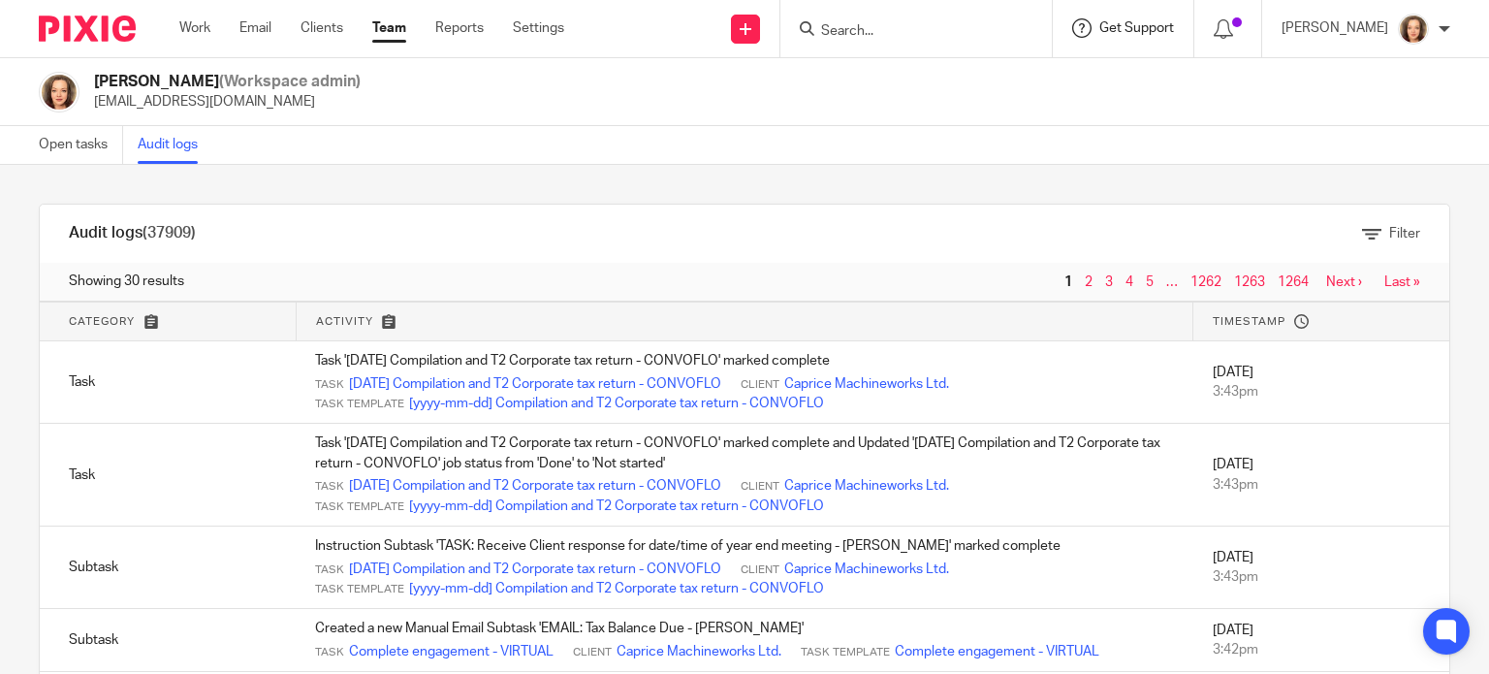
click at [1128, 32] on span "Get Support" at bounding box center [1136, 28] width 75 height 14
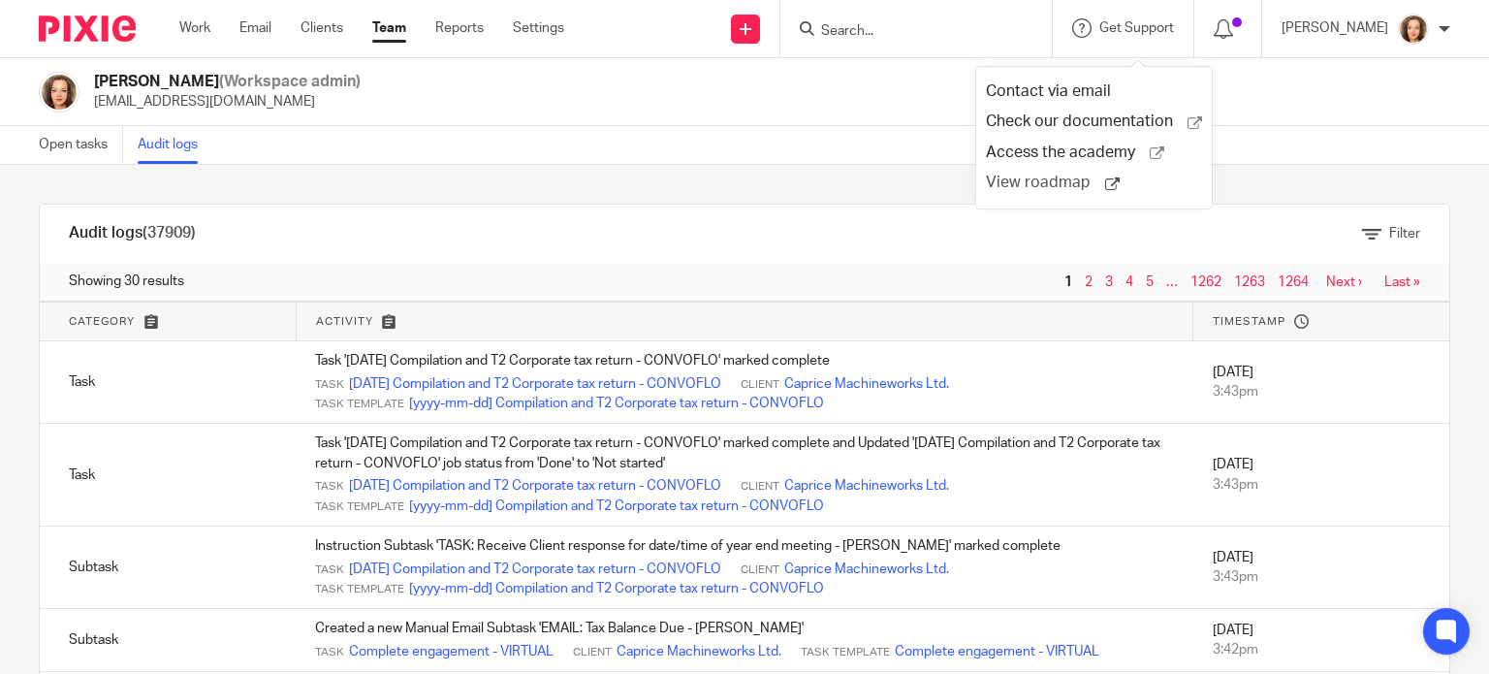
click at [1062, 183] on span "View roadmap" at bounding box center [1045, 183] width 119 height 20
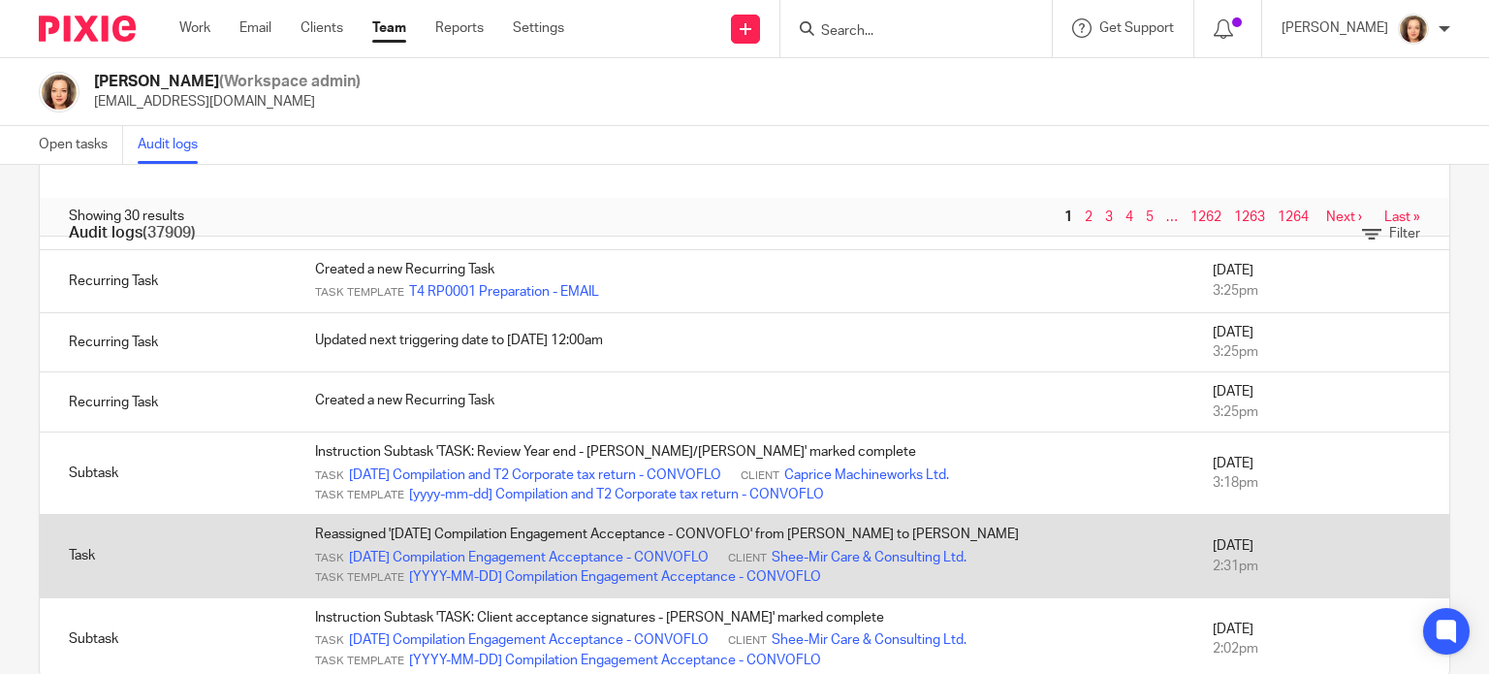
scroll to position [105, 0]
